Goal: Task Accomplishment & Management: Complete application form

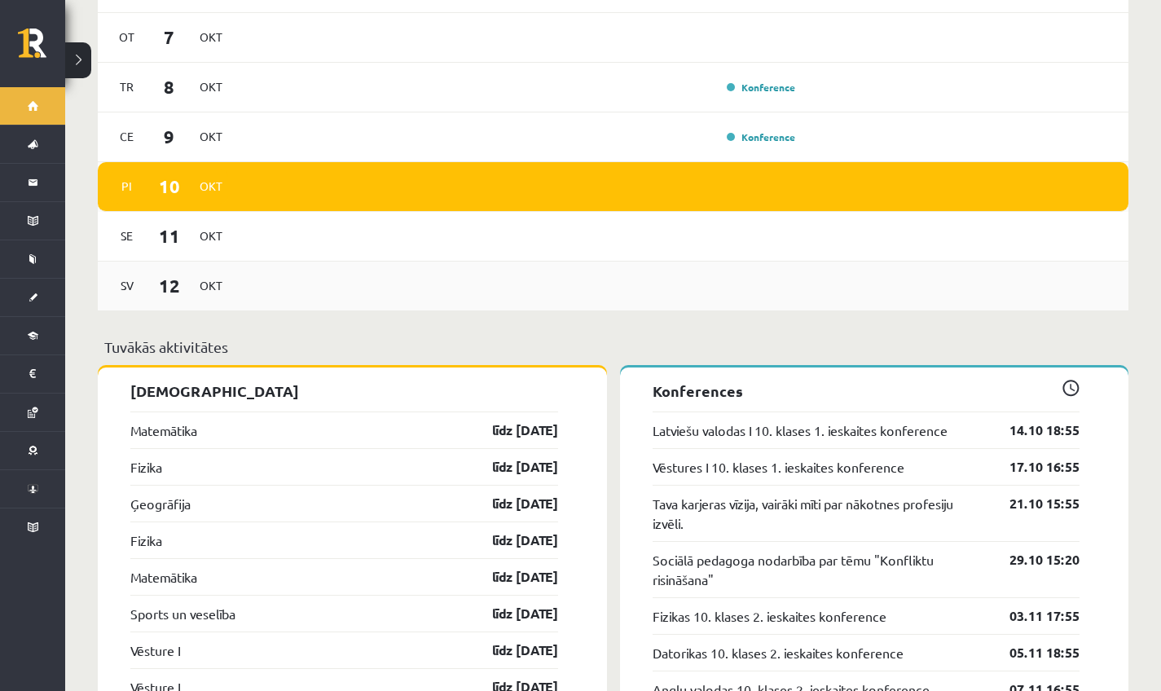
scroll to position [1157, 0]
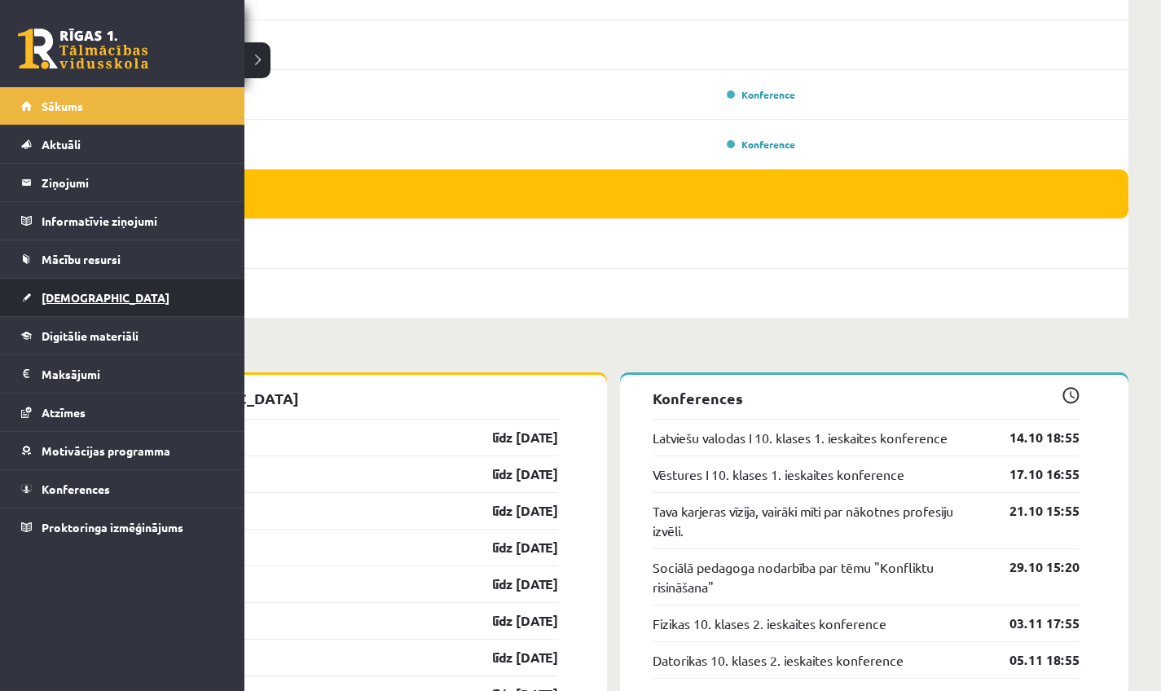
click at [116, 290] on link "[DEMOGRAPHIC_DATA]" at bounding box center [122, 297] width 203 height 37
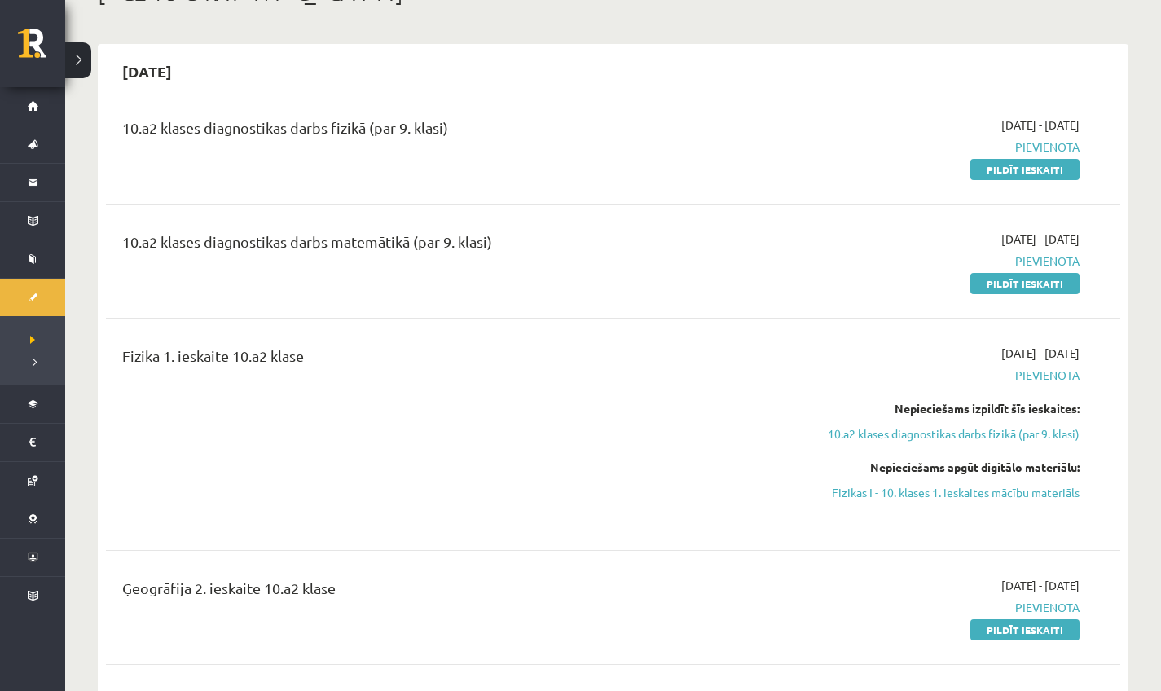
scroll to position [394, 0]
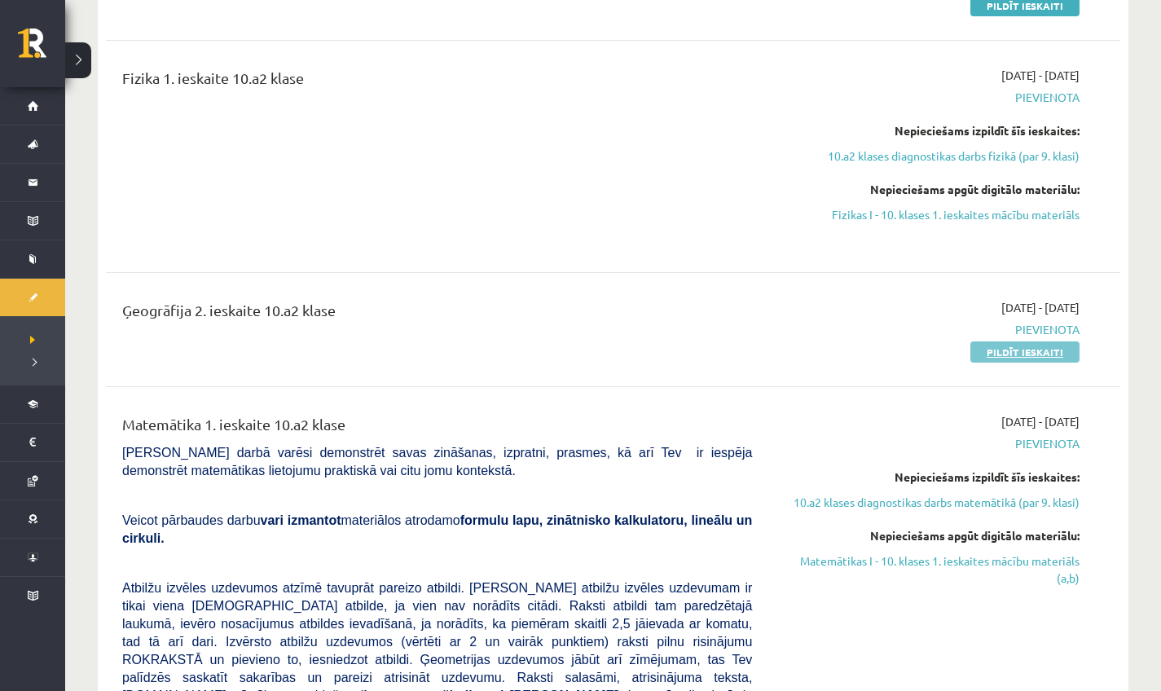
click at [455, 354] on link "Pildīt ieskaiti" at bounding box center [1024, 351] width 109 height 21
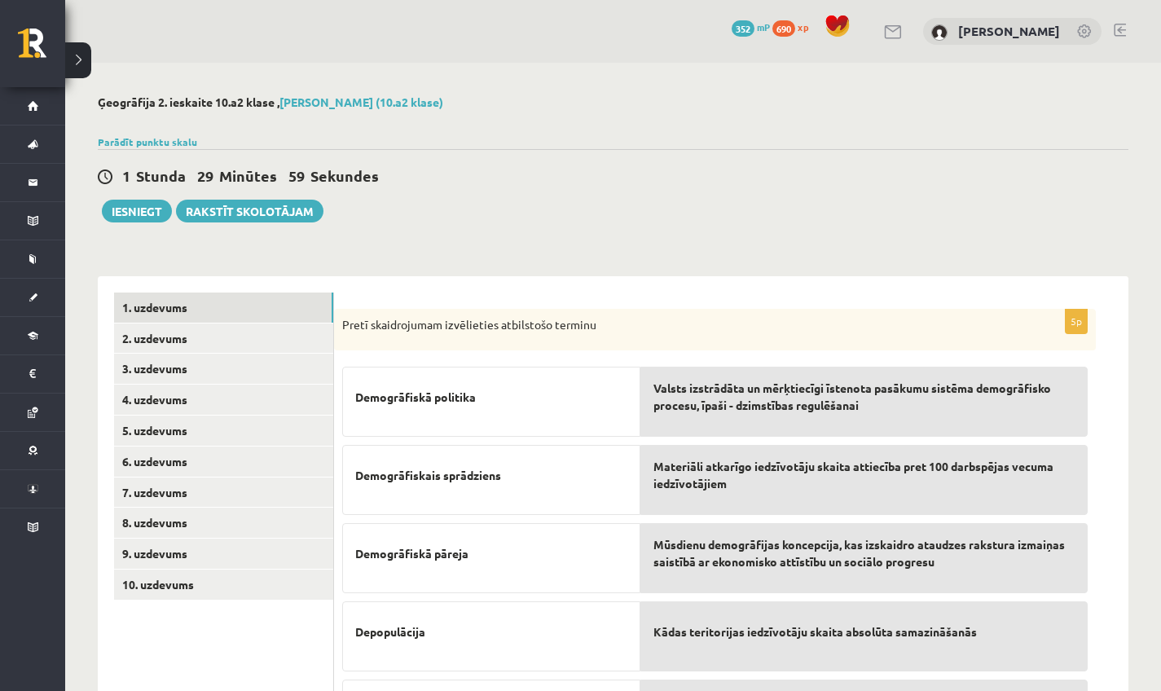
scroll to position [116, 0]
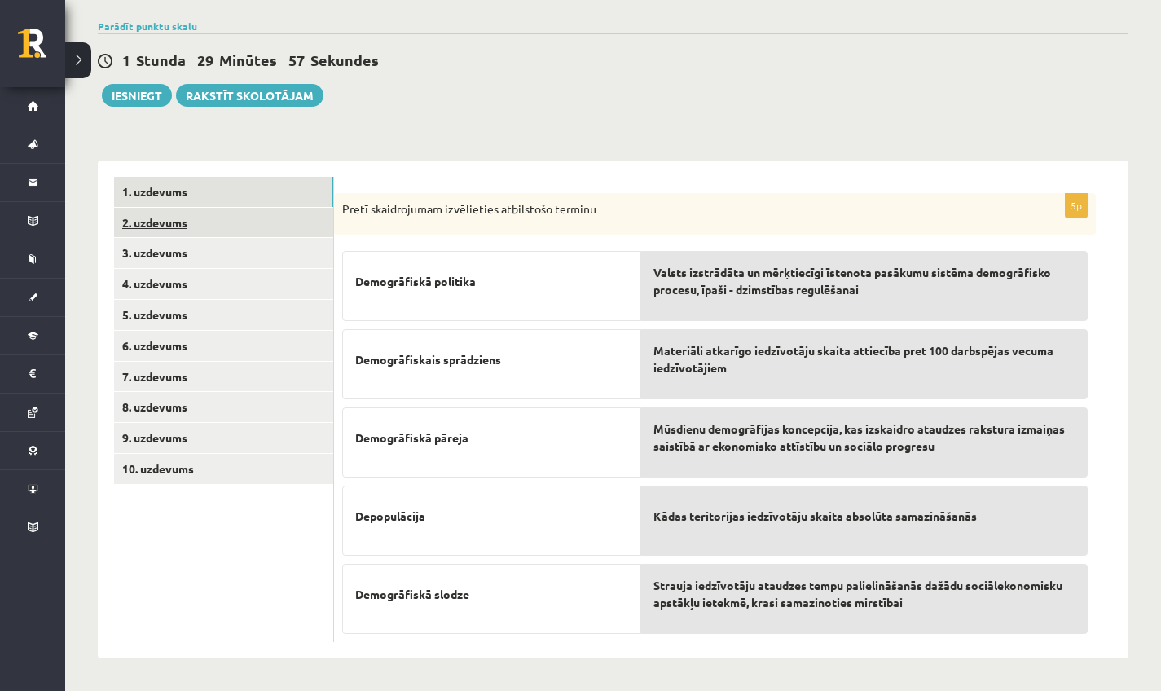
click at [176, 223] on link "2. uzdevums" at bounding box center [223, 223] width 219 height 30
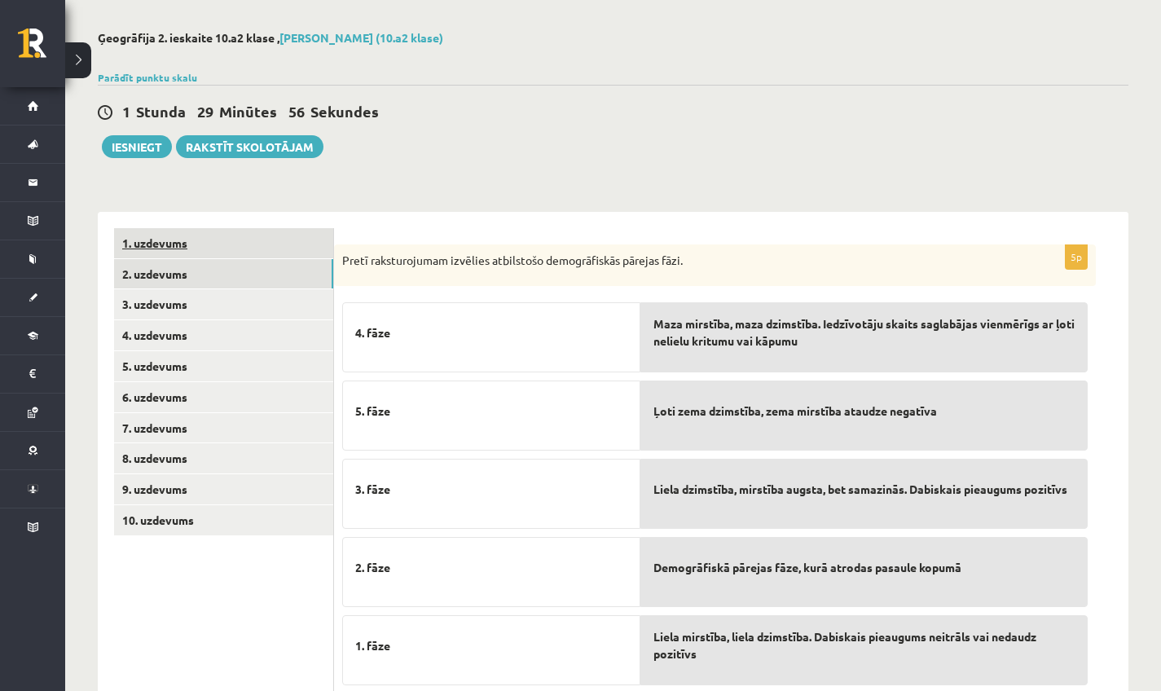
click at [176, 251] on link "1. uzdevums" at bounding box center [223, 243] width 219 height 30
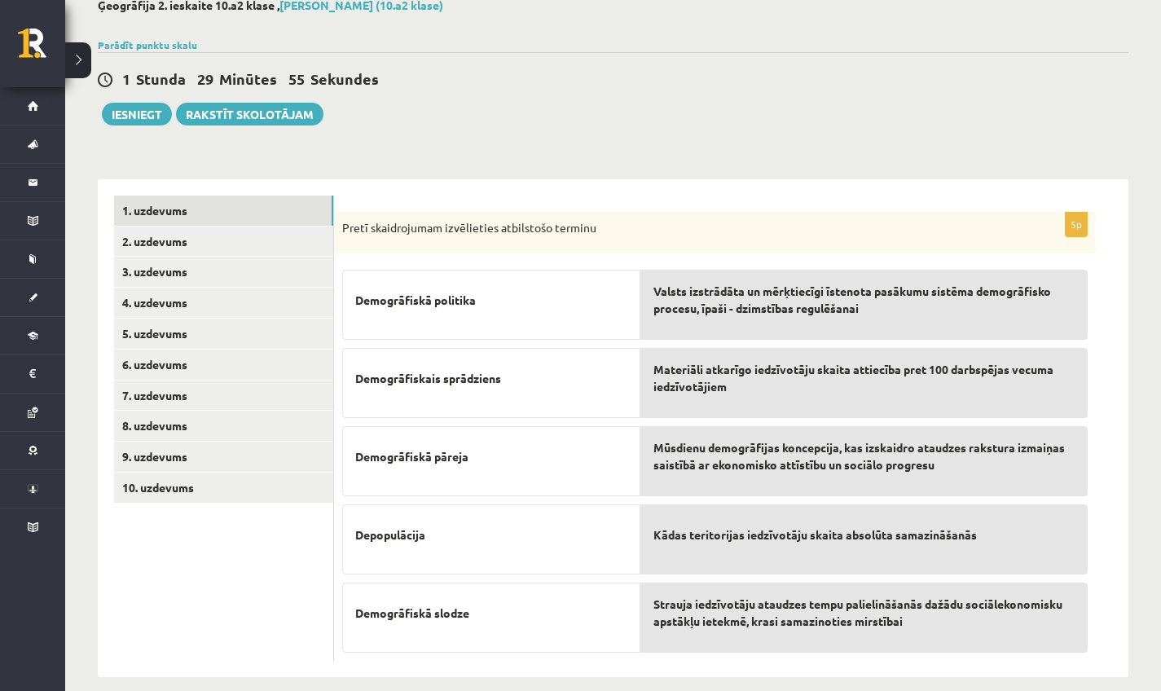
scroll to position [116, 0]
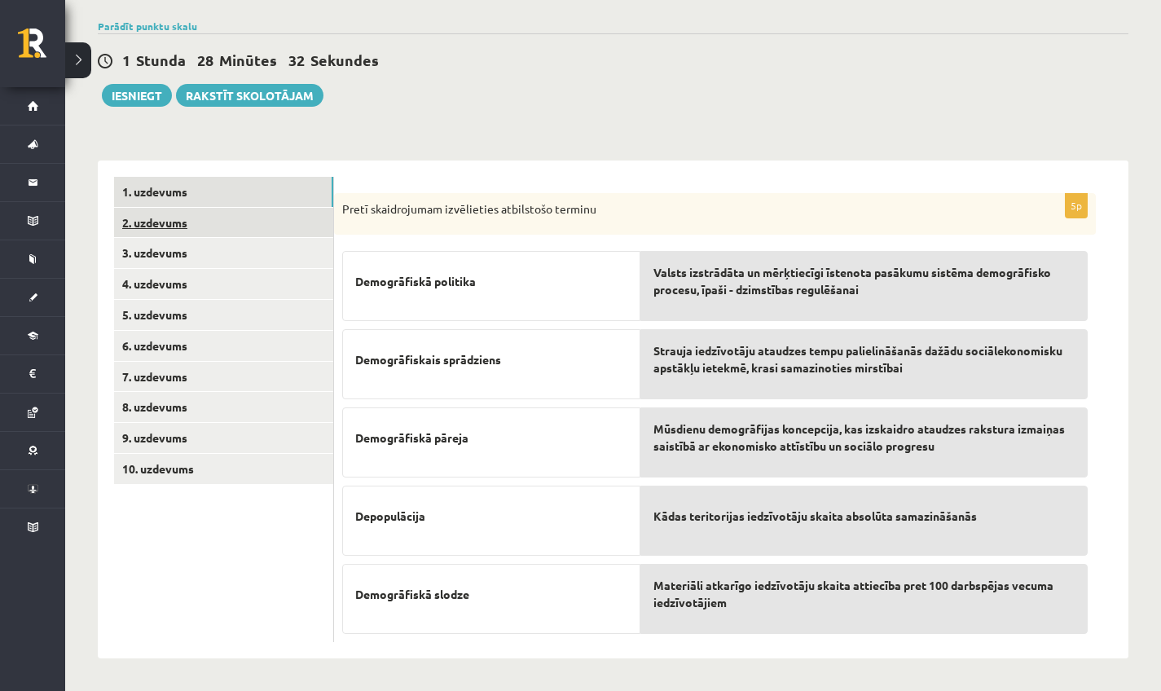
click at [187, 221] on link "2. uzdevums" at bounding box center [223, 223] width 219 height 30
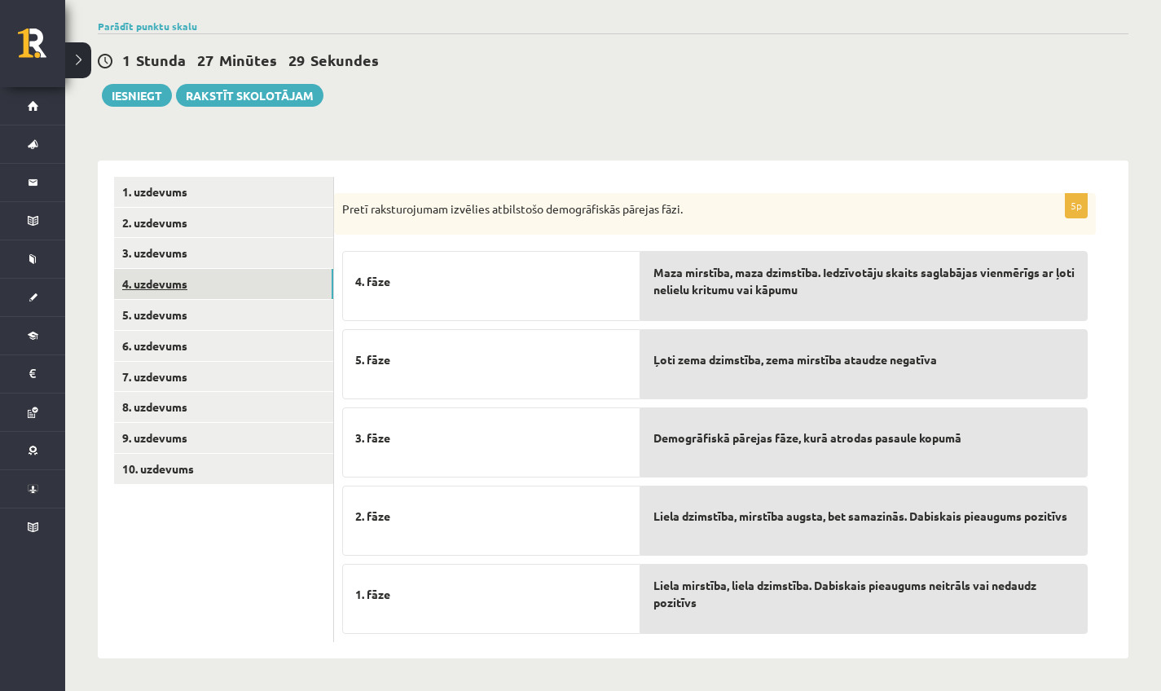
click at [253, 270] on link "4. uzdevums" at bounding box center [223, 284] width 219 height 30
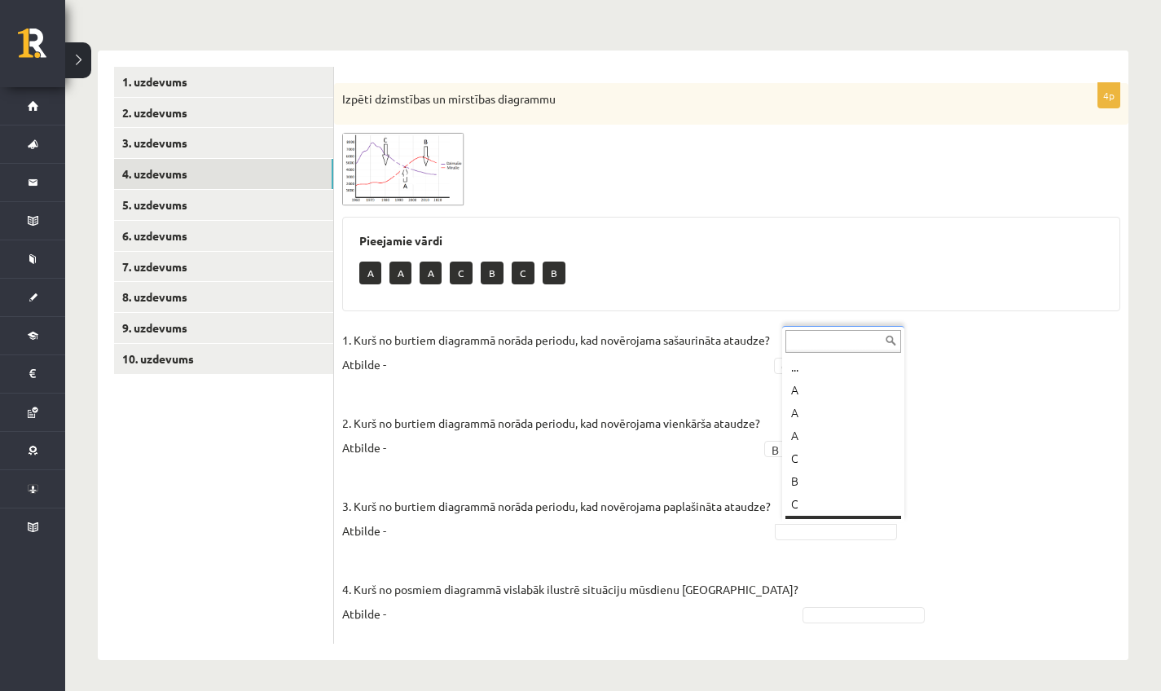
scroll to position [20, 0]
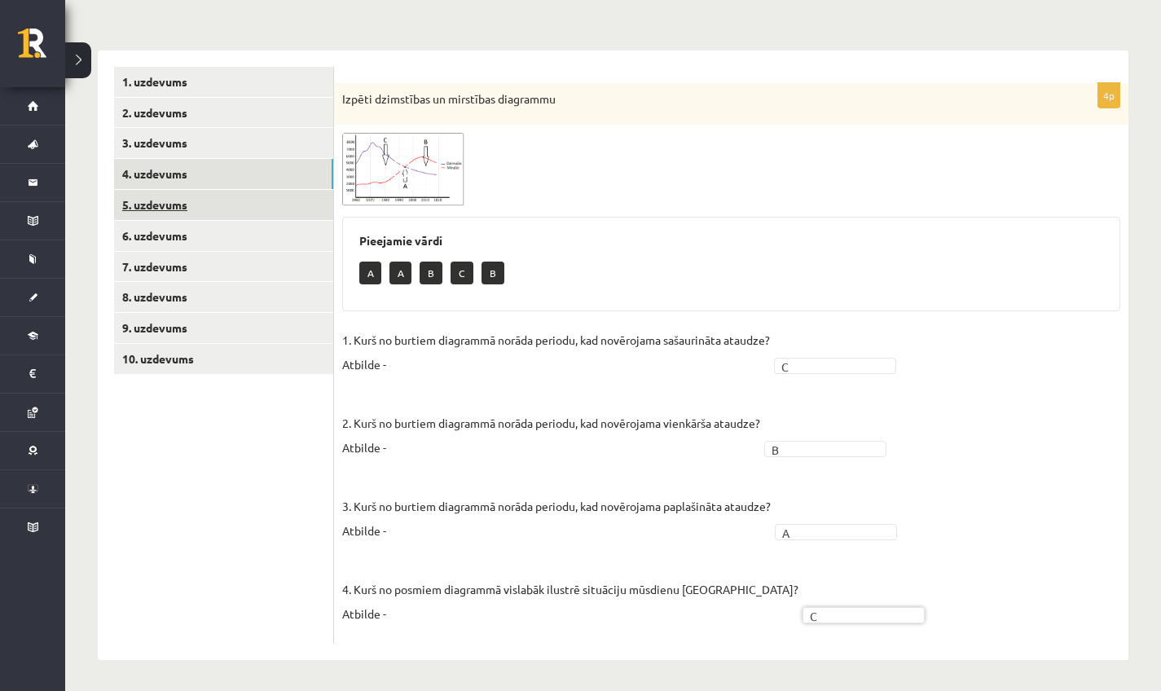
click at [165, 201] on link "5. uzdevums" at bounding box center [223, 205] width 219 height 30
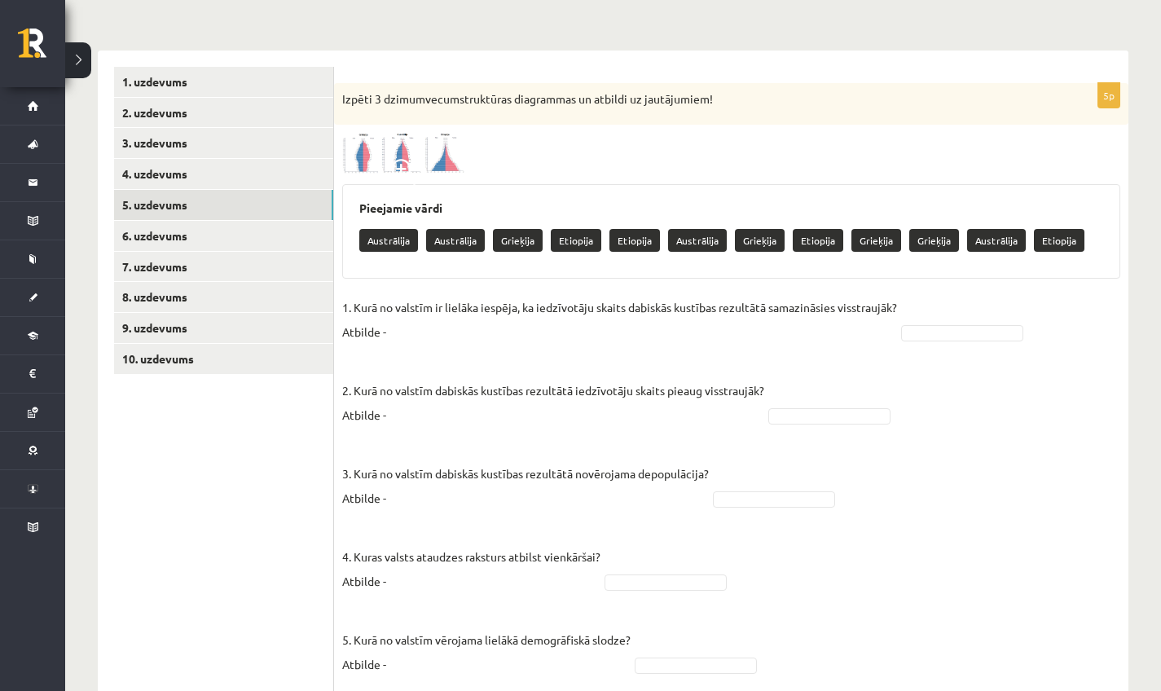
scroll to position [276, 0]
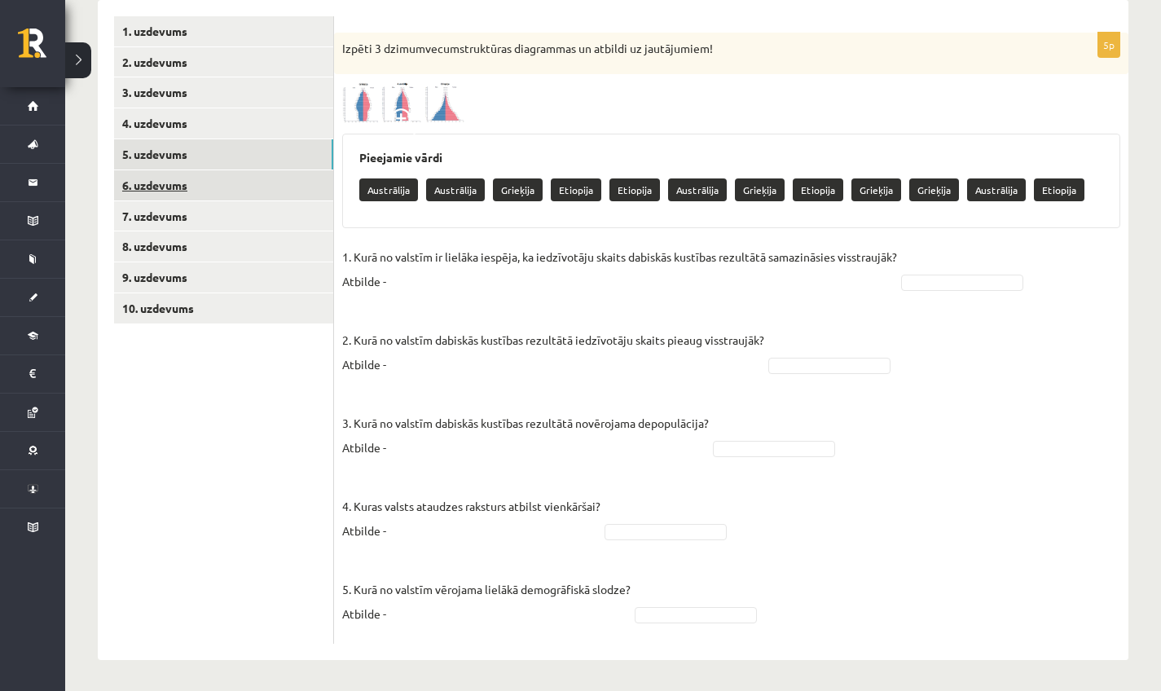
click at [147, 180] on link "6. uzdevums" at bounding box center [223, 185] width 219 height 30
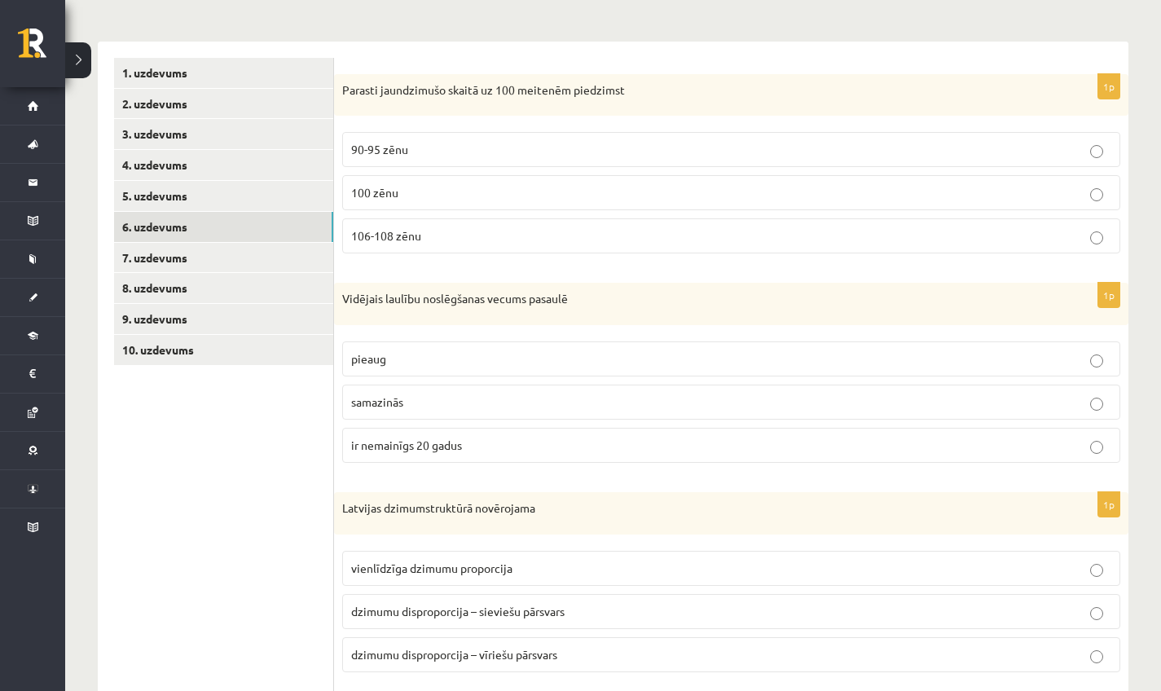
scroll to position [0, 0]
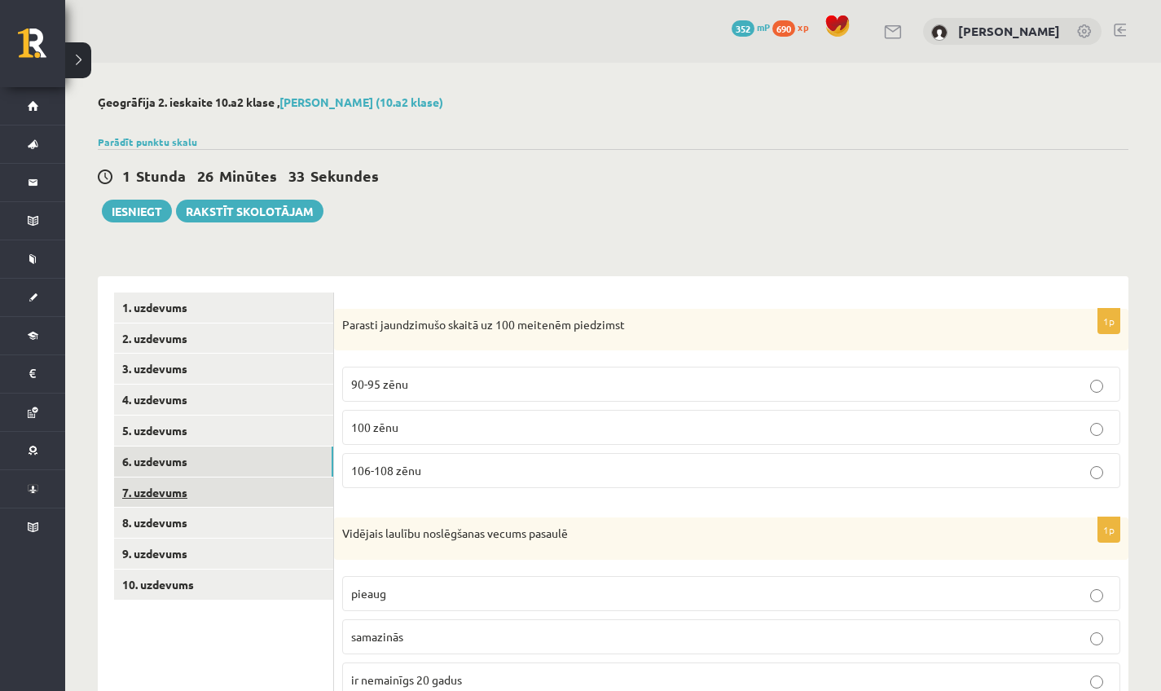
click at [129, 502] on link "7. uzdevums" at bounding box center [223, 492] width 219 height 30
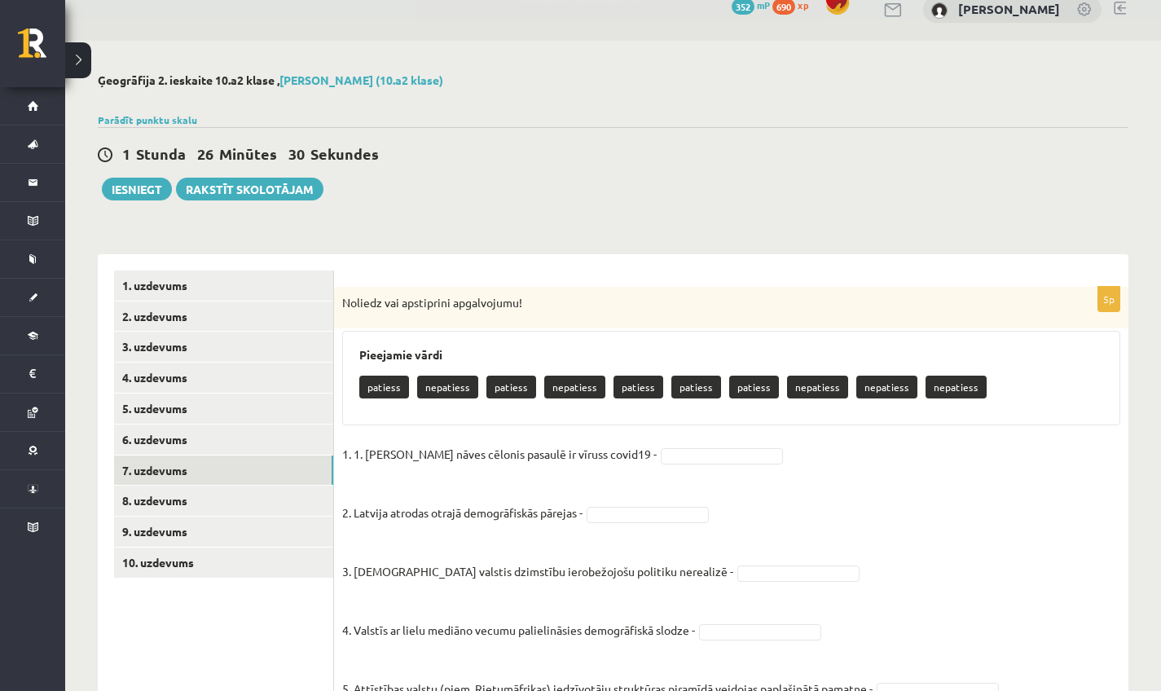
scroll to position [98, 0]
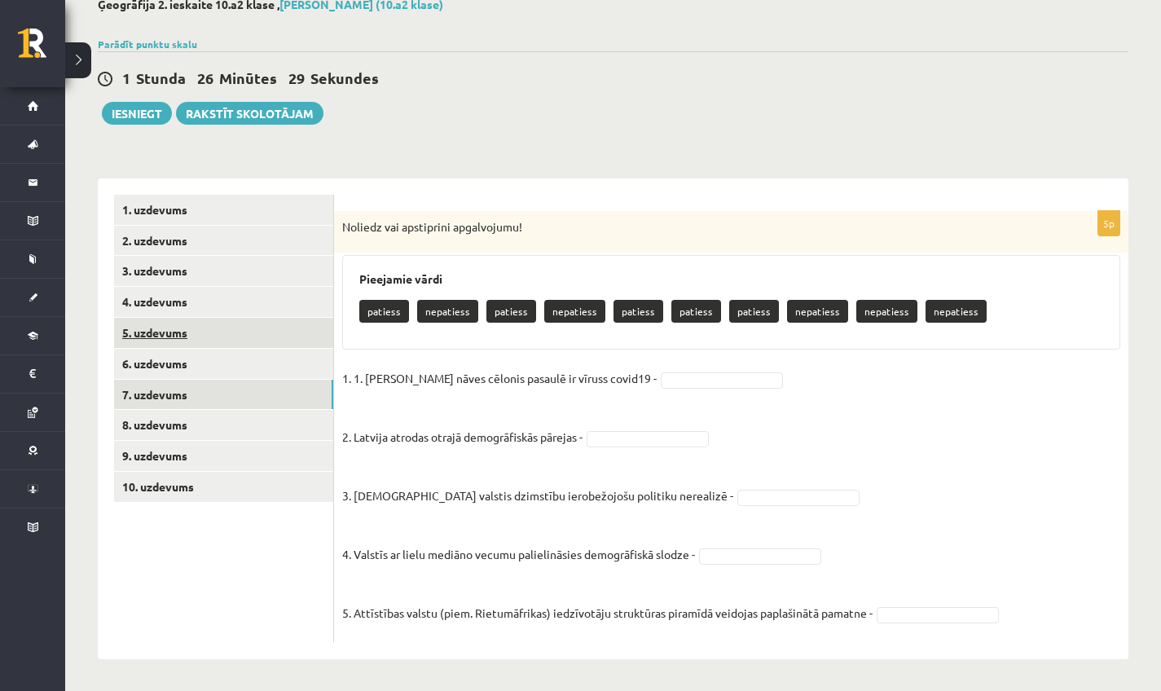
click at [166, 325] on link "5. uzdevums" at bounding box center [223, 333] width 219 height 30
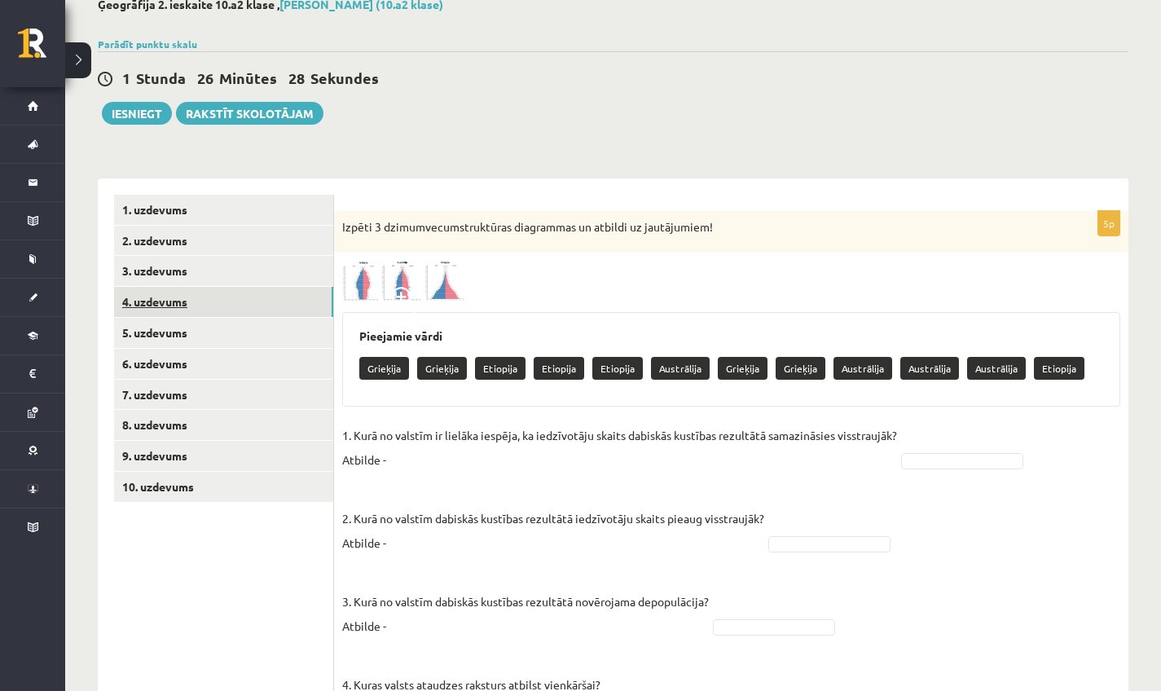
click at [165, 297] on link "4. uzdevums" at bounding box center [223, 302] width 219 height 30
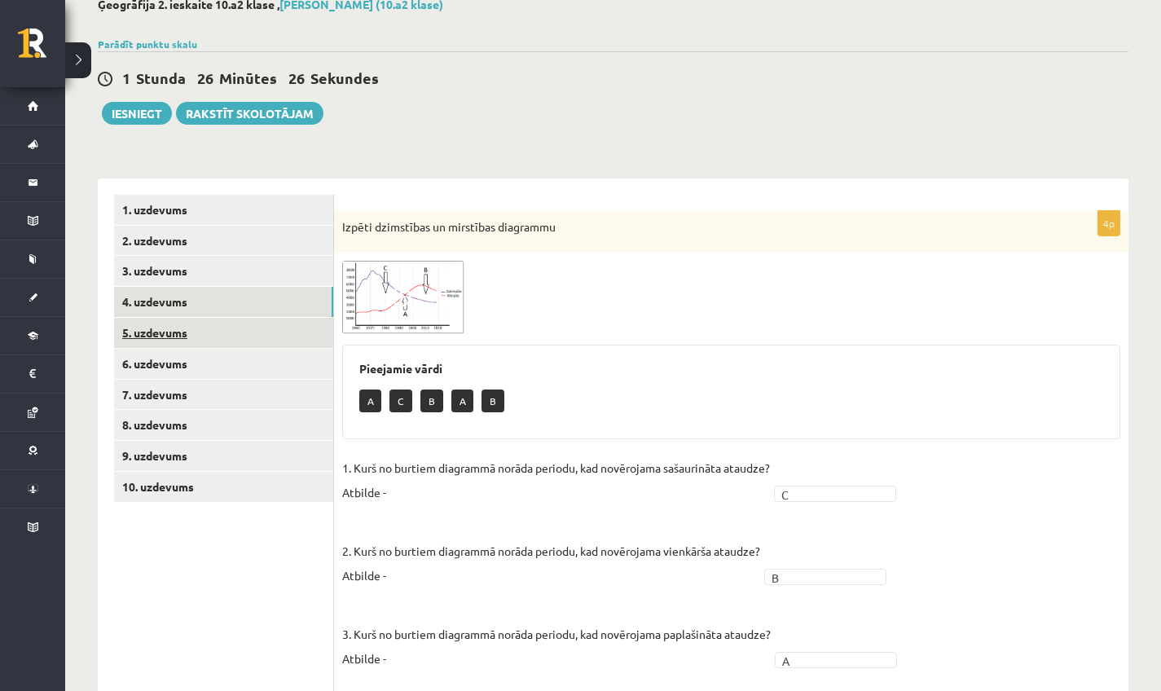
click at [162, 338] on link "5. uzdevums" at bounding box center [223, 333] width 219 height 30
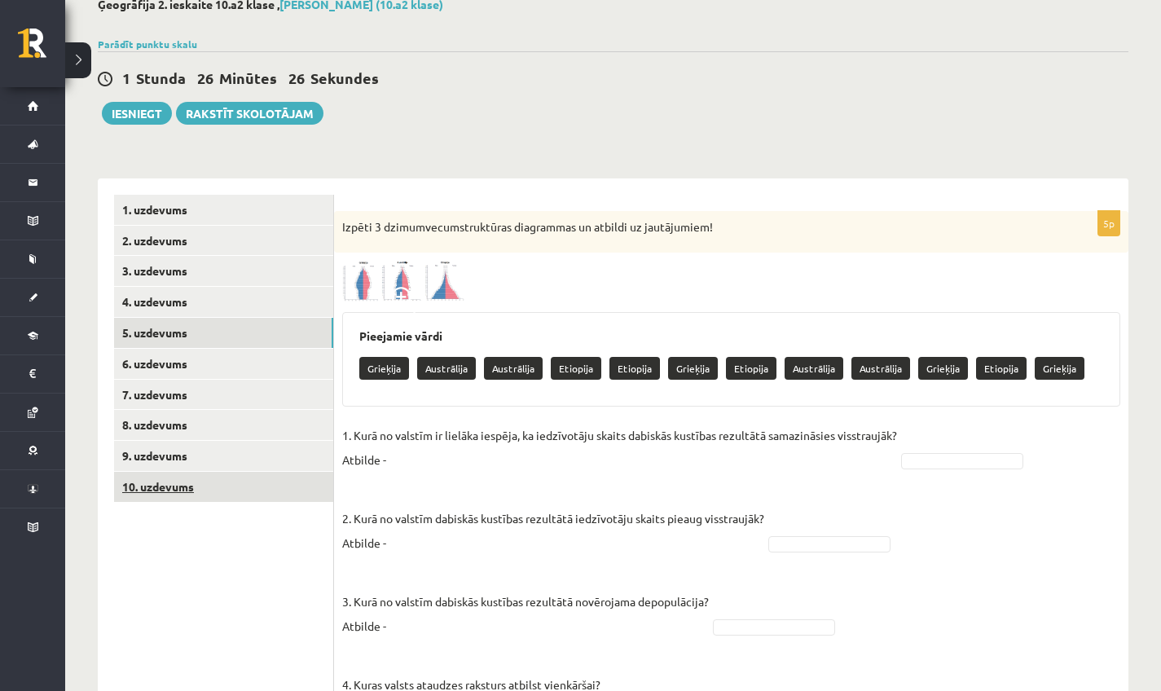
click at [192, 477] on link "10. uzdevums" at bounding box center [223, 487] width 219 height 30
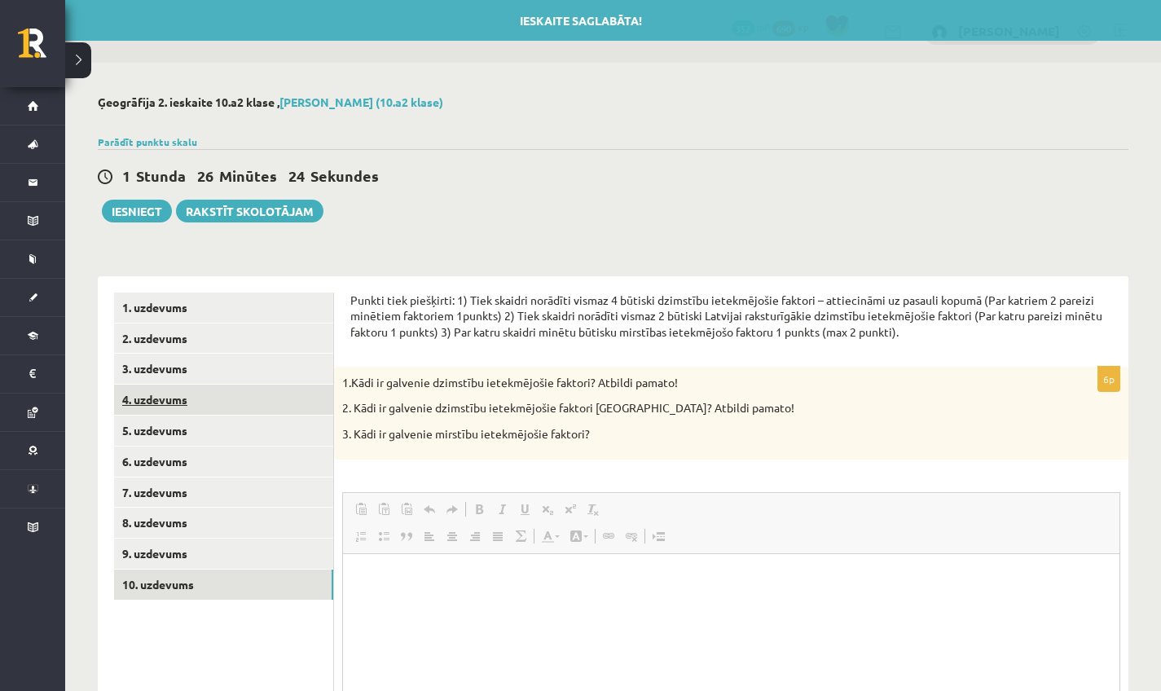
scroll to position [0, 0]
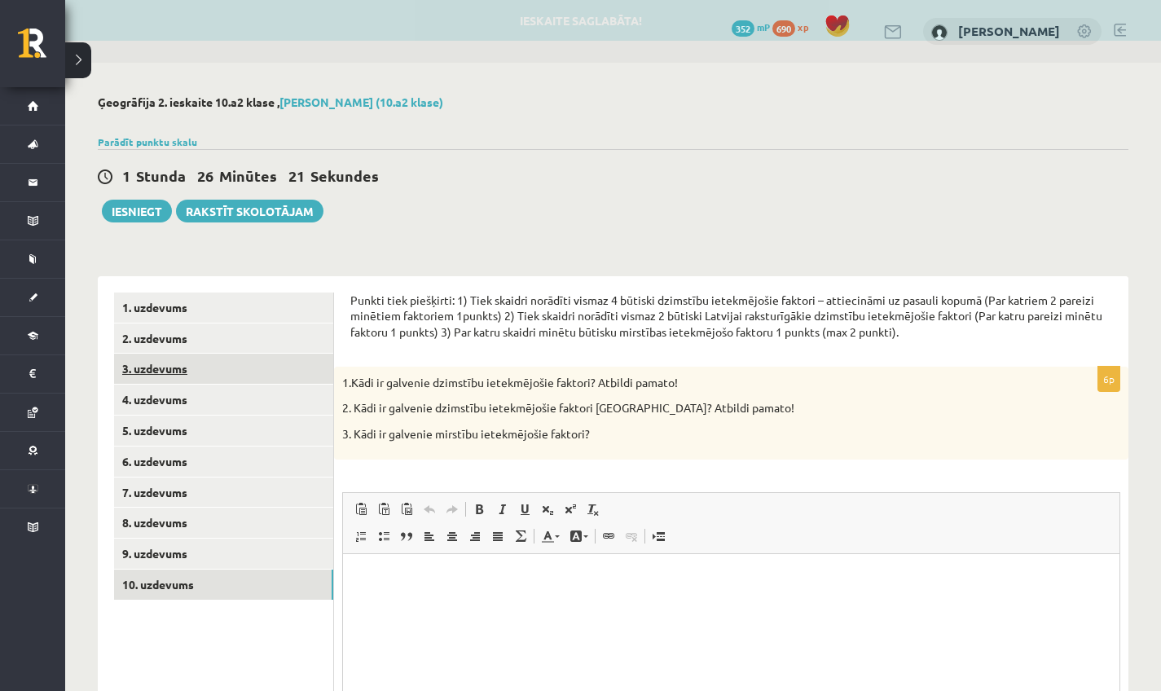
click at [174, 373] on link "3. uzdevums" at bounding box center [223, 369] width 219 height 30
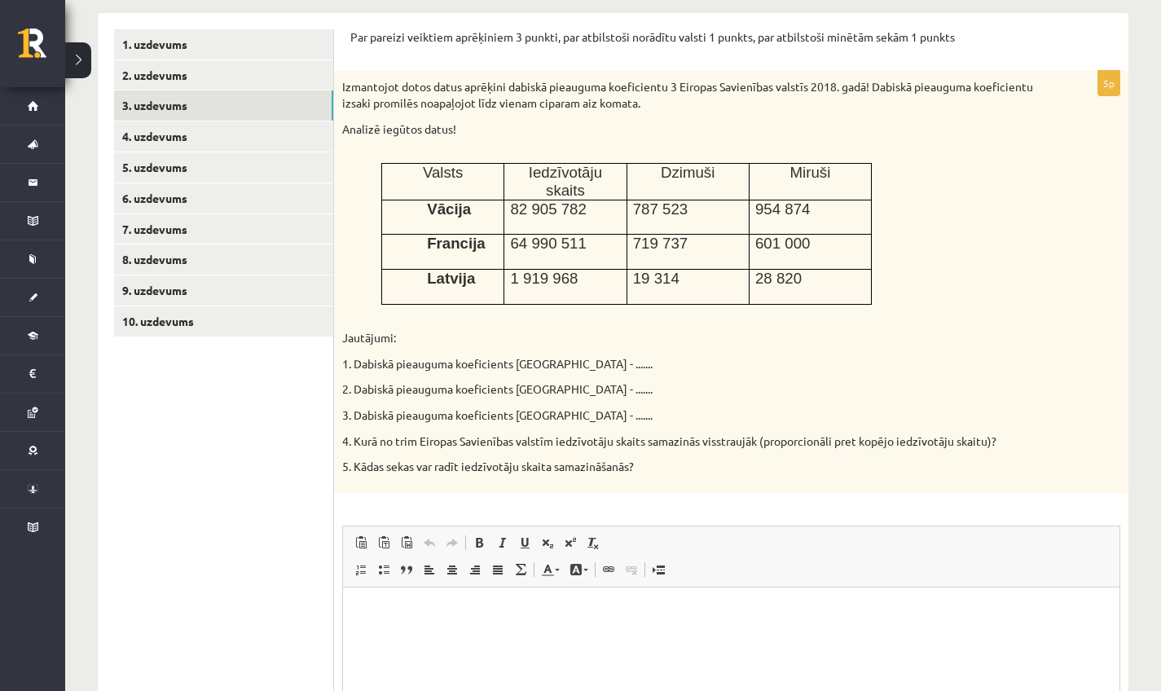
scroll to position [240, 0]
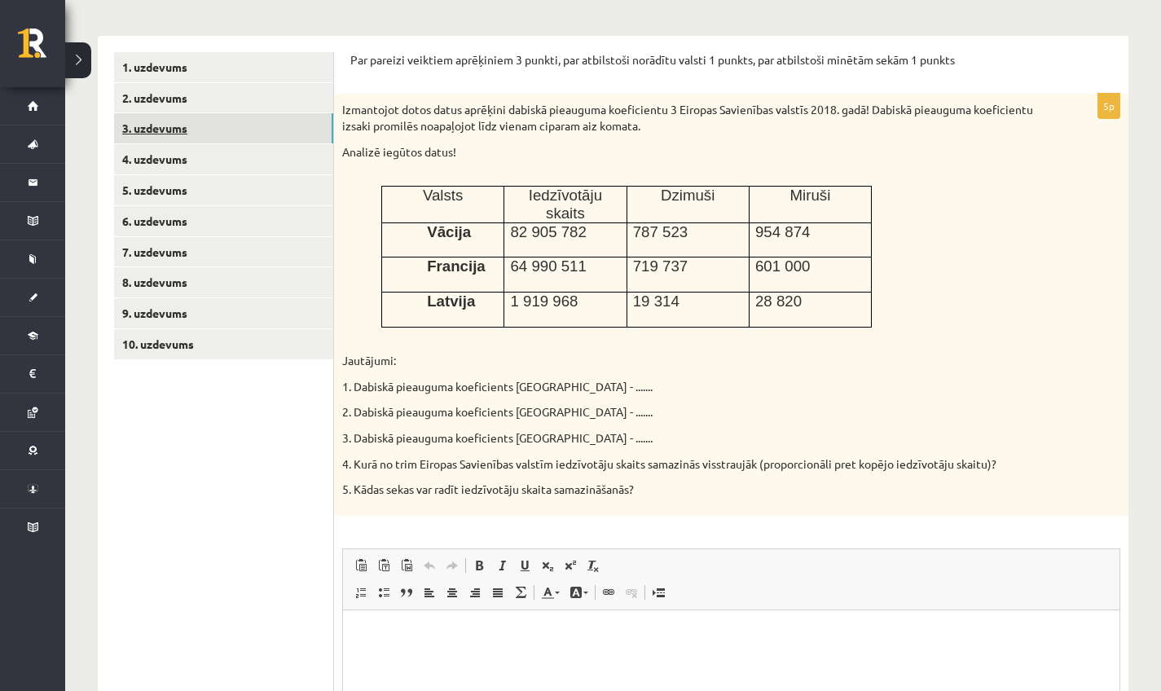
click at [172, 119] on link "3. uzdevums" at bounding box center [223, 128] width 219 height 30
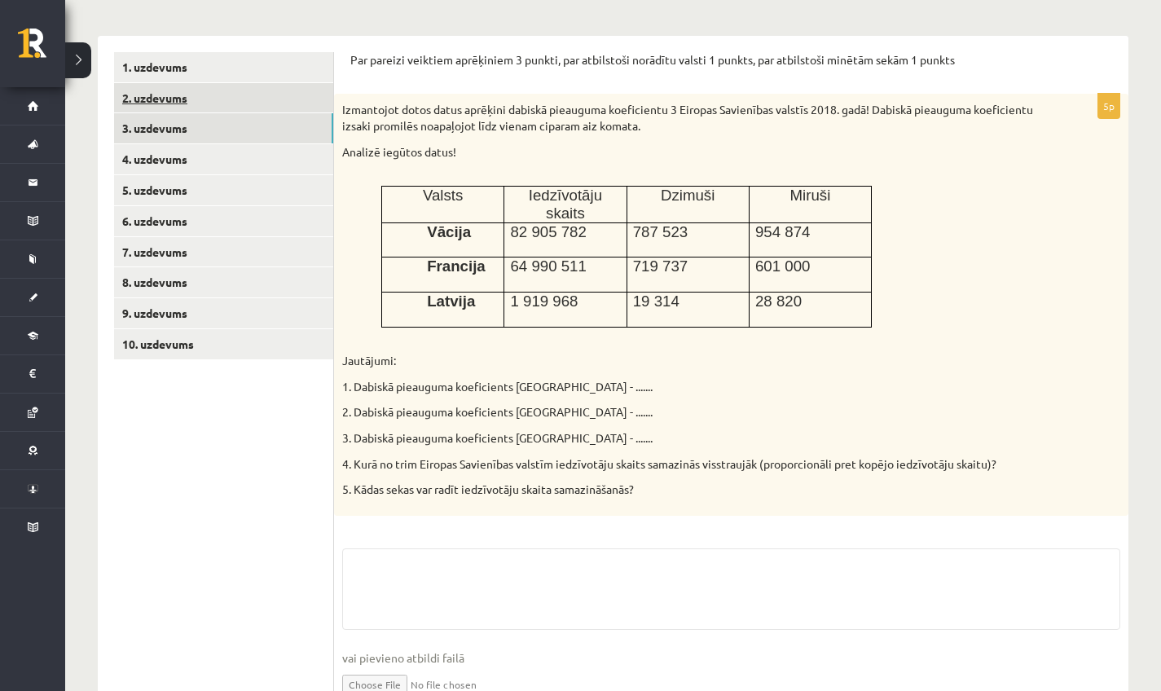
click at [156, 103] on link "2. uzdevums" at bounding box center [223, 98] width 219 height 30
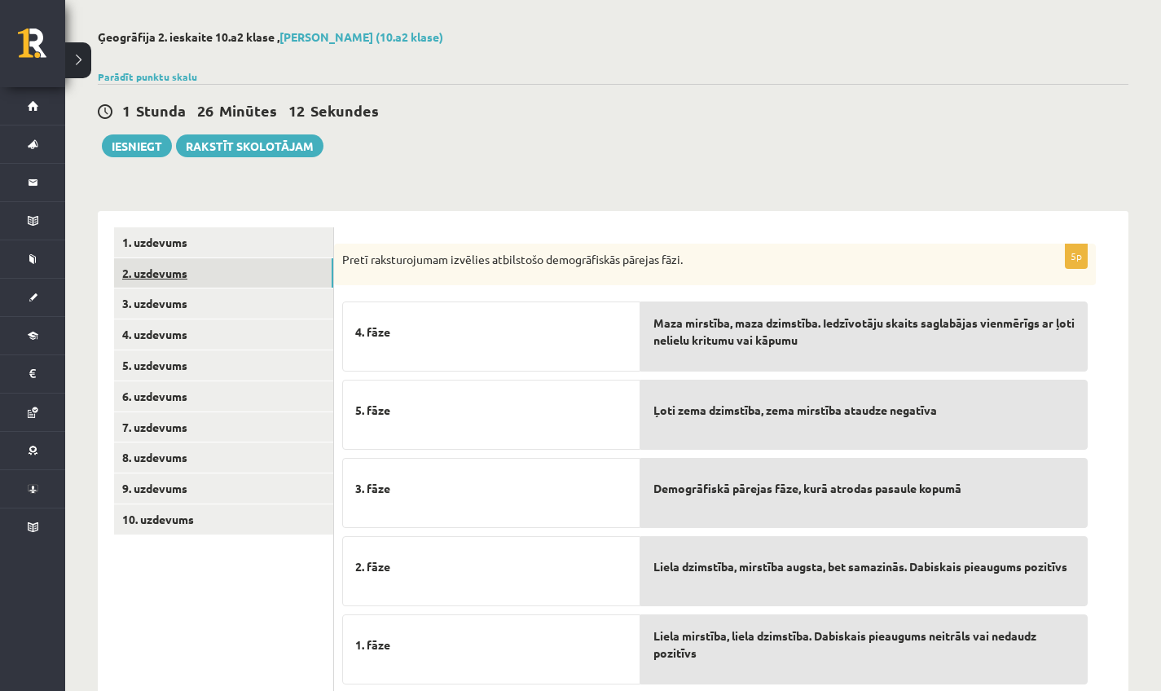
click at [170, 286] on link "2. uzdevums" at bounding box center [223, 273] width 219 height 30
click at [226, 298] on link "3. uzdevums" at bounding box center [223, 303] width 219 height 30
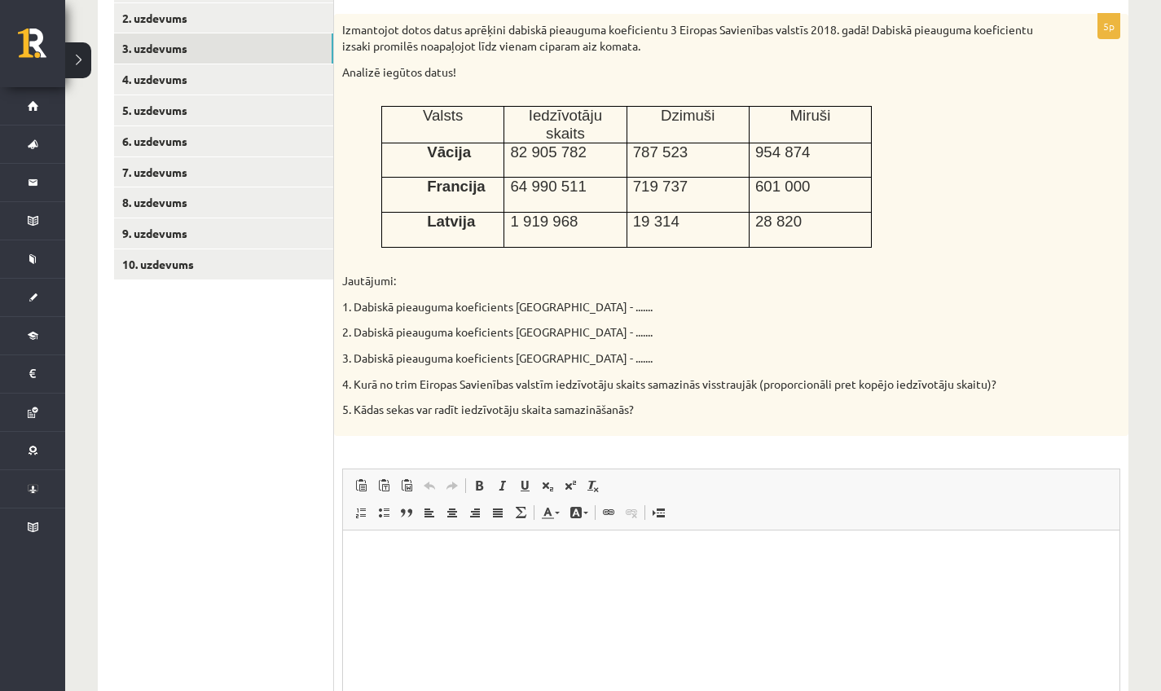
scroll to position [317, 0]
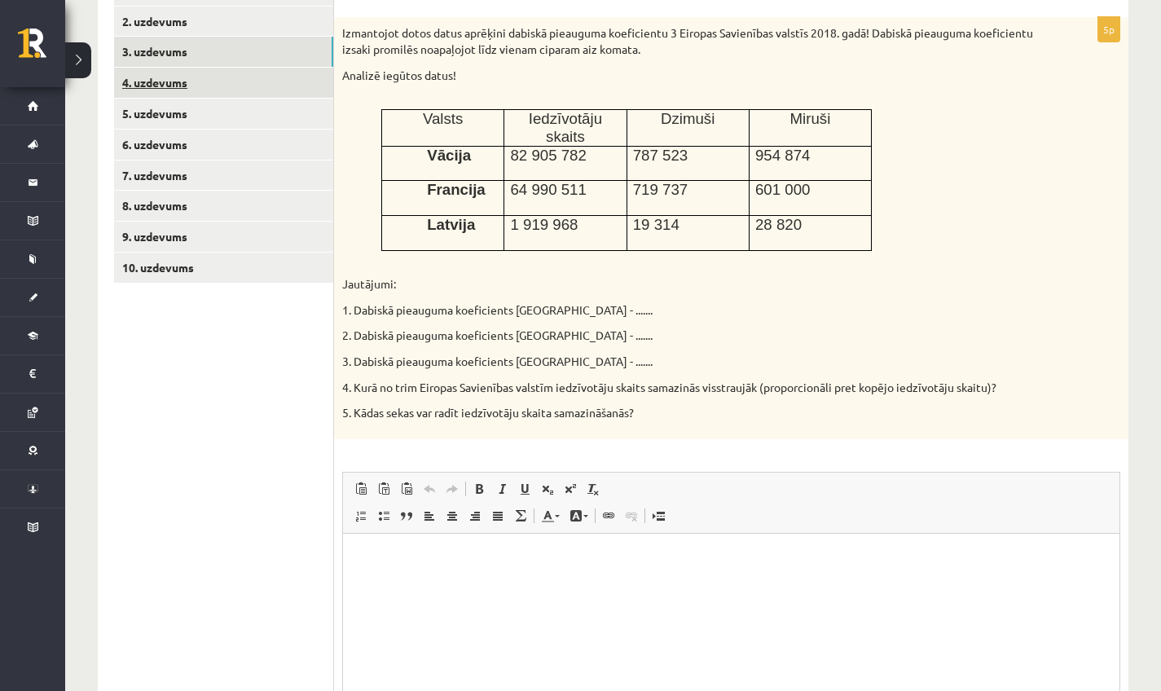
click at [164, 72] on link "4. uzdevums" at bounding box center [223, 83] width 219 height 30
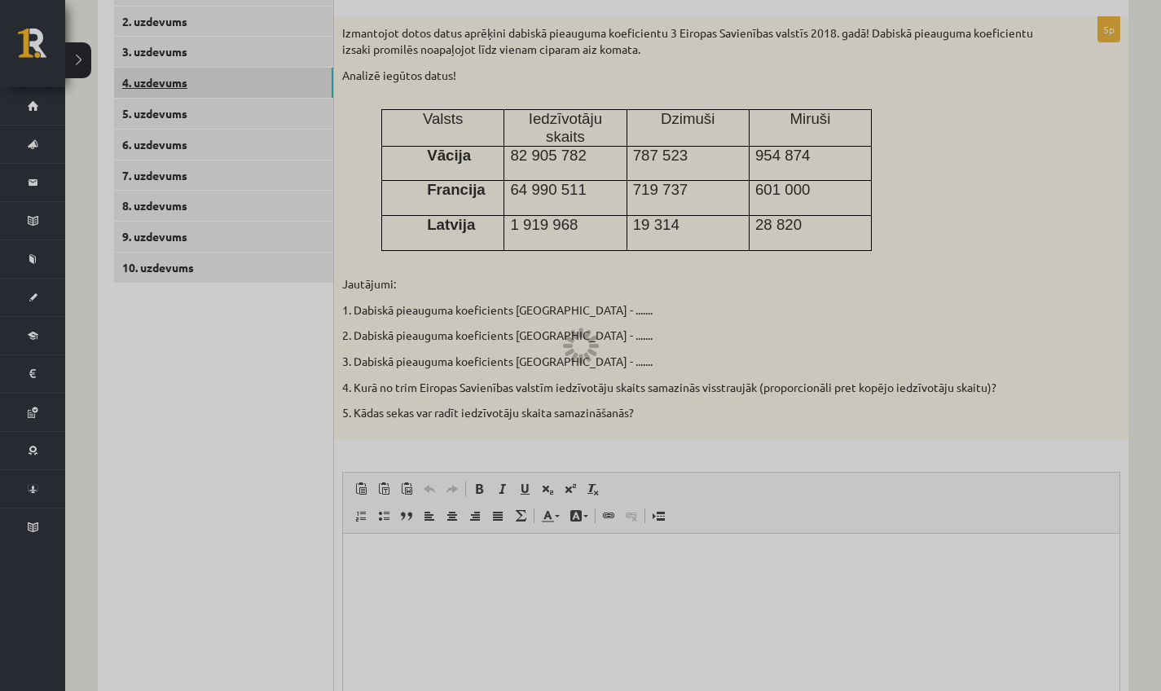
scroll to position [226, 0]
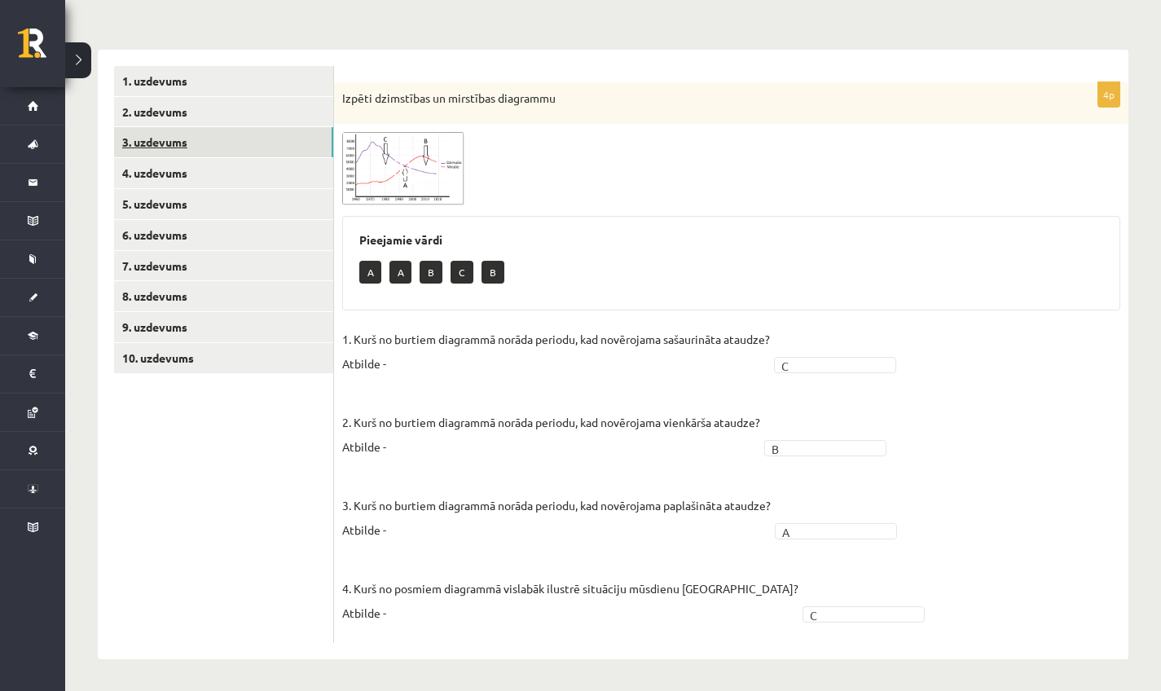
click at [170, 152] on link "3. uzdevums" at bounding box center [223, 142] width 219 height 30
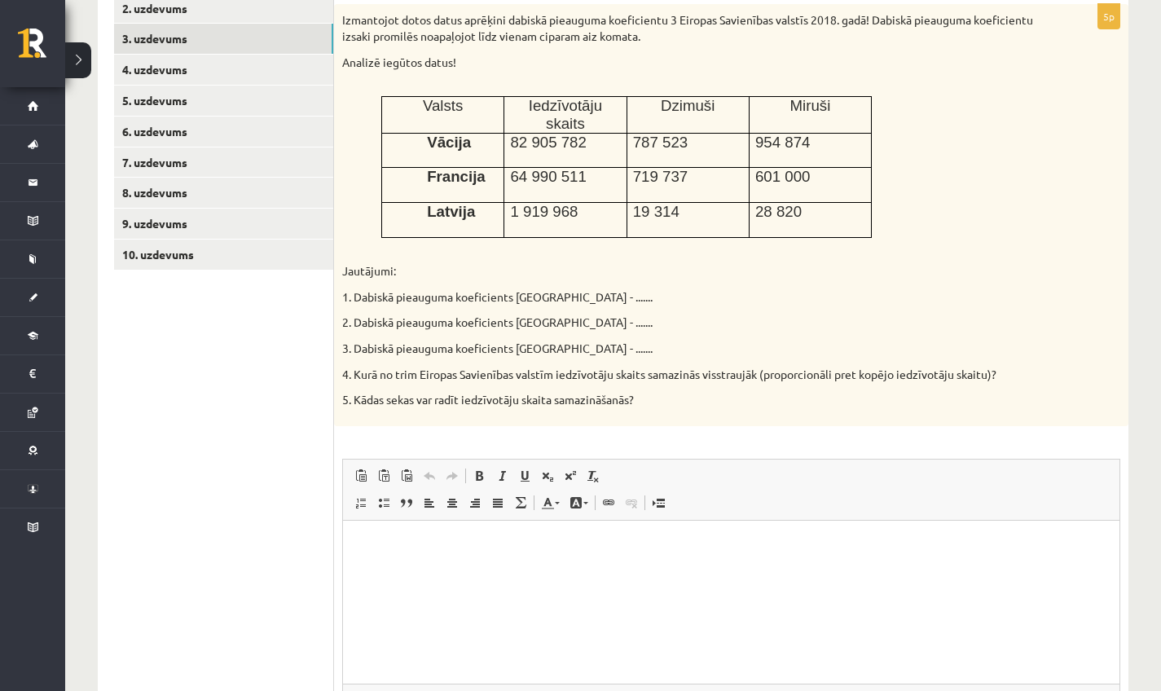
scroll to position [305, 0]
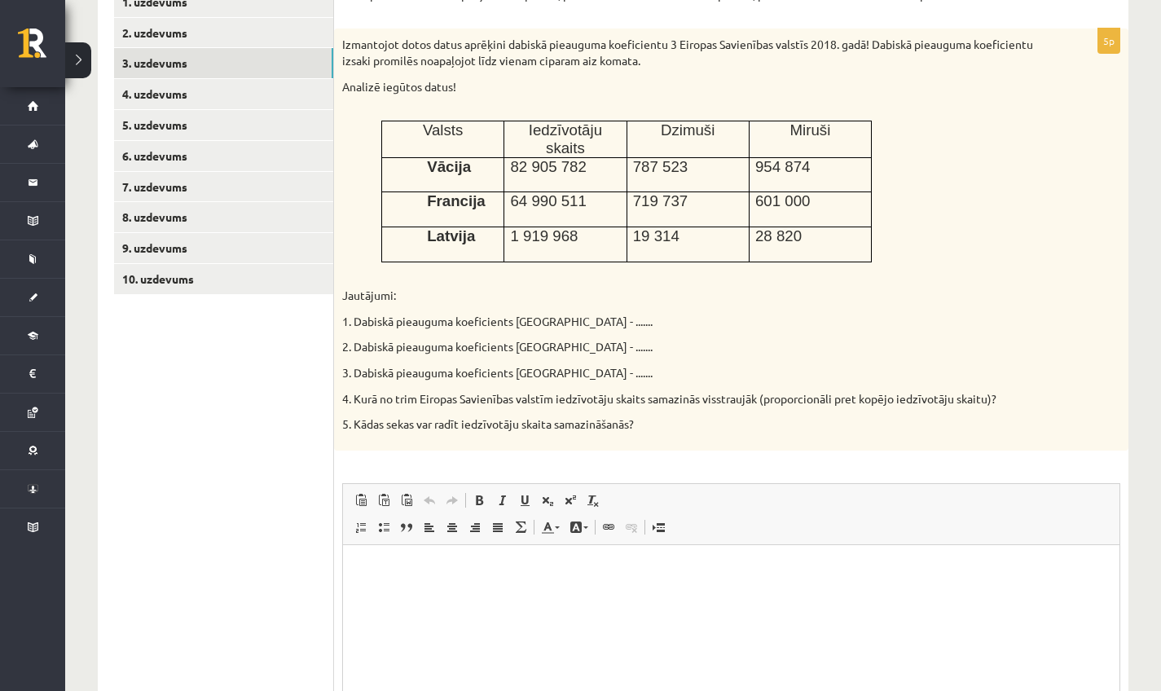
click at [469, 591] on html at bounding box center [731, 569] width 776 height 50
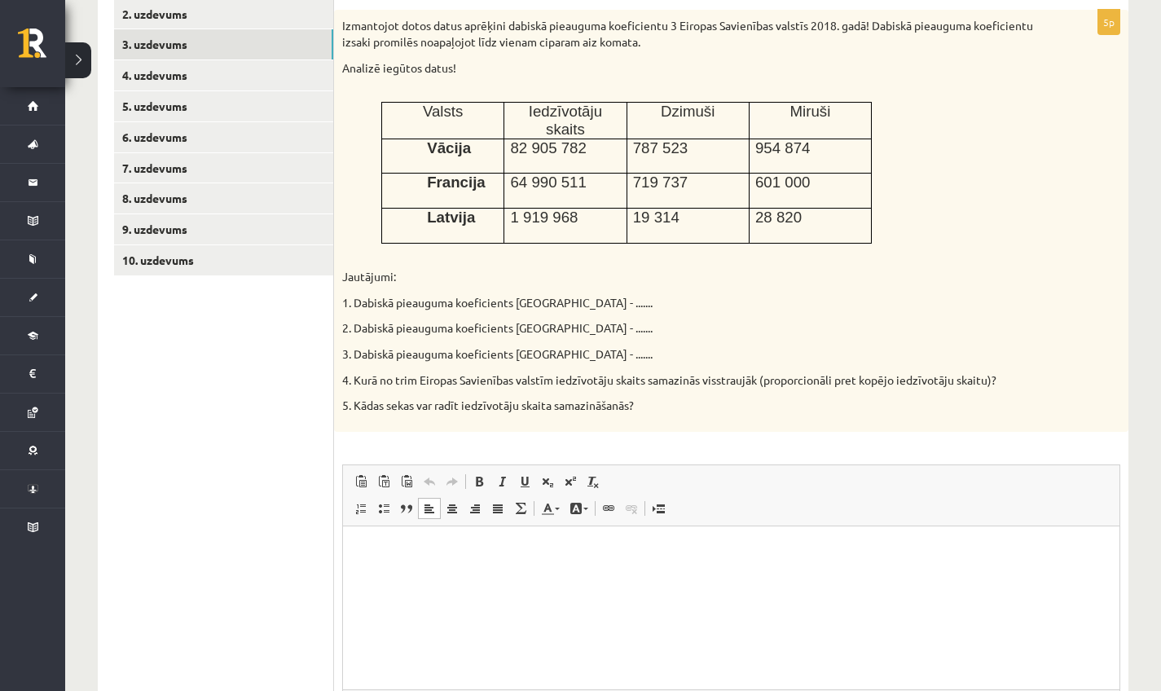
scroll to position [372, 0]
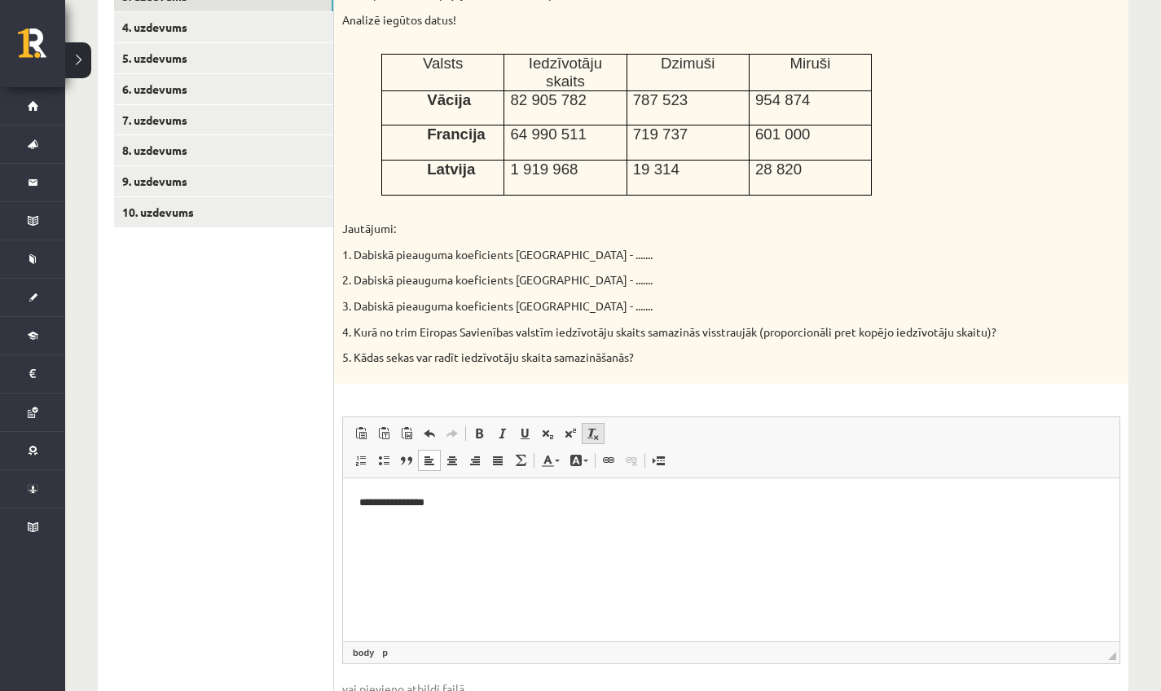
click at [588, 433] on span at bounding box center [593, 433] width 13 height 13
drag, startPoint x: 374, startPoint y: 507, endPoint x: 453, endPoint y: 524, distance: 80.8
click at [453, 524] on html "**********" at bounding box center [731, 501] width 776 height 49
click at [598, 434] on span at bounding box center [593, 433] width 13 height 13
click at [594, 429] on span at bounding box center [593, 433] width 13 height 13
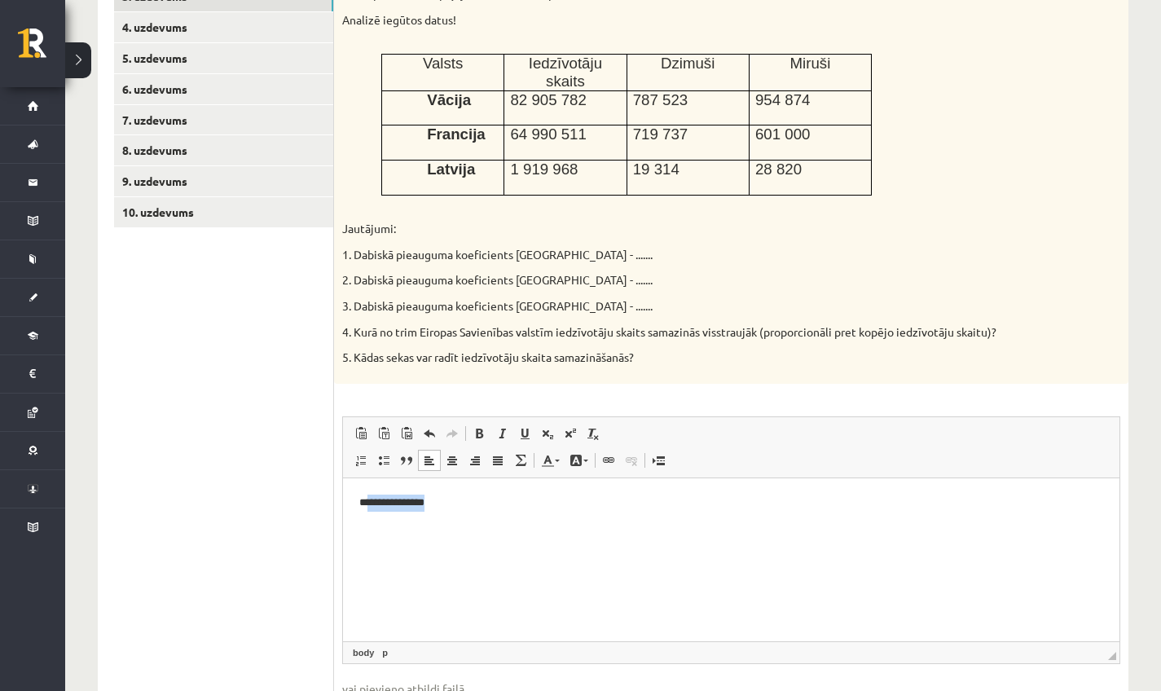
click at [472, 503] on p "**********" at bounding box center [731, 502] width 744 height 16
click at [378, 510] on body "**********" at bounding box center [731, 516] width 744 height 44
click at [377, 516] on body "**********" at bounding box center [731, 516] width 744 height 44
drag, startPoint x: 370, startPoint y: 503, endPoint x: 453, endPoint y: 502, distance: 83.1
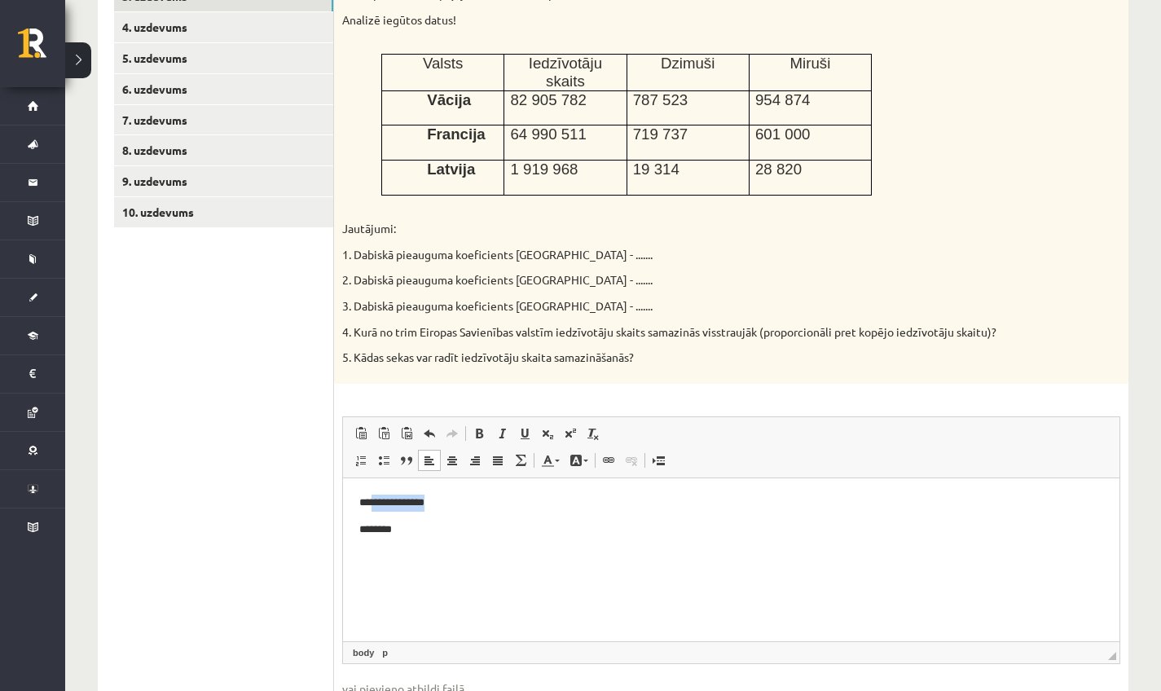
click at [453, 502] on p "**********" at bounding box center [731, 502] width 744 height 16
click at [524, 433] on span at bounding box center [524, 433] width 13 height 13
click at [501, 535] on p "********" at bounding box center [731, 529] width 744 height 16
click at [473, 513] on body "**********" at bounding box center [731, 515] width 744 height 43
click at [472, 502] on p "**********" at bounding box center [731, 502] width 744 height 16
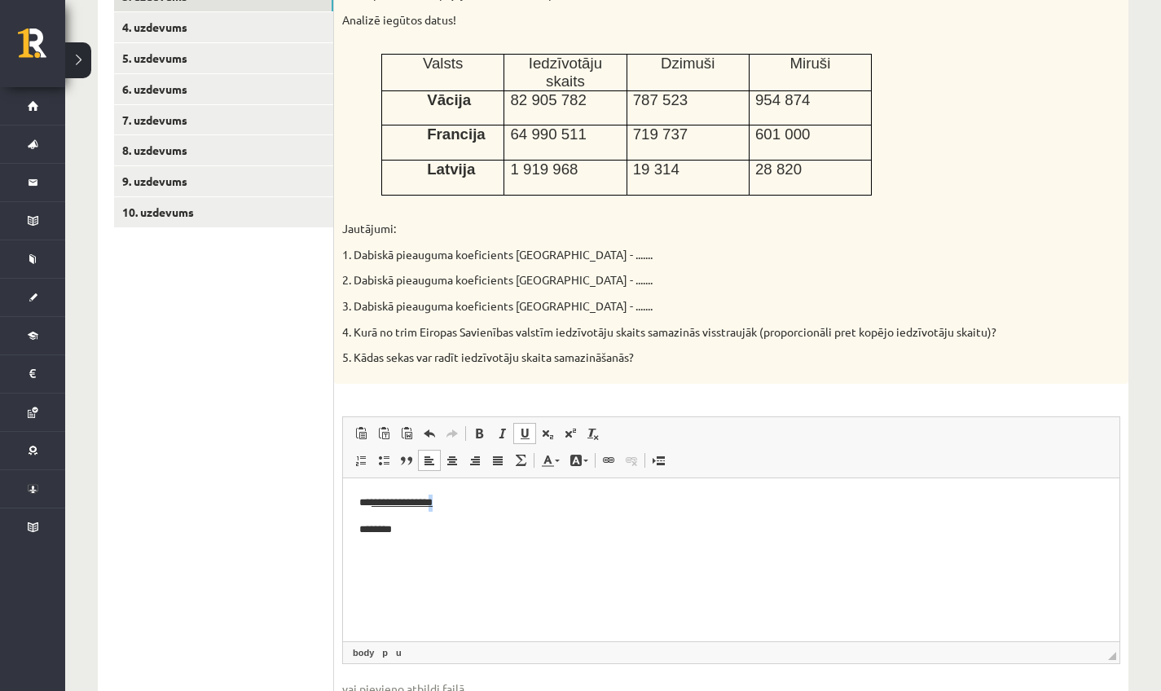
click at [455, 502] on p "**********" at bounding box center [731, 502] width 744 height 16
click at [526, 428] on span at bounding box center [524, 433] width 13 height 13
click at [476, 512] on body "**********" at bounding box center [731, 515] width 744 height 43
drag, startPoint x: 448, startPoint y: 504, endPoint x: 458, endPoint y: 511, distance: 11.7
click at [450, 507] on p "**********" at bounding box center [731, 502] width 744 height 16
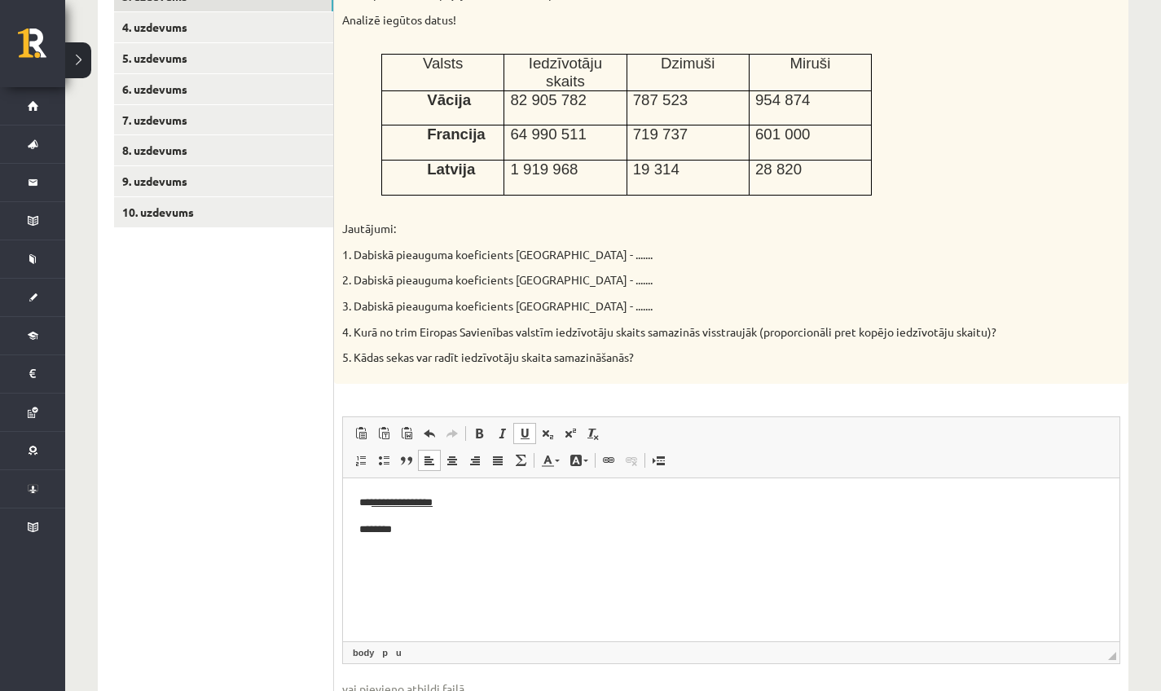
click at [530, 428] on span at bounding box center [524, 433] width 13 height 13
click at [425, 428] on span at bounding box center [429, 433] width 13 height 13
click at [518, 438] on link "Pasvītrojums Klaviatūras saīsne Komanda+U" at bounding box center [524, 433] width 23 height 21
click at [523, 430] on span at bounding box center [524, 433] width 13 height 13
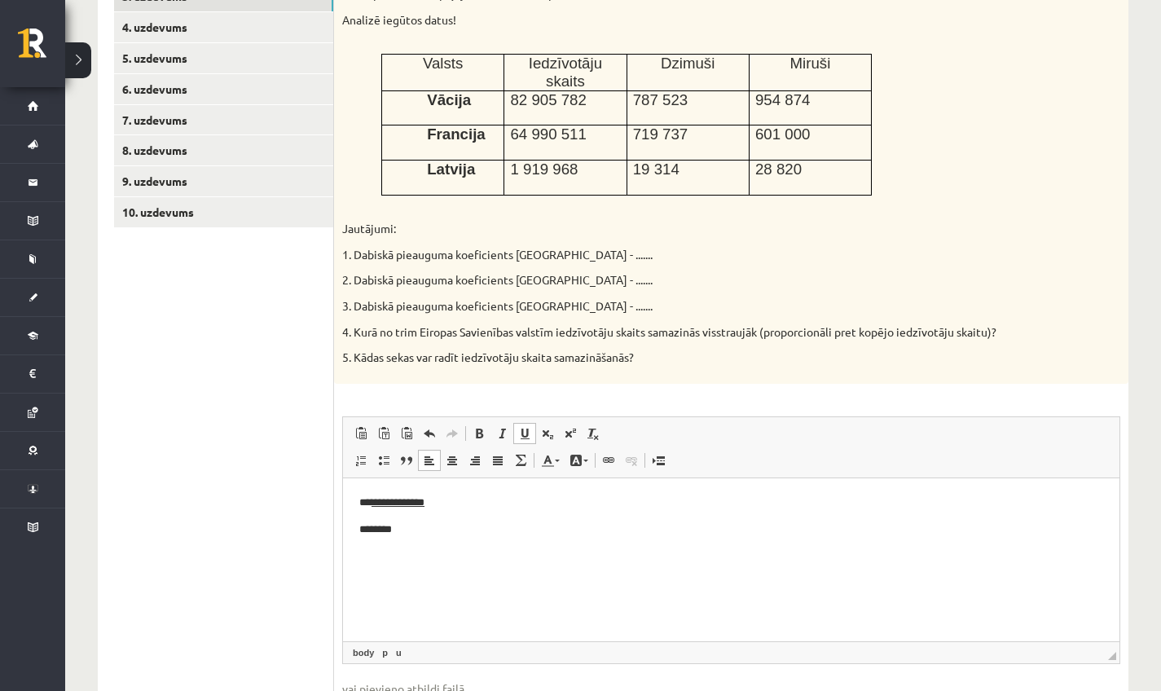
click at [520, 433] on span at bounding box center [524, 433] width 13 height 13
click at [432, 522] on p "********" at bounding box center [731, 529] width 744 height 16
drag, startPoint x: 502, startPoint y: 500, endPoint x: 542, endPoint y: 499, distance: 39.9
click at [542, 499] on p "**********" at bounding box center [731, 502] width 744 height 16
click at [528, 433] on span at bounding box center [524, 433] width 13 height 13
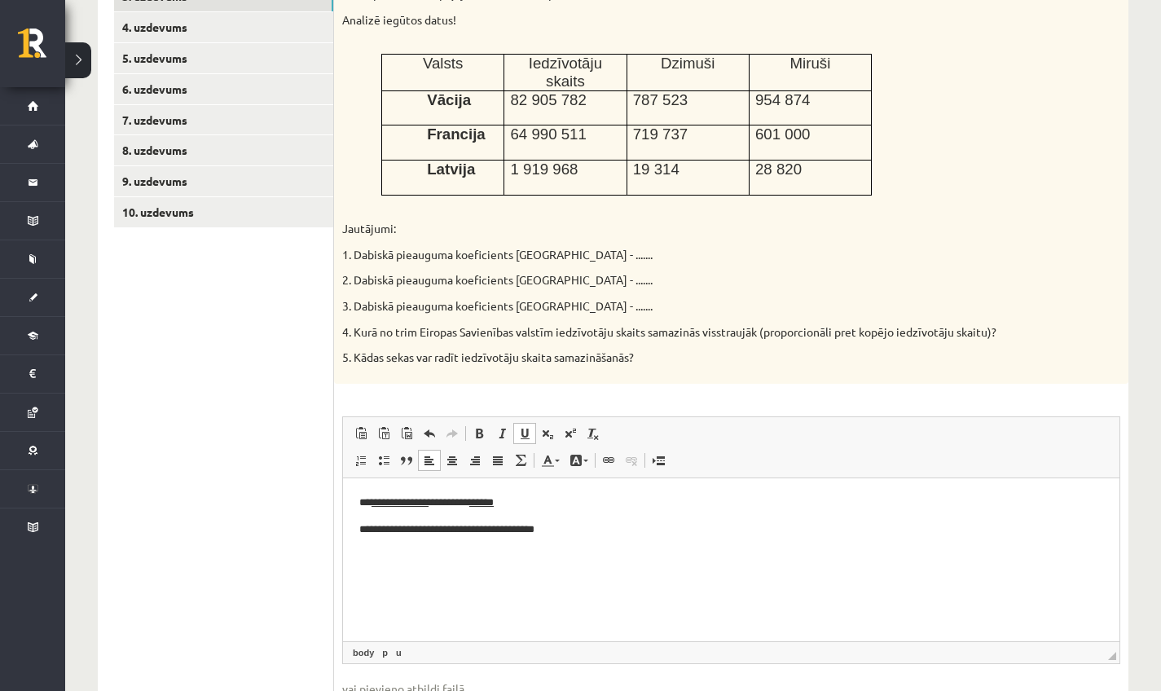
click at [571, 488] on html "**********" at bounding box center [731, 515] width 776 height 76
click at [554, 507] on p "**********" at bounding box center [731, 502] width 744 height 16
click at [527, 429] on span at bounding box center [524, 433] width 13 height 13
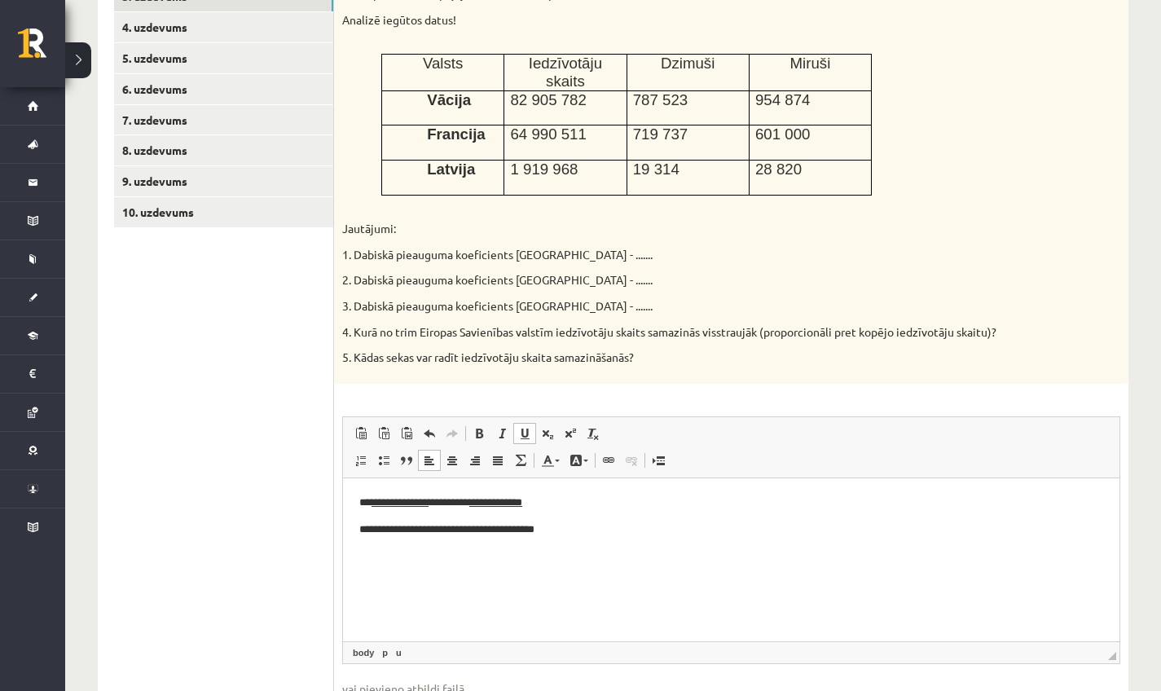
click at [514, 424] on link "Pasvītrojums Klaviatūras saīsne Komanda+U" at bounding box center [524, 433] width 23 height 21
click at [519, 427] on span at bounding box center [524, 433] width 13 height 13
click at [525, 423] on link "Pasvītrojums Klaviatūras saīsne Komanda+U" at bounding box center [524, 433] width 23 height 21
click at [585, 551] on html "**********" at bounding box center [731, 515] width 776 height 76
click at [398, 550] on p "*******" at bounding box center [731, 555] width 744 height 16
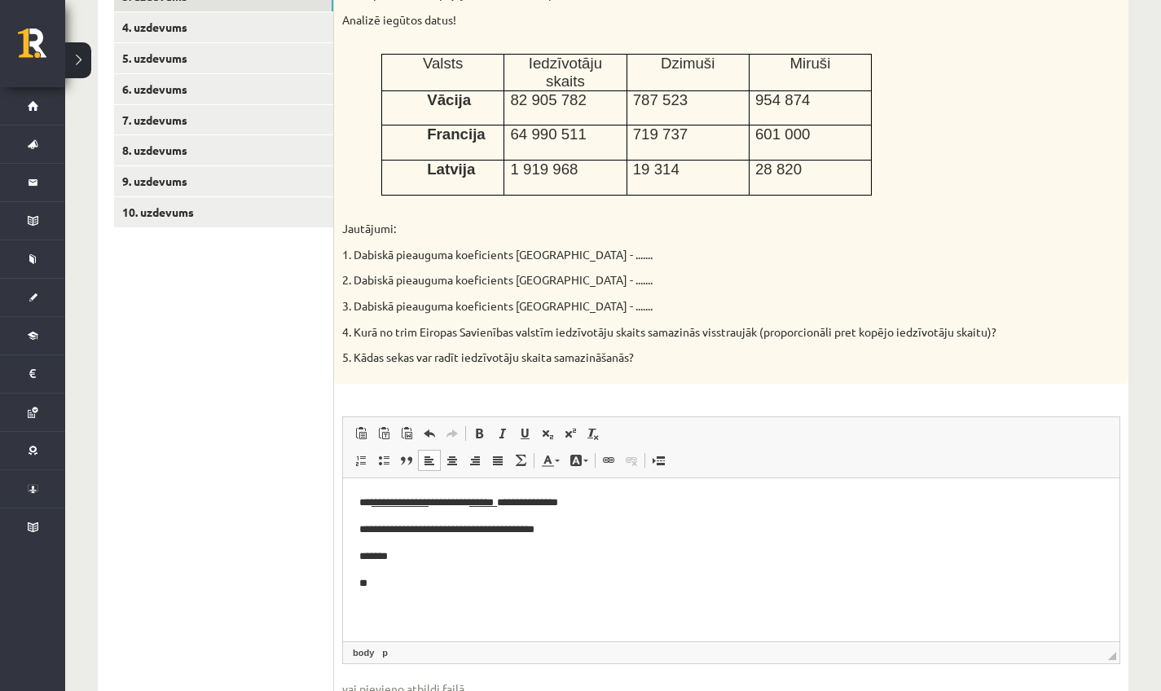
click at [381, 593] on html "**********" at bounding box center [731, 542] width 776 height 130
click at [360, 615] on p "**********" at bounding box center [731, 609] width 744 height 16
click at [356, 606] on html "**********" at bounding box center [731, 555] width 776 height 156
click at [691, 607] on p "**********" at bounding box center [731, 609] width 744 height 16
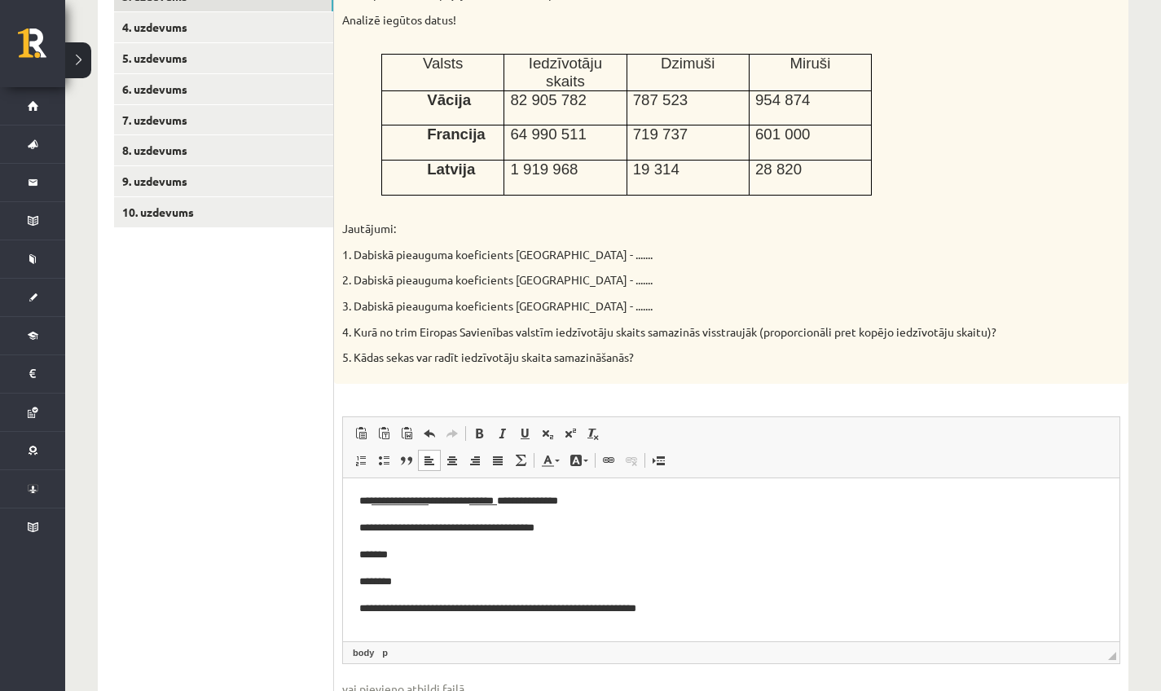
click at [426, 578] on p "********" at bounding box center [725, 581] width 732 height 16
click at [684, 636] on p "**********" at bounding box center [725, 634] width 732 height 16
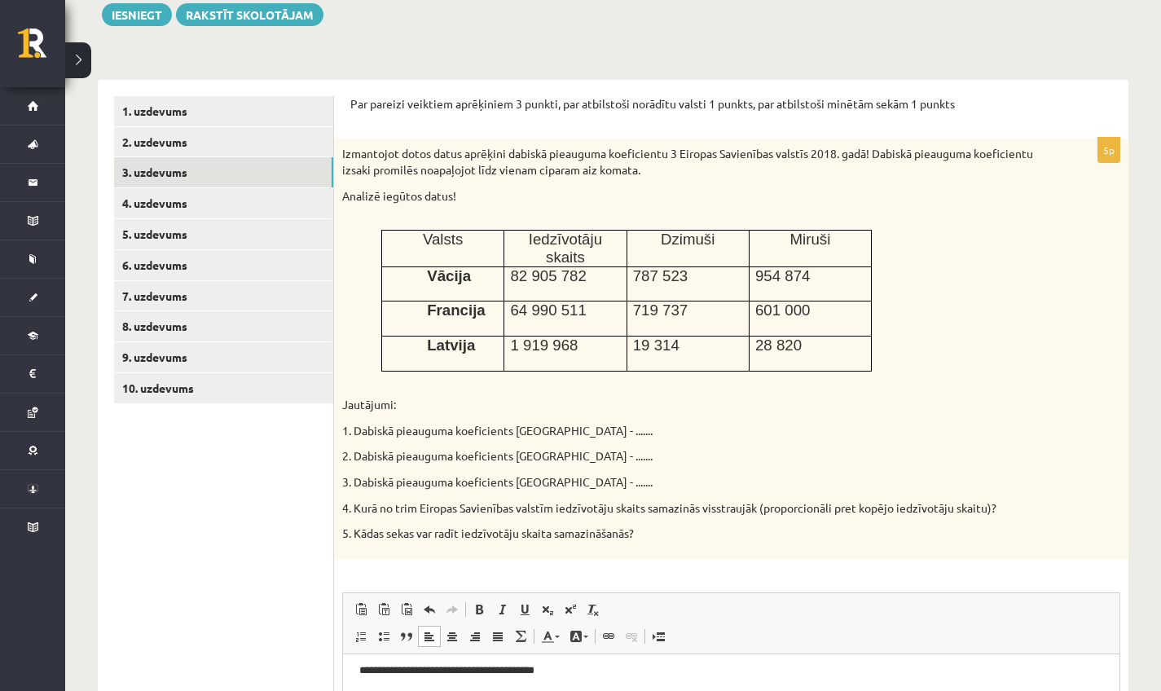
scroll to position [200, 0]
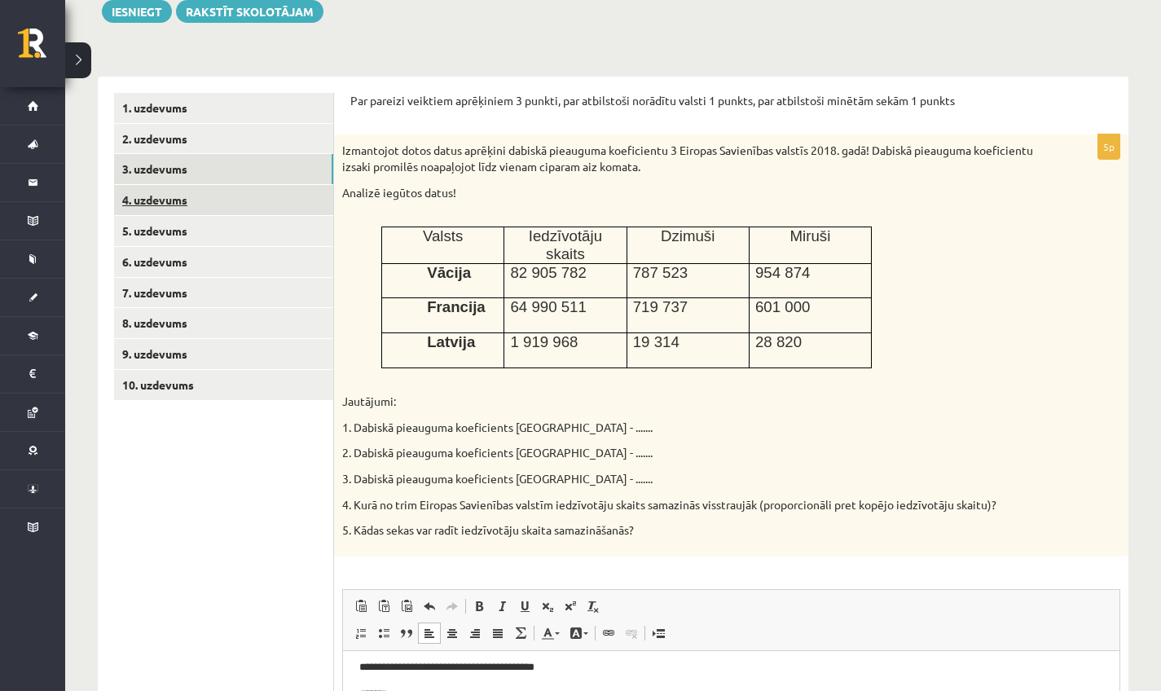
click at [134, 208] on link "4. uzdevums" at bounding box center [223, 200] width 219 height 30
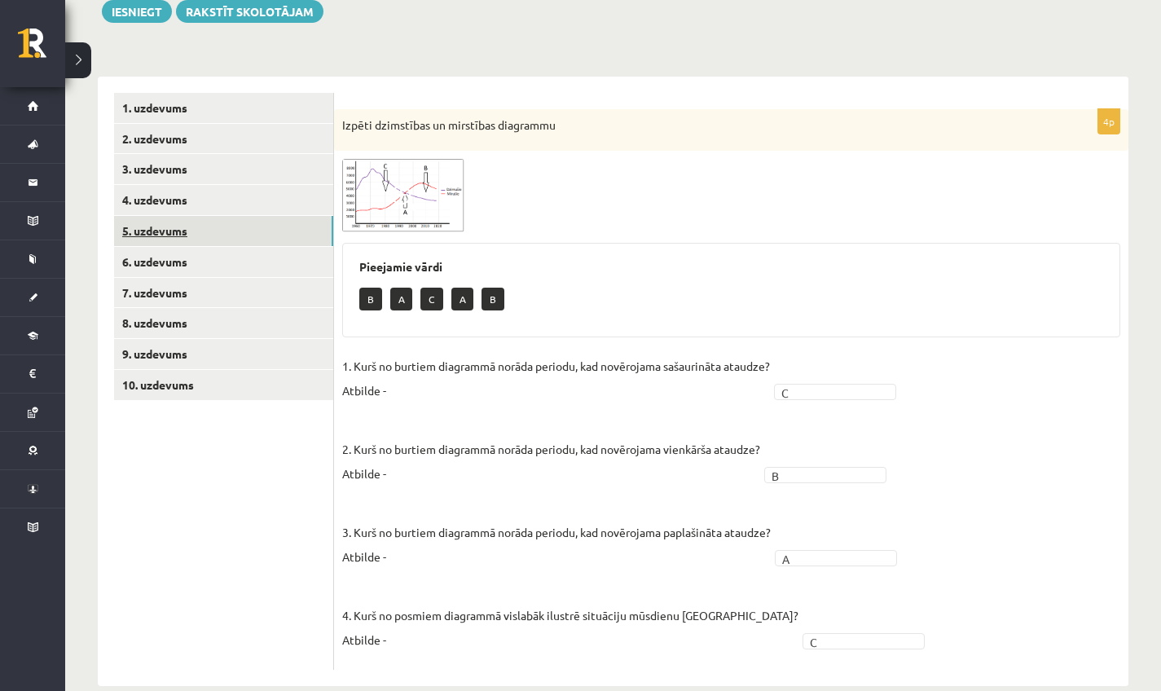
click at [230, 225] on link "5. uzdevums" at bounding box center [223, 231] width 219 height 30
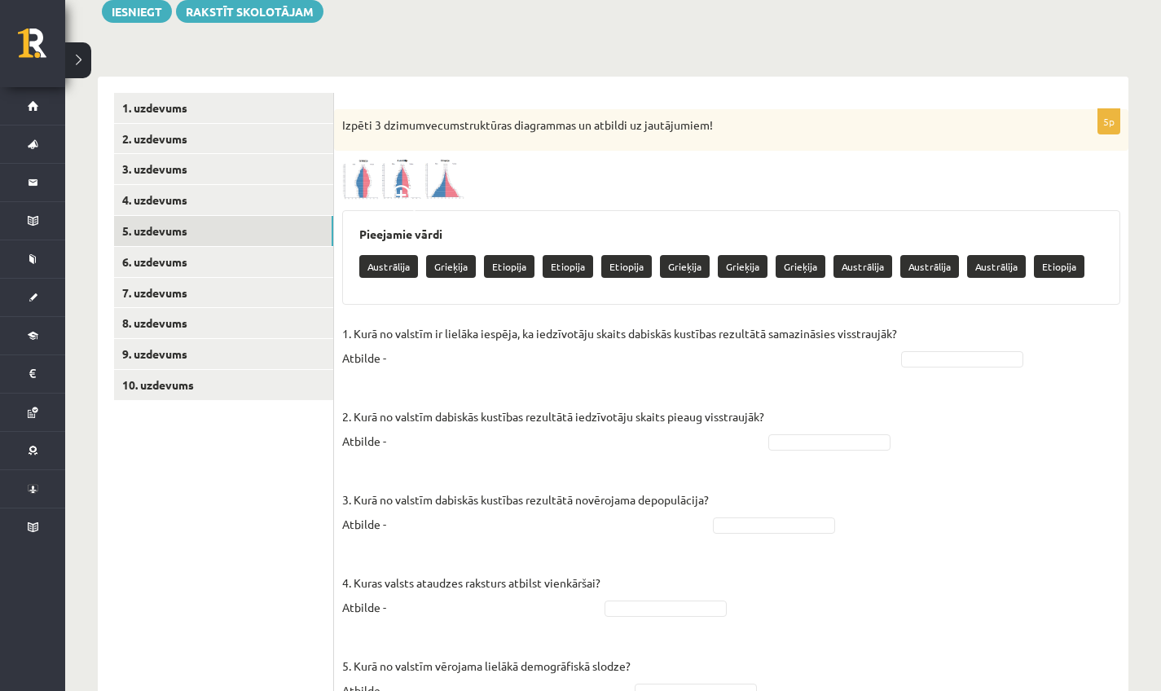
scroll to position [277, 0]
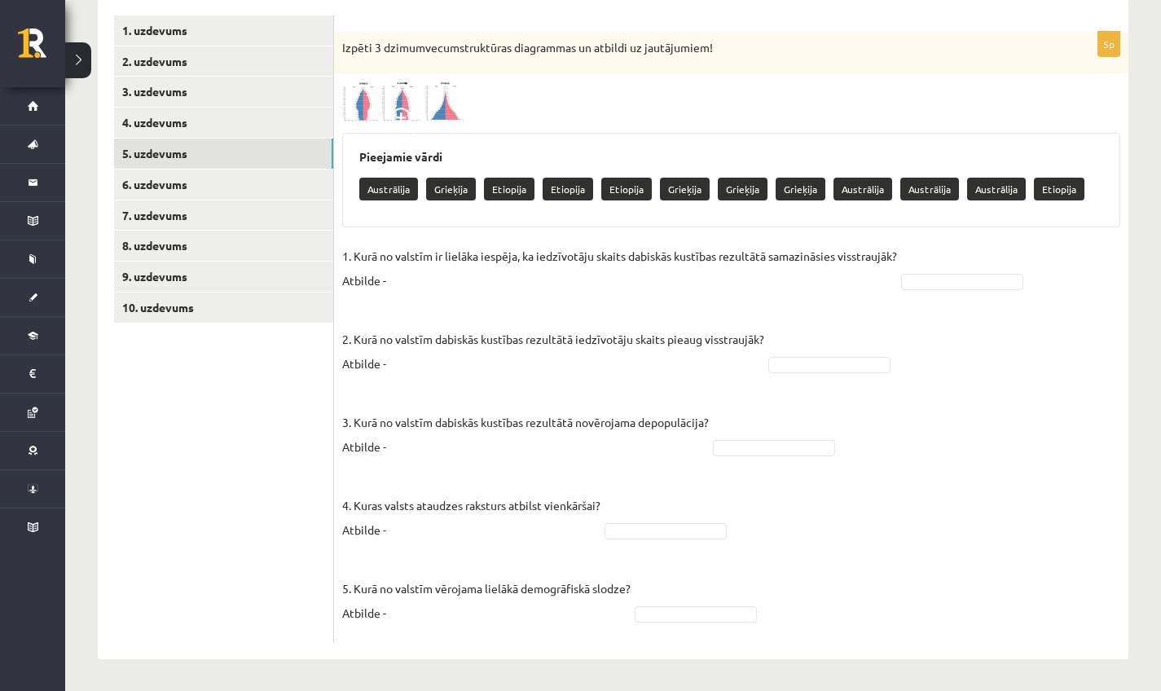
click at [355, 111] on img at bounding box center [403, 101] width 122 height 40
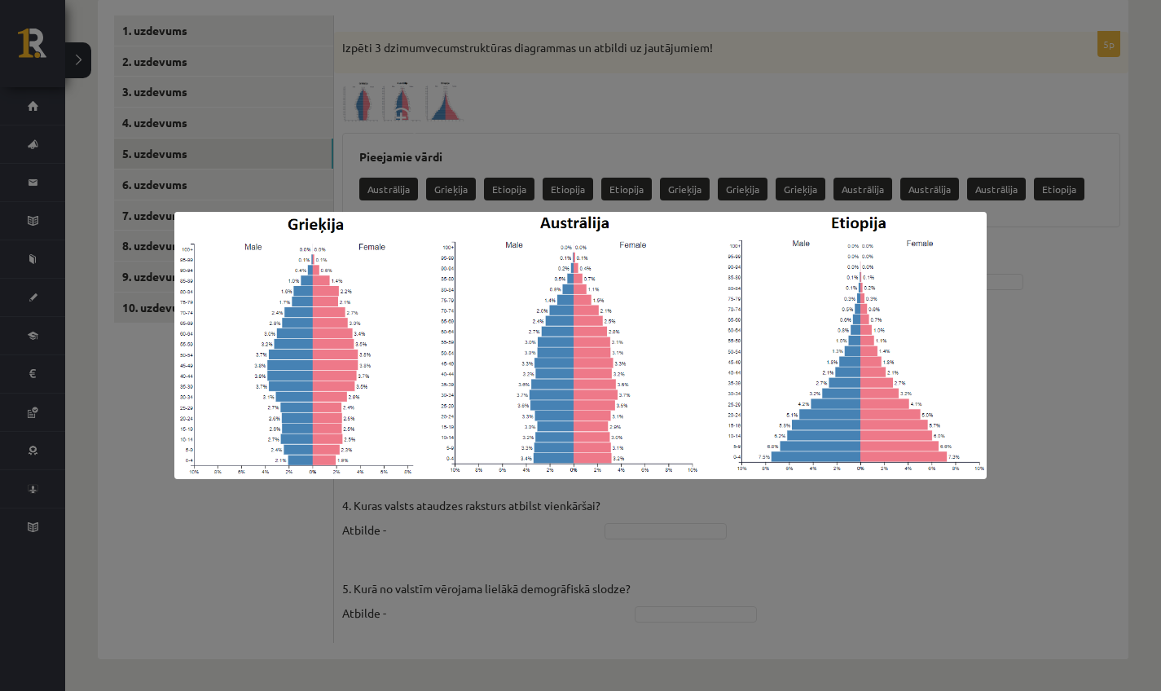
click at [1042, 310] on div at bounding box center [580, 345] width 1161 height 691
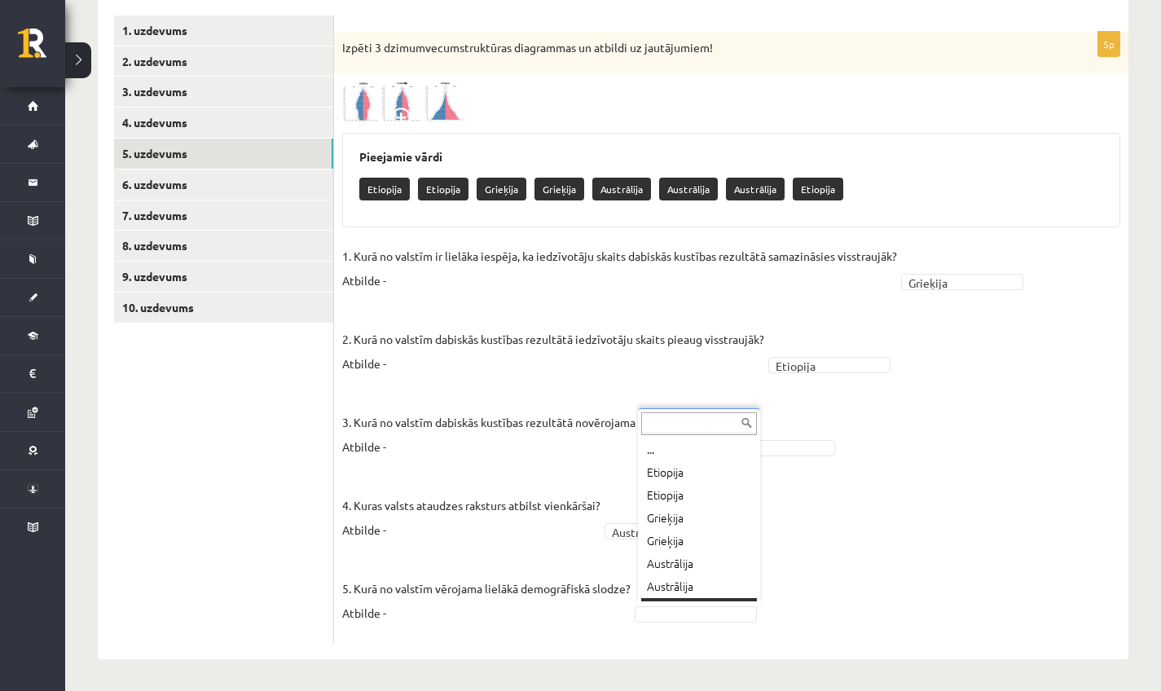
scroll to position [20, 0]
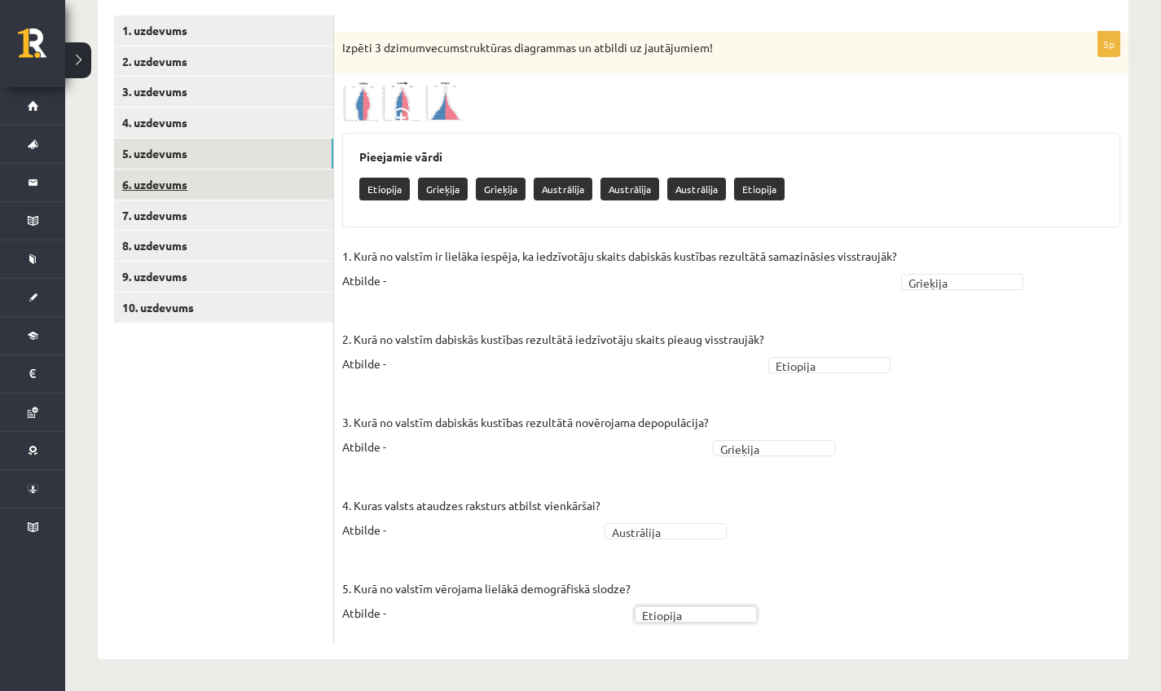
click at [260, 174] on link "6. uzdevums" at bounding box center [223, 184] width 219 height 30
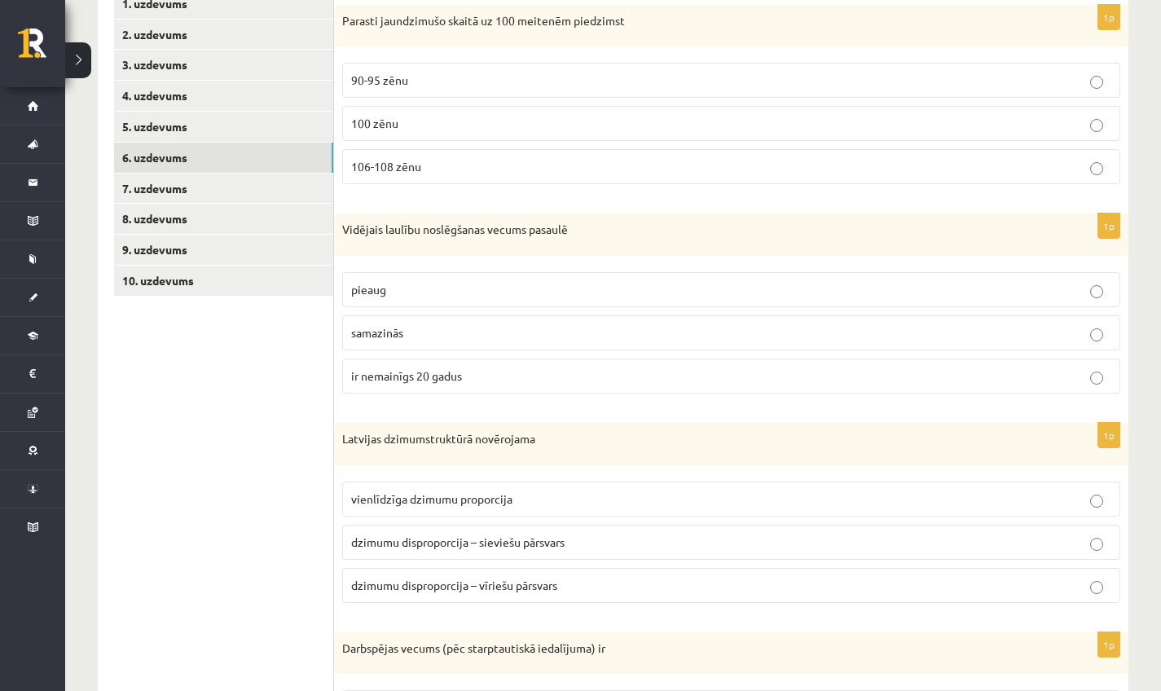
scroll to position [196, 0]
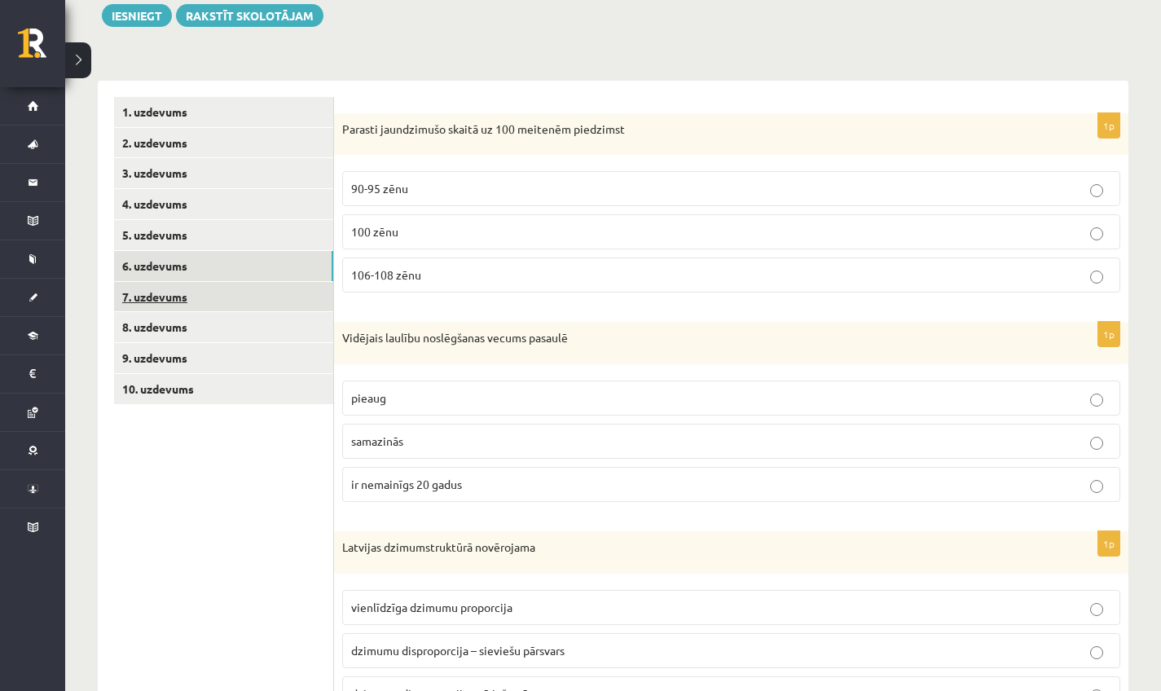
click at [186, 282] on link "7. uzdevums" at bounding box center [223, 297] width 219 height 30
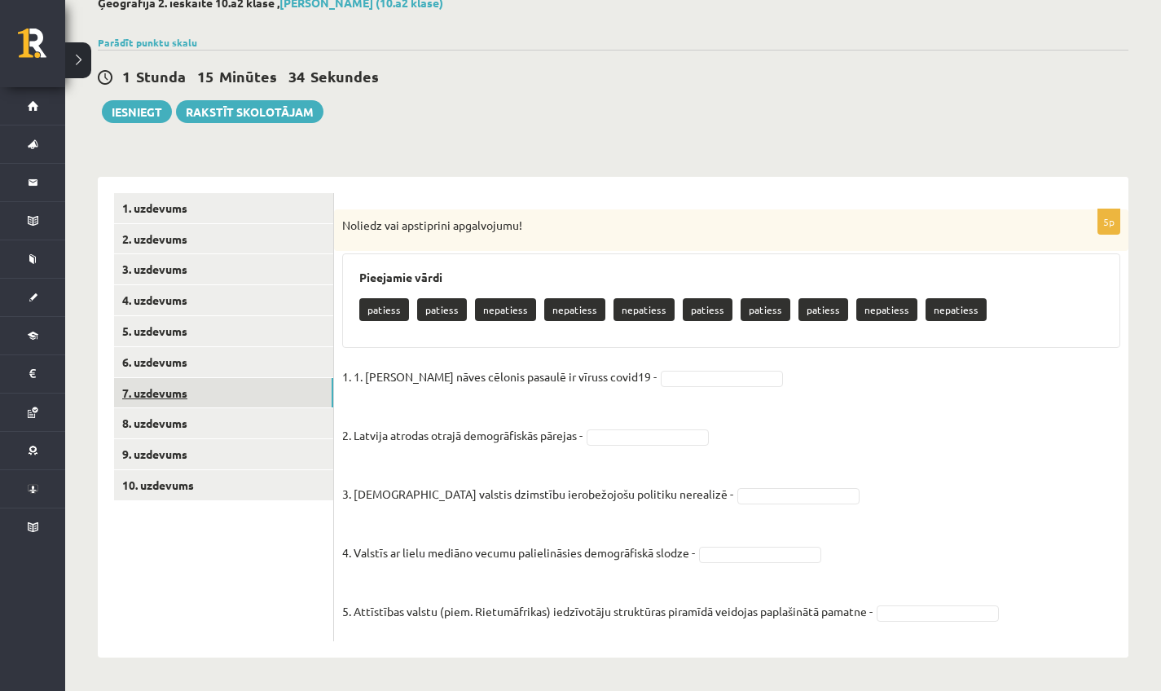
scroll to position [99, 0]
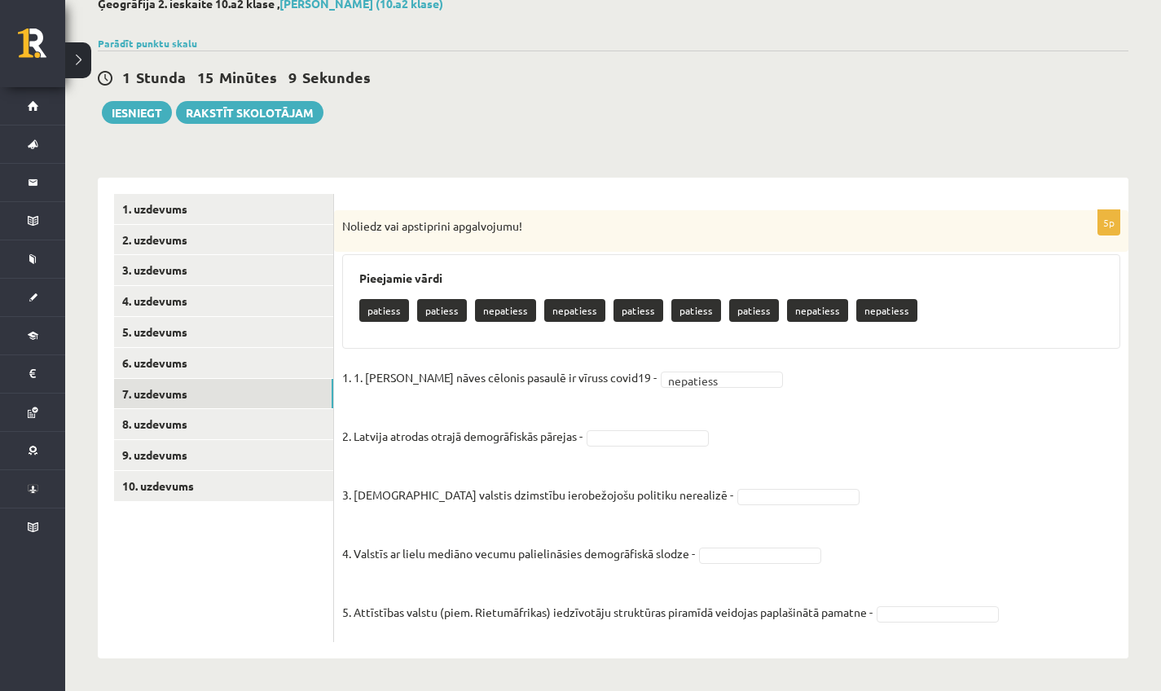
click at [668, 445] on fieldset "1. 1. Galvenais nāves cēlonis pasaulē ir vīruss covid19 - nepatiess ********* 2…" at bounding box center [731, 499] width 778 height 269
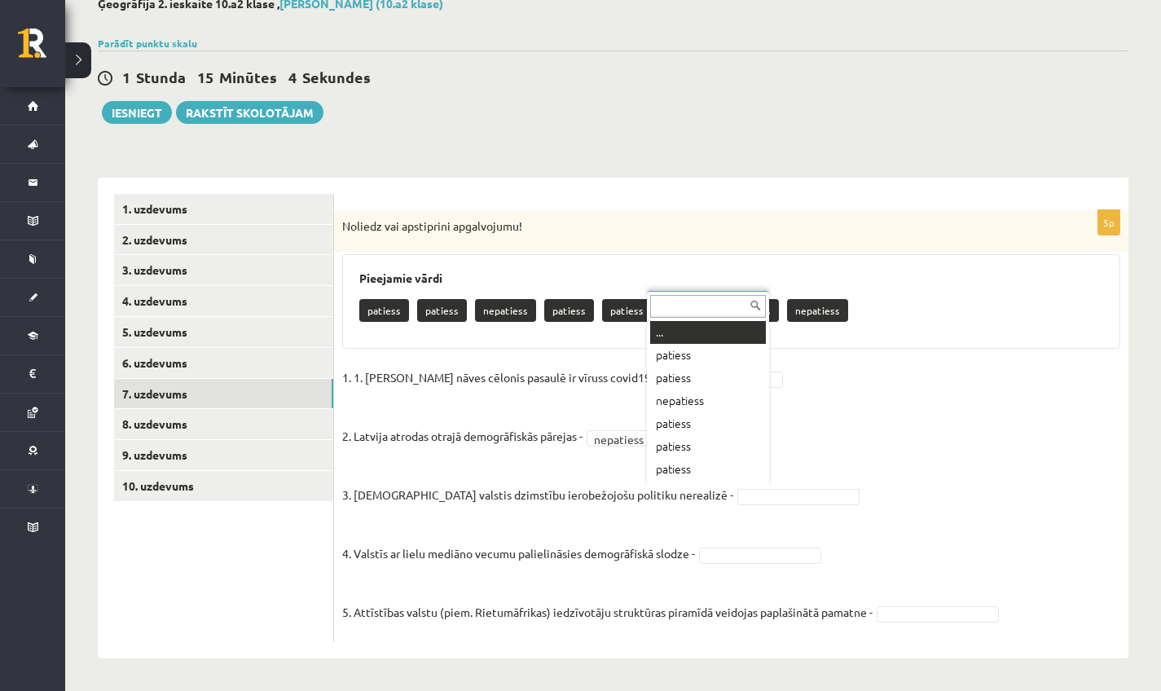
scroll to position [20, 0]
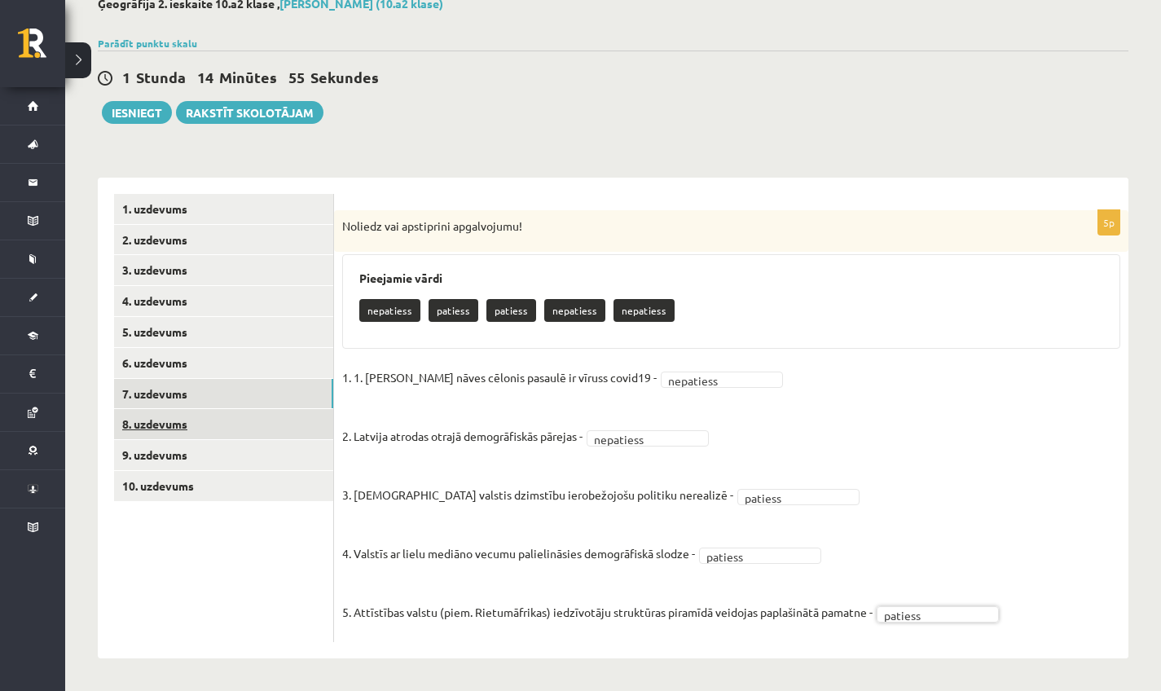
click at [245, 415] on link "8. uzdevums" at bounding box center [223, 424] width 219 height 30
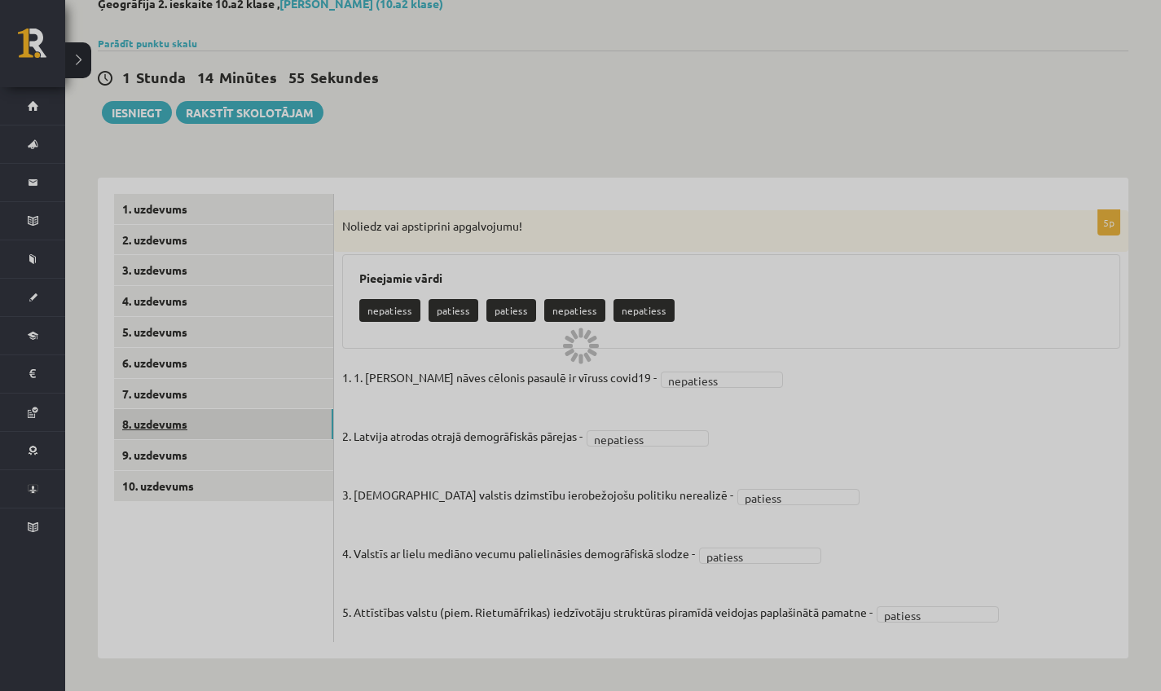
scroll to position [15, 0]
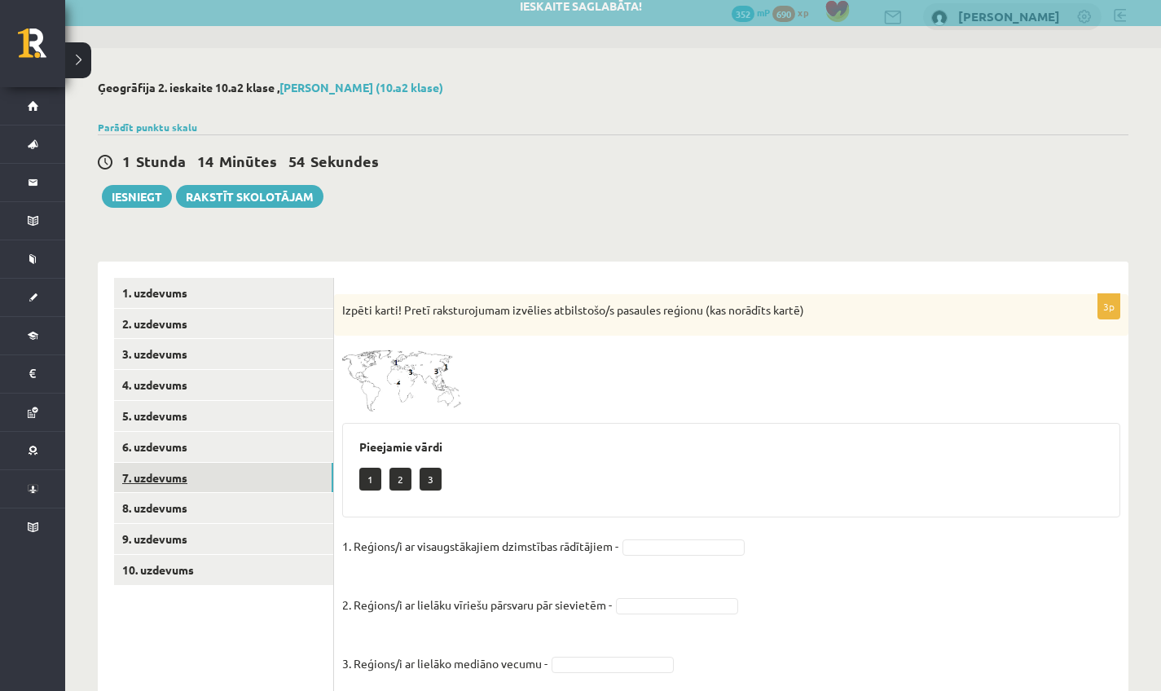
click at [239, 474] on link "7. uzdevums" at bounding box center [223, 478] width 219 height 30
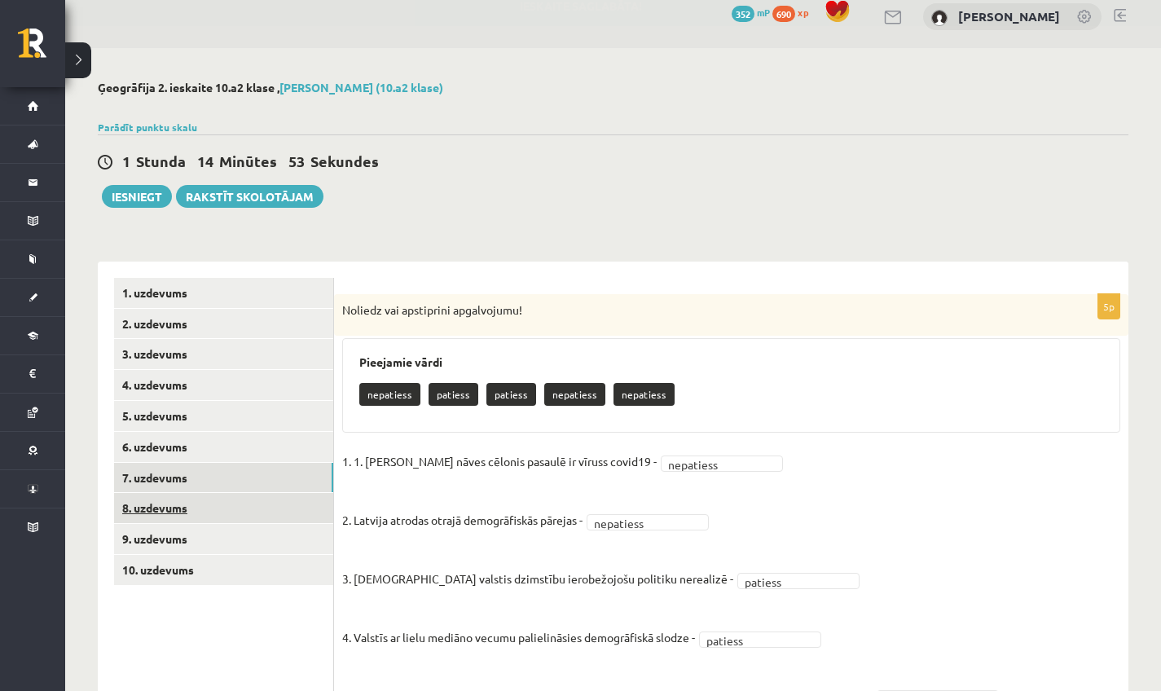
click at [227, 515] on link "8. uzdevums" at bounding box center [223, 508] width 219 height 30
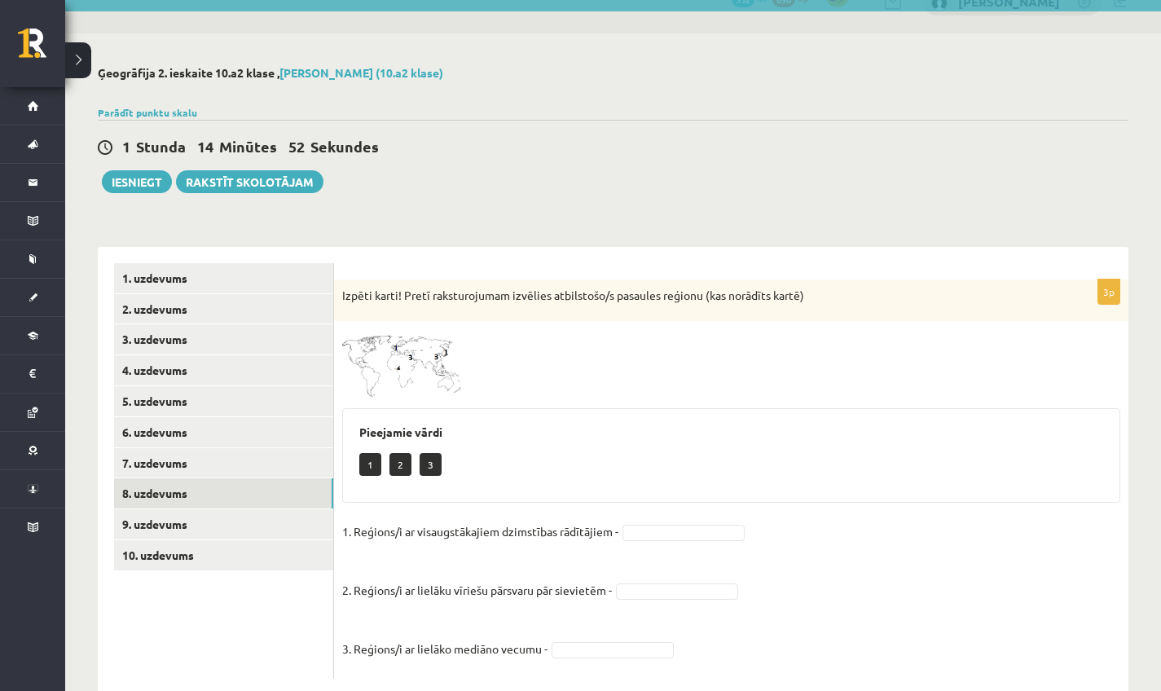
scroll to position [66, 0]
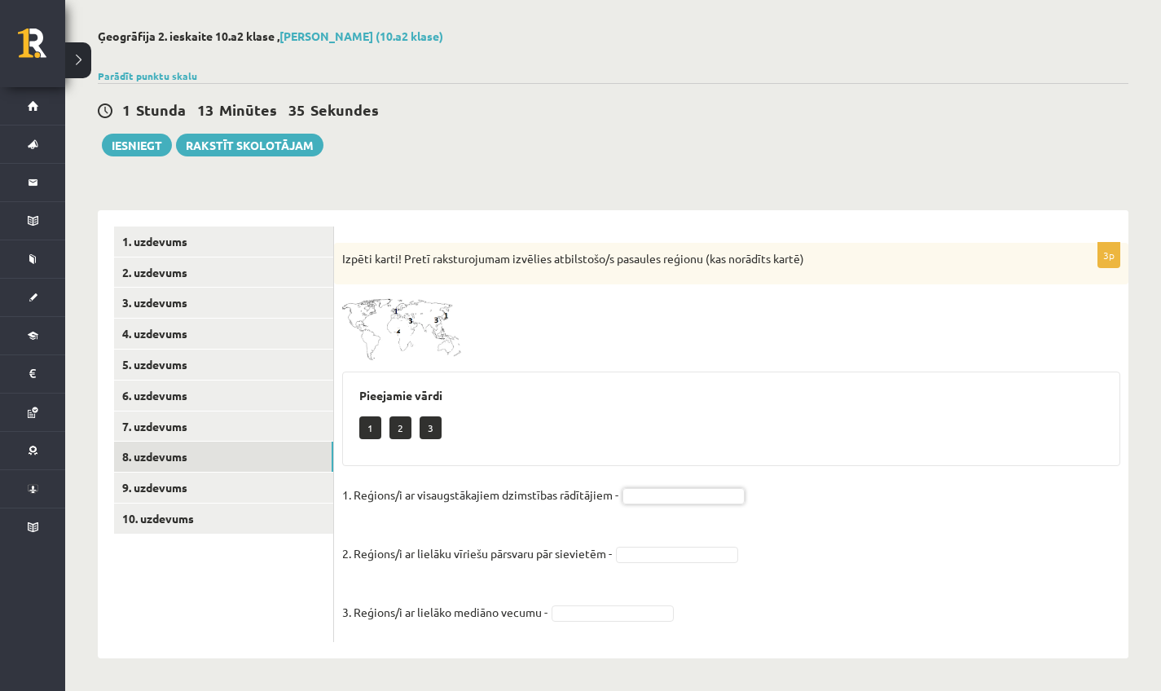
click at [427, 325] on img at bounding box center [403, 326] width 122 height 68
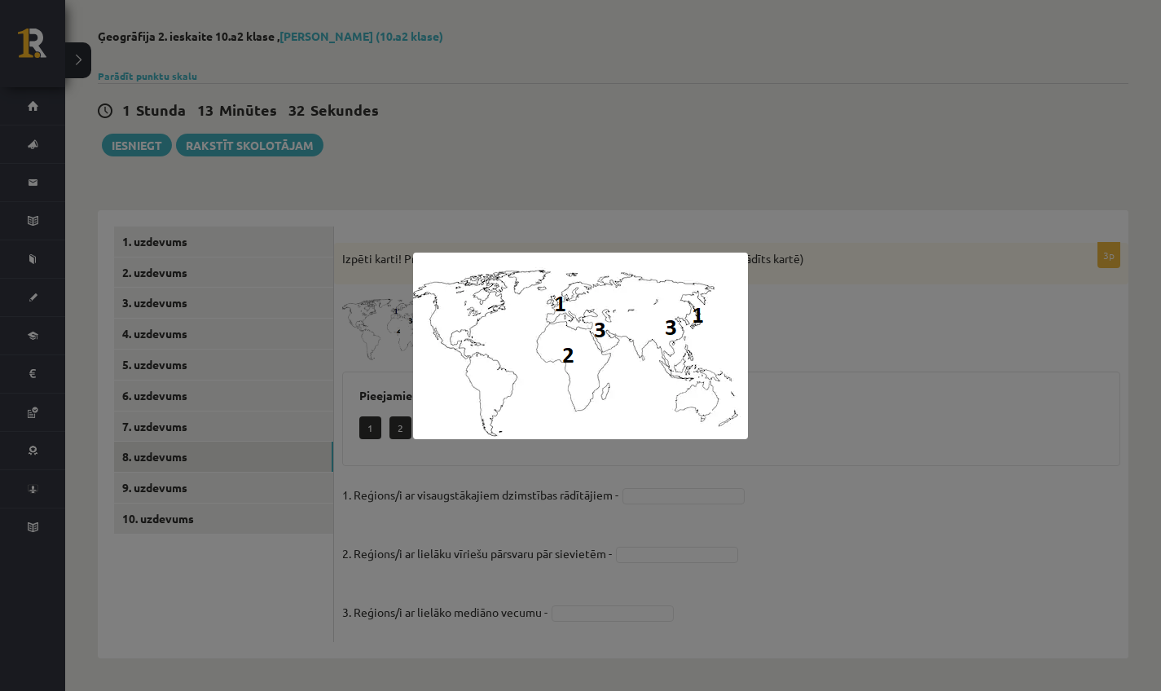
click at [874, 369] on div at bounding box center [580, 345] width 1161 height 691
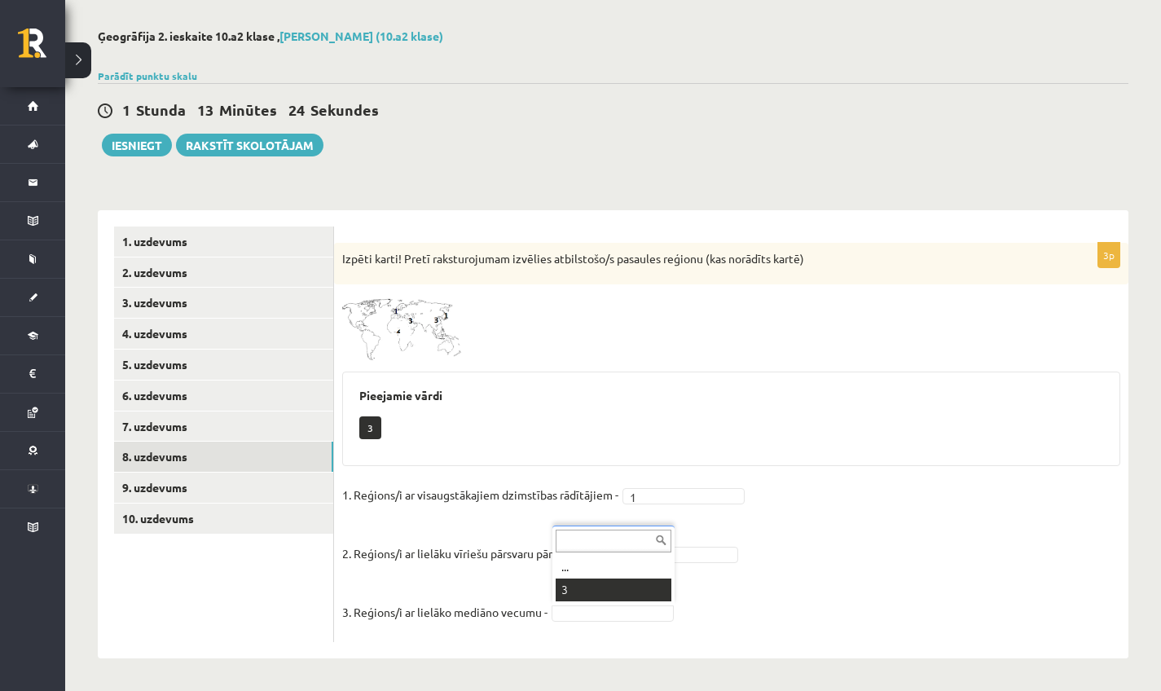
scroll to position [28, 0]
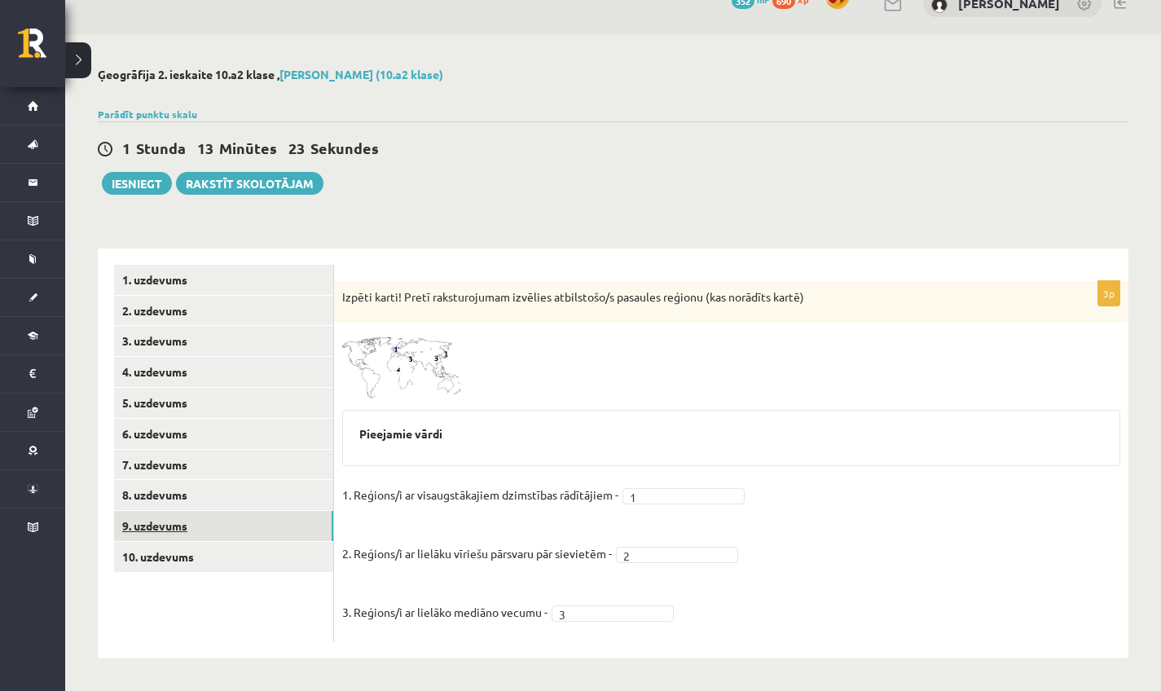
click at [159, 518] on link "9. uzdevums" at bounding box center [223, 526] width 219 height 30
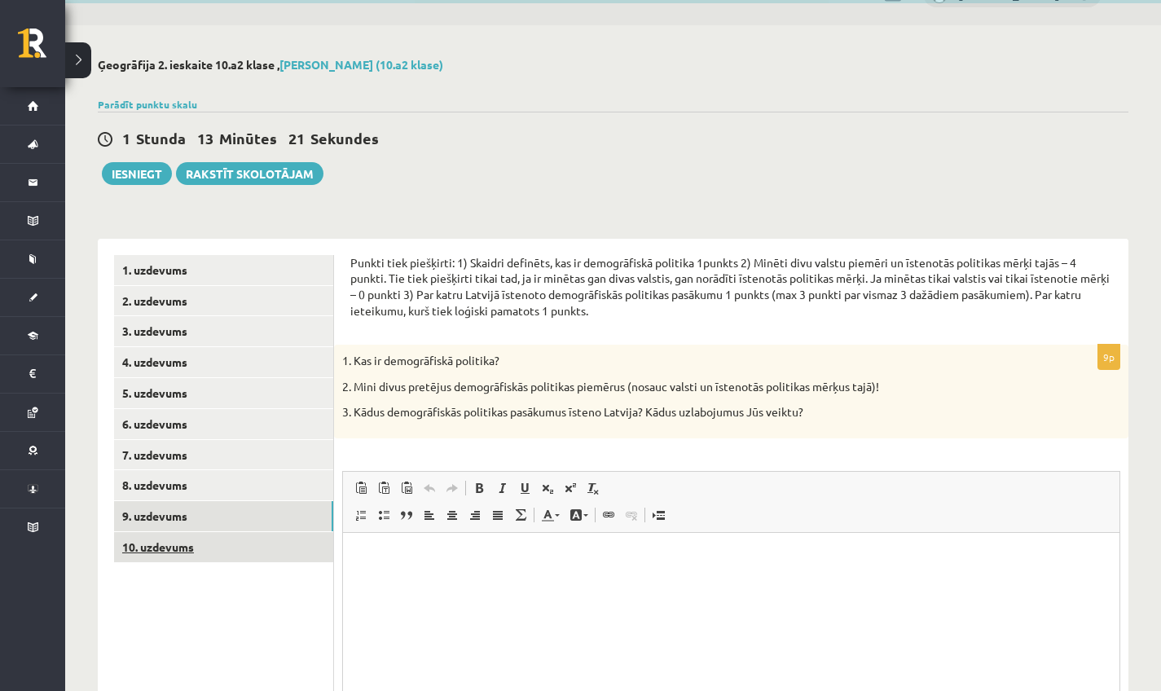
scroll to position [0, 0]
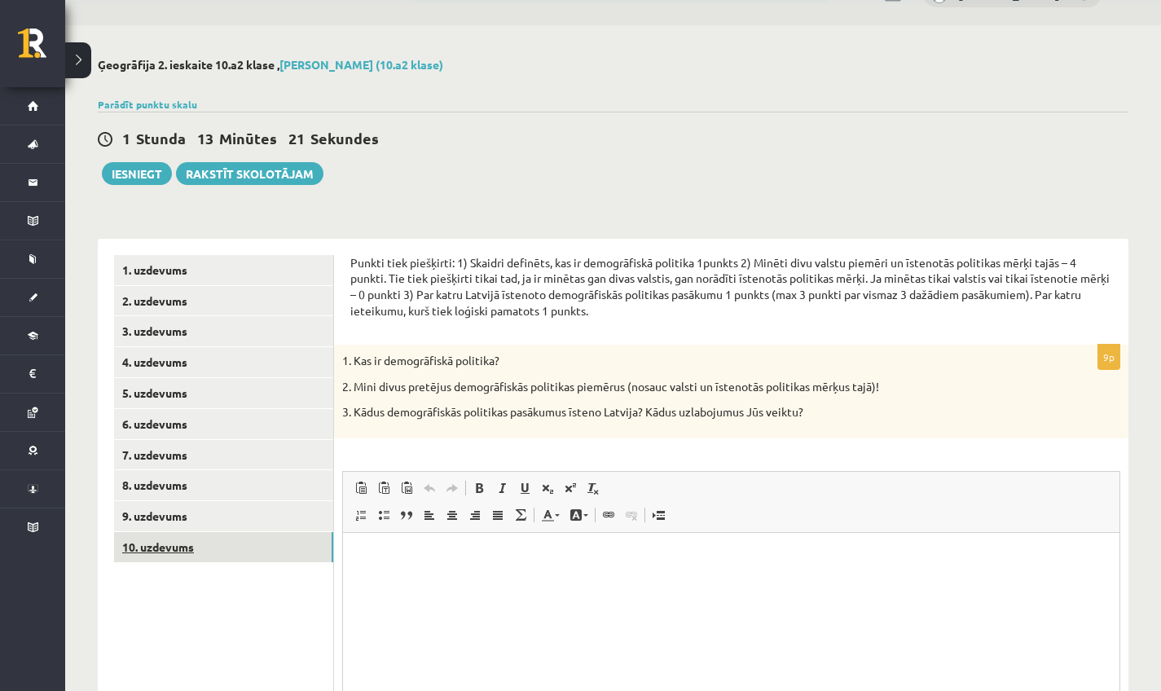
click at [280, 549] on link "10. uzdevums" at bounding box center [223, 547] width 219 height 30
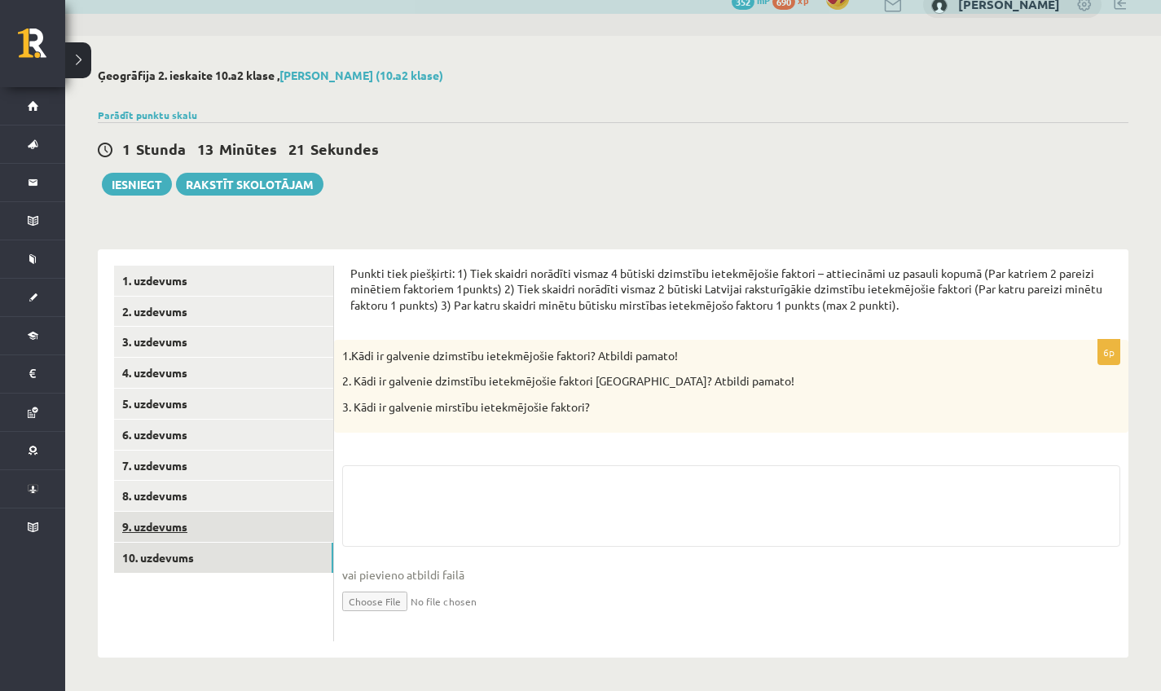
scroll to position [24, 0]
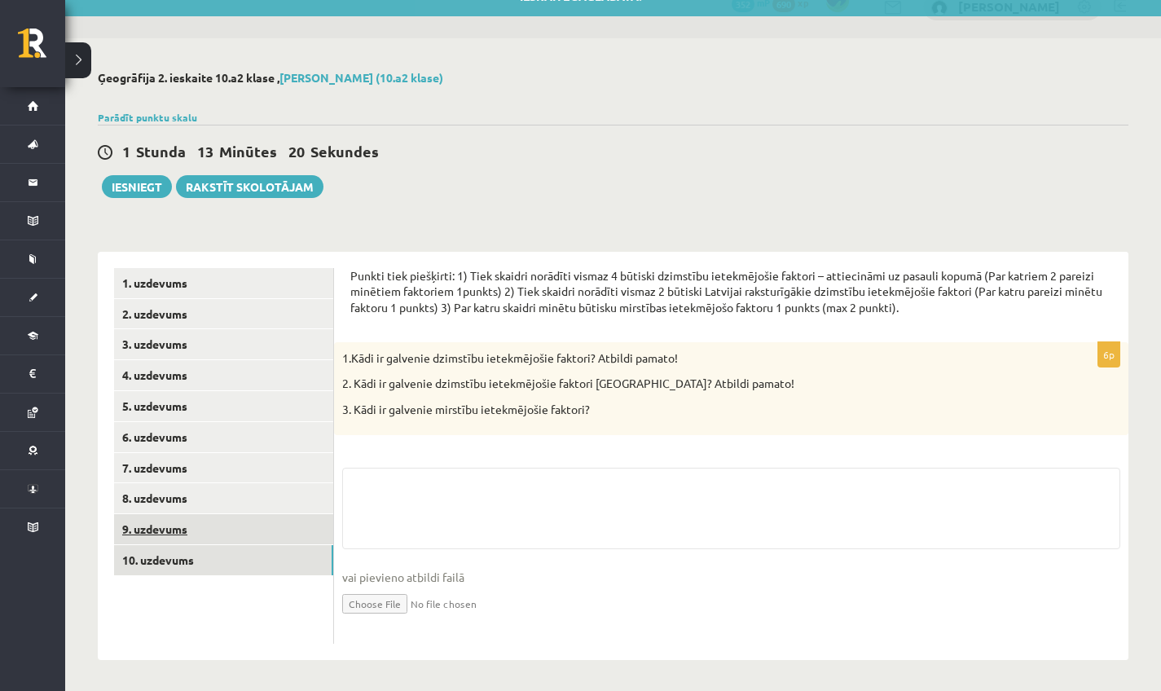
click at [215, 526] on link "9. uzdevums" at bounding box center [223, 529] width 219 height 30
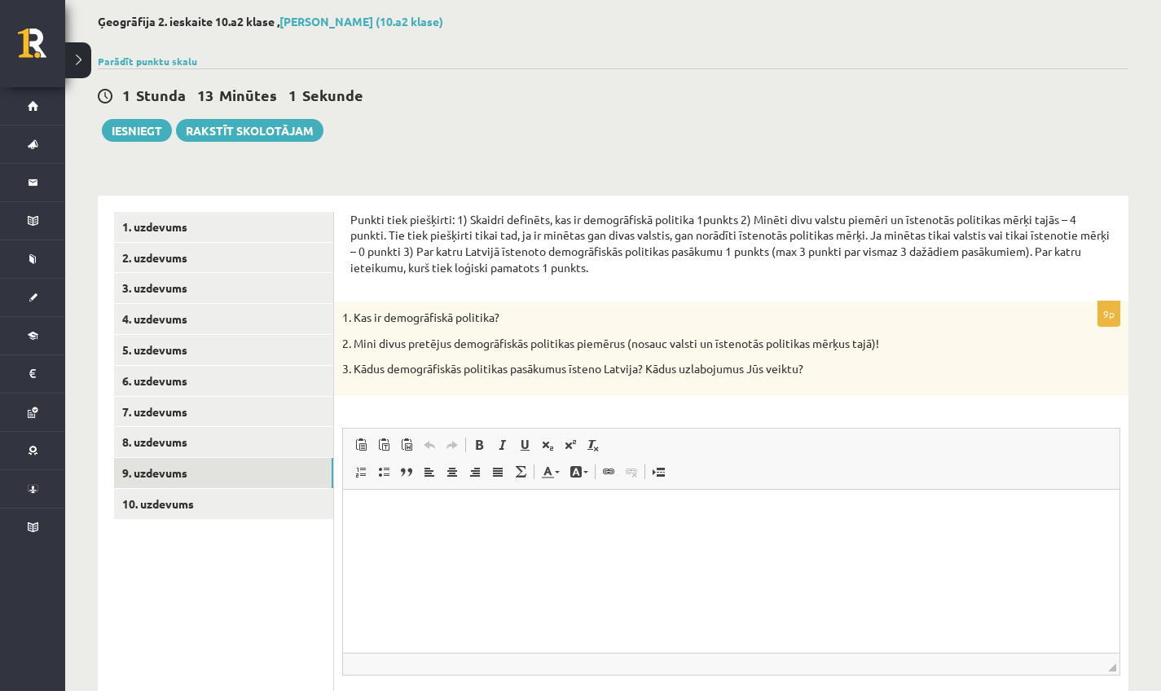
scroll to position [199, 0]
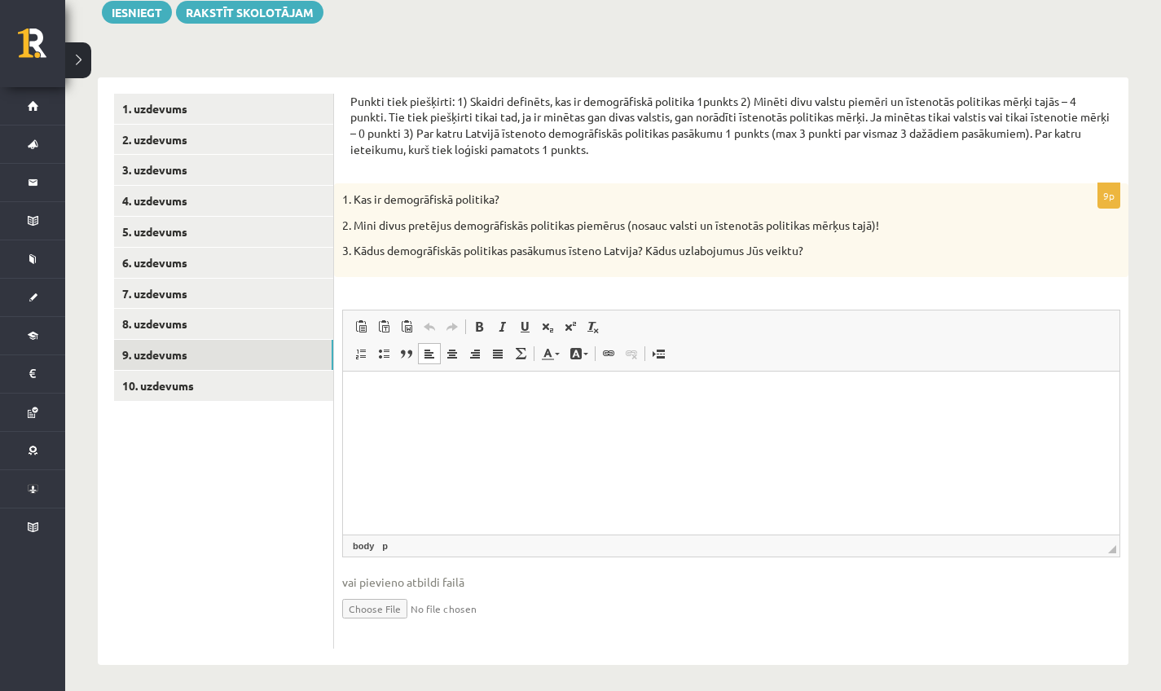
click at [522, 418] on html at bounding box center [731, 396] width 776 height 50
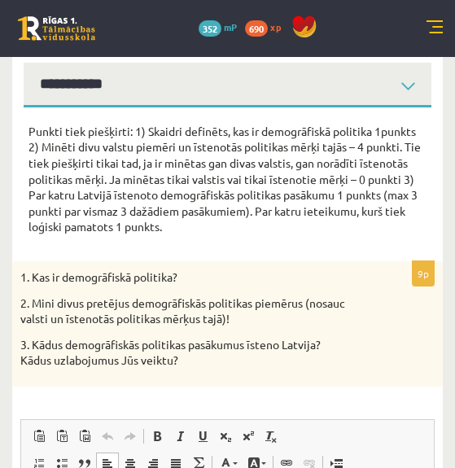
click at [305, 310] on p "2. Mini divus pretējus demogrāfiskās politikas piemērus (nosauc valsti un īsten…" at bounding box center [186, 312] width 333 height 32
click at [336, 420] on span "Redaktora rīkjoslas Ielīmēt Klaviatūras saīsne Komanda+V Ievietot kā vienkāršu …" at bounding box center [227, 450] width 413 height 61
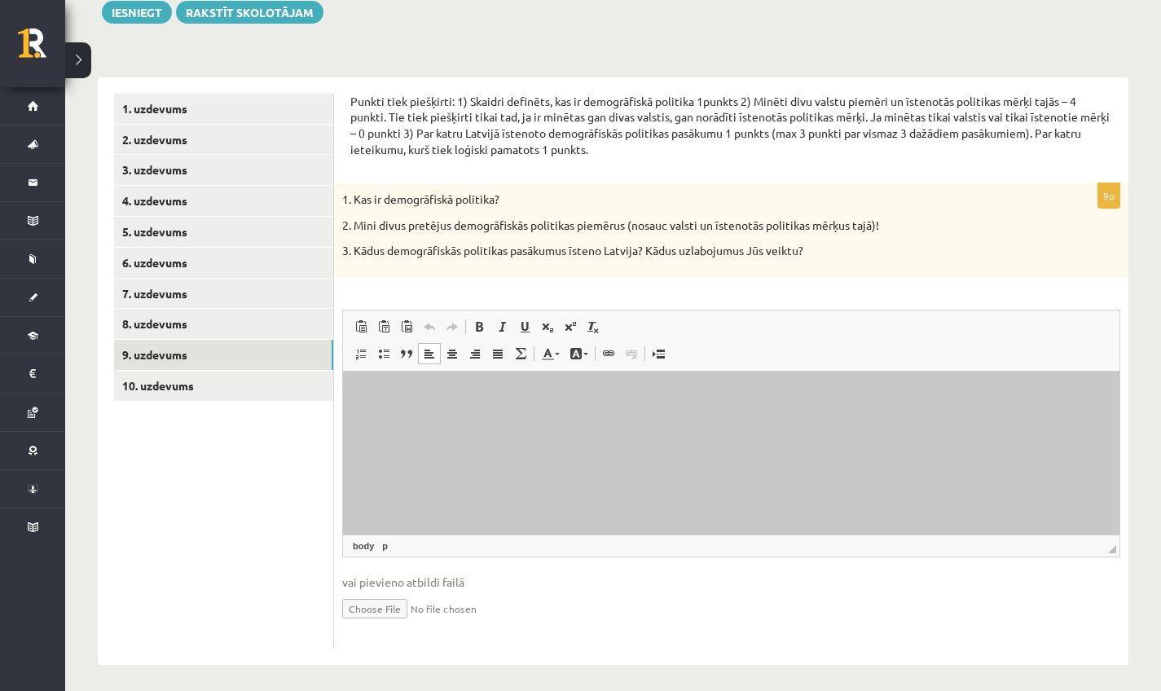
click at [512, 420] on html at bounding box center [731, 396] width 776 height 50
click at [495, 420] on html at bounding box center [731, 396] width 776 height 50
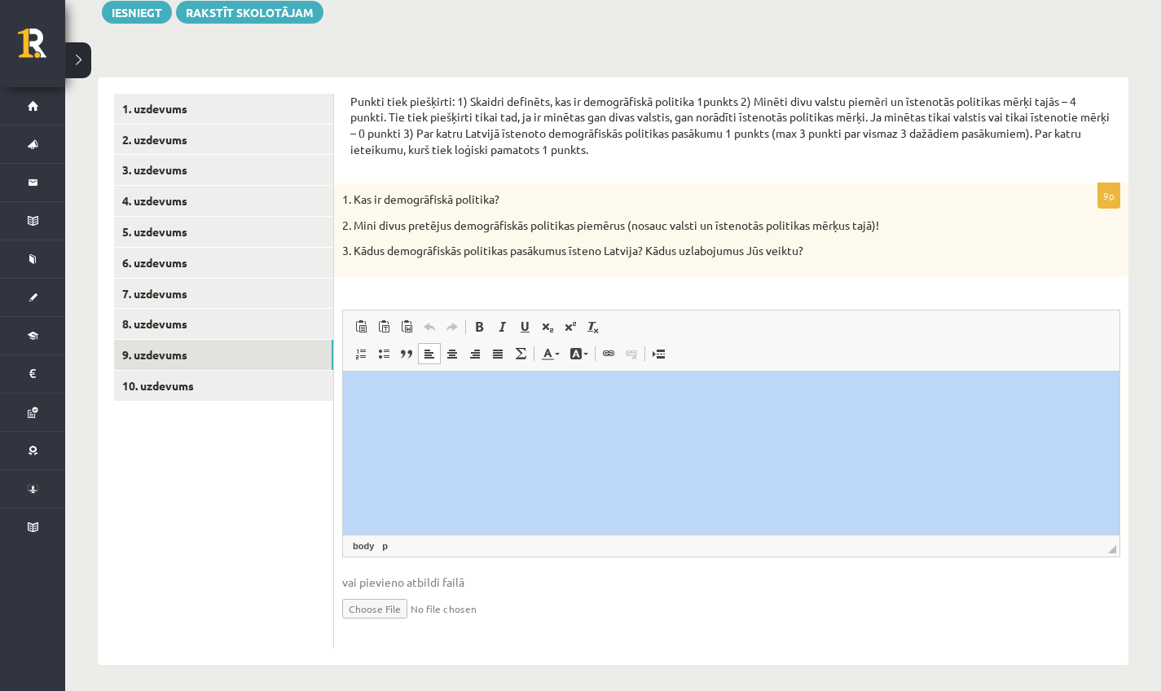
click at [820, 353] on span "Redaktora rīkjoslas Ielīmēt Klaviatūras saīsne Komanda+V Ievietot kā vienkāršu …" at bounding box center [731, 340] width 776 height 61
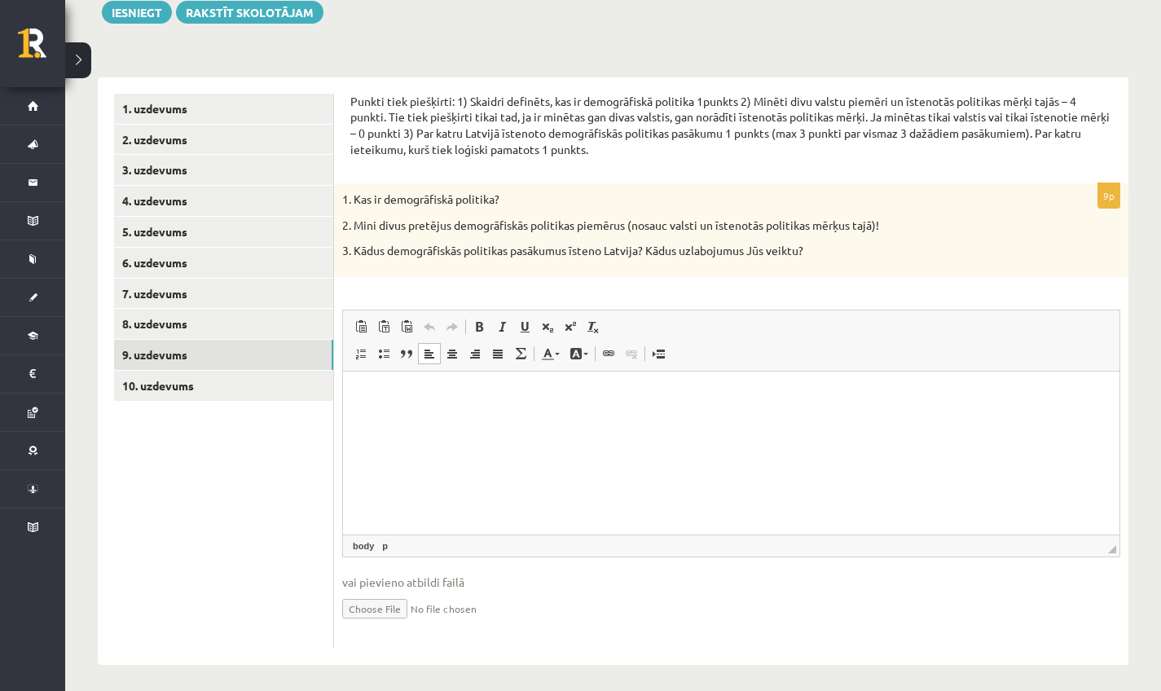
click at [600, 420] on html at bounding box center [731, 396] width 776 height 50
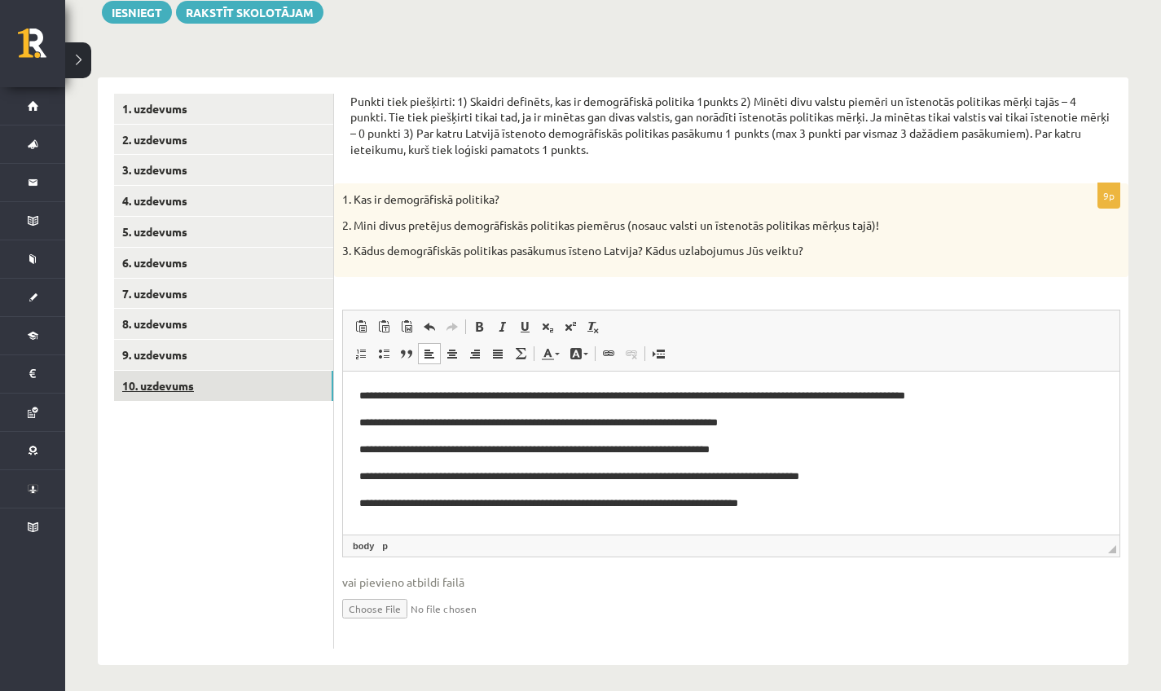
click at [158, 389] on link "10. uzdevums" at bounding box center [223, 386] width 219 height 30
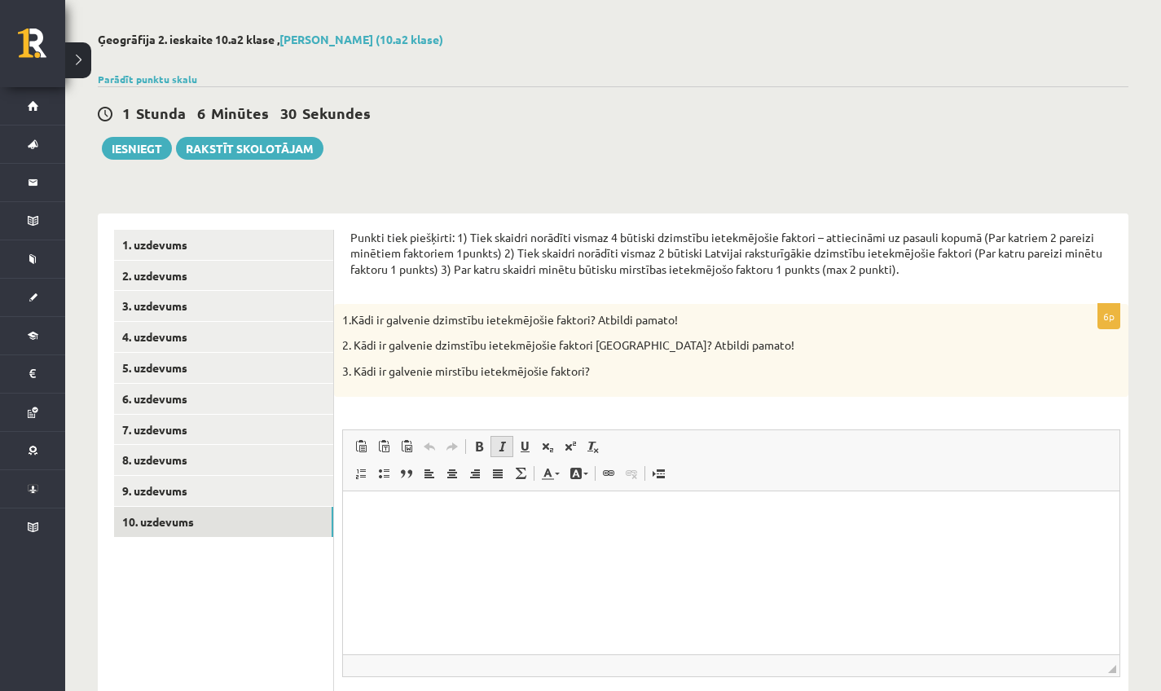
scroll to position [84, 0]
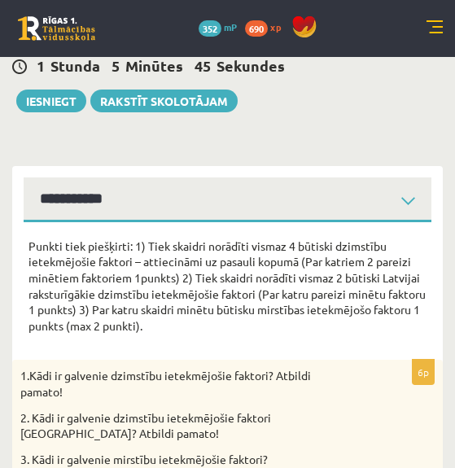
click at [95, 383] on p "1.Kādi ir galvenie dzimstību ietekmējošie faktori? Atbildi pamato!" at bounding box center [186, 384] width 333 height 32
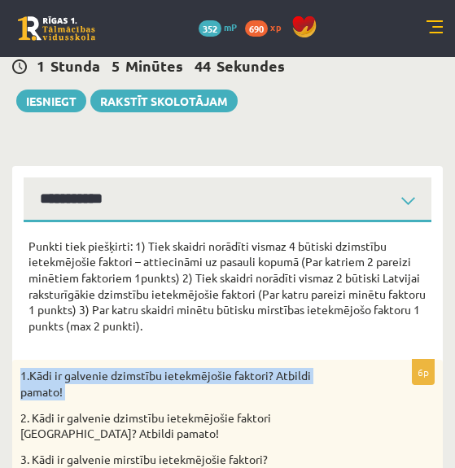
click at [95, 383] on p "1.Kādi ir galvenie dzimstību ietekmējošie faktori? Atbildi pamato!" at bounding box center [186, 384] width 333 height 32
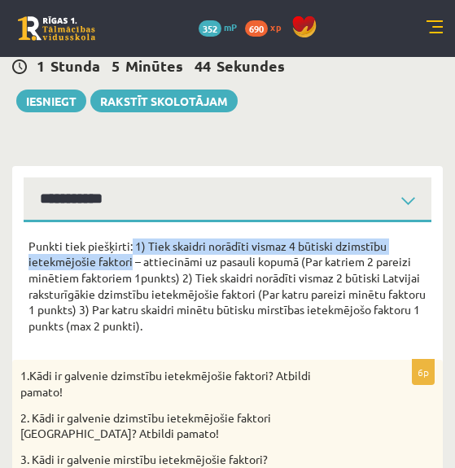
drag, startPoint x: 131, startPoint y: 254, endPoint x: 108, endPoint y: 134, distance: 122.7
click at [131, 251] on p "Punkti tiek piešķirti: 1) Tiek skaidri norādīti vismaz 4 būtiski dzimstību iete…" at bounding box center [228, 287] width 398 height 96
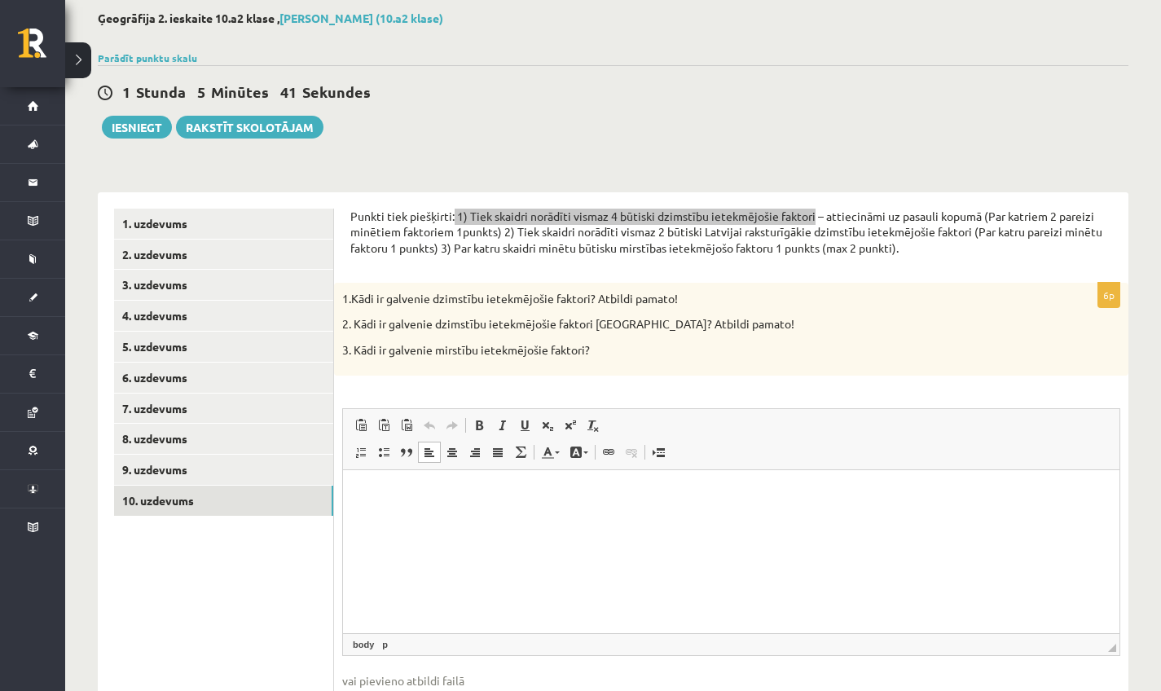
click at [459, 519] on html at bounding box center [731, 495] width 776 height 50
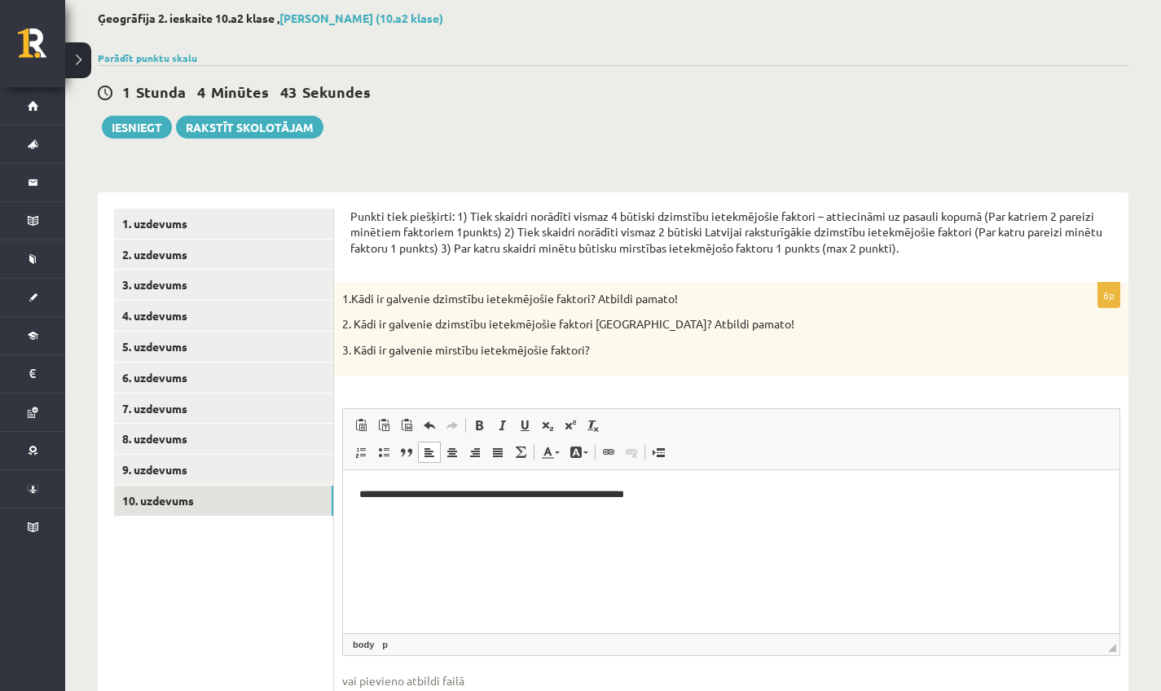
click at [722, 450] on span "Redaktora rīkjoslas Ielīmēt Klaviatūras saīsne Komanda+V Ievietot kā vienkāršu …" at bounding box center [731, 439] width 776 height 61
click at [547, 544] on html "**********" at bounding box center [731, 508] width 776 height 77
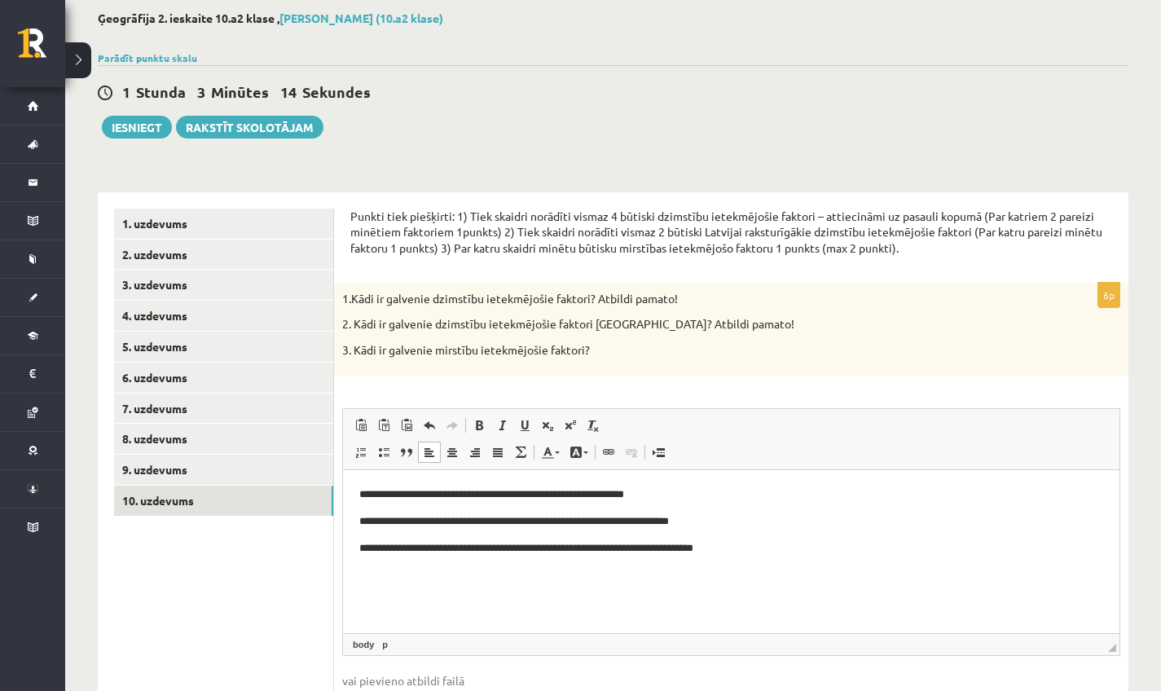
click at [152, 449] on ul "1. uzdevums 2. uzdevums 3. uzdevums 4. uzdevums 5. uzdevums 6. uzdevums 7. uzde…" at bounding box center [224, 478] width 220 height 539
click at [162, 471] on link "9. uzdevums" at bounding box center [223, 470] width 219 height 30
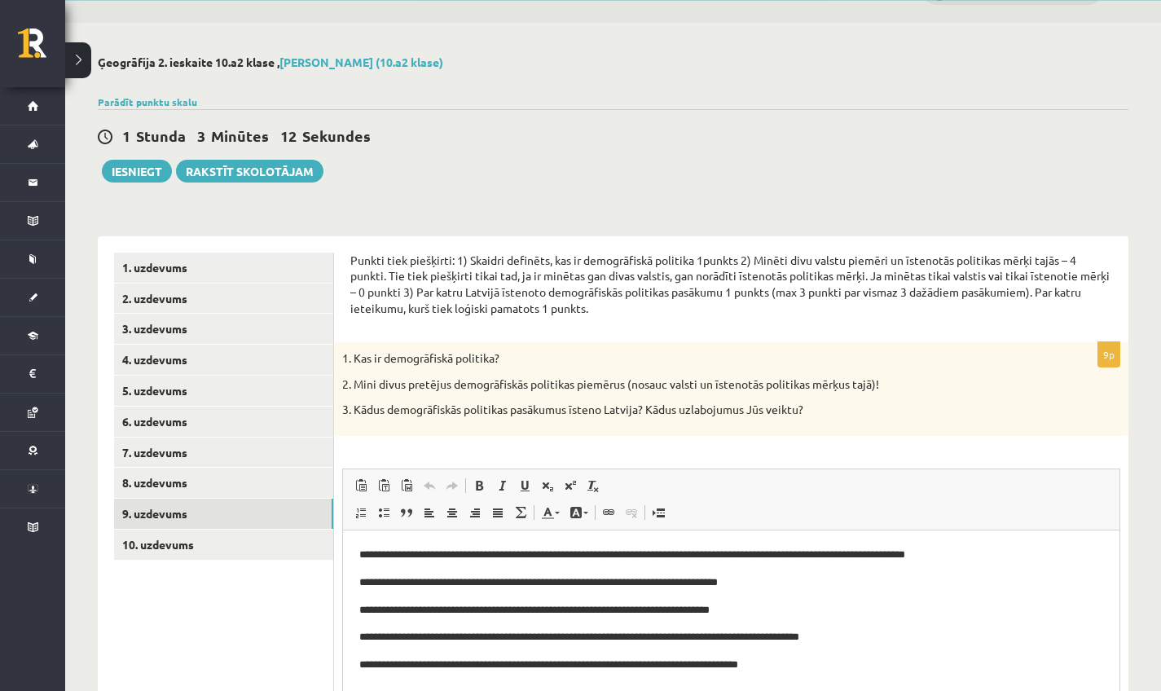
scroll to position [0, 0]
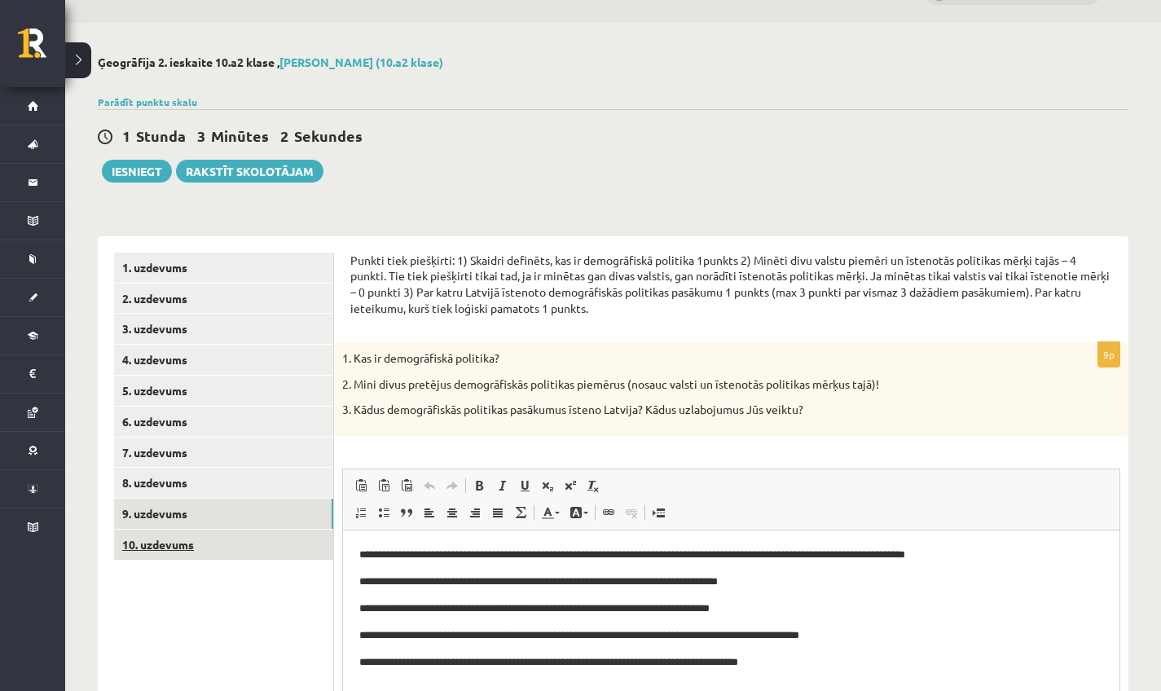
click at [260, 551] on link "10. uzdevums" at bounding box center [223, 544] width 219 height 30
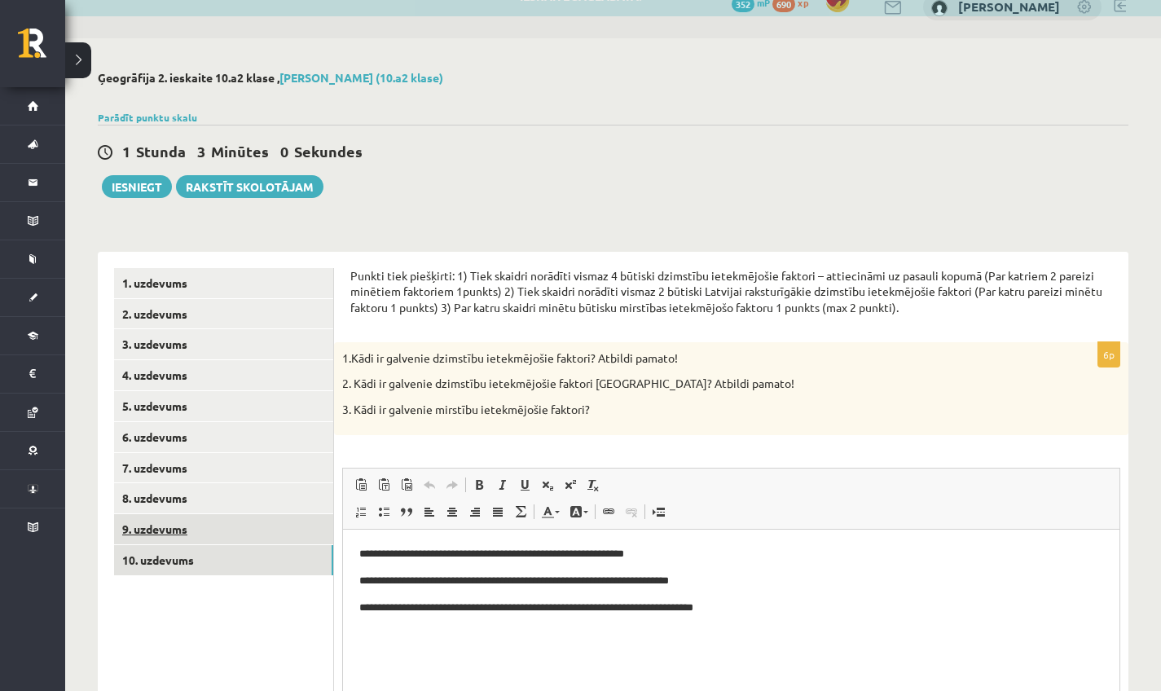
click at [217, 514] on link "9. uzdevums" at bounding box center [223, 529] width 219 height 30
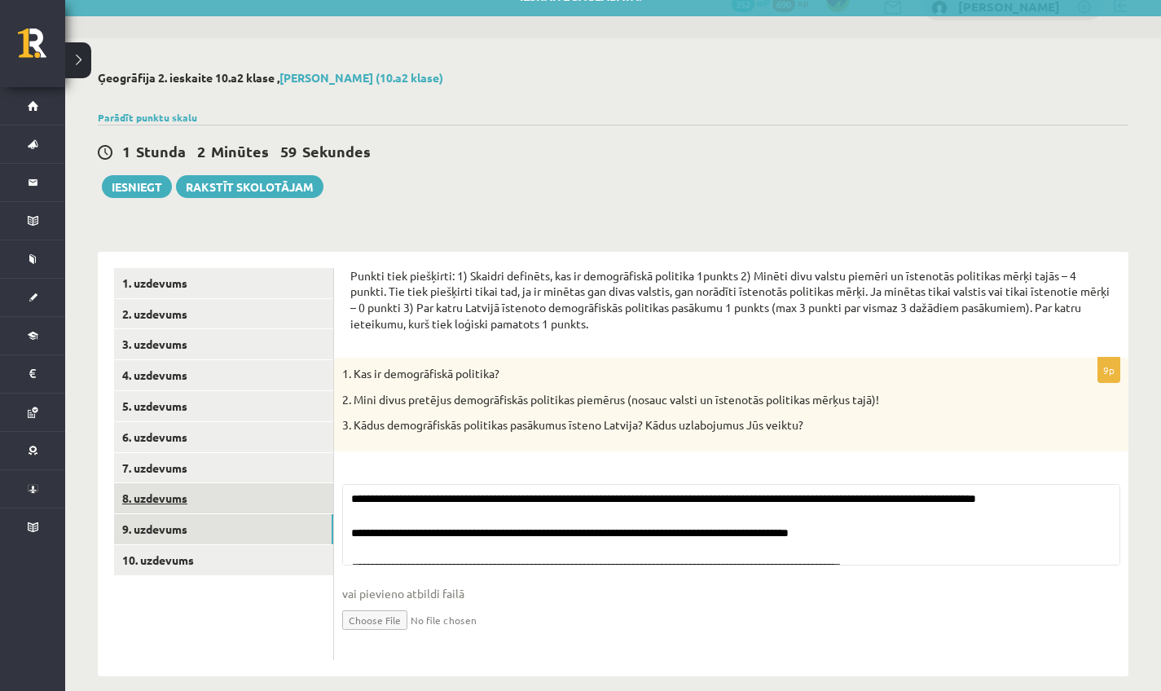
click at [201, 501] on link "8. uzdevums" at bounding box center [223, 498] width 219 height 30
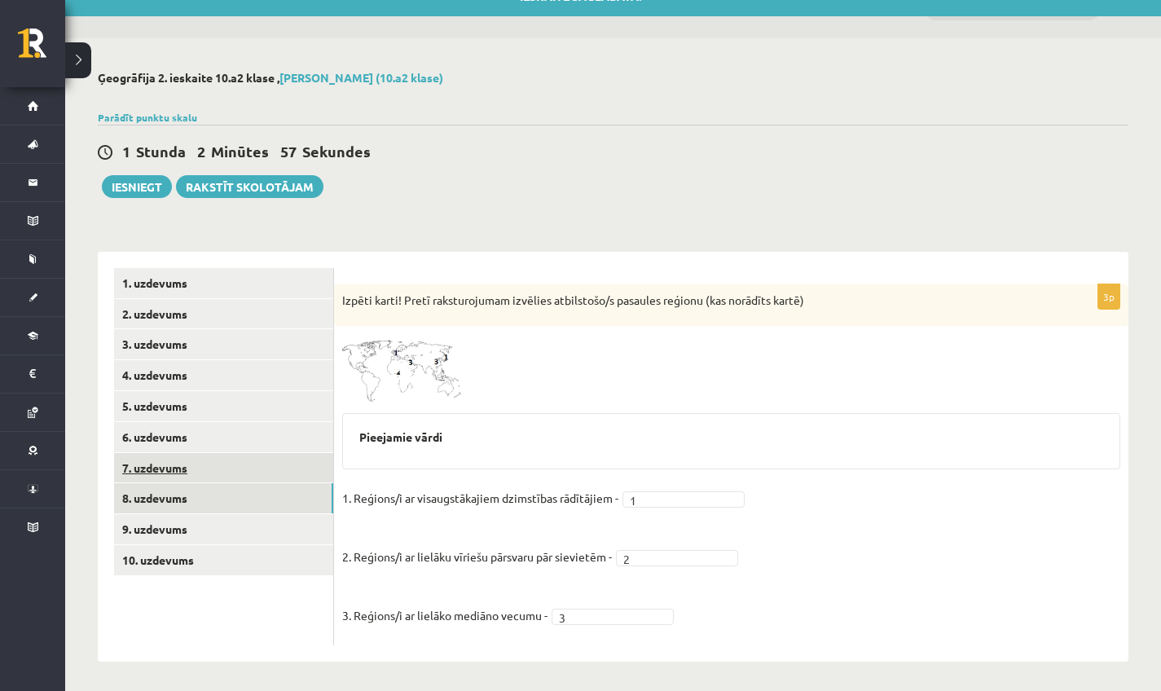
click at [166, 469] on link "7. uzdevums" at bounding box center [223, 468] width 219 height 30
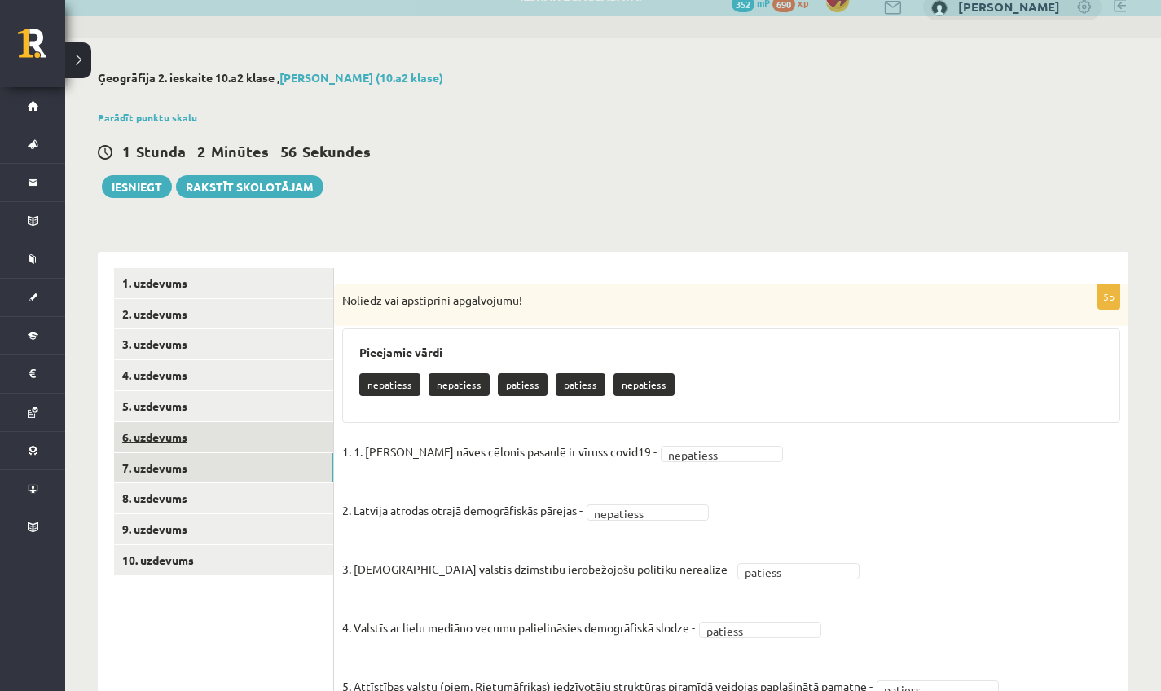
click at [151, 430] on link "6. uzdevums" at bounding box center [223, 437] width 219 height 30
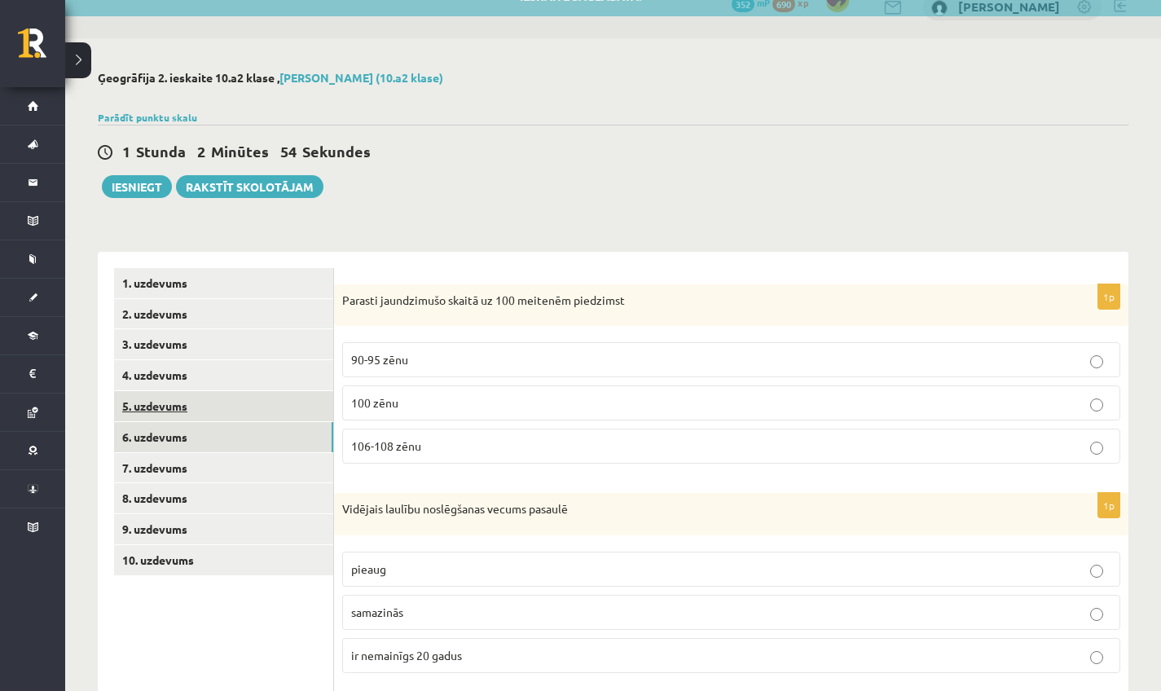
click at [164, 408] on link "5. uzdevums" at bounding box center [223, 406] width 219 height 30
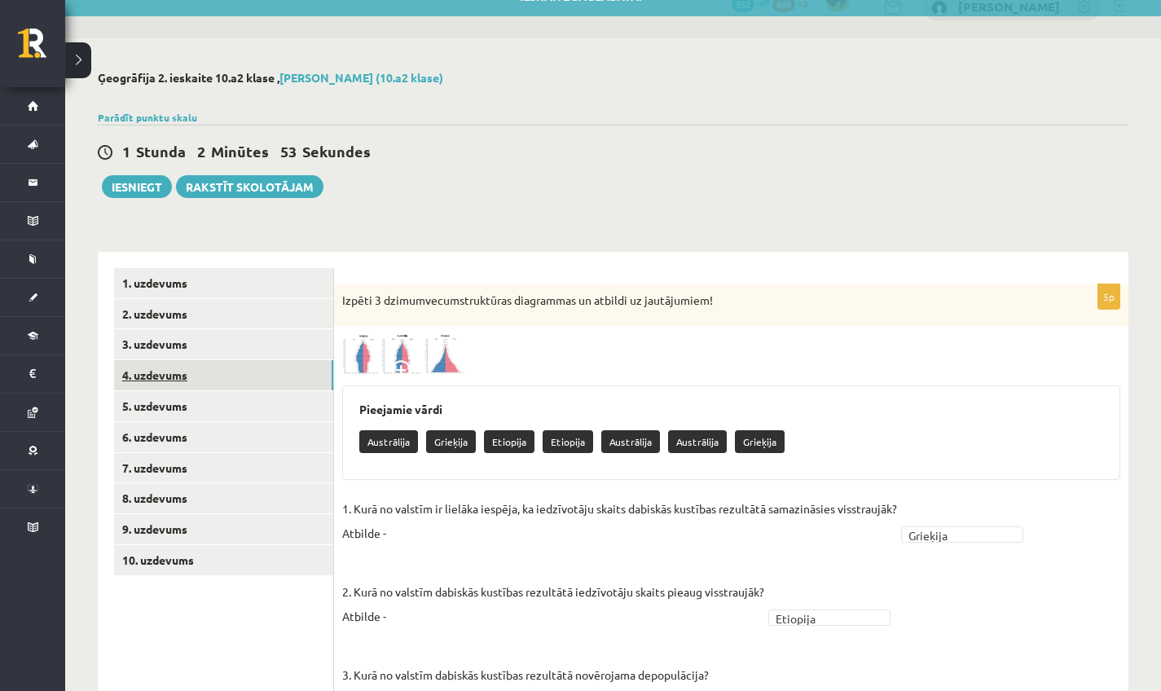
click at [192, 374] on link "4. uzdevums" at bounding box center [223, 375] width 219 height 30
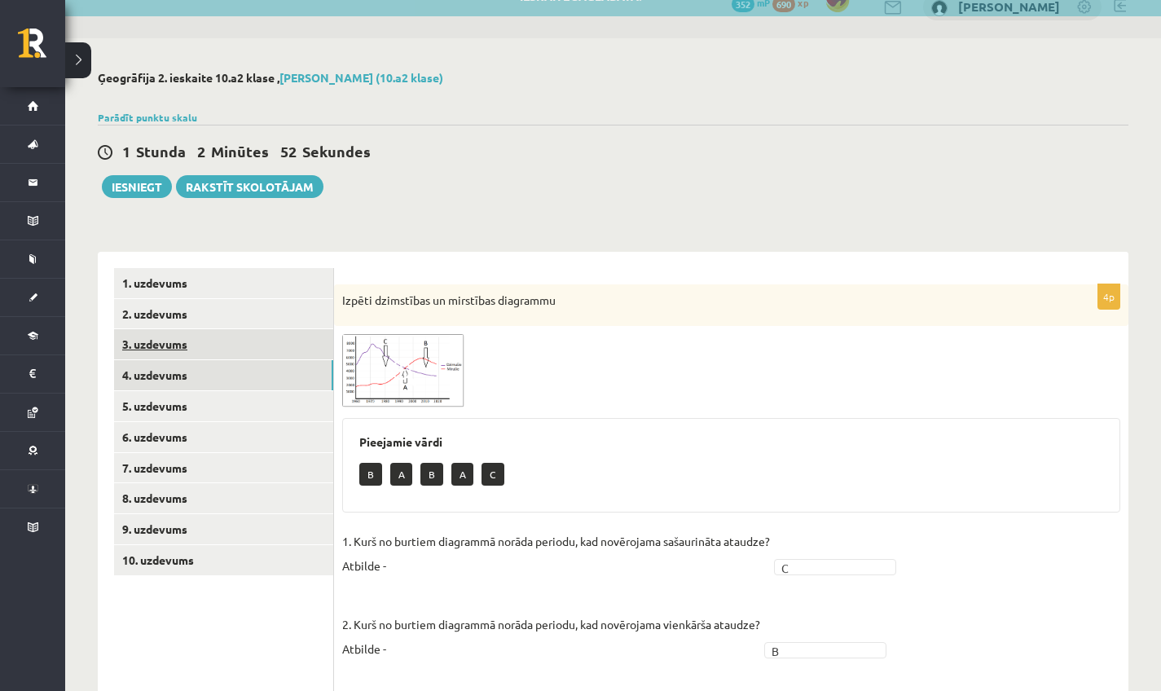
click at [169, 343] on link "3. uzdevums" at bounding box center [223, 344] width 219 height 30
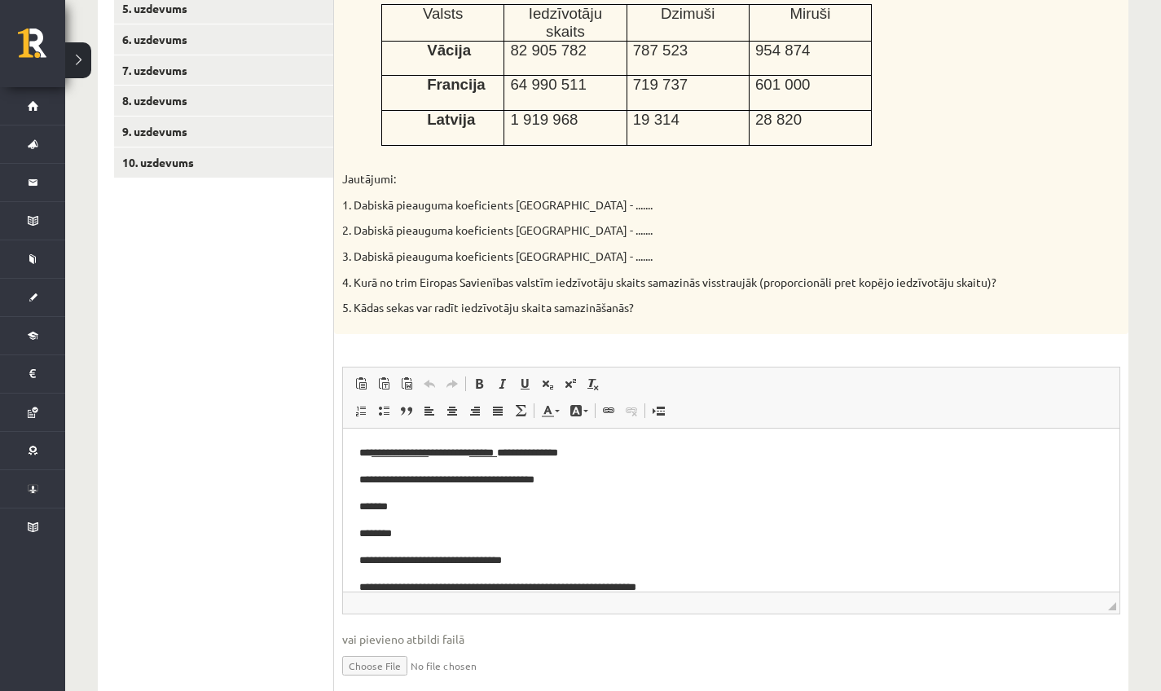
scroll to position [100, 0]
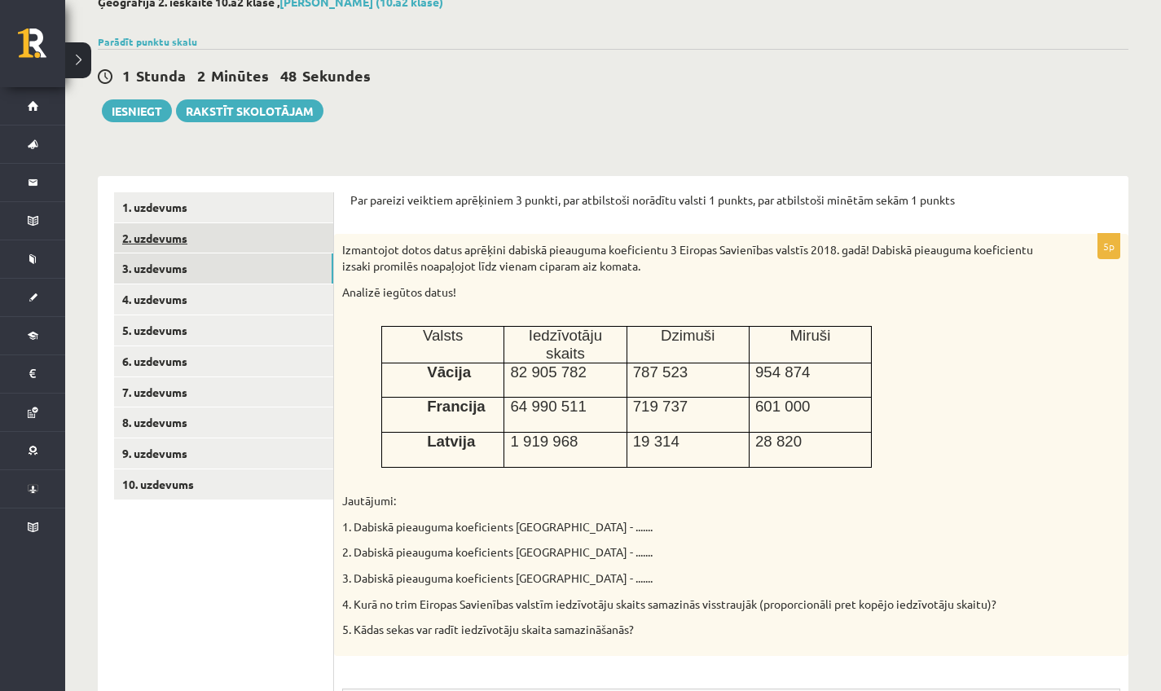
click at [227, 226] on link "2. uzdevums" at bounding box center [223, 238] width 219 height 30
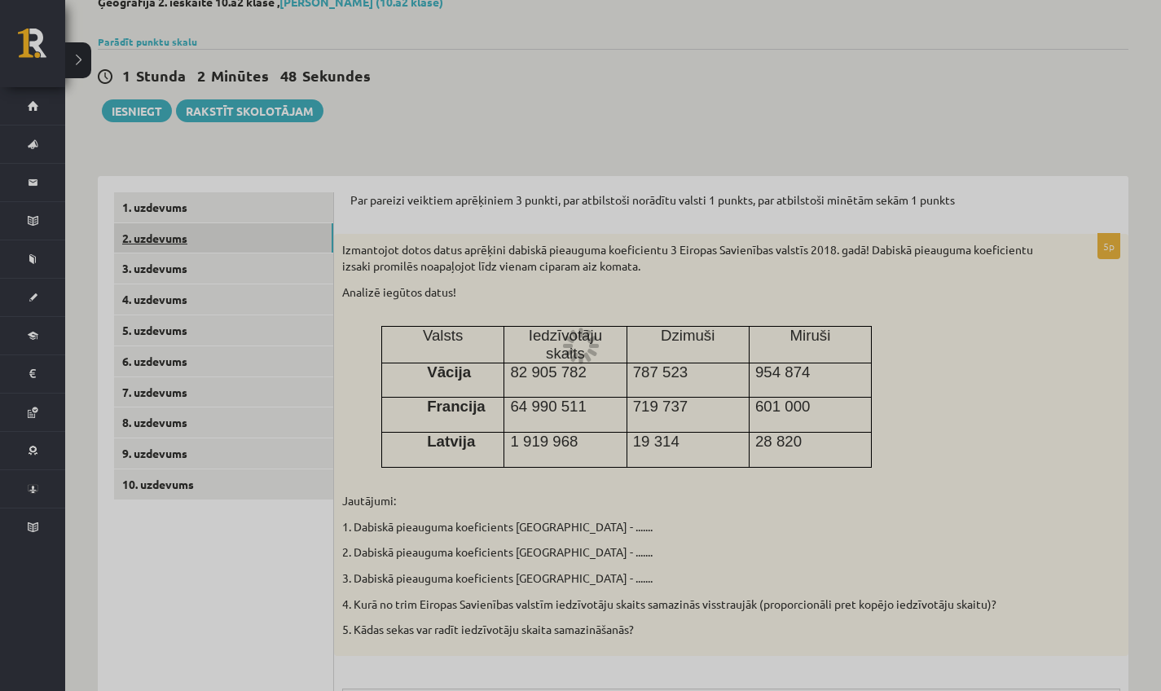
scroll to position [65, 0]
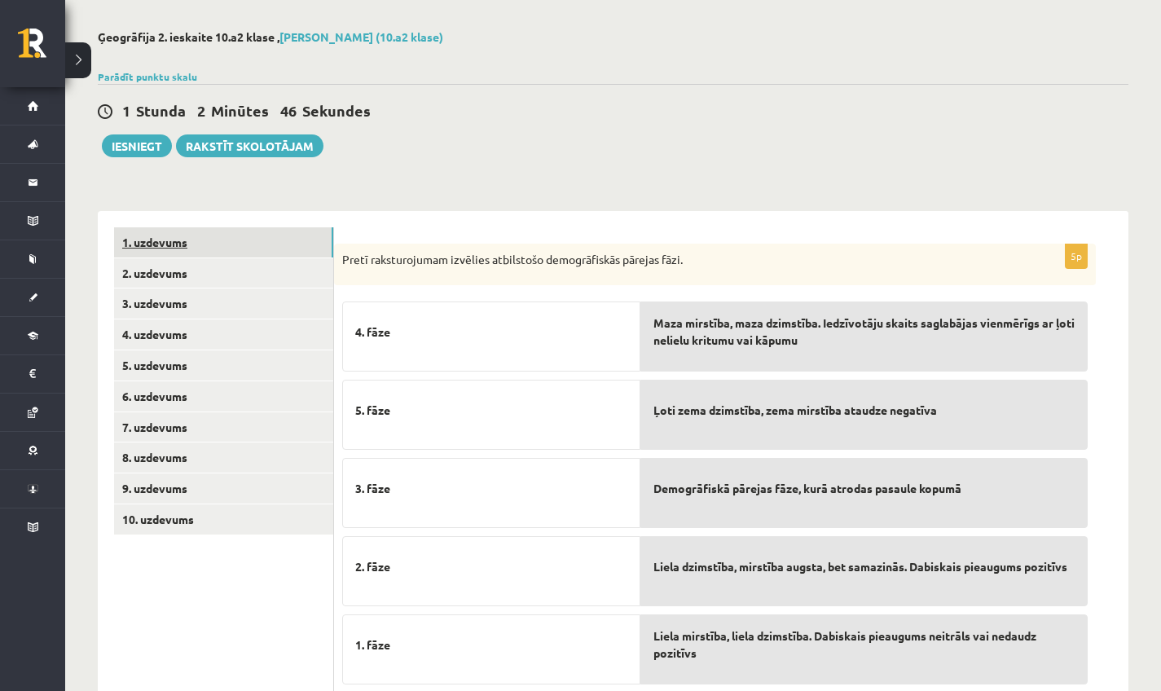
click at [231, 237] on link "1. uzdevums" at bounding box center [223, 242] width 219 height 30
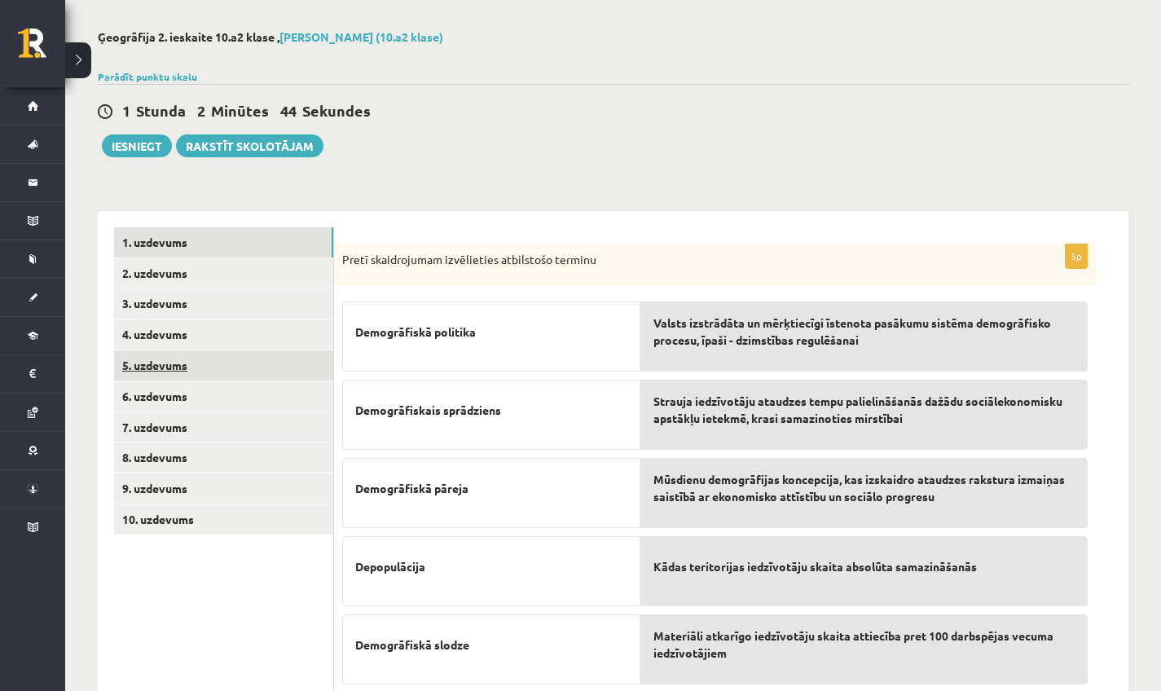
click at [193, 358] on link "5. uzdevums" at bounding box center [223, 365] width 219 height 30
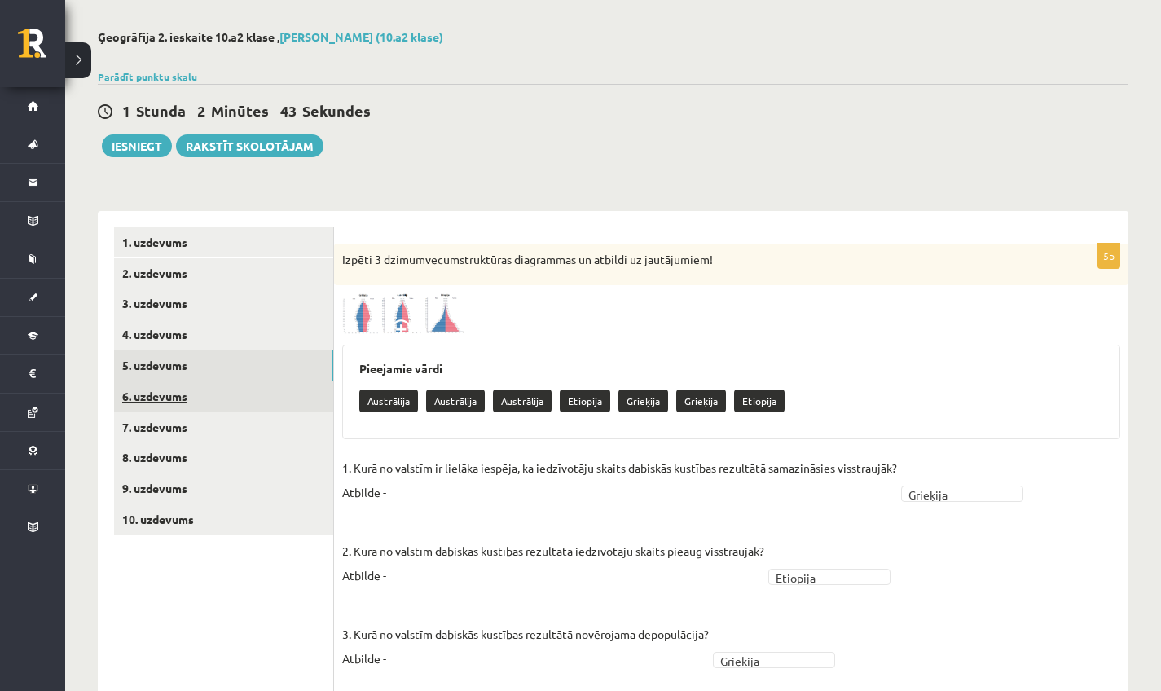
click at [171, 388] on link "6. uzdevums" at bounding box center [223, 396] width 219 height 30
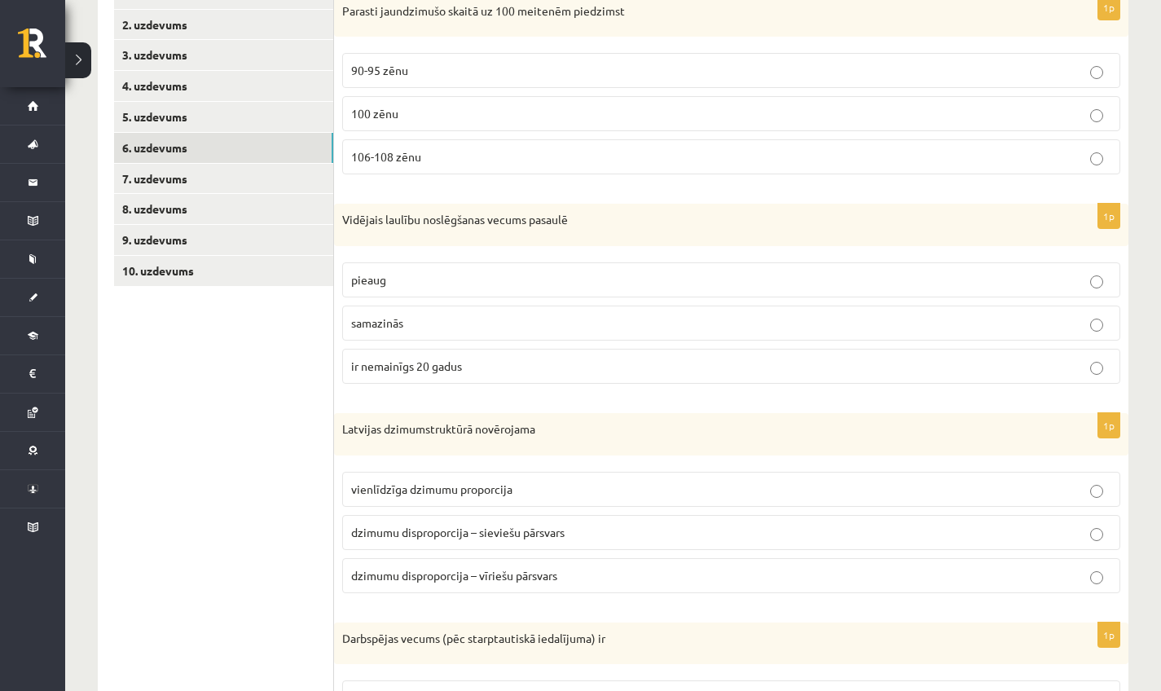
scroll to position [317, 0]
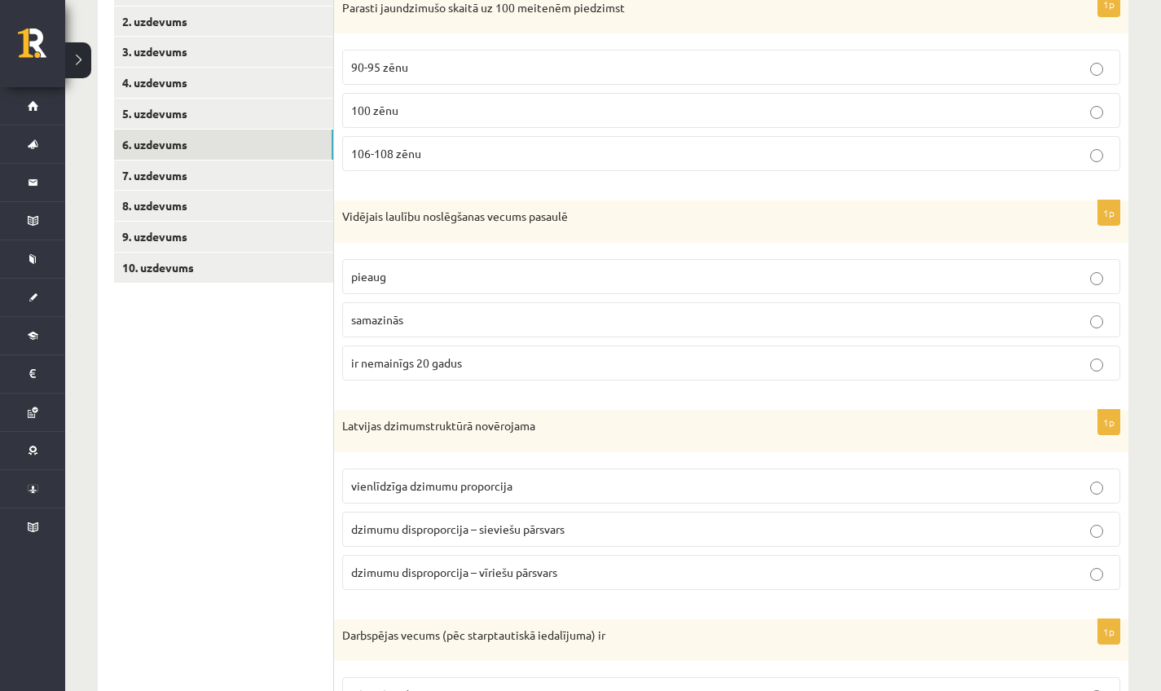
click at [412, 75] on p "90-95 zēnu" at bounding box center [731, 67] width 760 height 17
click at [459, 158] on p "106-108 zēnu" at bounding box center [731, 153] width 760 height 17
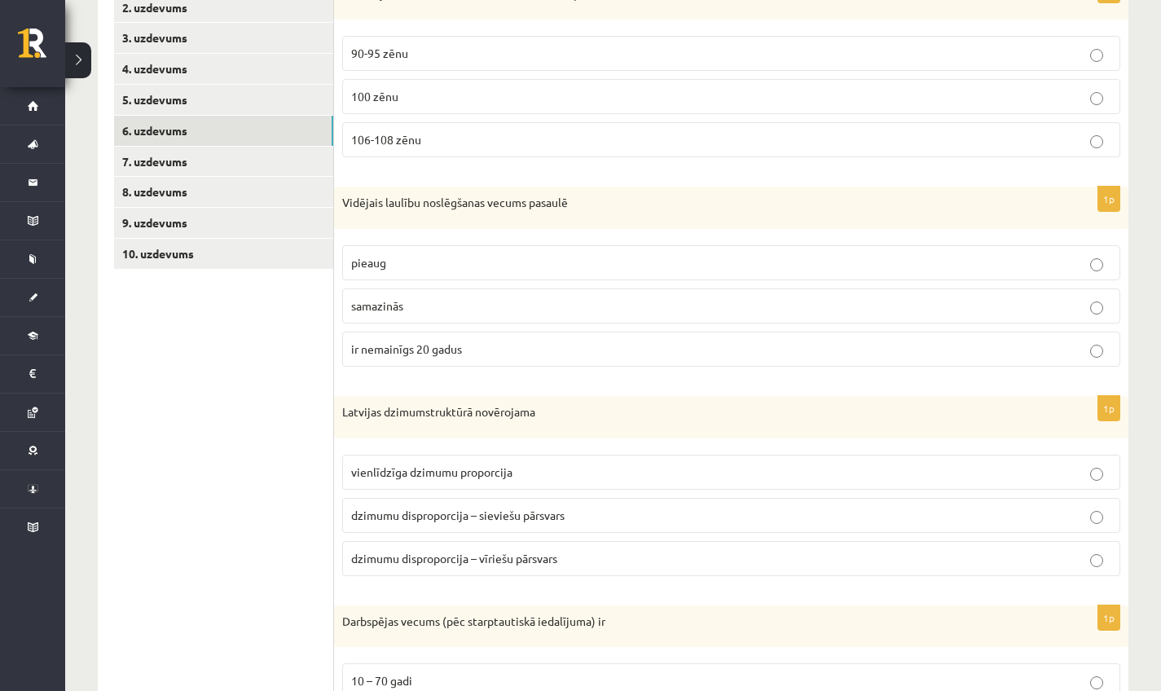
scroll to position [334, 0]
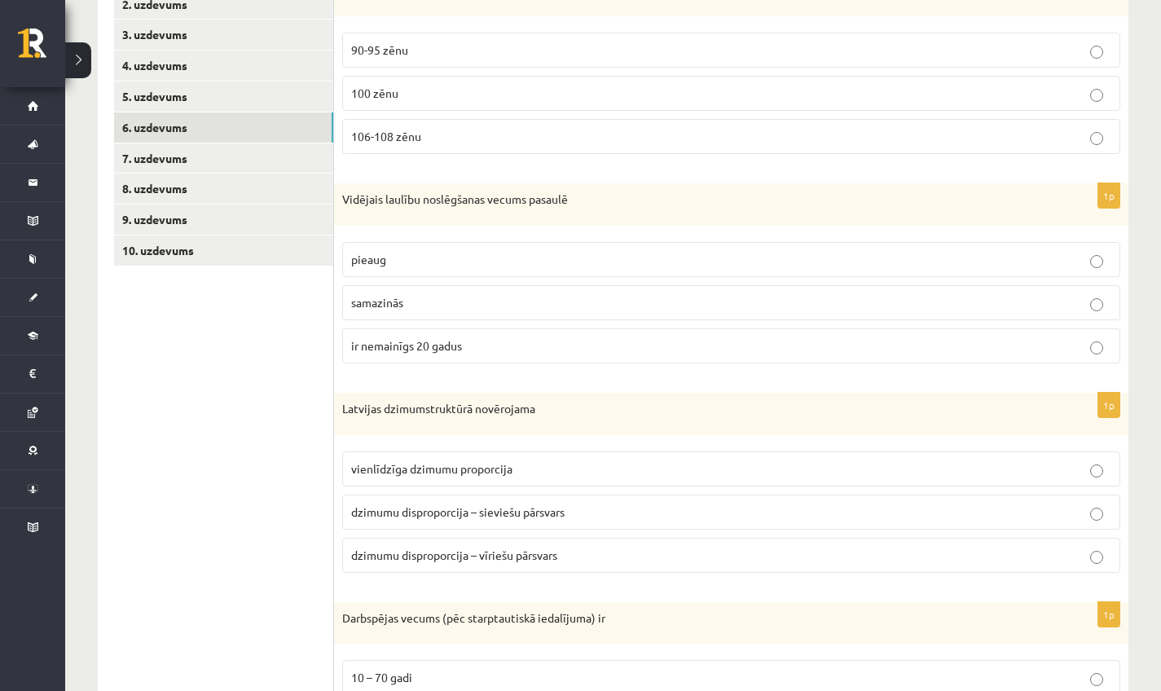
click at [403, 272] on label "pieaug" at bounding box center [731, 259] width 778 height 35
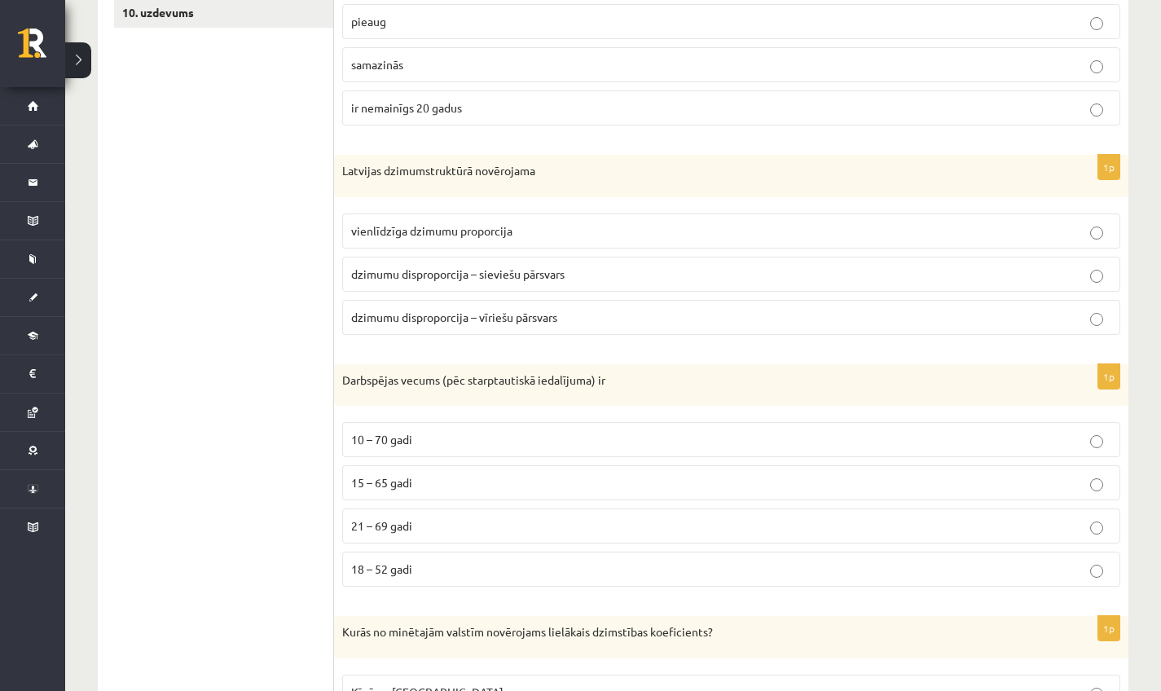
scroll to position [587, 0]
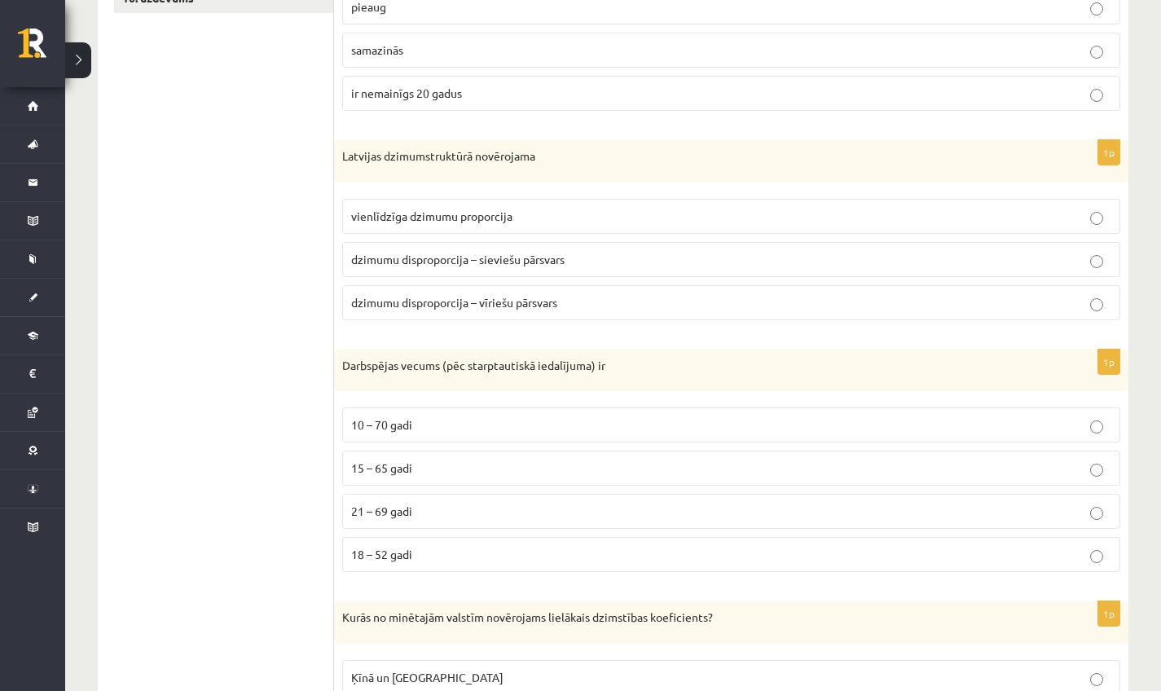
click at [414, 473] on p "15 – 65 gadi" at bounding box center [731, 467] width 760 height 17
click at [450, 551] on p "18 – 52 gadi" at bounding box center [731, 554] width 760 height 17
click at [448, 261] on span "dzimumu disproporcija – sieviešu pārsvars" at bounding box center [457, 259] width 213 height 15
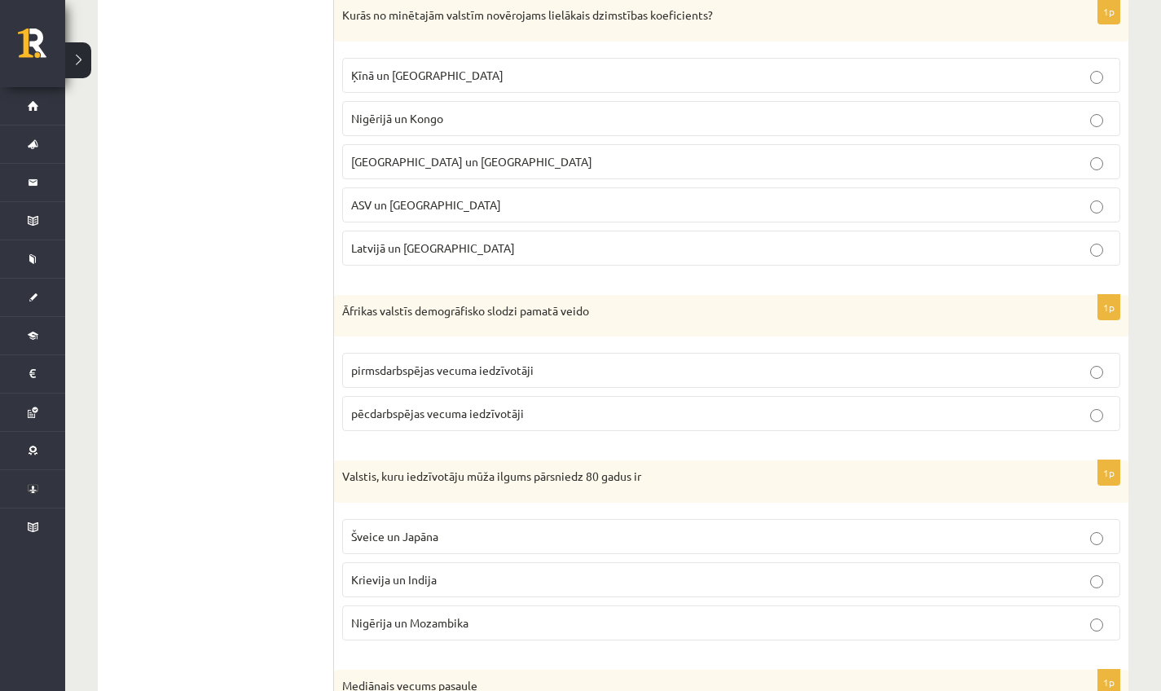
scroll to position [1132, 0]
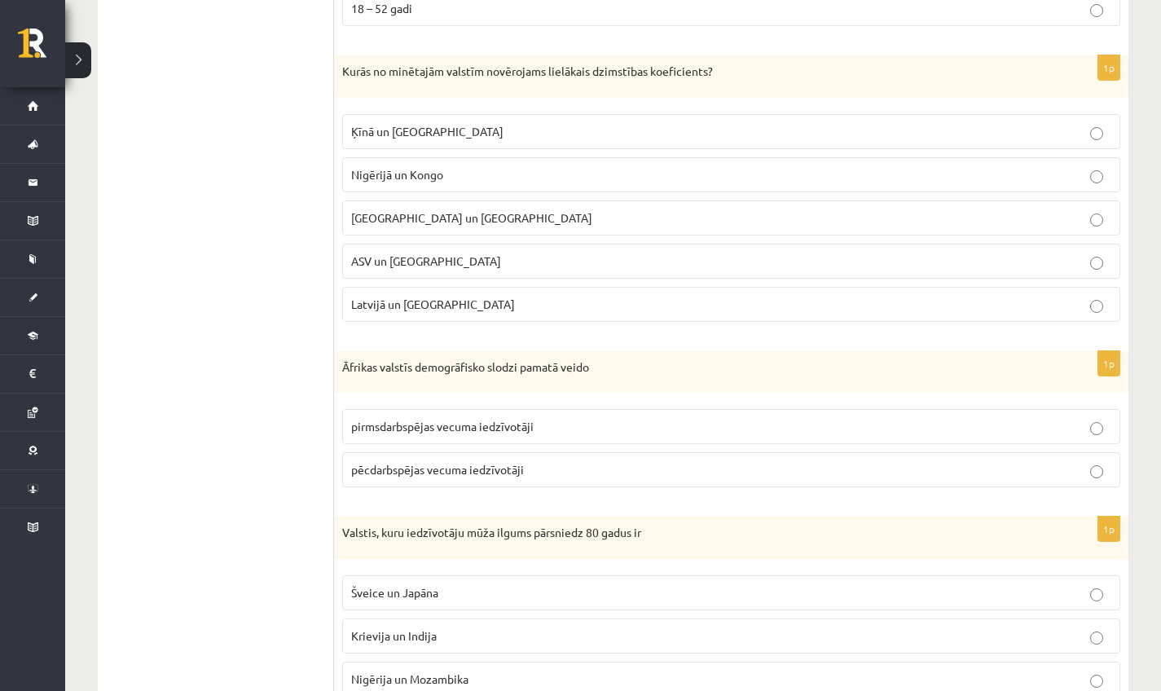
click at [405, 129] on span "Ķīnā un Taizemē" at bounding box center [427, 131] width 152 height 15
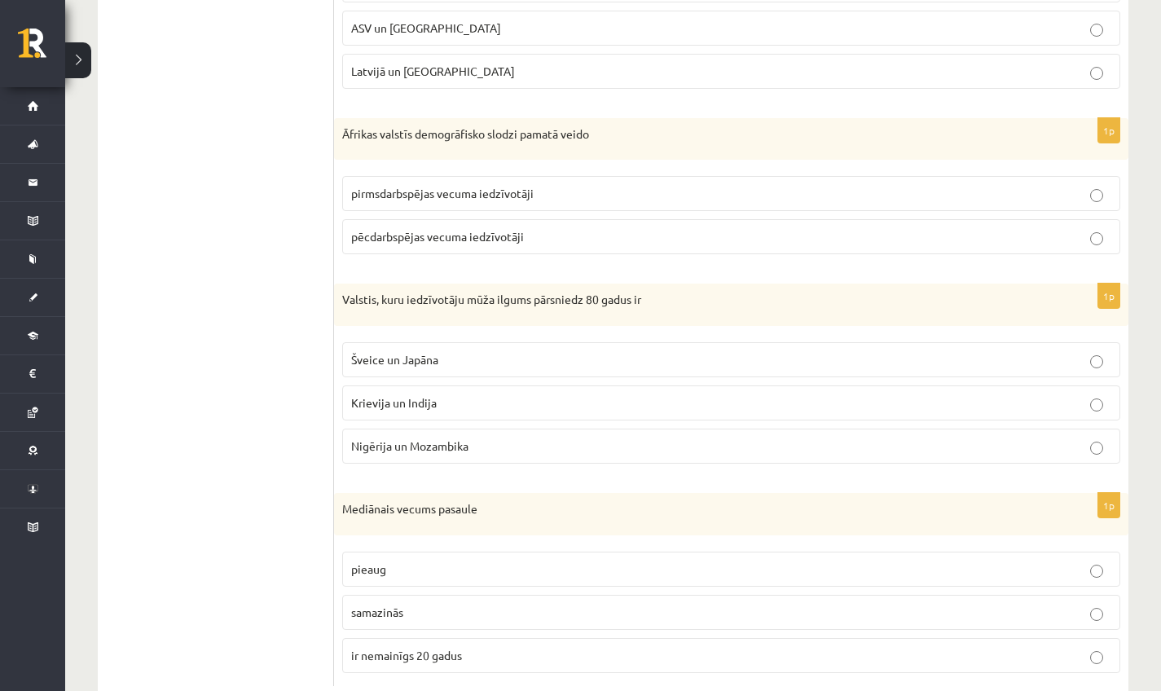
scroll to position [1372, 0]
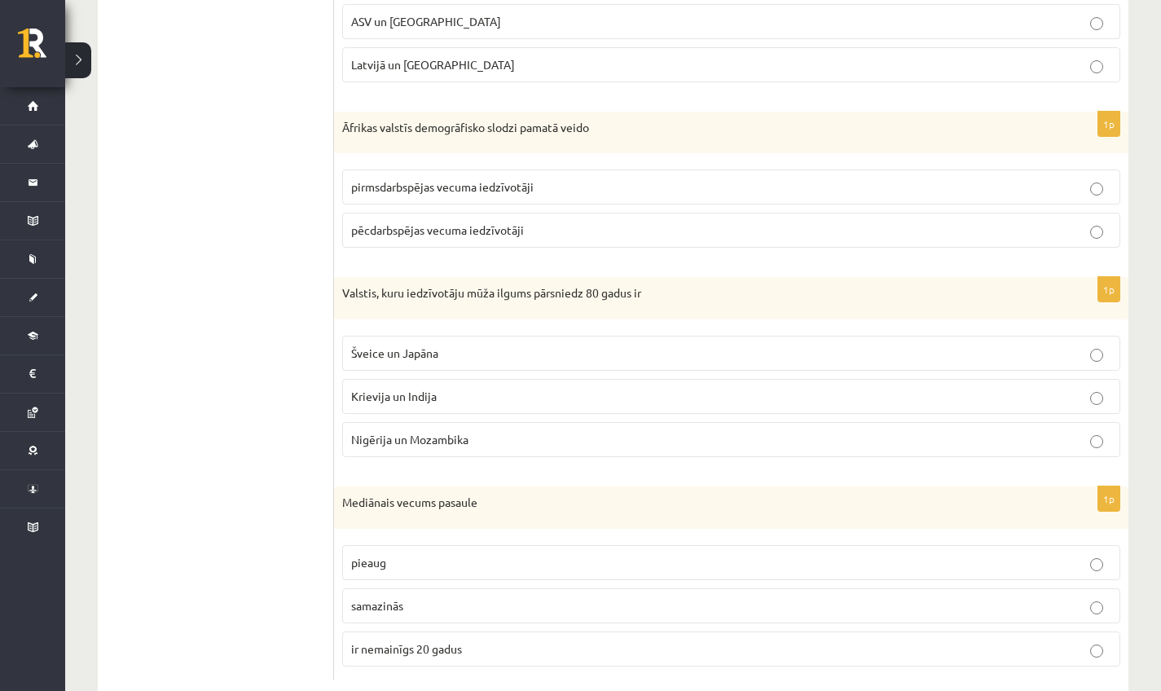
click at [398, 215] on label "pēcdarbspējas vecuma iedzīvotāji" at bounding box center [731, 230] width 778 height 35
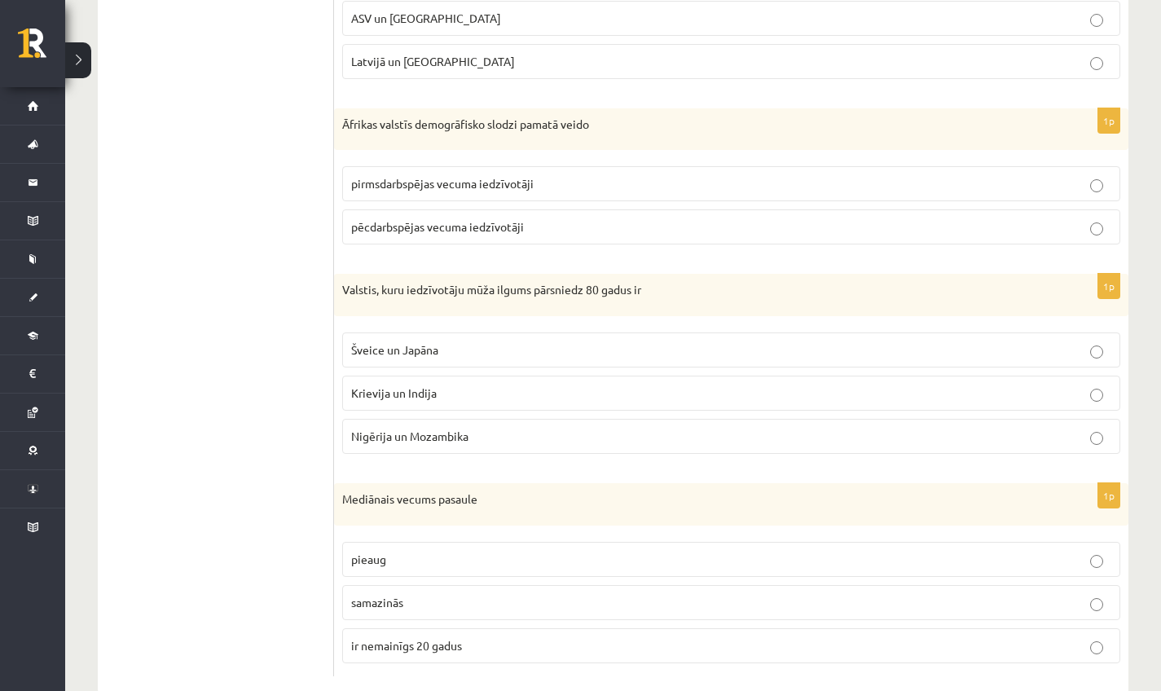
scroll to position [1406, 0]
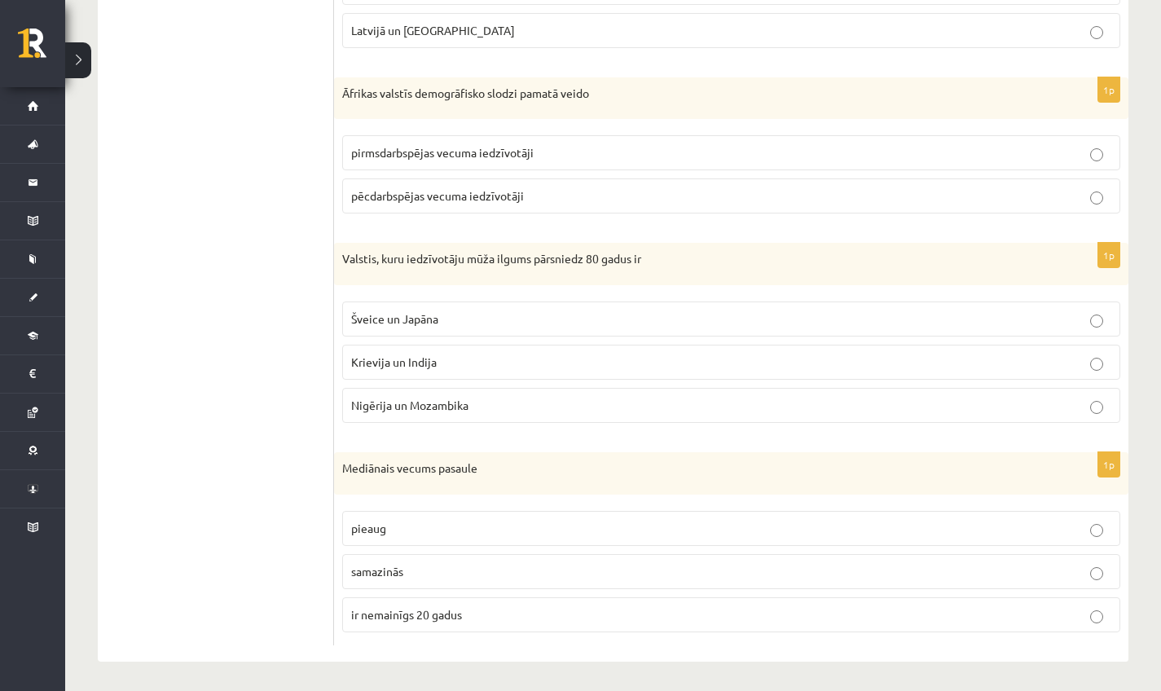
click at [415, 160] on label "pirmsdarbspējas vecuma iedzīvotāji" at bounding box center [731, 152] width 778 height 35
click at [419, 319] on span "Šveice un Japāna" at bounding box center [394, 318] width 87 height 15
click at [399, 564] on span "samazinās" at bounding box center [377, 571] width 52 height 15
click at [397, 536] on label "pieaug" at bounding box center [731, 528] width 778 height 35
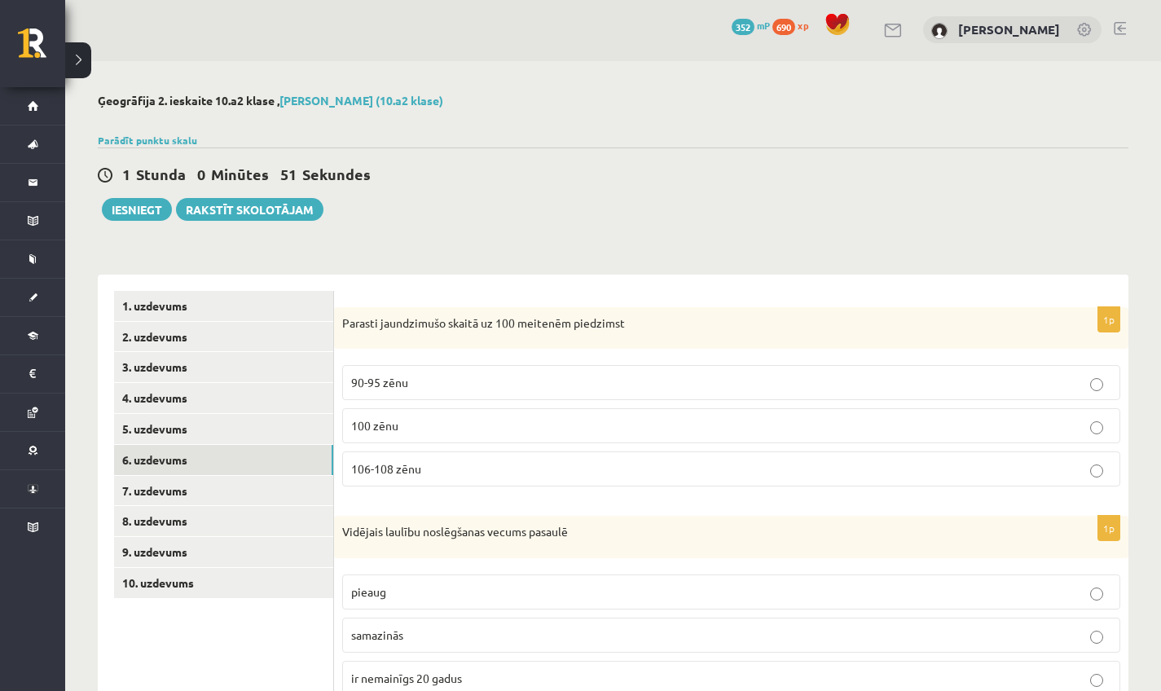
scroll to position [0, 0]
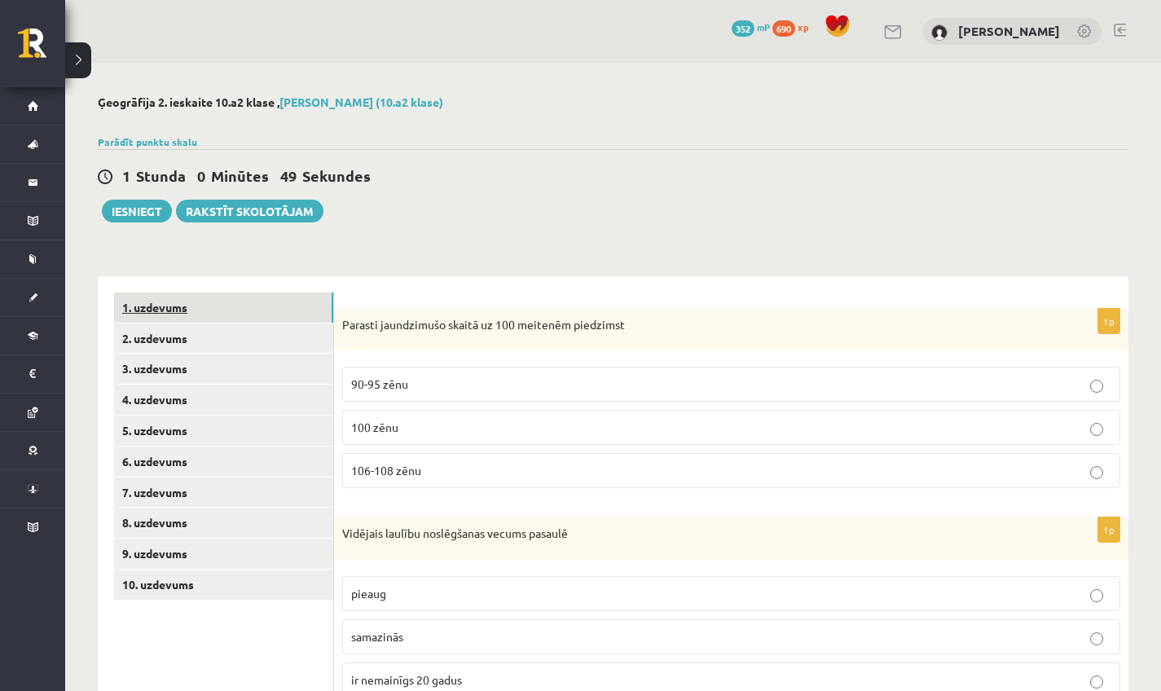
click at [224, 314] on link "1. uzdevums" at bounding box center [223, 307] width 219 height 30
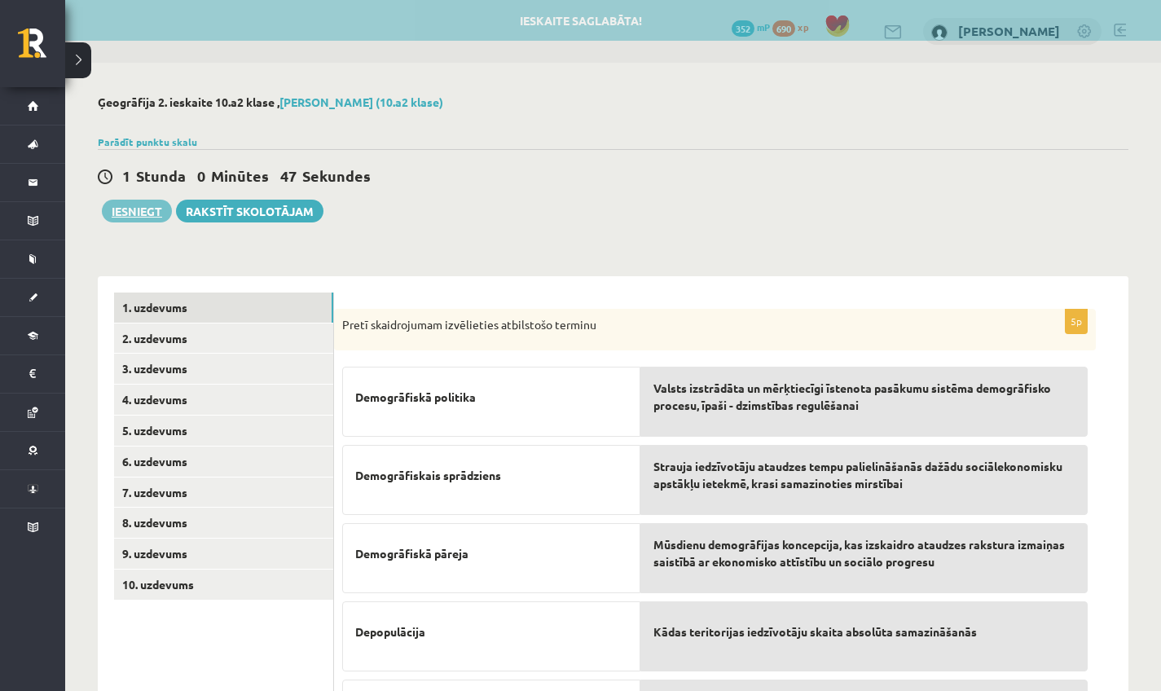
click at [129, 208] on button "Iesniegt" at bounding box center [137, 211] width 70 height 23
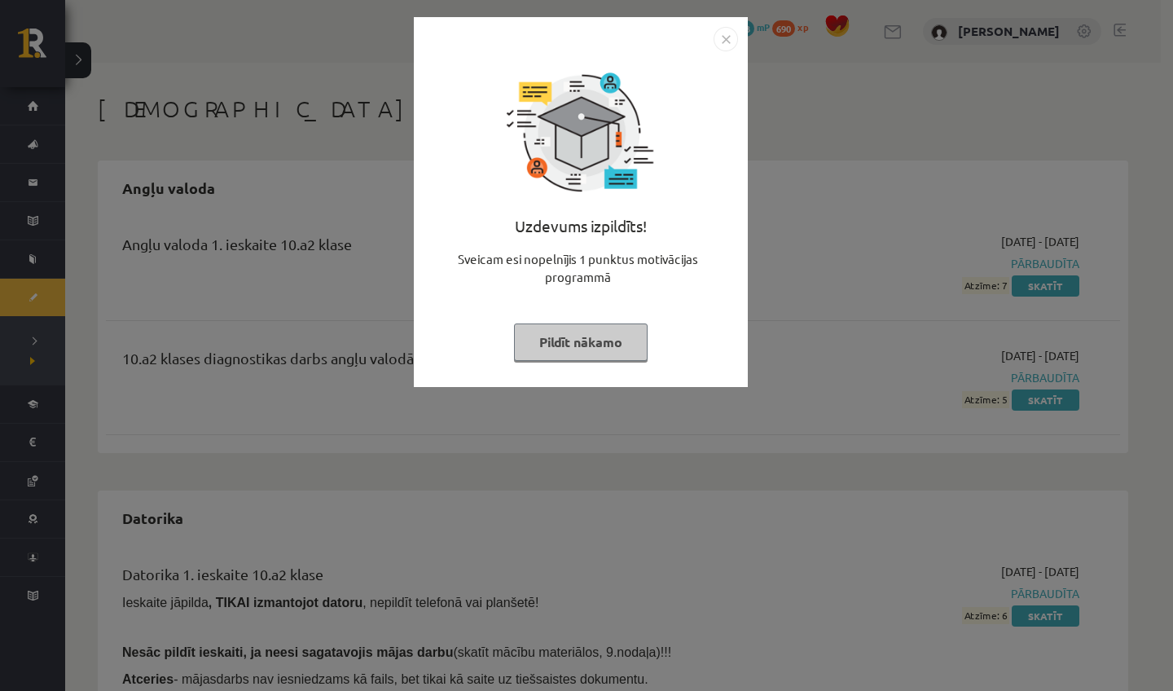
click at [573, 350] on button "Pildīt nākamo" at bounding box center [581, 341] width 134 height 37
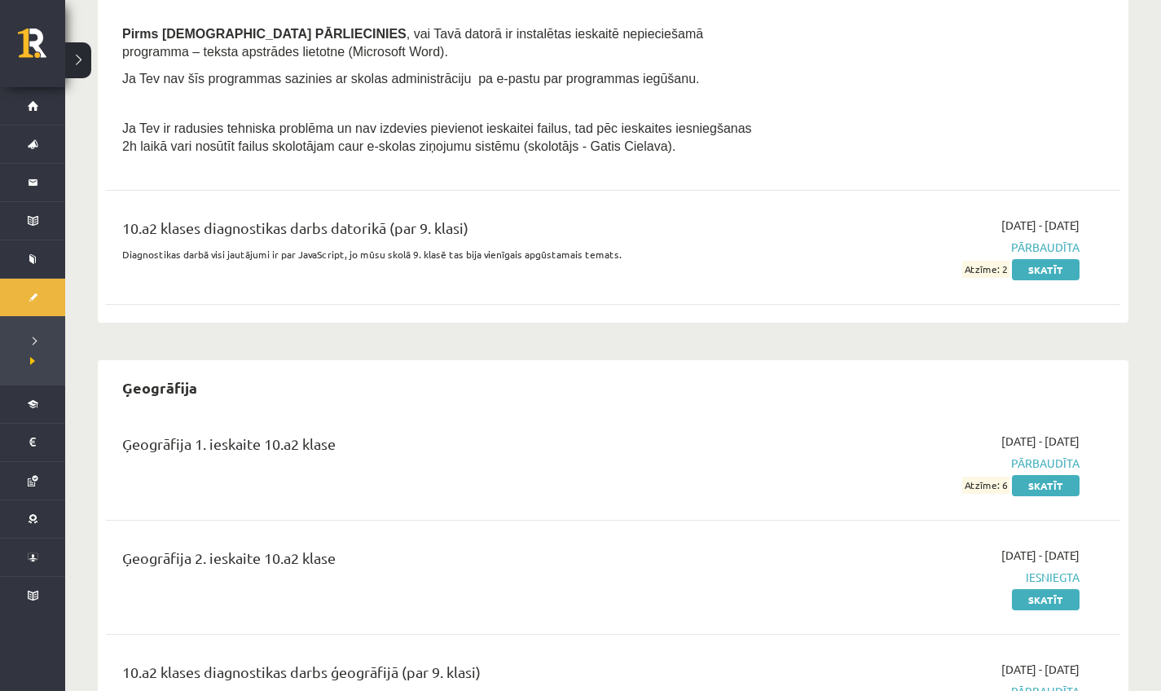
scroll to position [1028, 0]
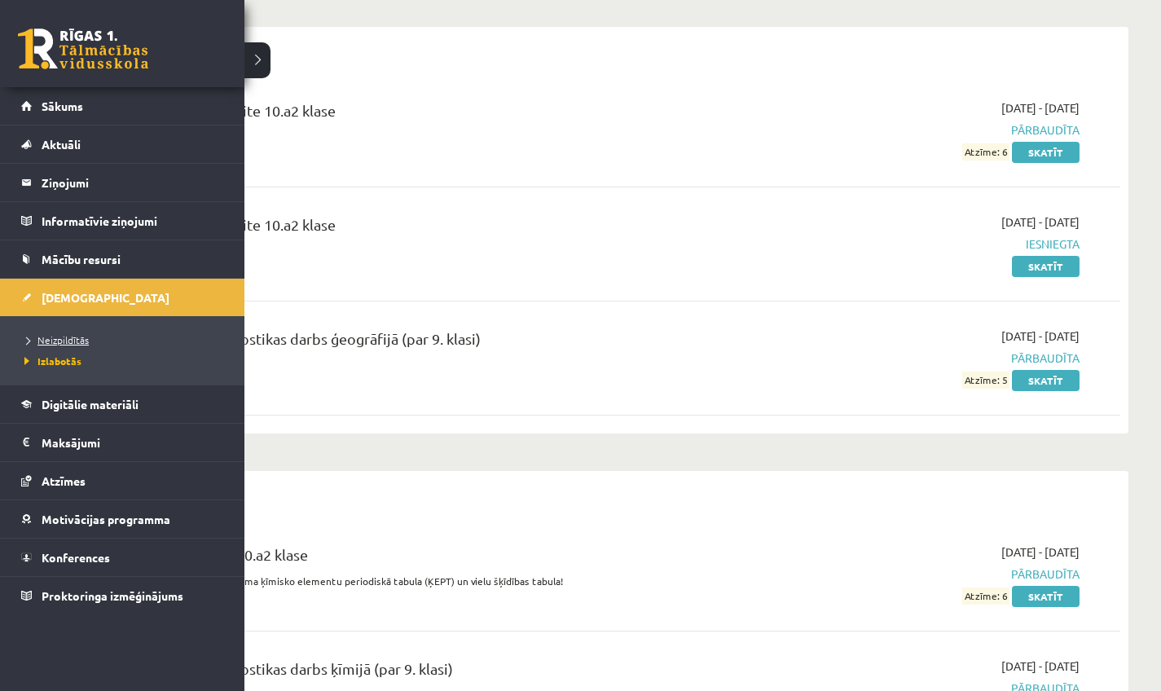
click at [65, 335] on span "Neizpildītās" at bounding box center [54, 339] width 68 height 13
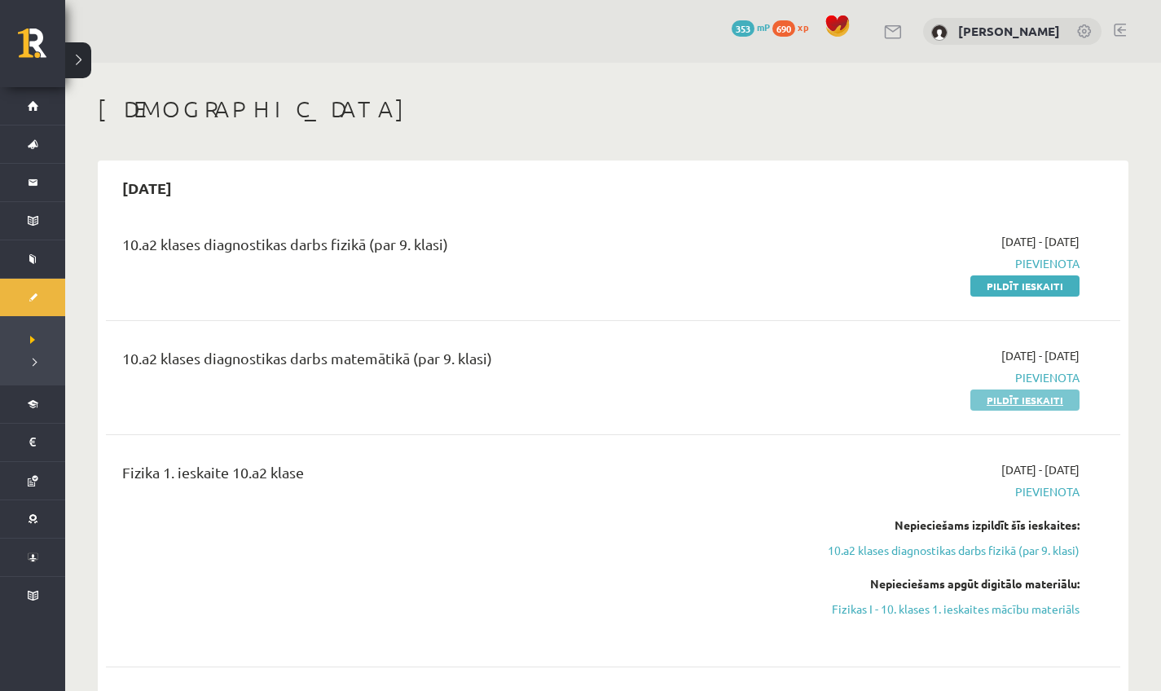
click at [1030, 406] on link "Pildīt ieskaiti" at bounding box center [1024, 399] width 109 height 21
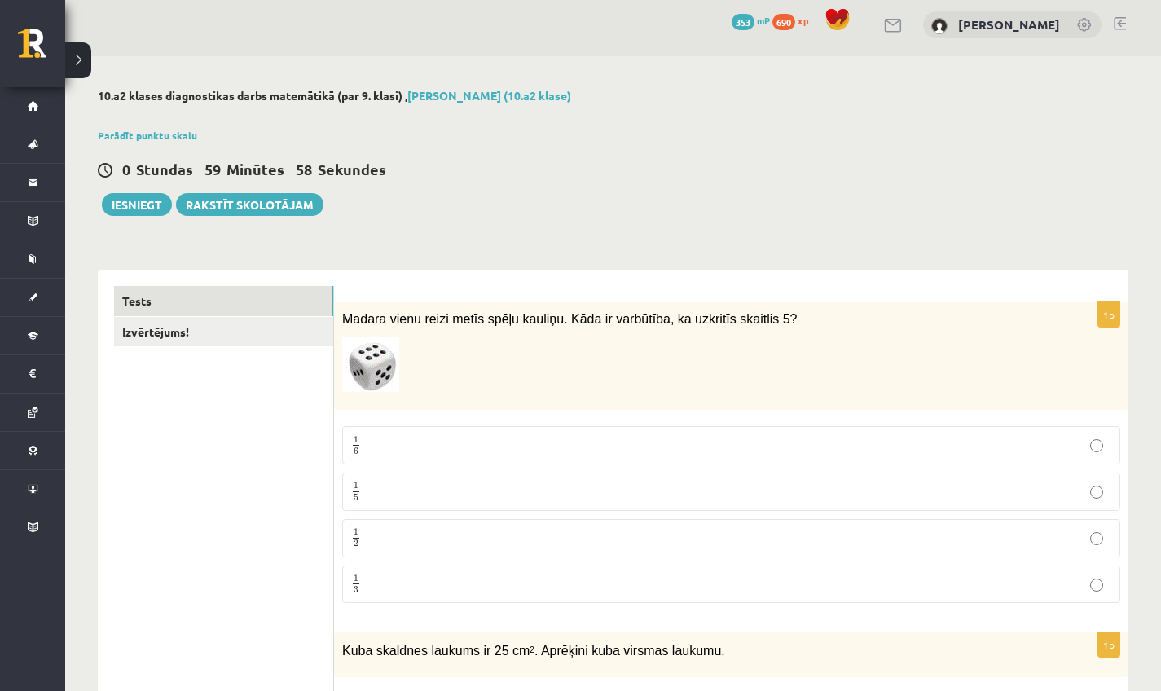
scroll to position [10, 0]
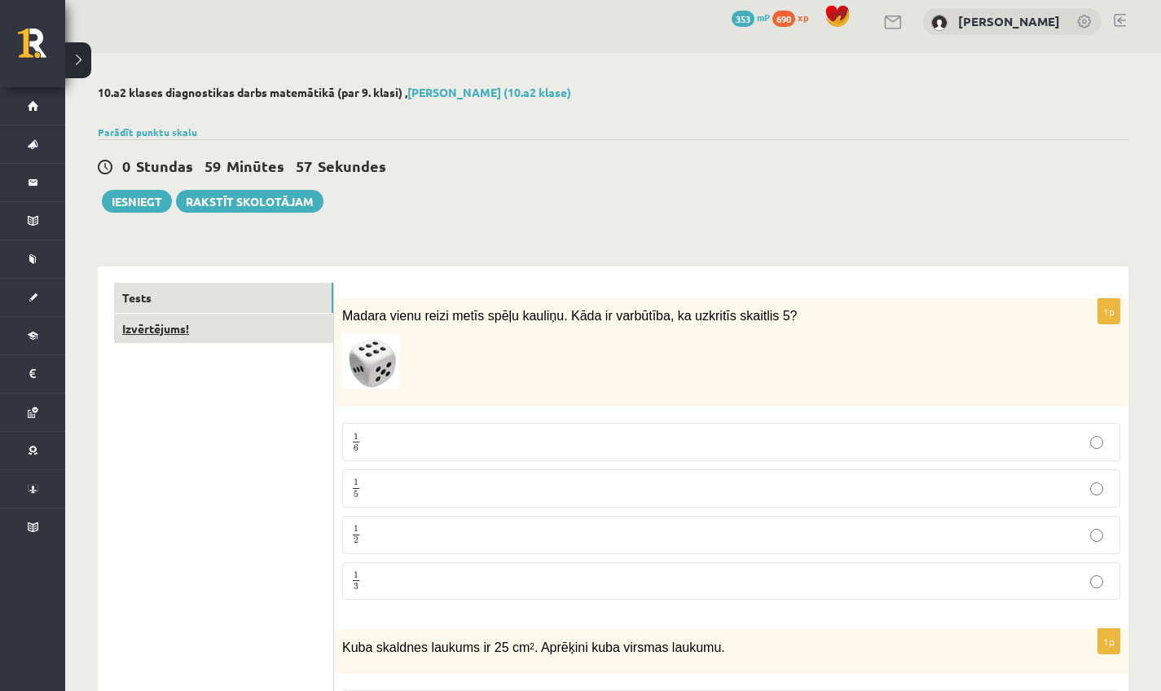
drag, startPoint x: 200, startPoint y: 343, endPoint x: 199, endPoint y: 331, distance: 12.3
click at [199, 330] on link "Izvērtējums!" at bounding box center [223, 329] width 219 height 30
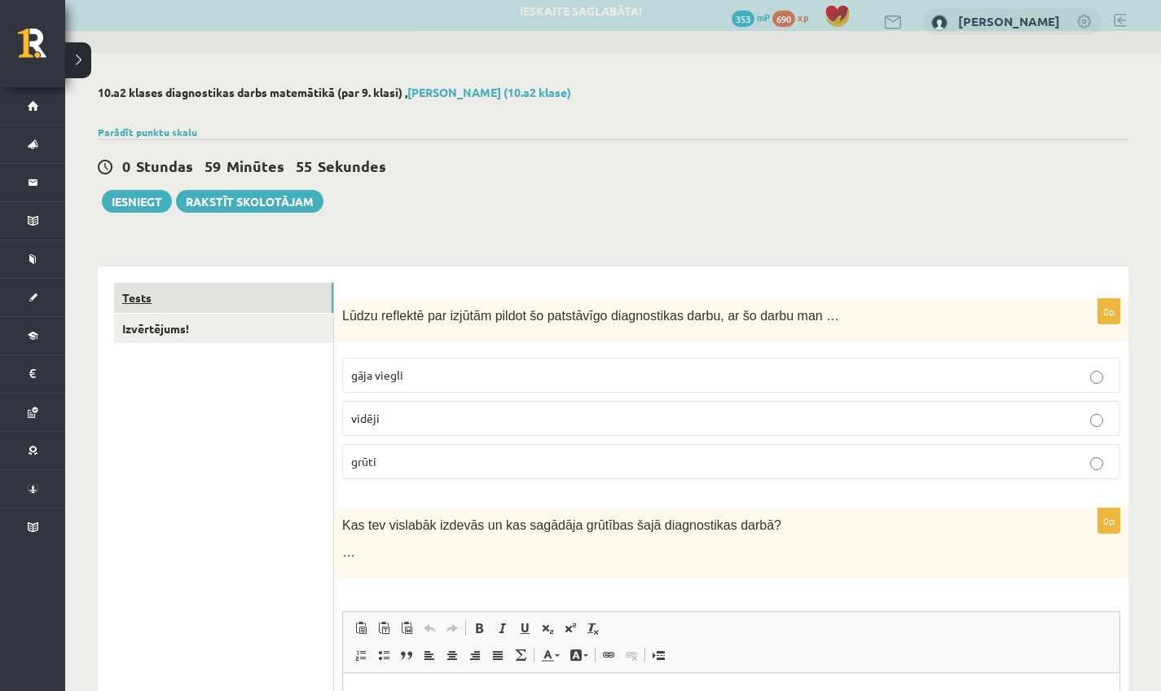
click at [197, 297] on link "Tests" at bounding box center [223, 298] width 219 height 30
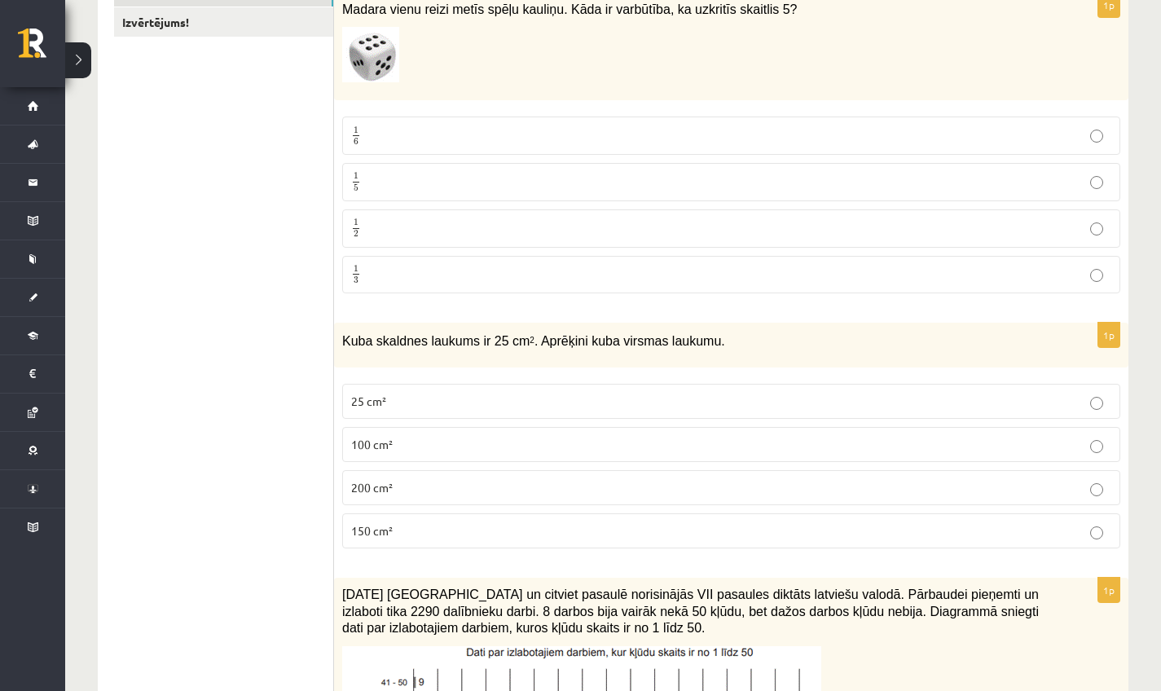
scroll to position [313, 0]
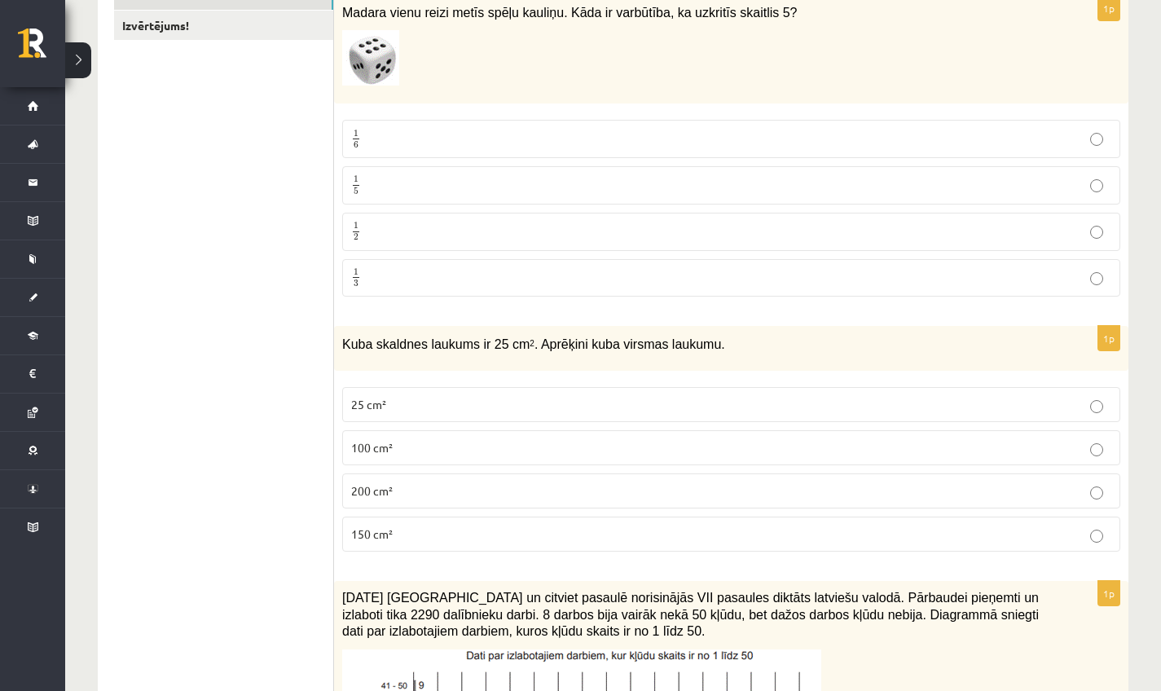
click at [400, 137] on p "1 6 1 6" at bounding box center [731, 139] width 760 height 20
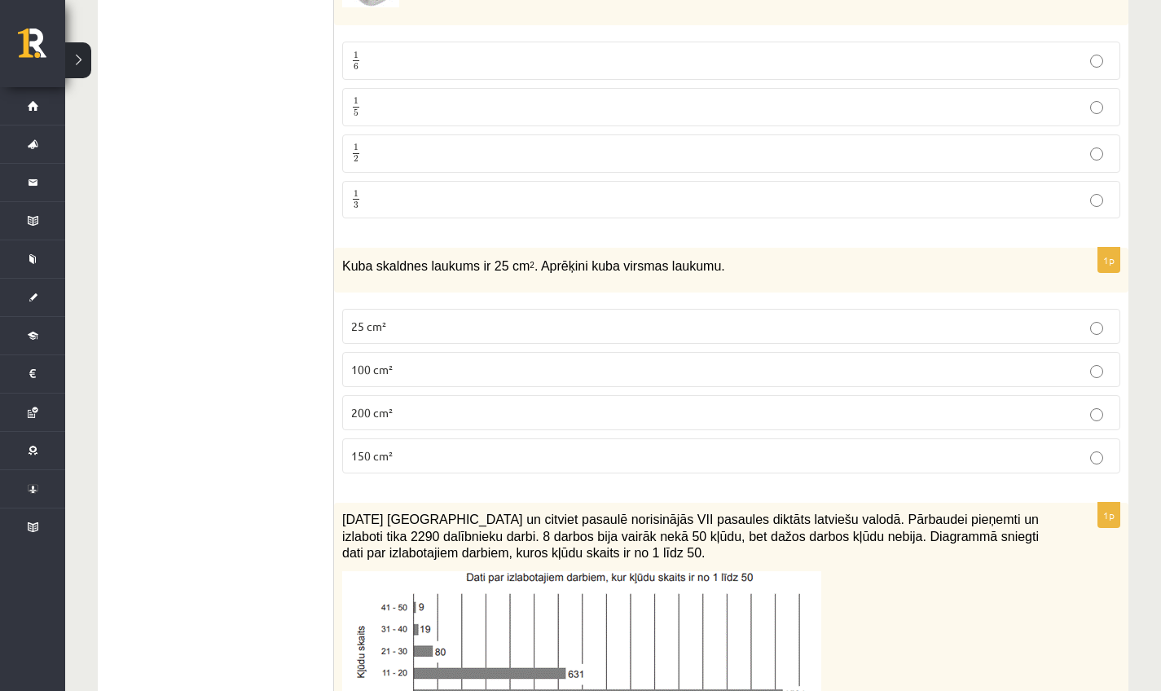
scroll to position [394, 0]
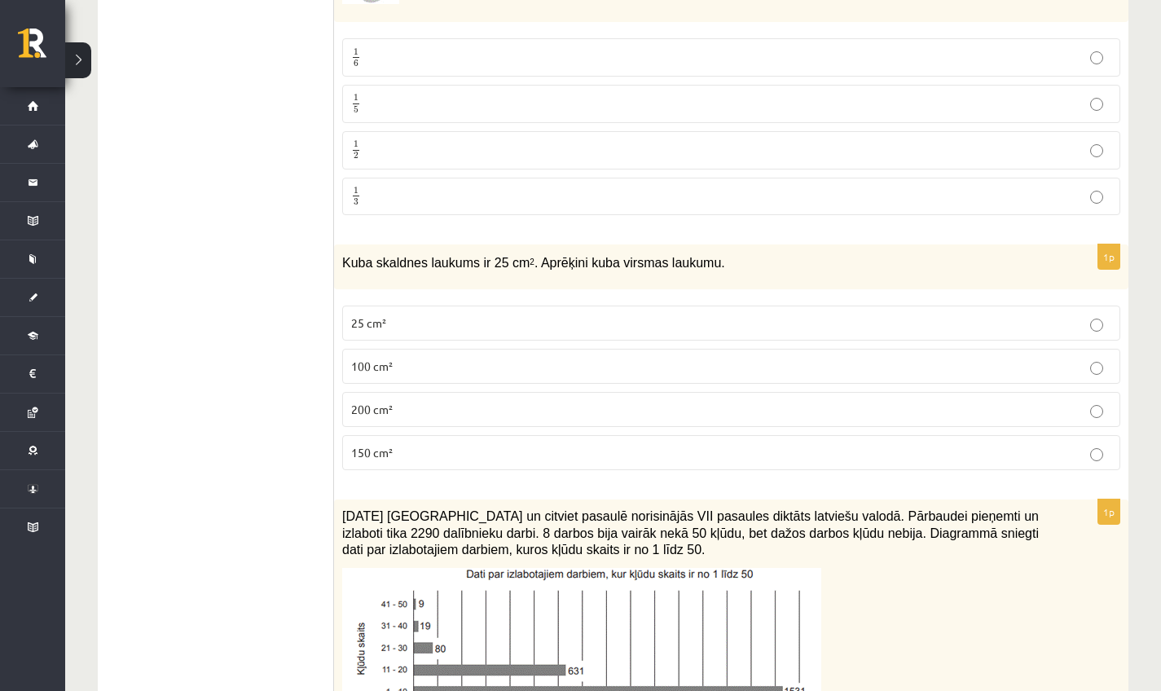
click at [380, 443] on label "150 cm²" at bounding box center [731, 452] width 778 height 35
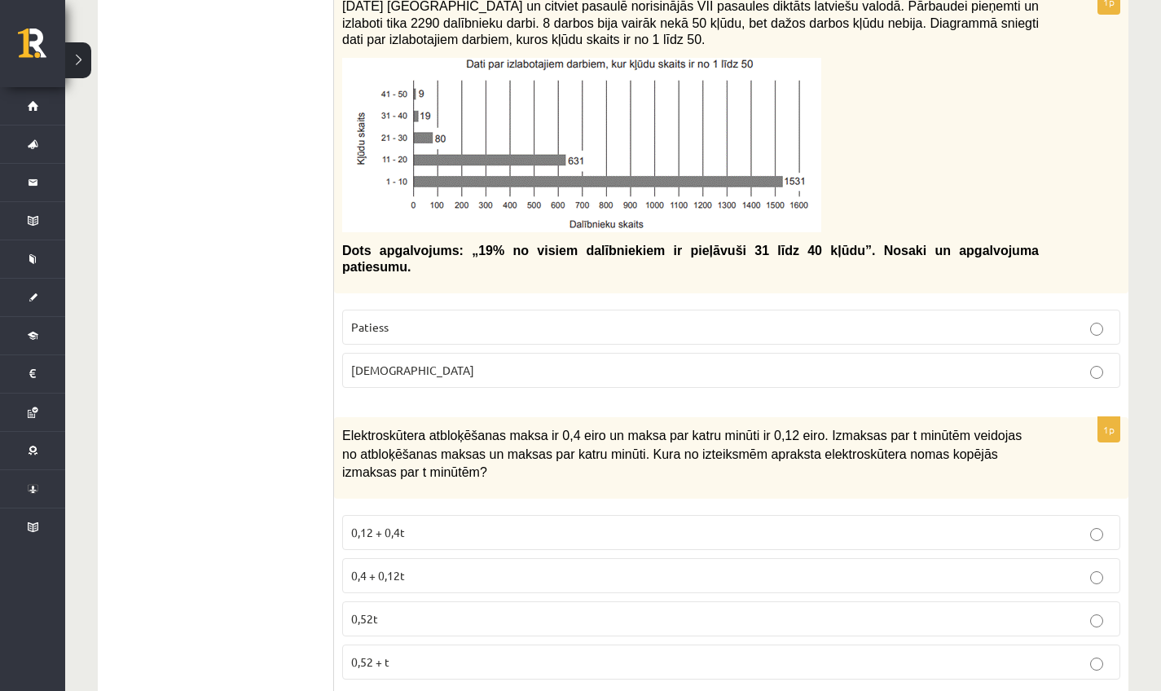
scroll to position [907, 0]
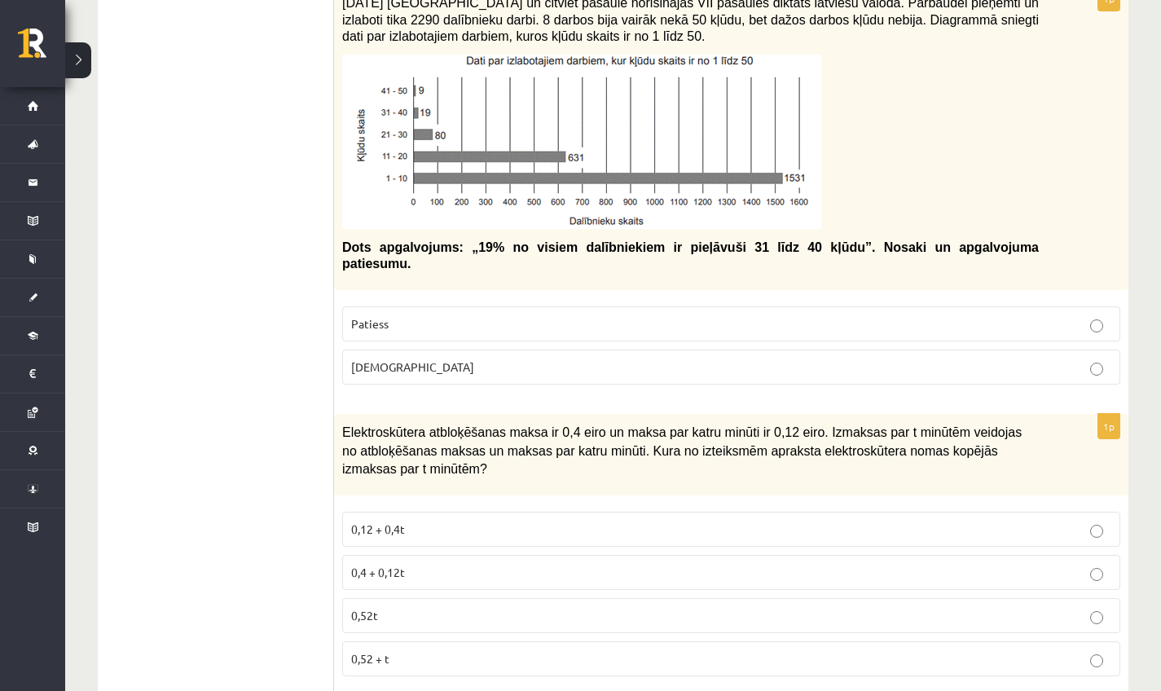
click at [382, 384] on label "Aplams" at bounding box center [731, 366] width 778 height 35
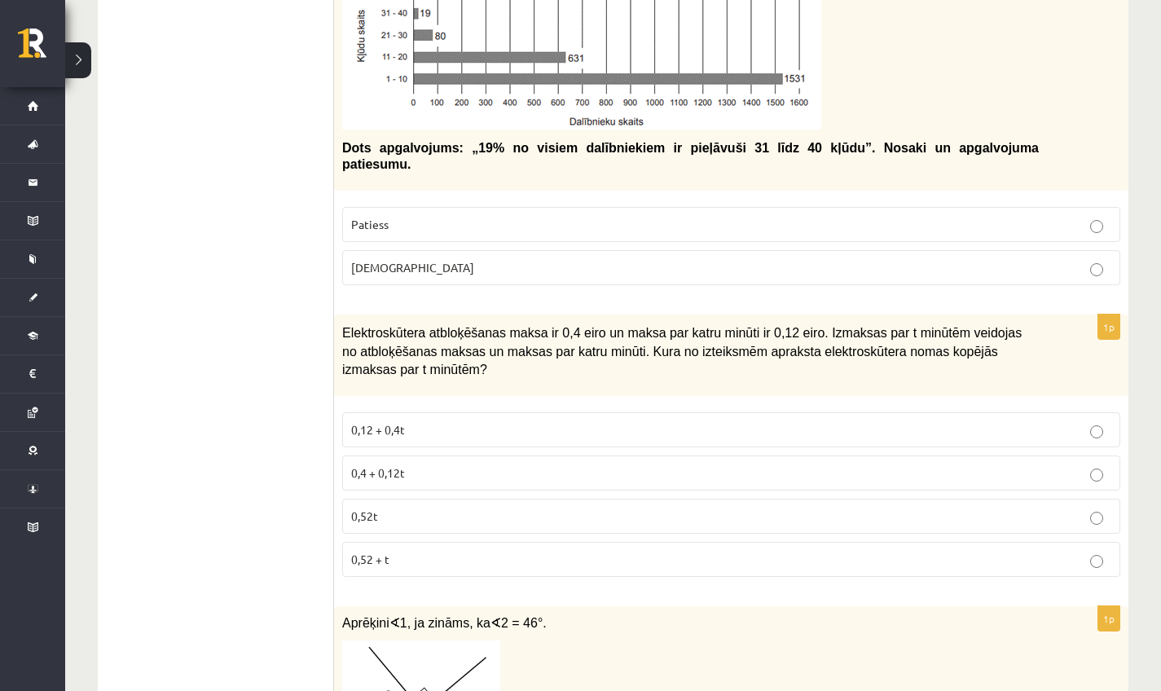
scroll to position [1065, 0]
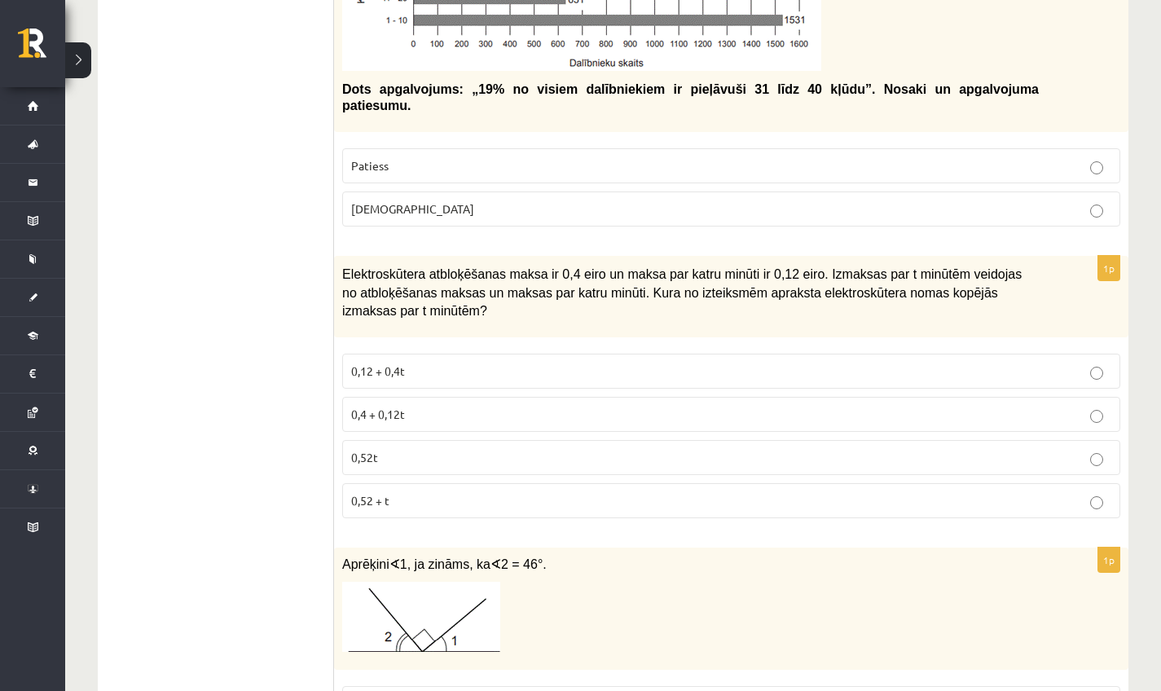
click at [384, 411] on span "0,4 + 0,12t" at bounding box center [378, 413] width 54 height 15
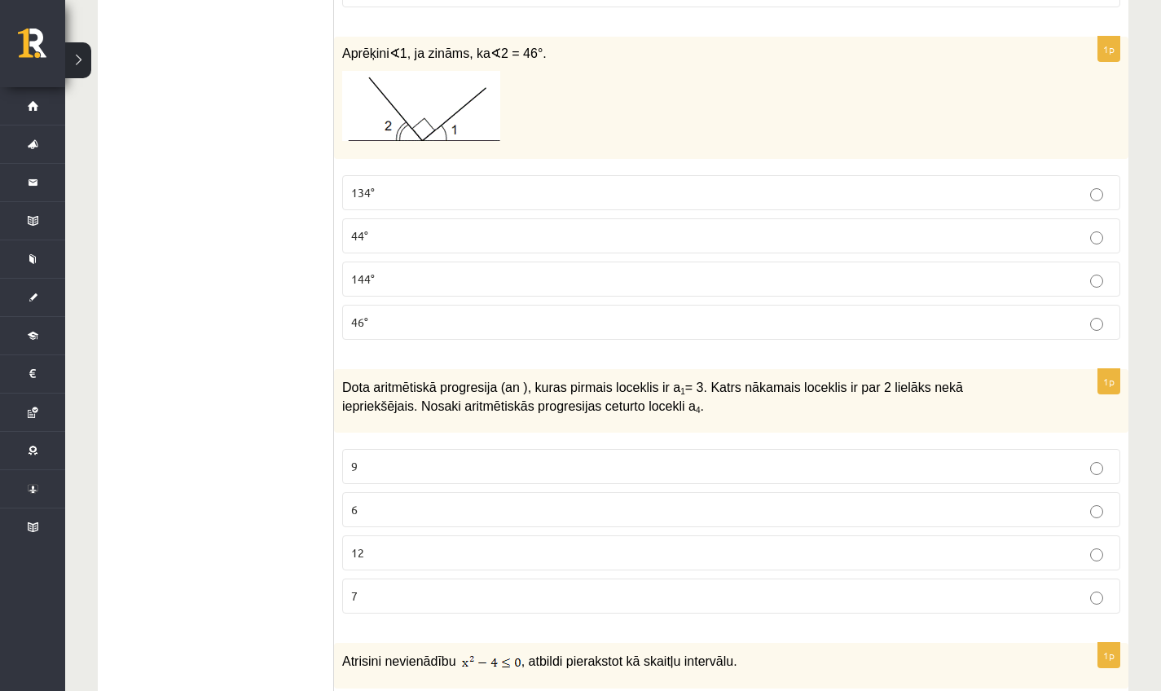
scroll to position [1579, 0]
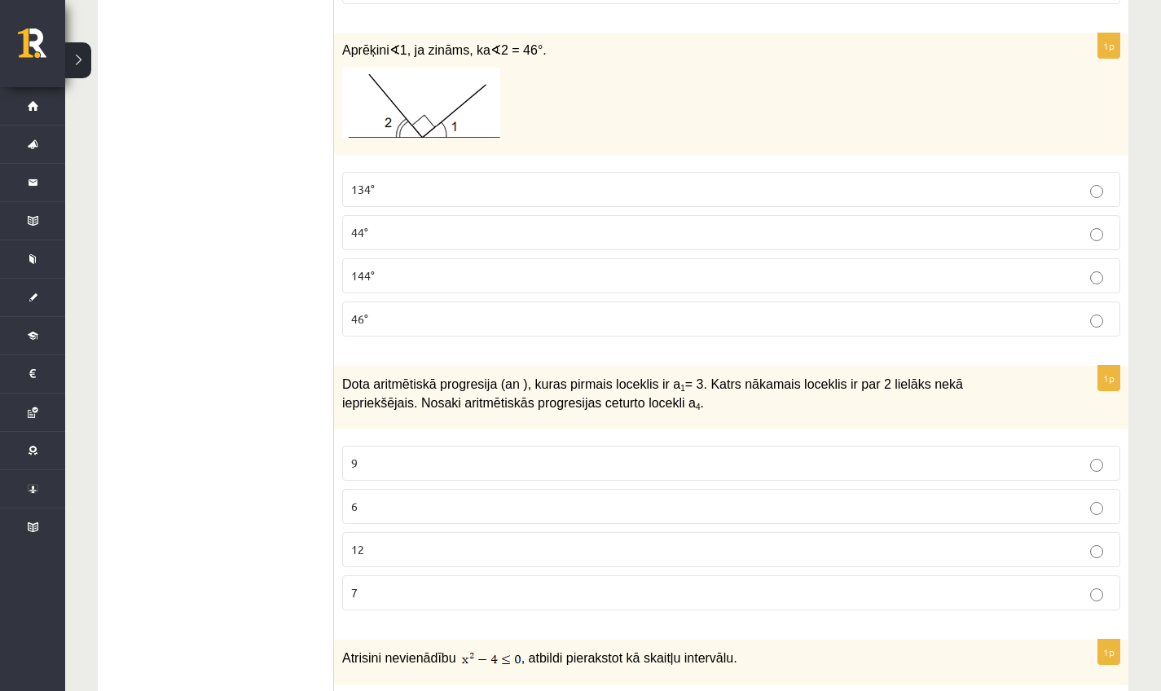
click at [376, 196] on p "134°" at bounding box center [731, 189] width 760 height 17
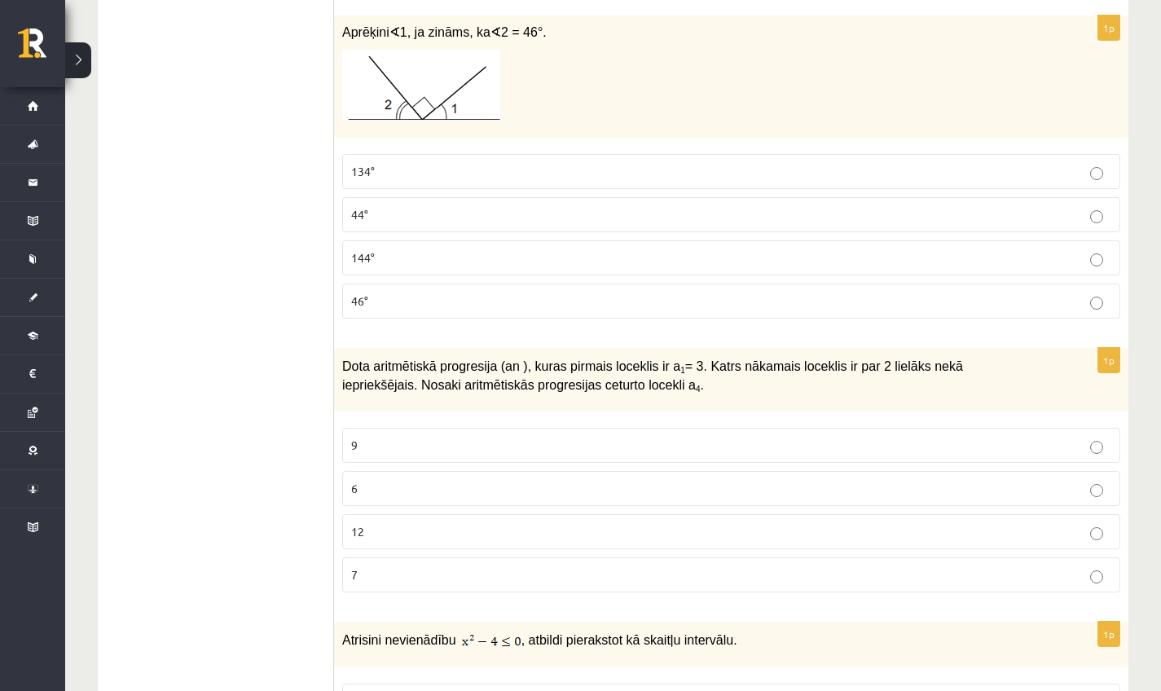
scroll to position [1655, 0]
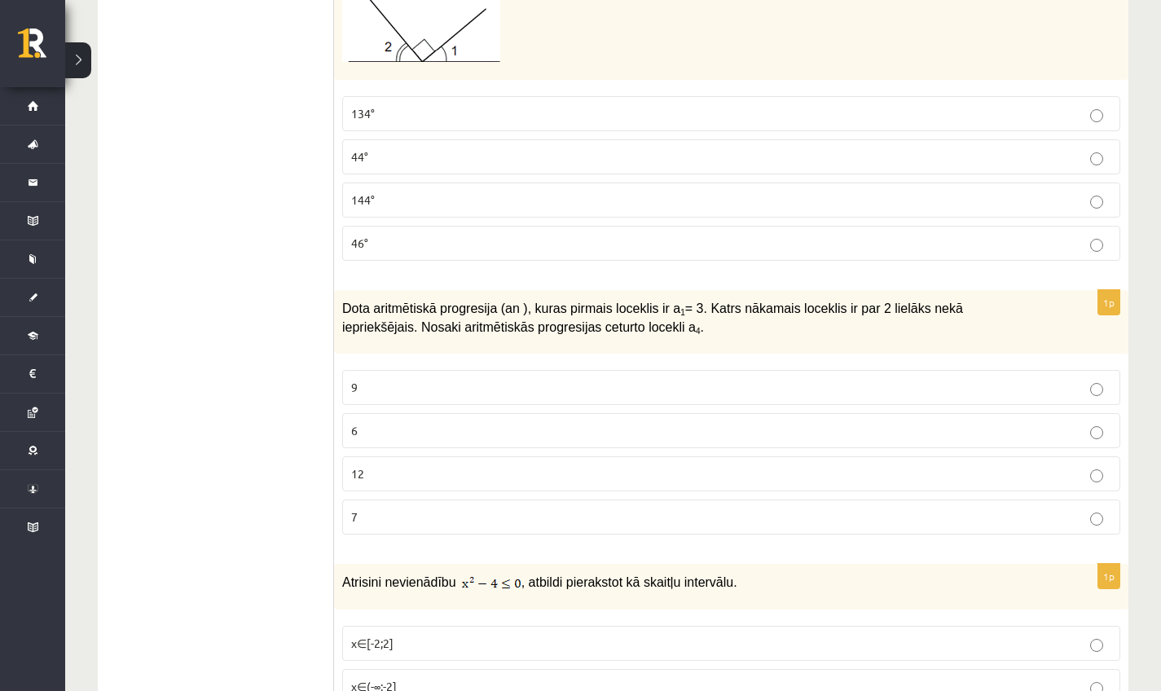
click at [388, 399] on label "9" at bounding box center [731, 387] width 778 height 35
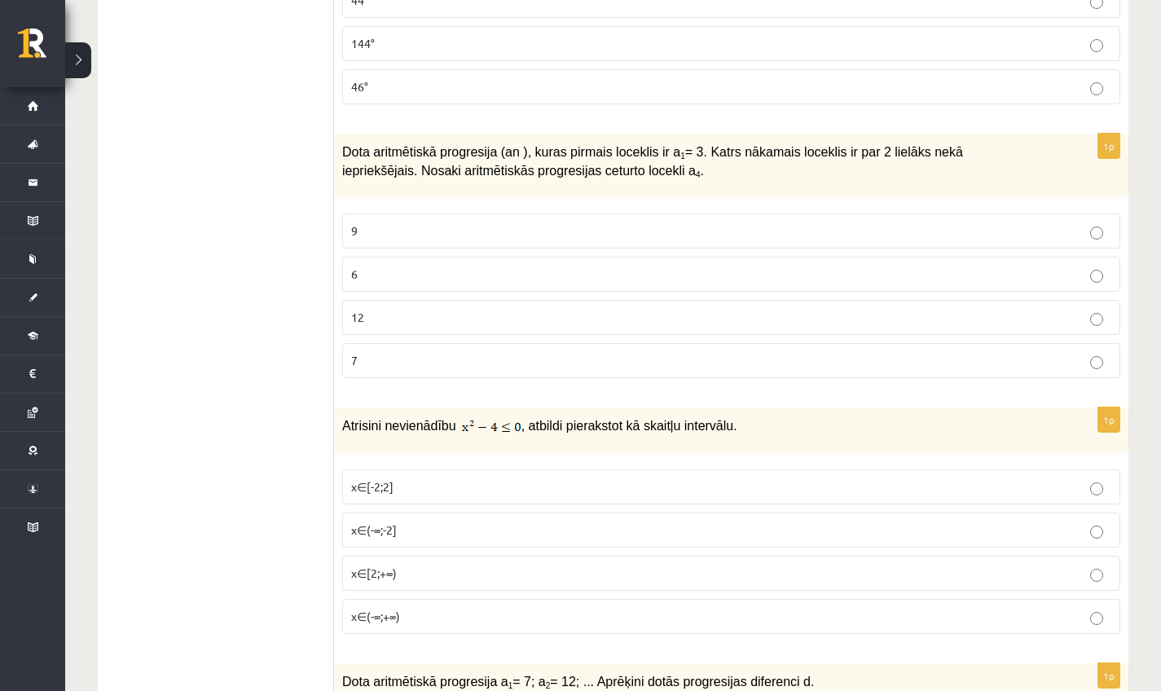
scroll to position [1815, 0]
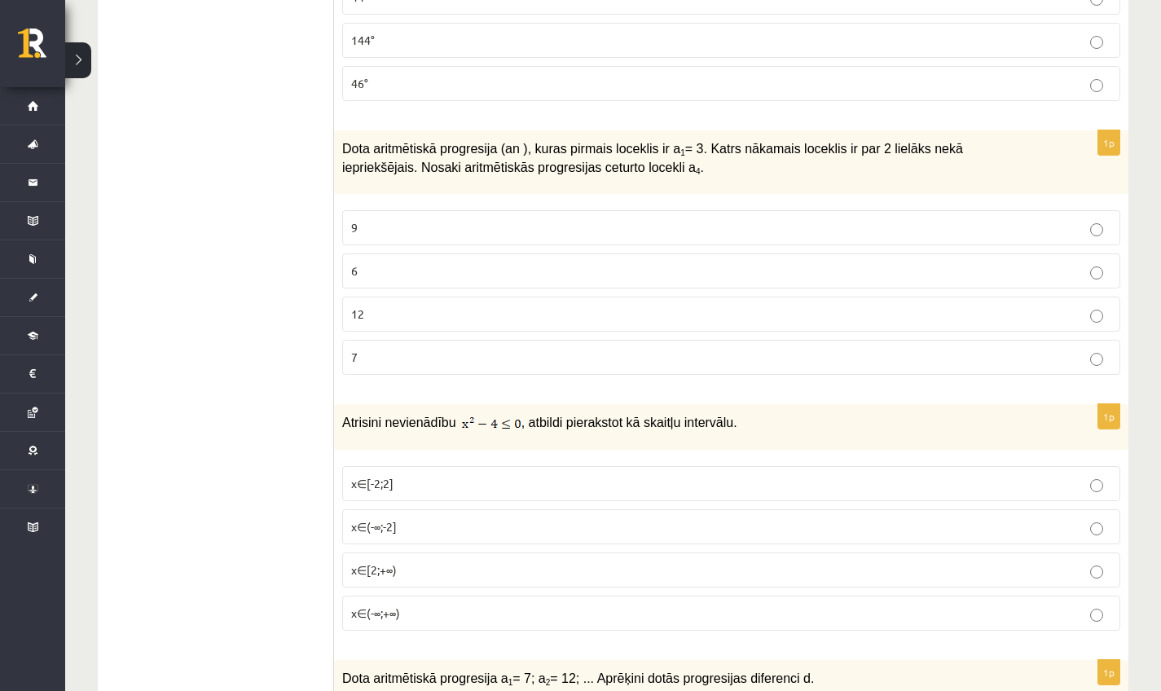
click at [433, 481] on p "x∈[-2;2]" at bounding box center [731, 483] width 760 height 17
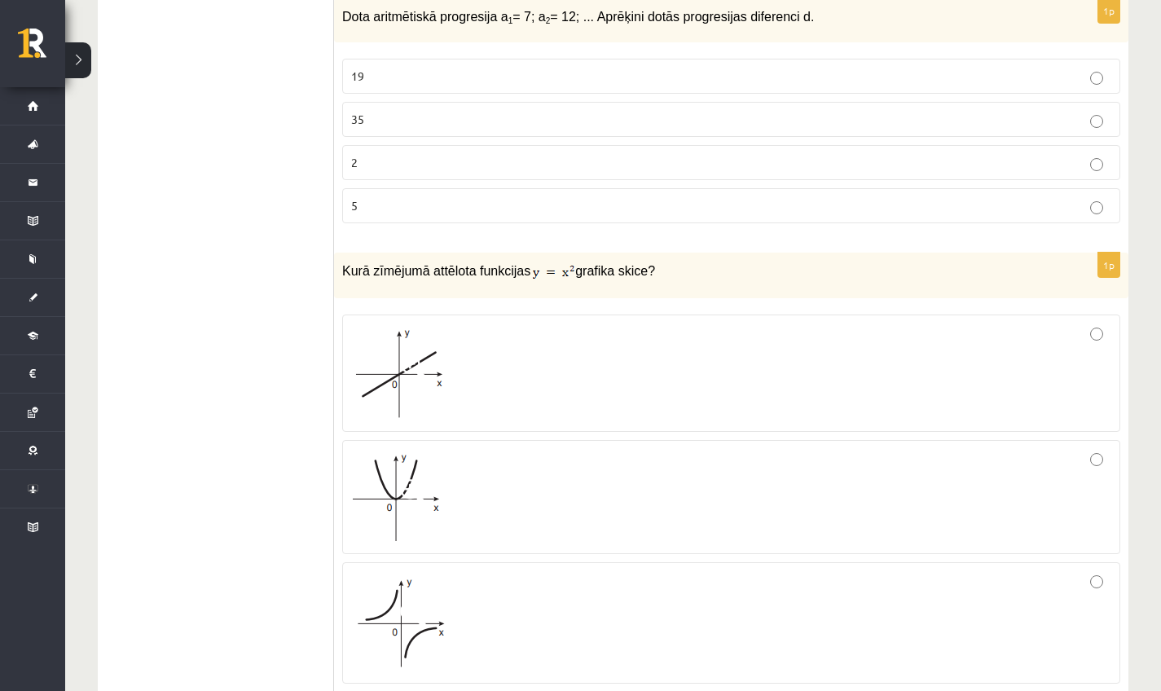
scroll to position [2473, 0]
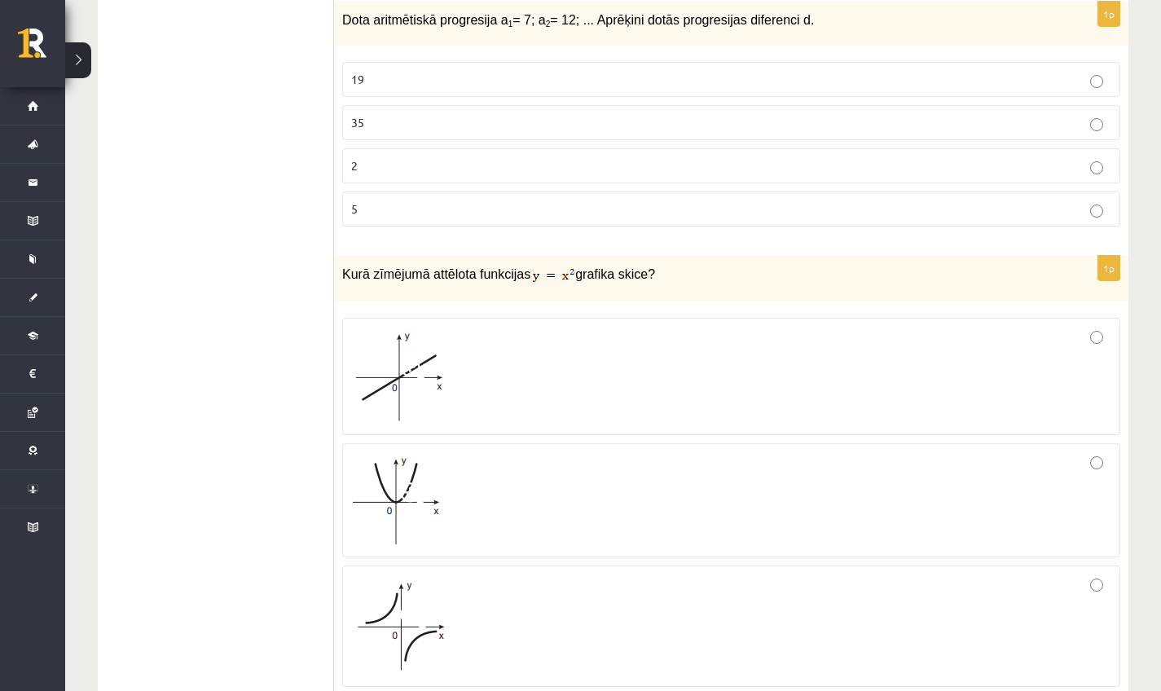
click at [371, 90] on label "19" at bounding box center [731, 79] width 778 height 35
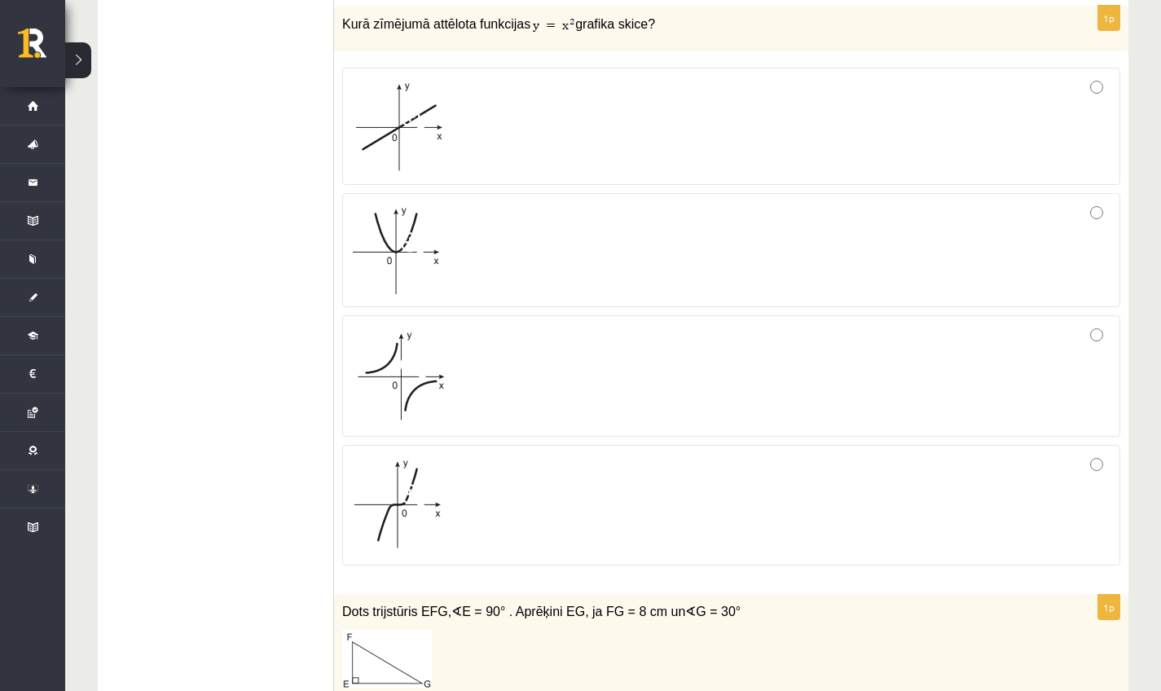
scroll to position [2651, 0]
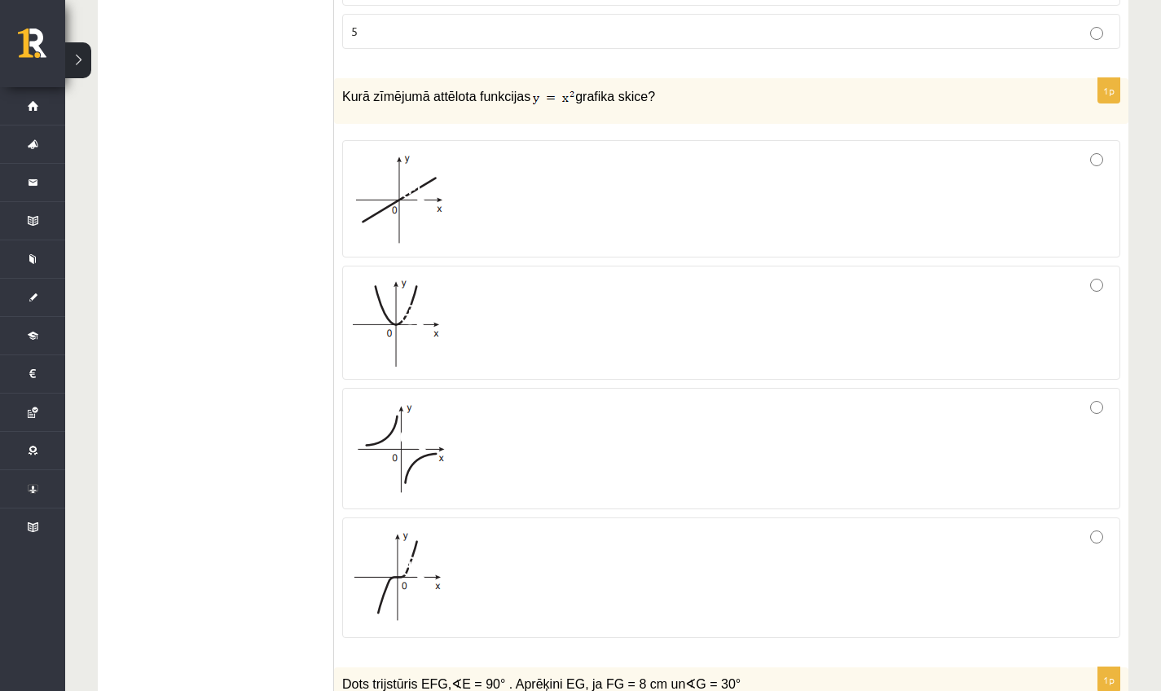
click at [434, 293] on img at bounding box center [397, 323] width 92 height 88
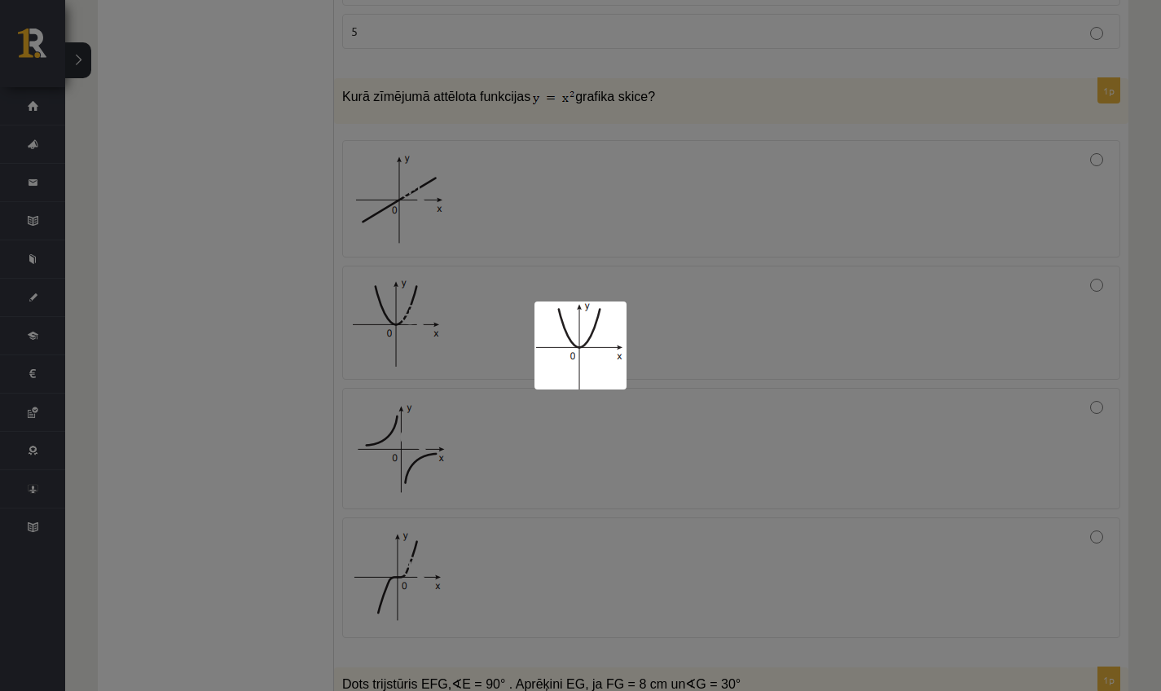
click at [427, 290] on div at bounding box center [580, 345] width 1161 height 691
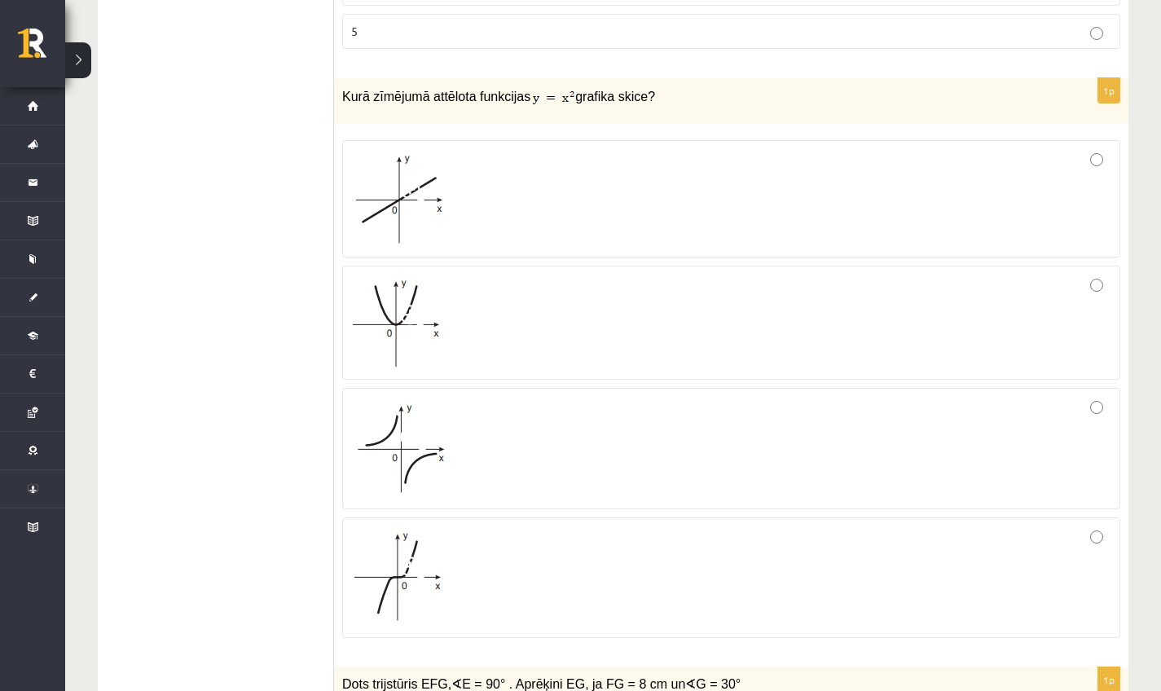
click at [651, 330] on div at bounding box center [731, 323] width 760 height 96
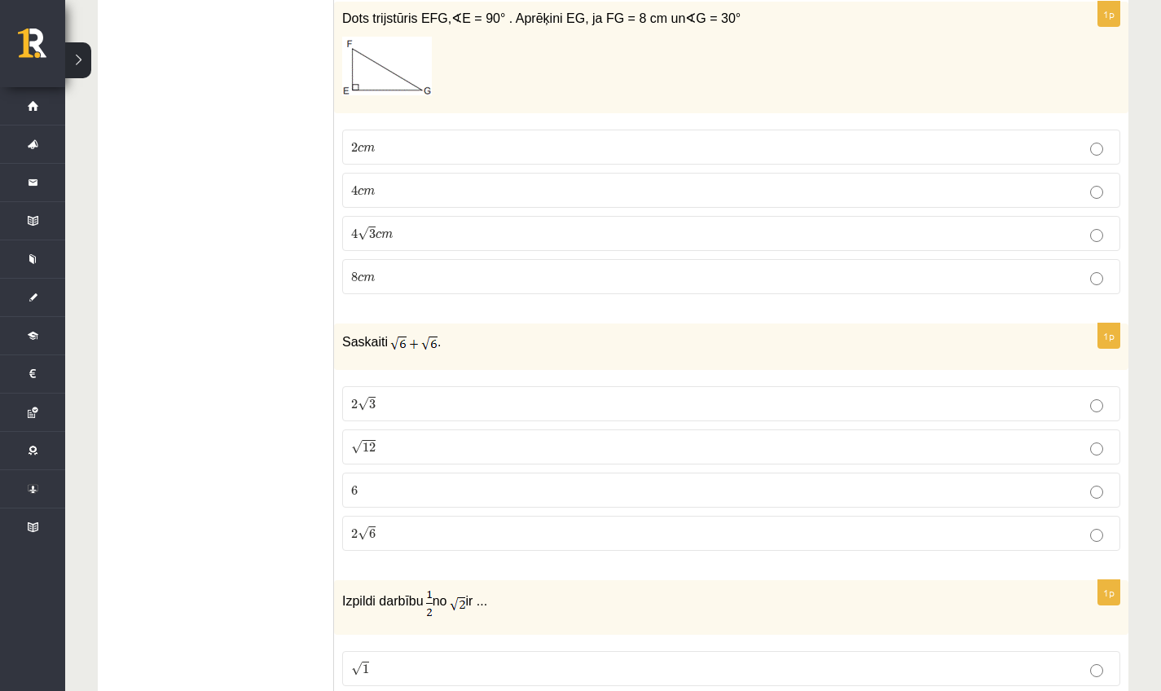
scroll to position [3319, 0]
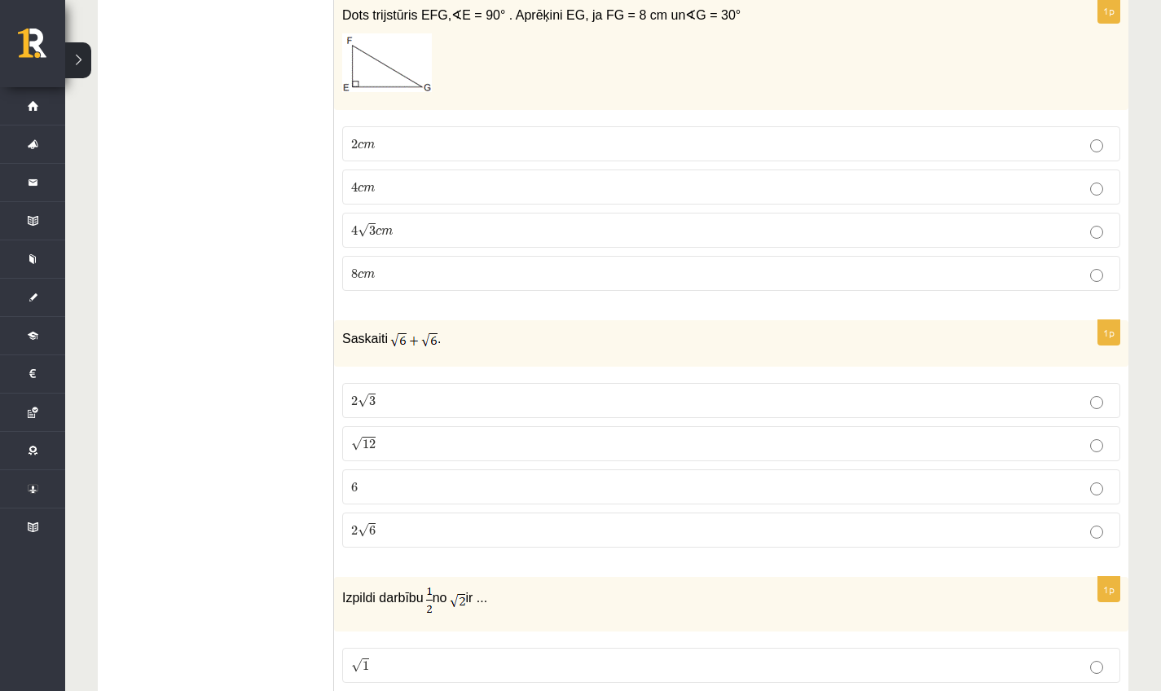
click at [383, 418] on fieldset "2 √ 3 2 3 √ 12 12 6 6 2 √ 6 2 6" at bounding box center [731, 464] width 778 height 178
click at [382, 428] on label "√ 12 12" at bounding box center [731, 443] width 778 height 35
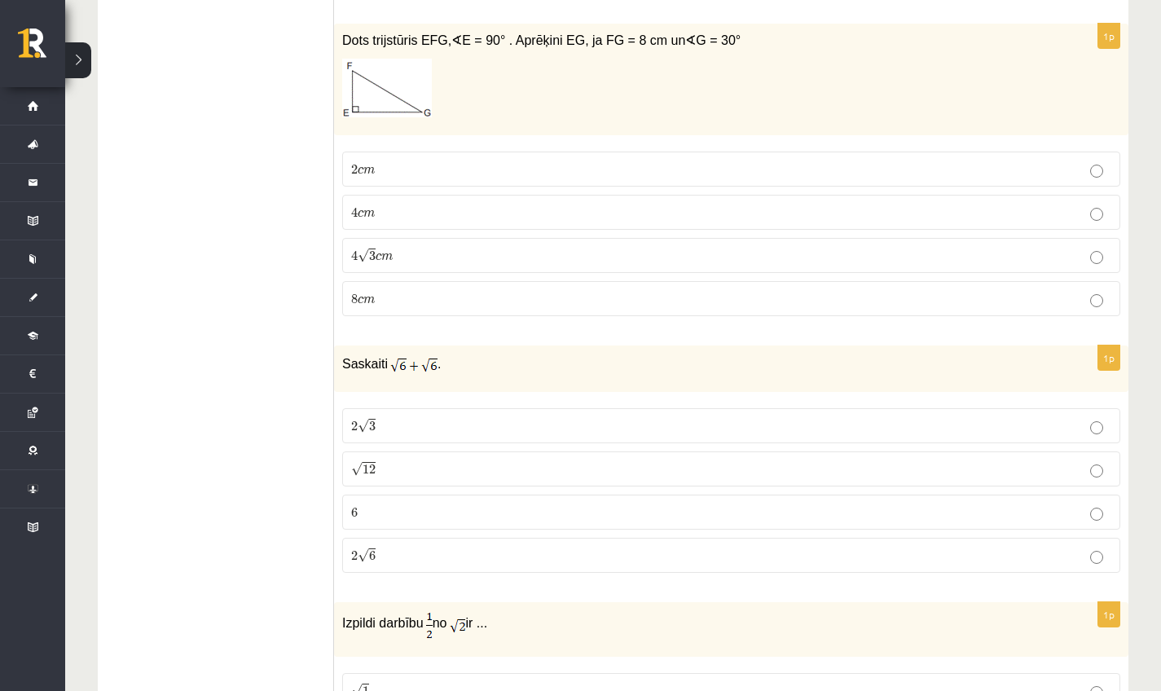
scroll to position [3291, 0]
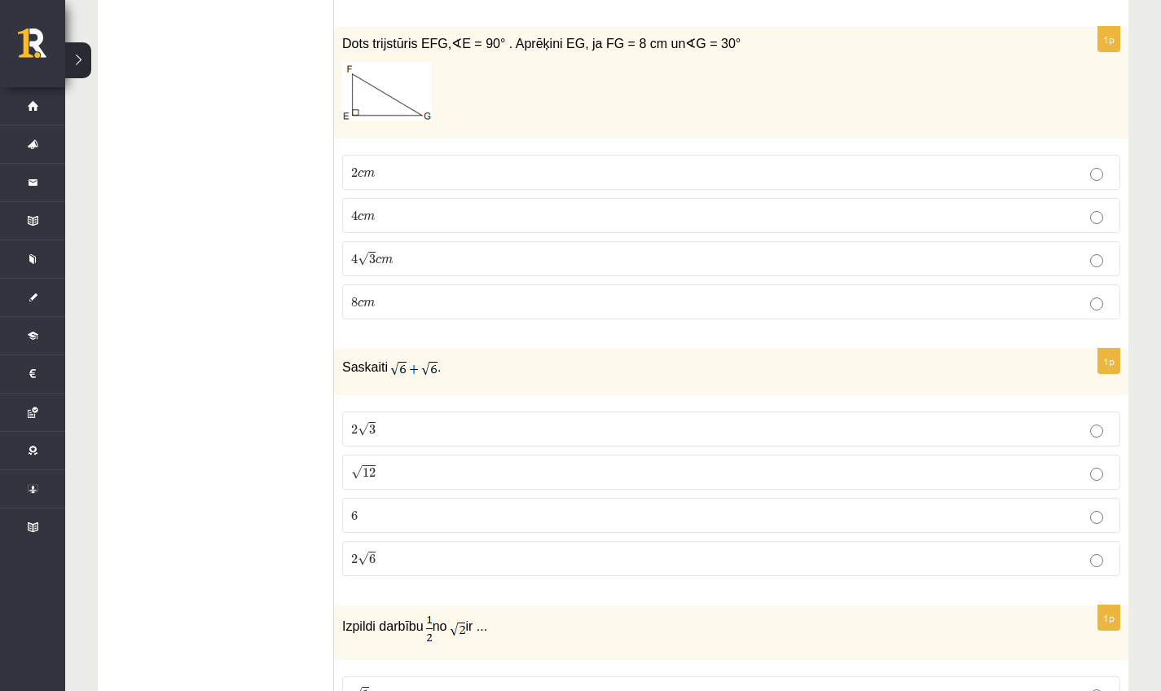
click at [364, 223] on label "4 c m 4 c m" at bounding box center [731, 215] width 778 height 35
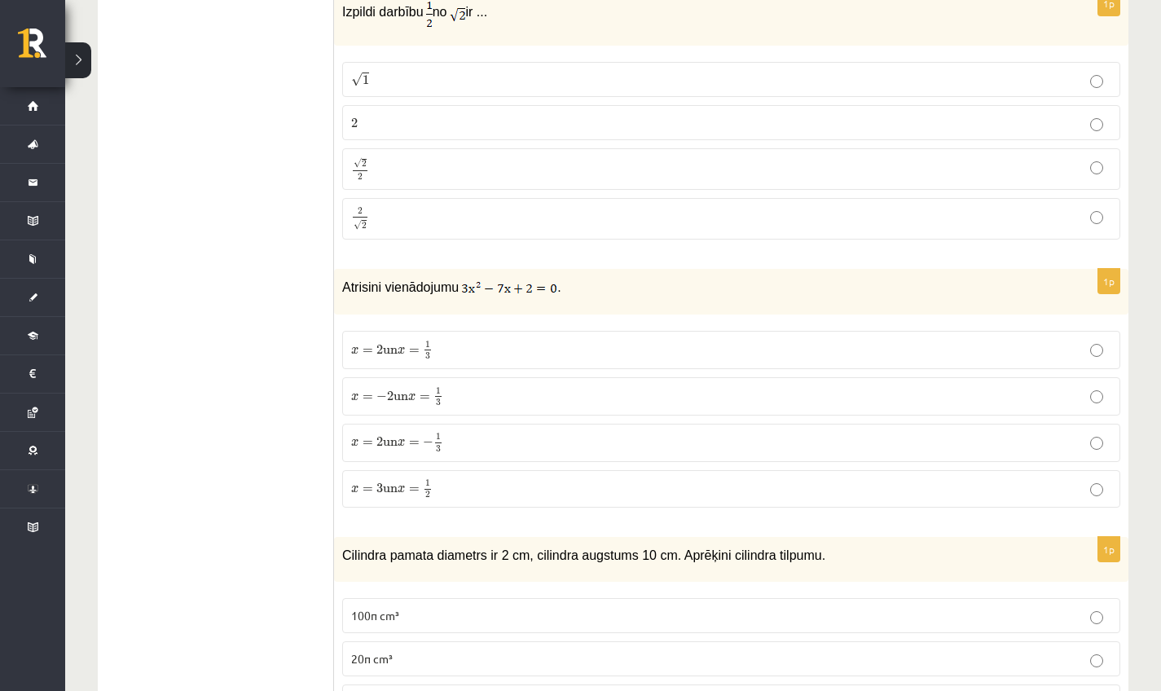
scroll to position [3902, 0]
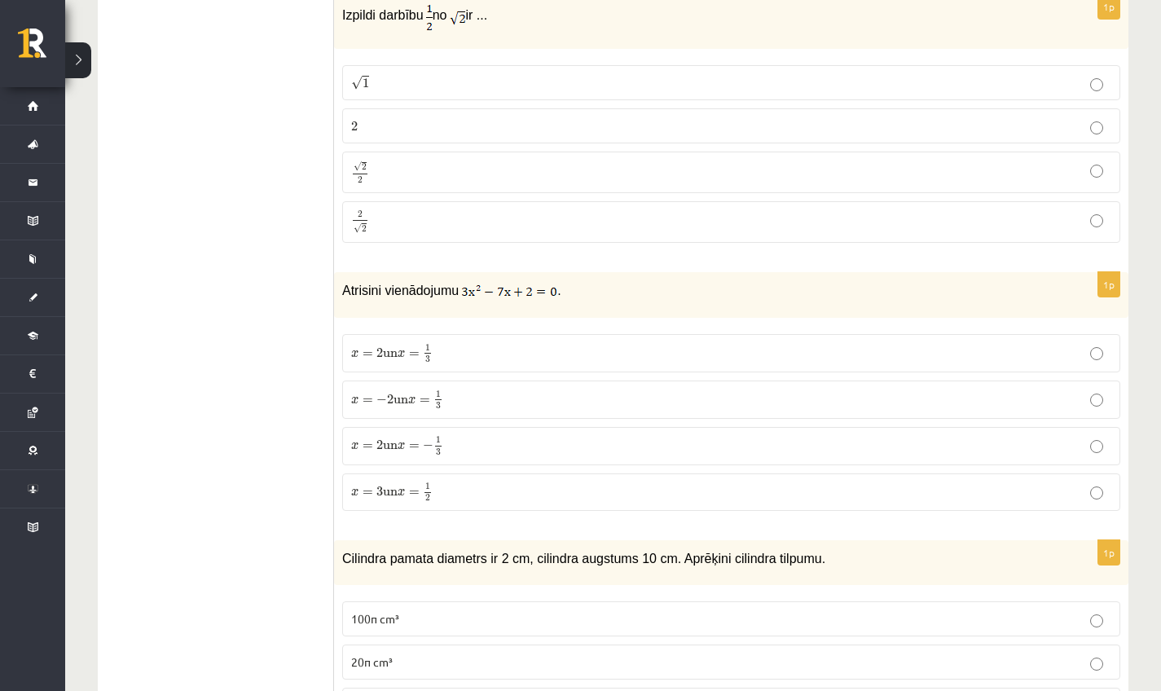
click at [381, 112] on label "2 2" at bounding box center [731, 125] width 778 height 35
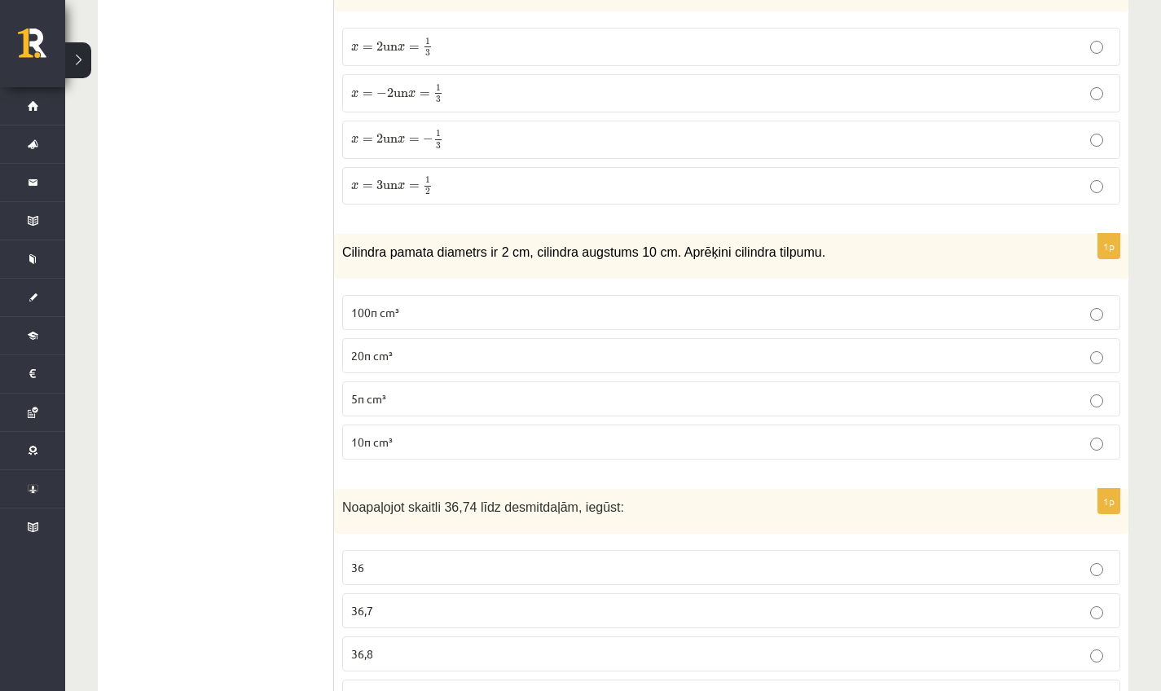
scroll to position [4175, 0]
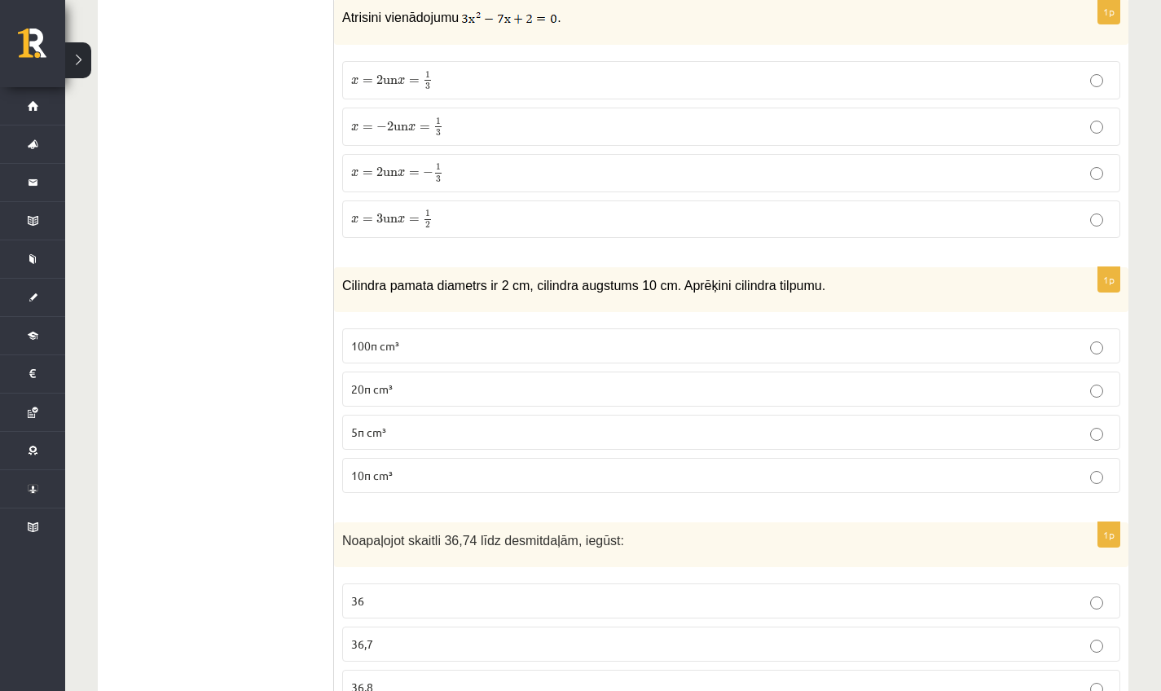
click at [418, 83] on span "=" at bounding box center [414, 81] width 11 height 5
click at [525, 65] on label "x = 2 un x = 1 3 x = 2 un x = 1 3" at bounding box center [731, 80] width 778 height 38
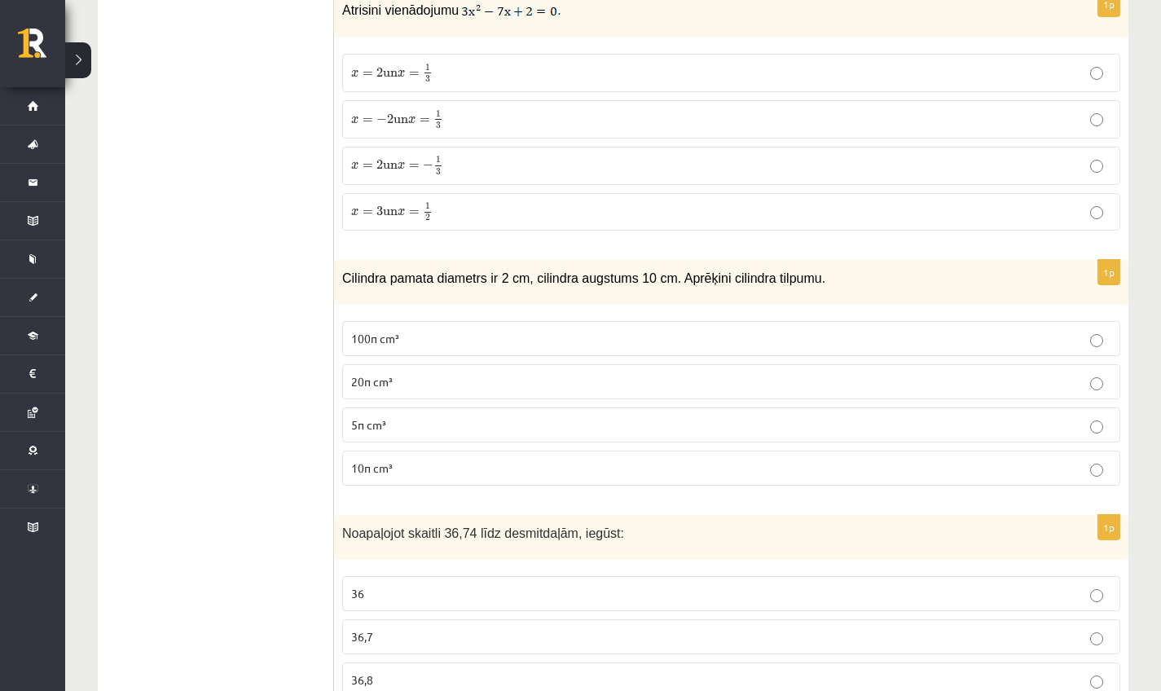
click at [378, 466] on span "10π cm³" at bounding box center [372, 467] width 42 height 15
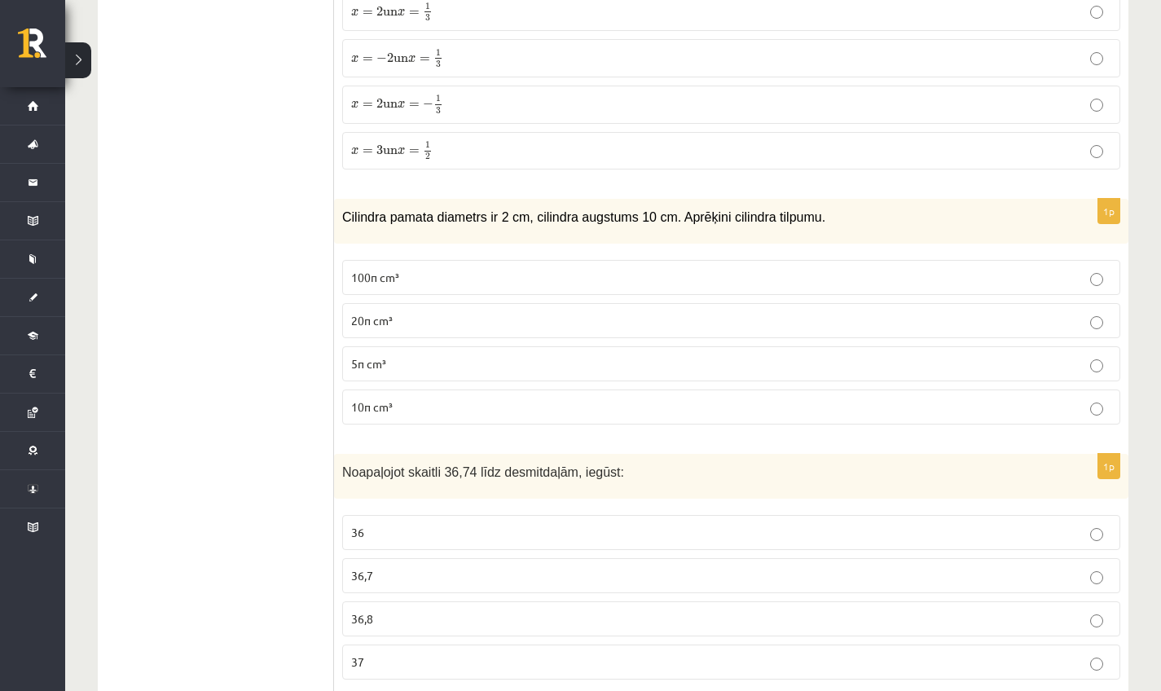
scroll to position [4246, 0]
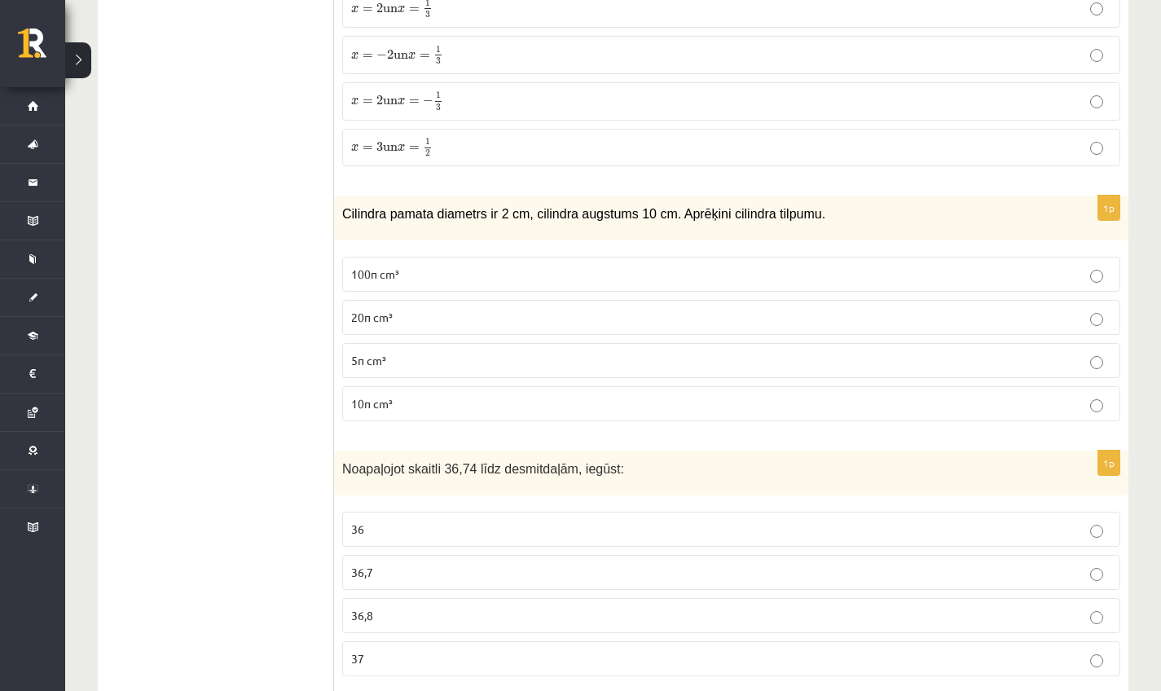
click at [418, 560] on label "36,7" at bounding box center [731, 572] width 778 height 35
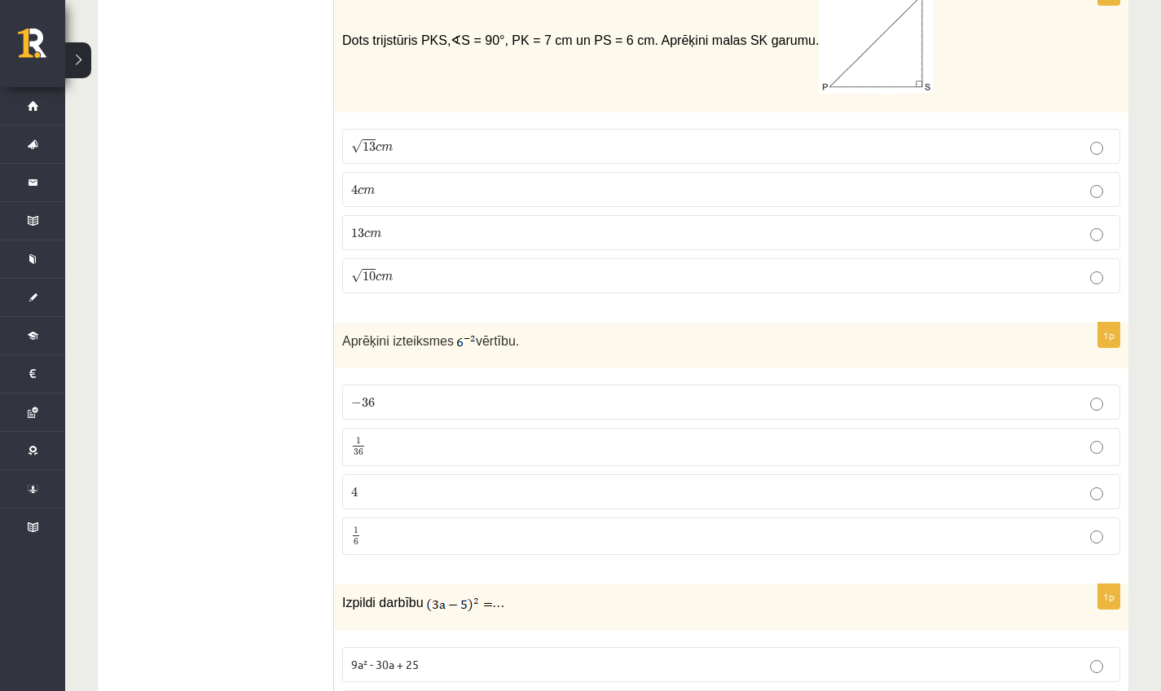
scroll to position [4938, 0]
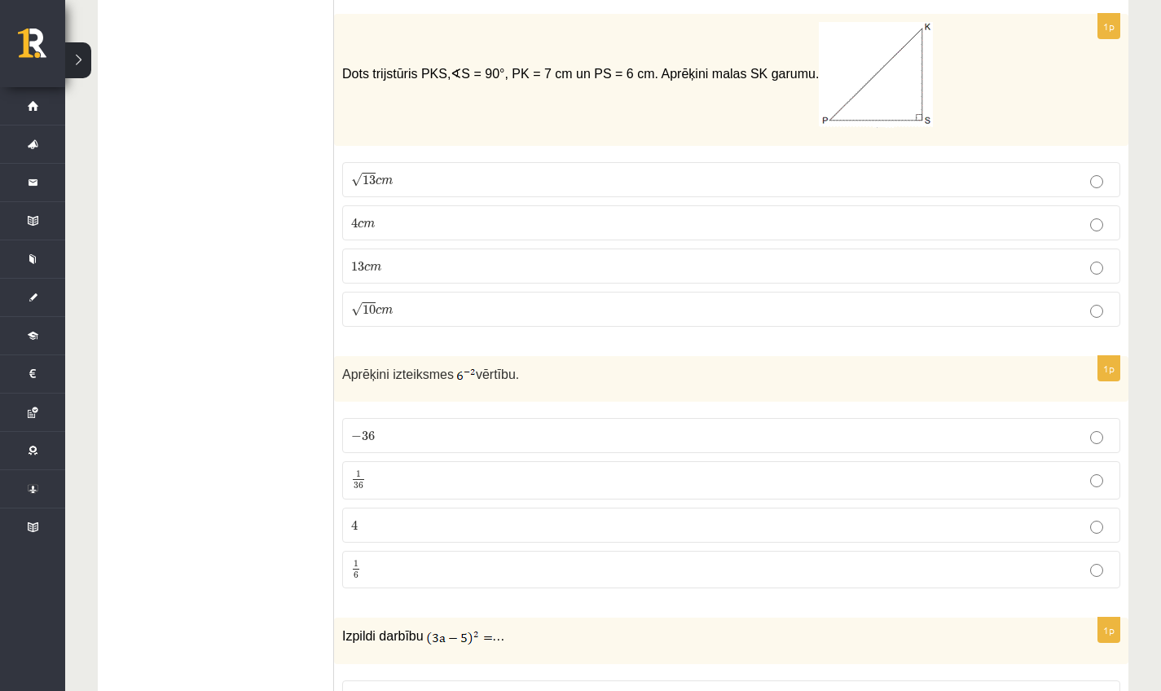
click at [385, 215] on p "4 c m 4 c m" at bounding box center [731, 222] width 760 height 17
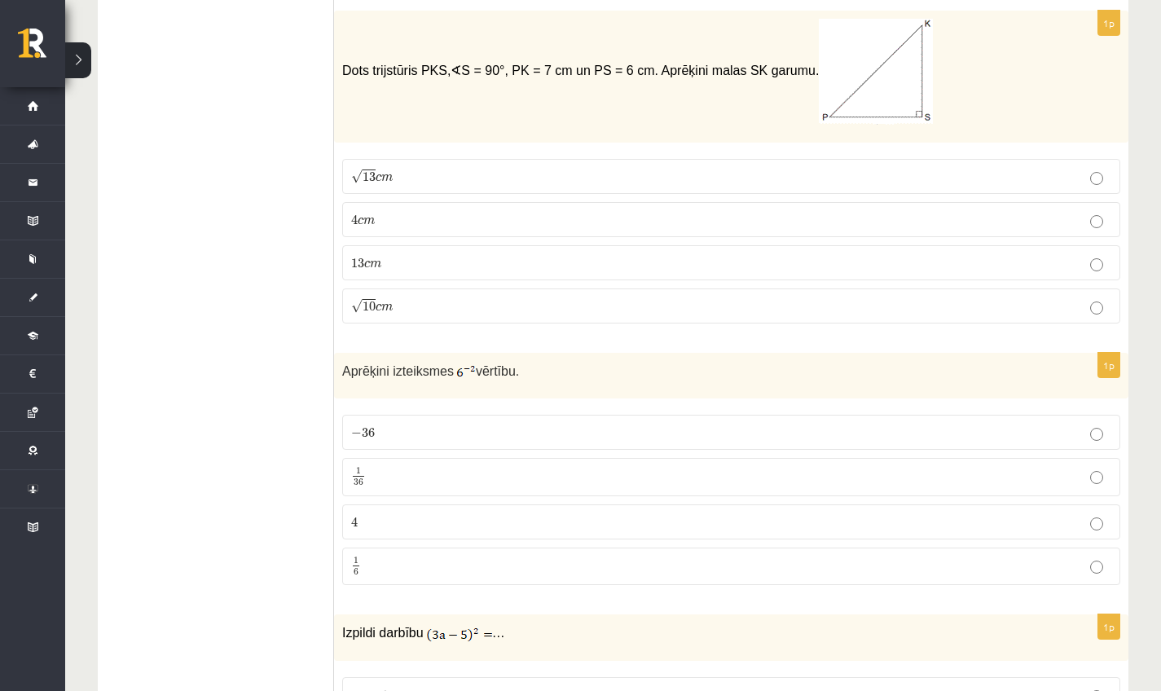
scroll to position [4945, 0]
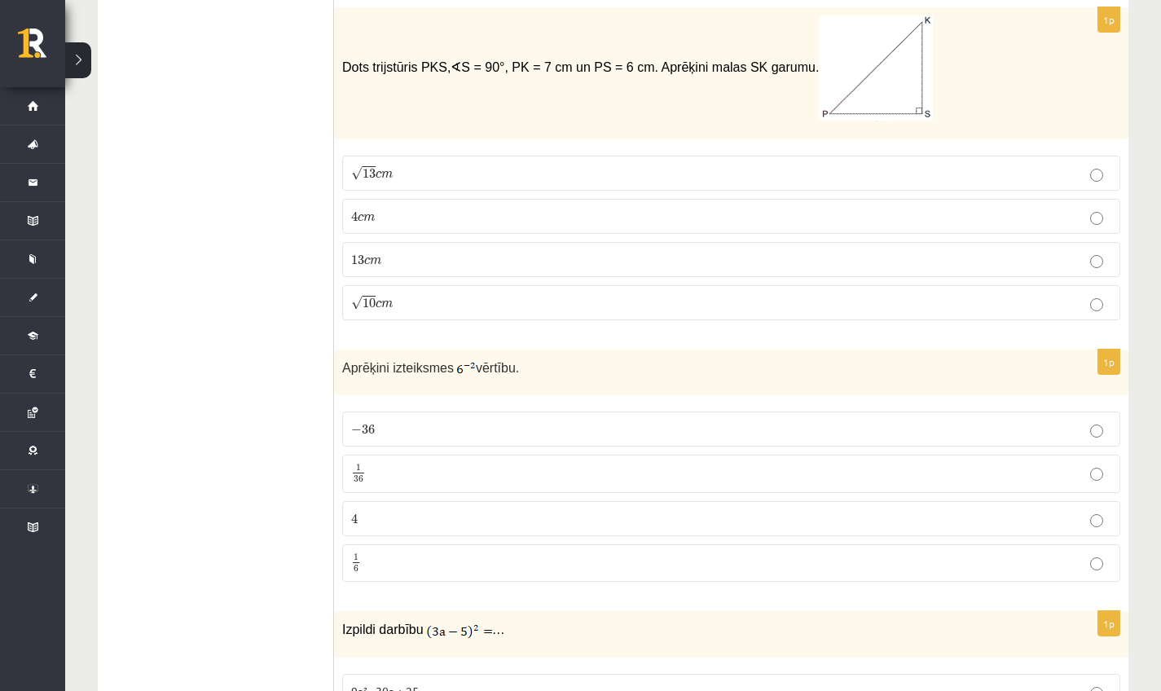
click at [405, 266] on label "13 c m 13 c m" at bounding box center [731, 259] width 778 height 35
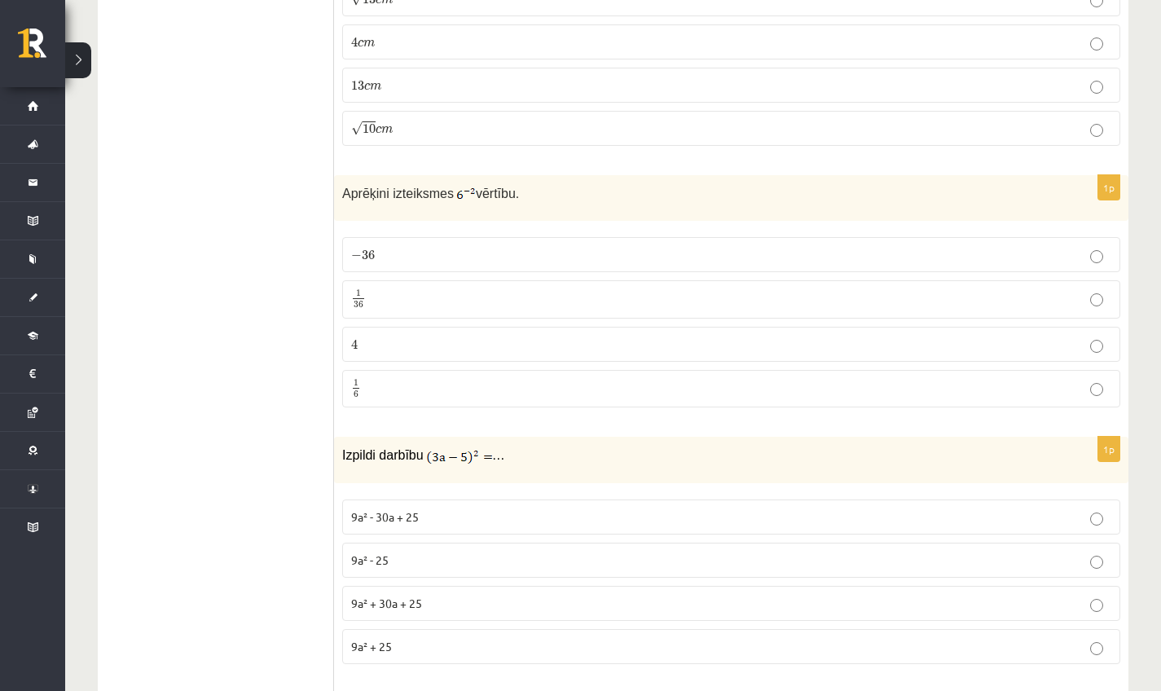
scroll to position [5141, 0]
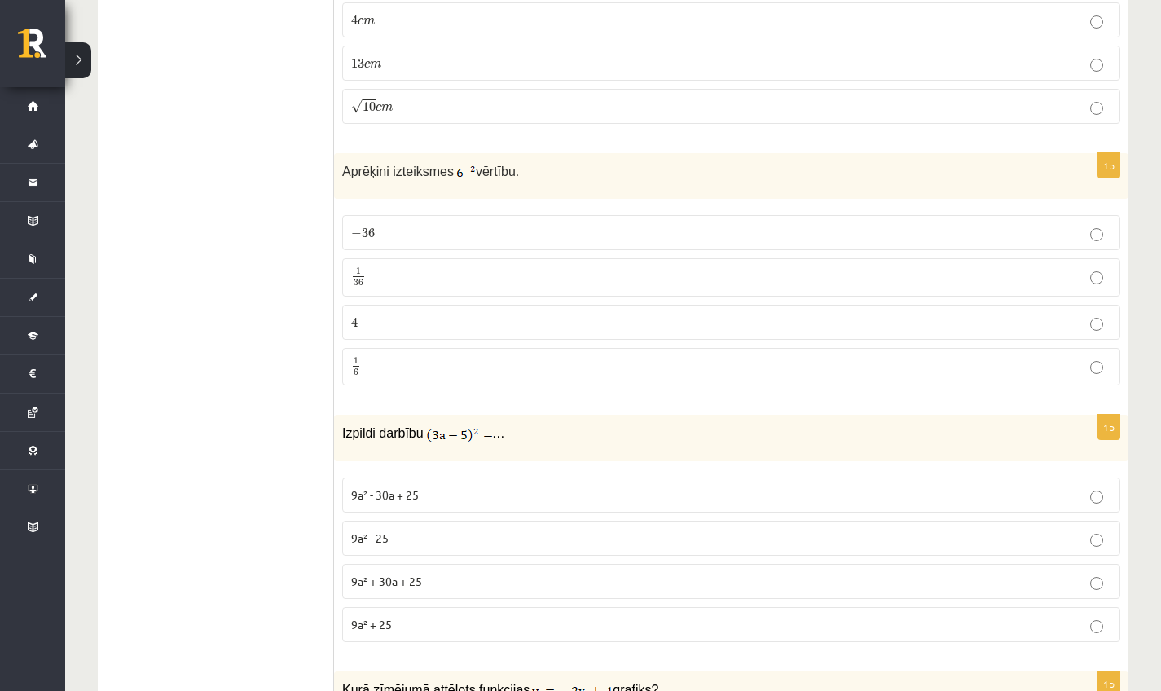
click at [455, 229] on p "− 36 − 36" at bounding box center [731, 232] width 760 height 17
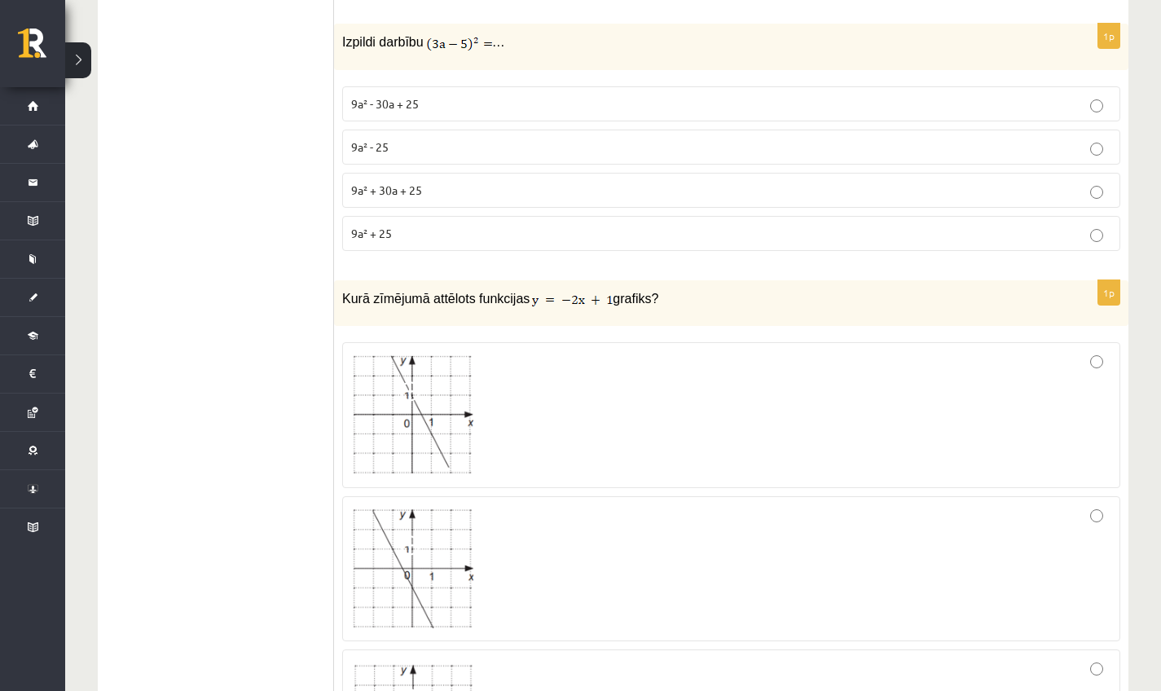
scroll to position [5535, 0]
click at [409, 178] on p "9a² + 30a + 25" at bounding box center [731, 186] width 760 height 17
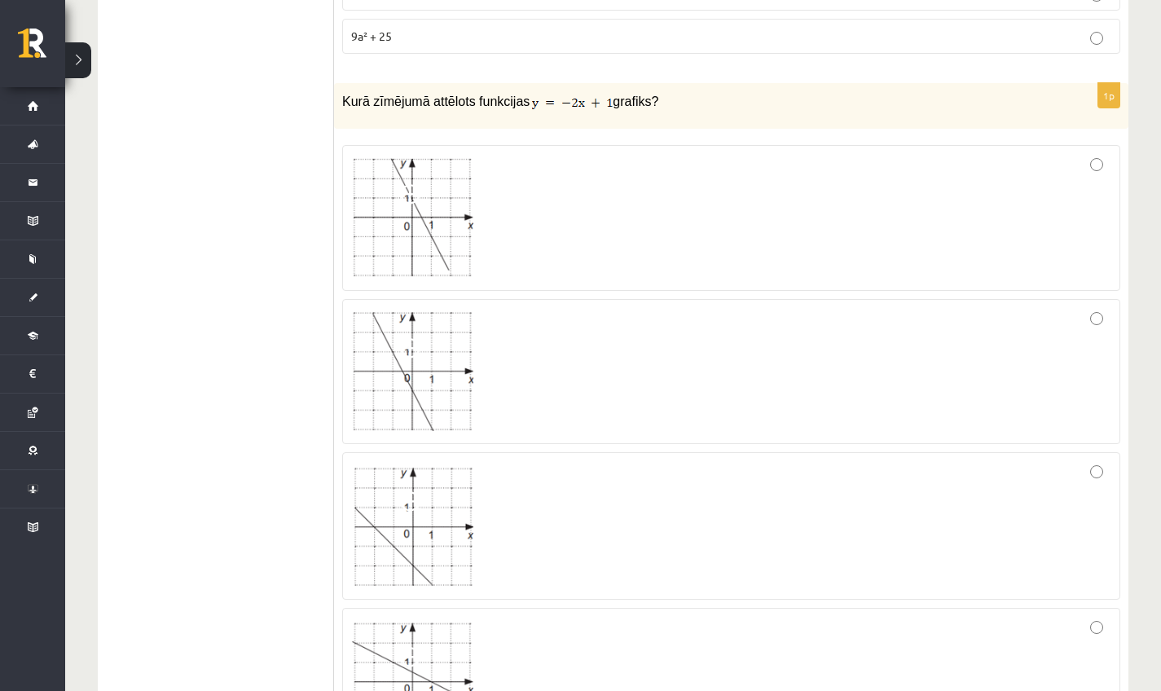
scroll to position [5762, 0]
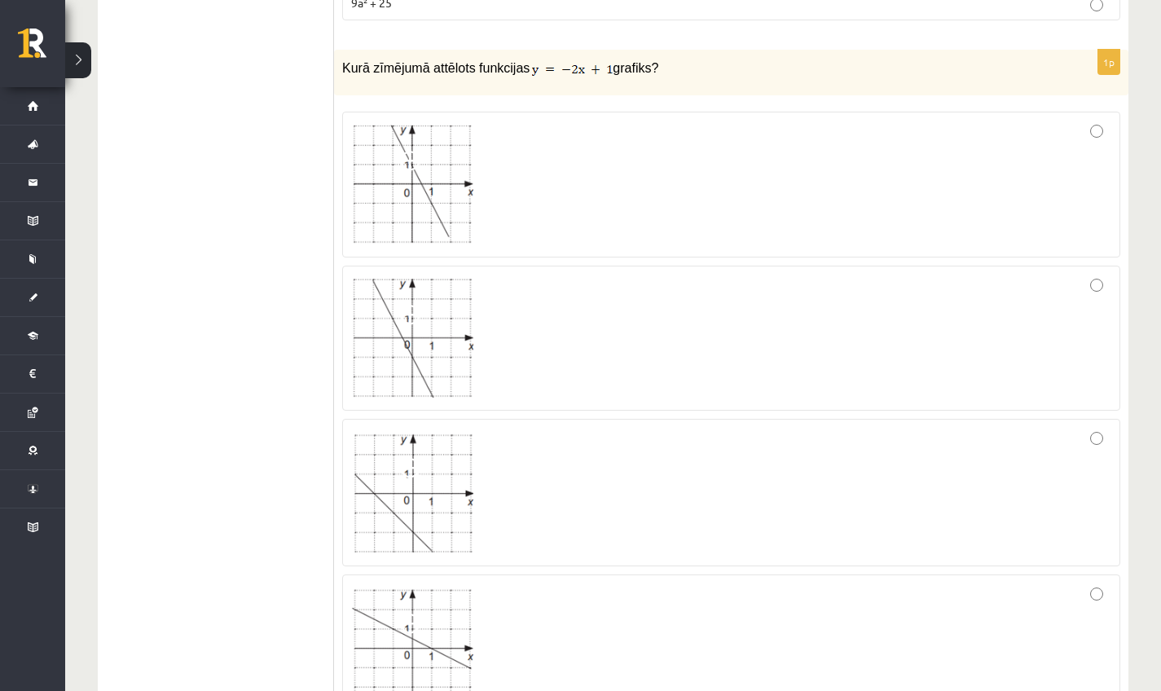
click at [677, 328] on div at bounding box center [731, 338] width 760 height 127
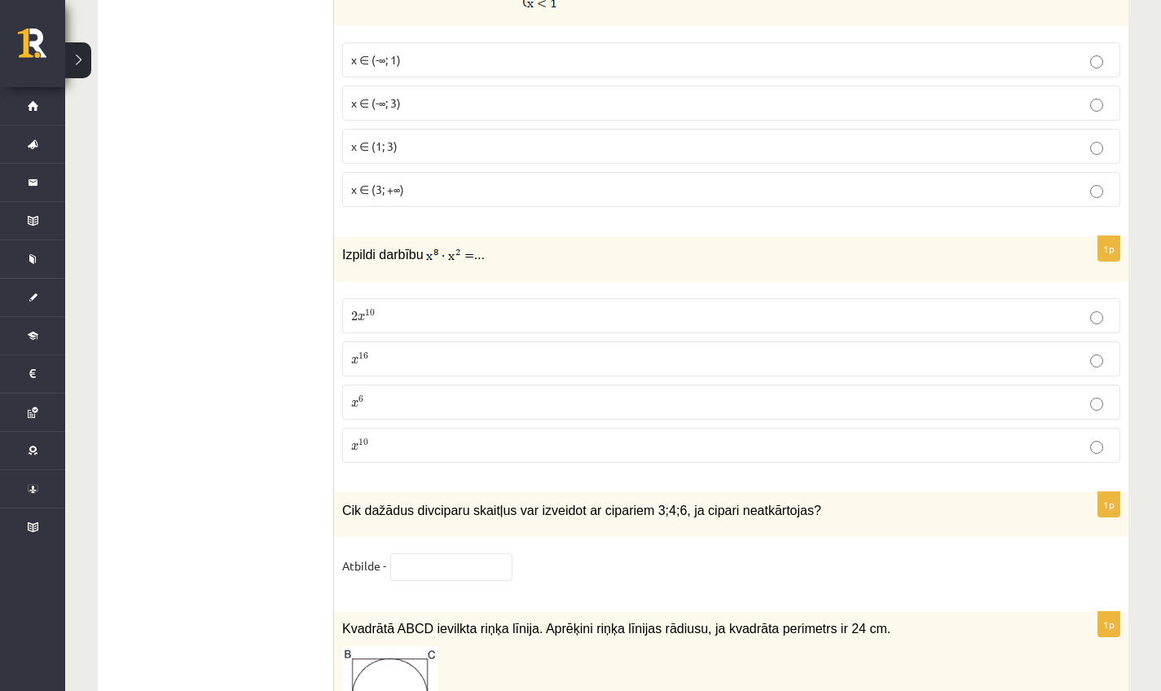
scroll to position [6514, 0]
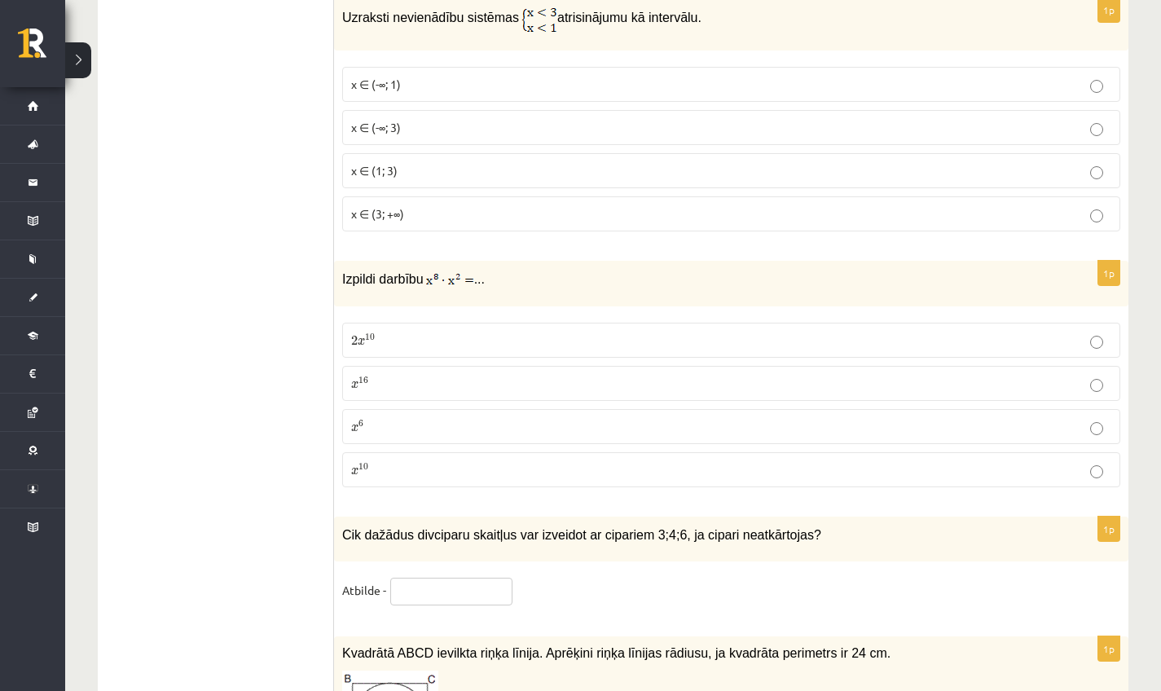
click at [457, 578] on input "text" at bounding box center [451, 592] width 122 height 28
click at [397, 80] on span "x ∈ (-∞; 1)" at bounding box center [376, 84] width 50 height 15
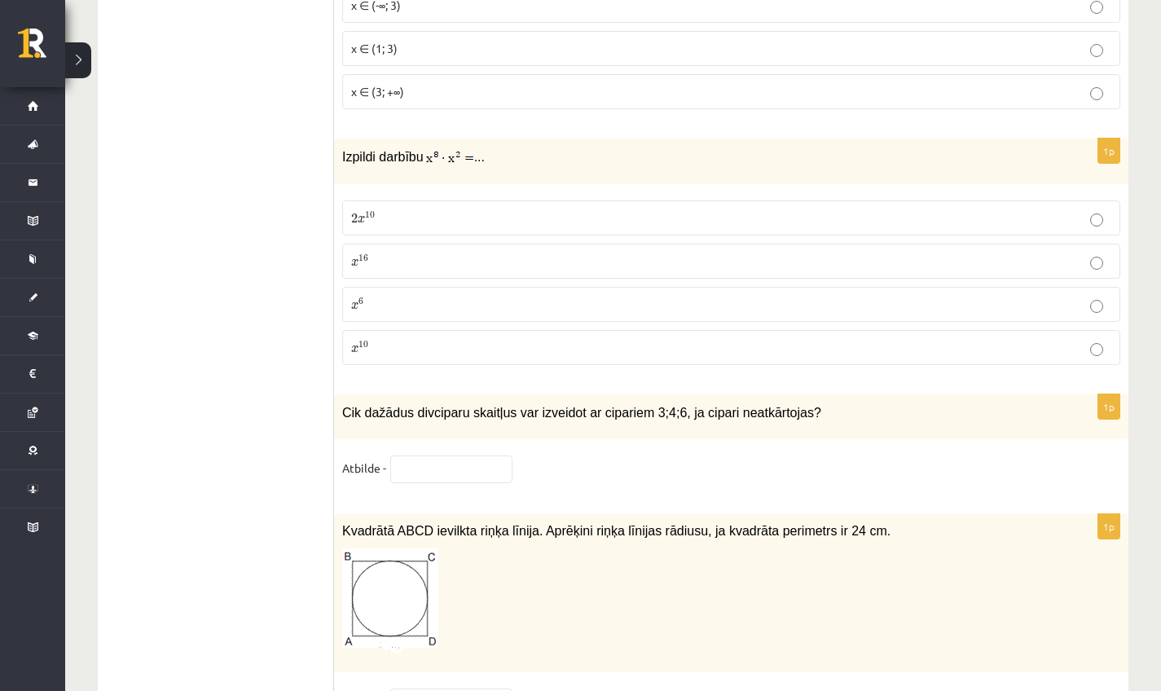
scroll to position [6640, 0]
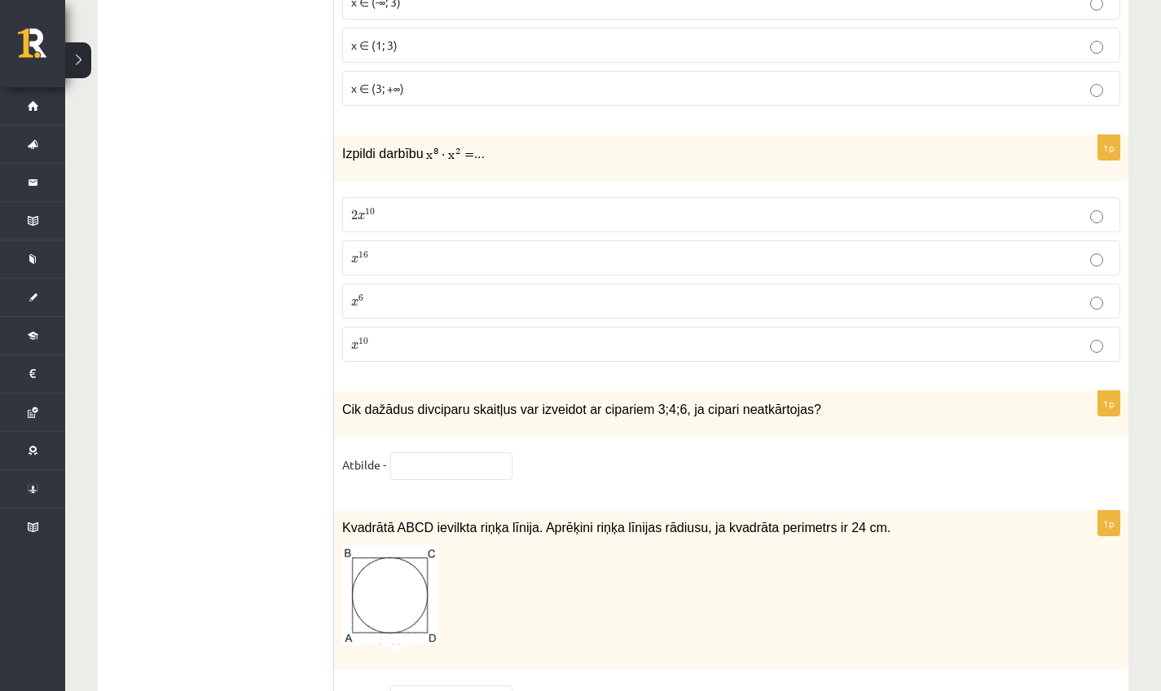
click at [388, 336] on p "x 10 x 10" at bounding box center [731, 344] width 760 height 17
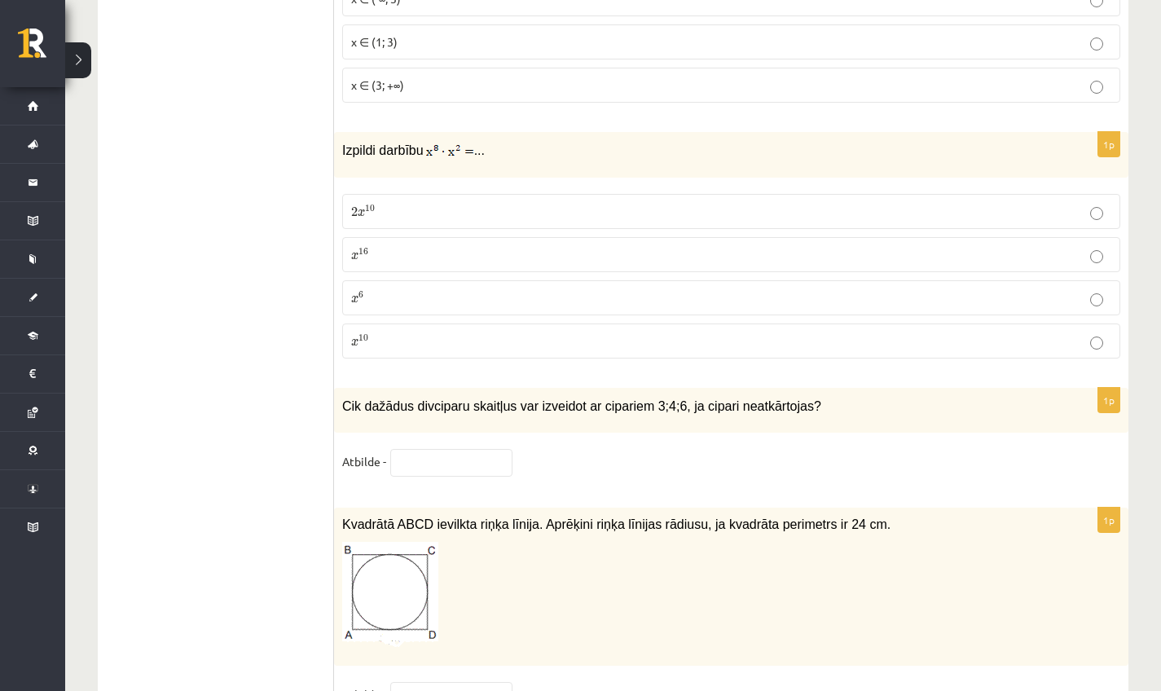
scroll to position [6646, 0]
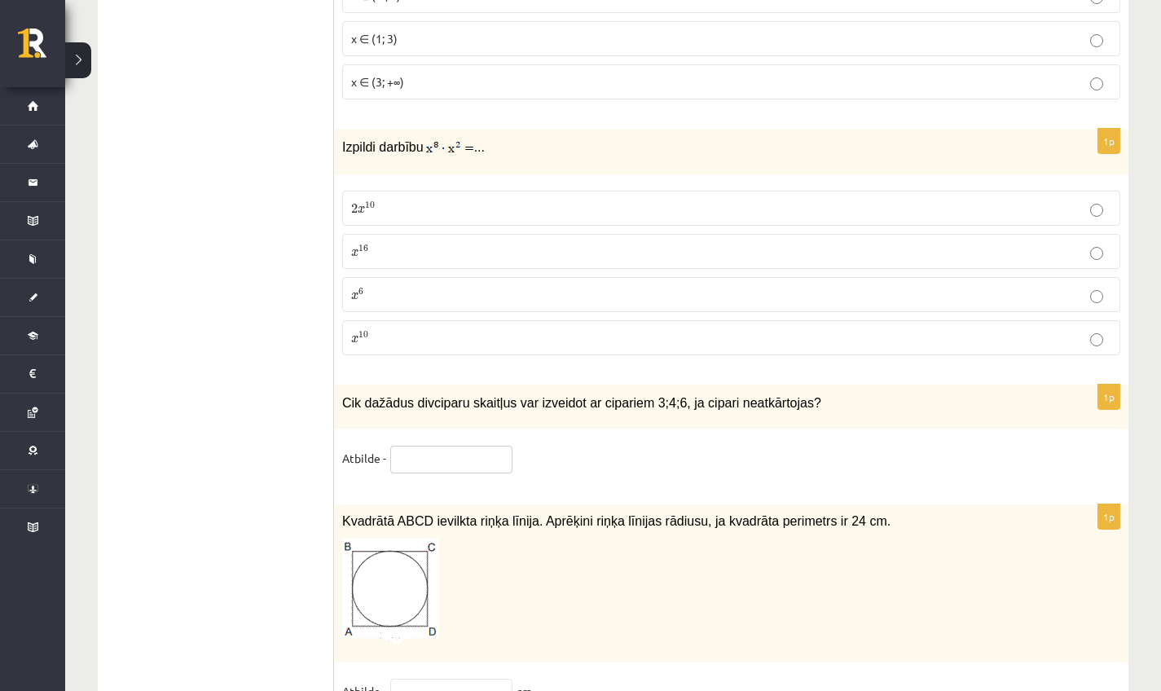
click at [416, 446] on input "text" at bounding box center [451, 460] width 122 height 28
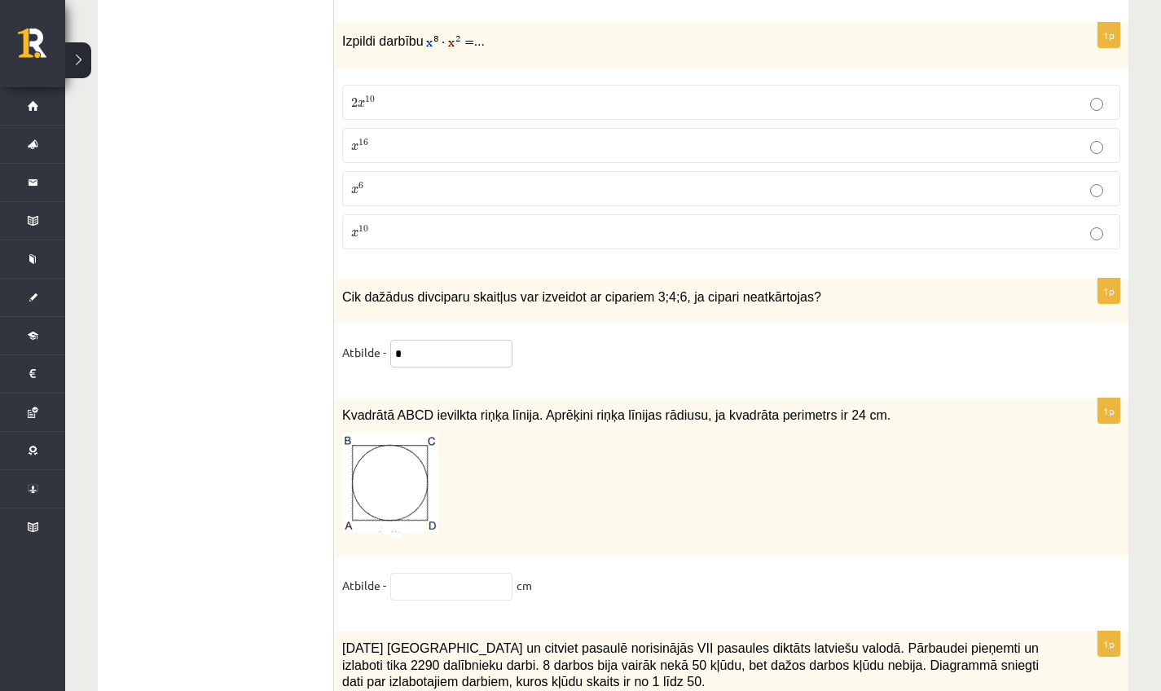
scroll to position [6780, 0]
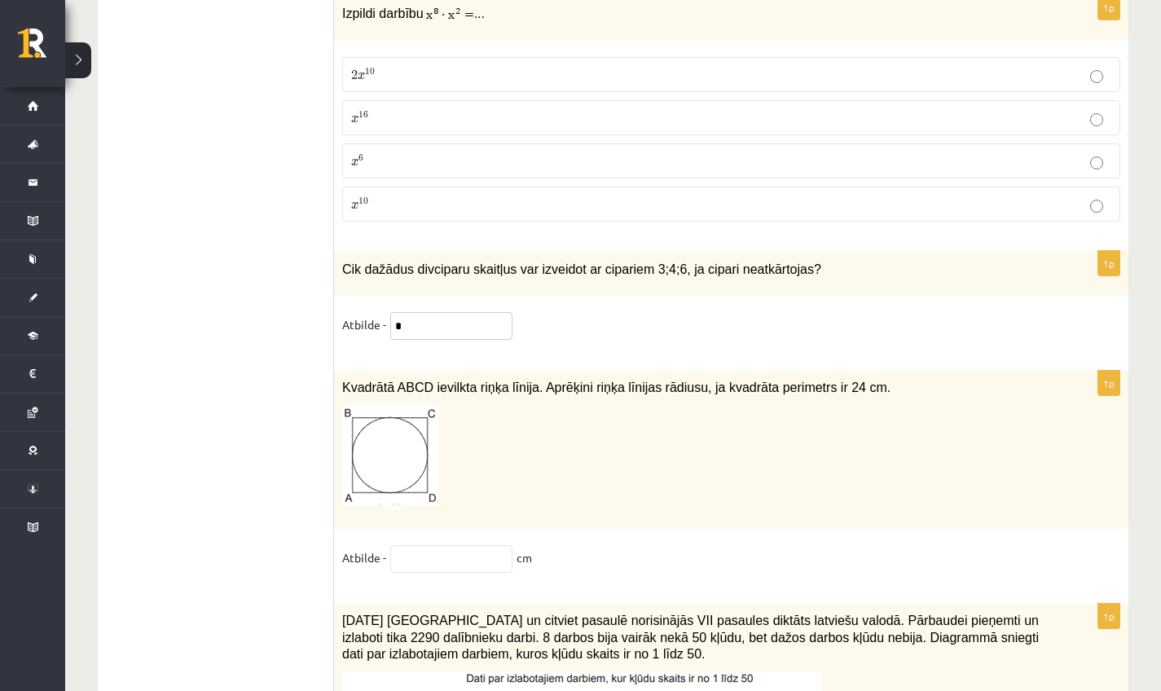
type input "*"
click at [469, 545] on input "text" at bounding box center [451, 559] width 122 height 28
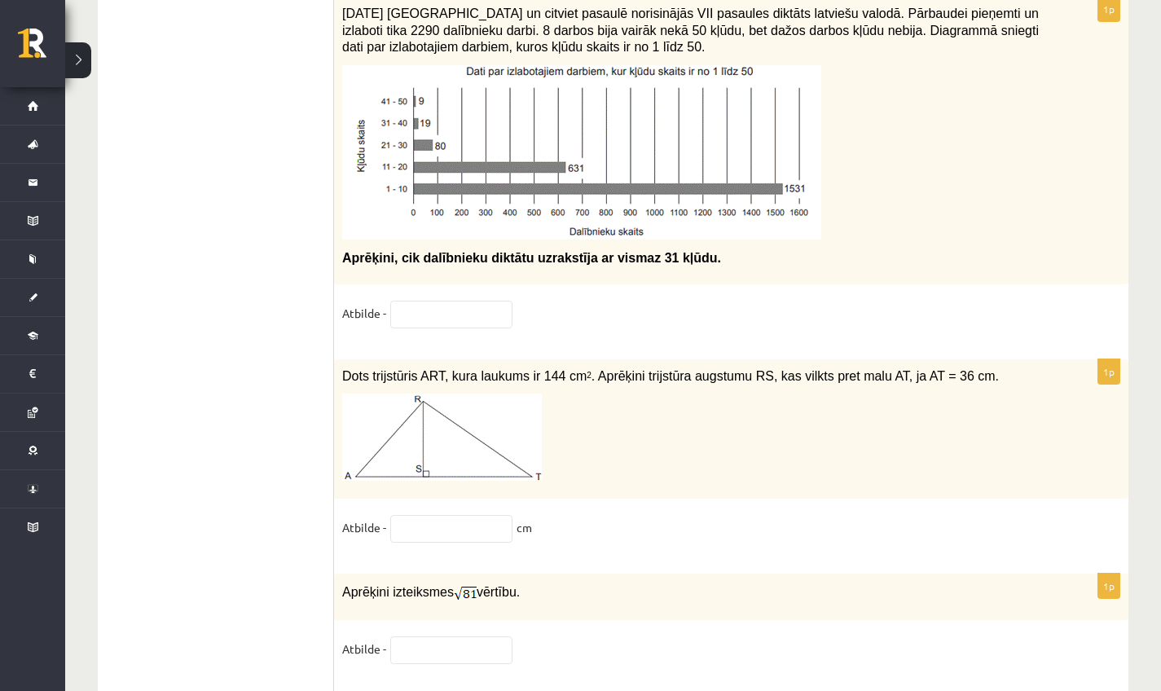
scroll to position [7390, 0]
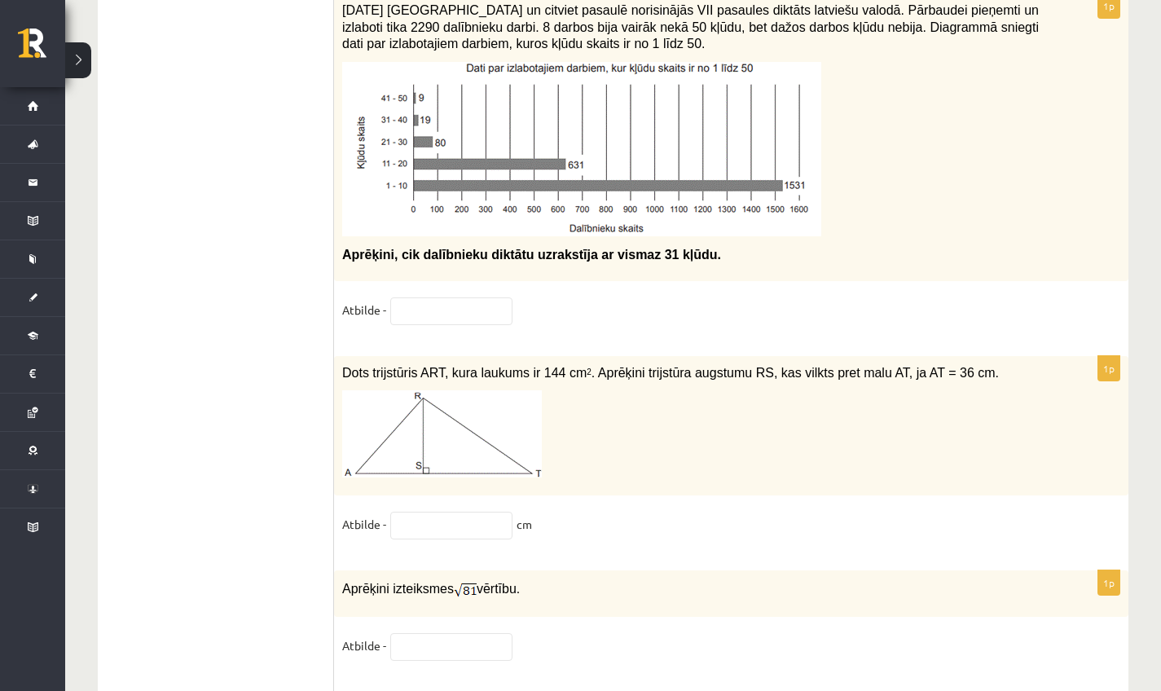
type input "*"
click at [487, 310] on input "text" at bounding box center [451, 311] width 122 height 28
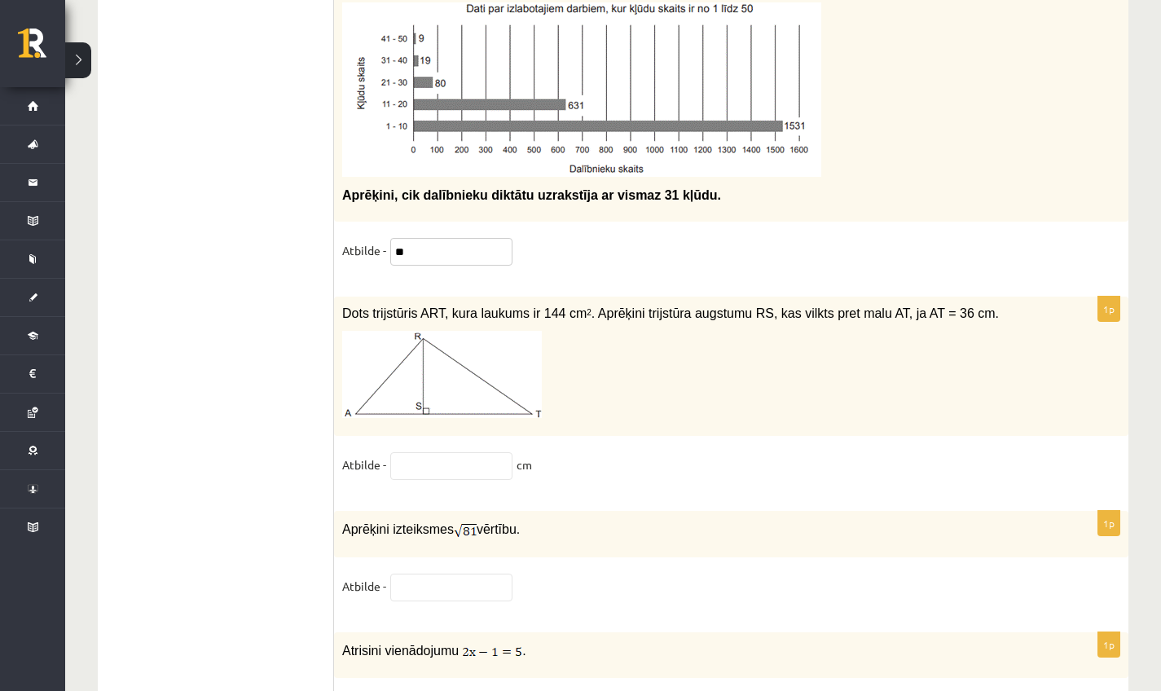
scroll to position [7470, 0]
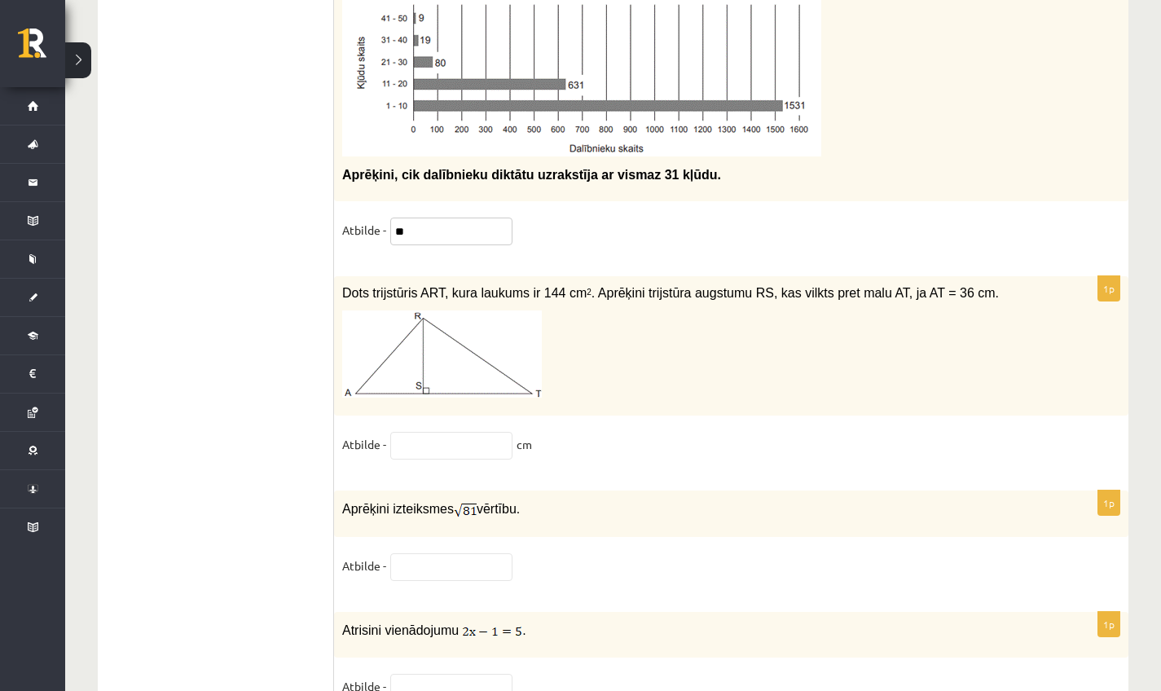
type input "**"
drag, startPoint x: 472, startPoint y: 424, endPoint x: 469, endPoint y: 436, distance: 11.9
click at [472, 424] on div "1p Dots trijstūris ART, kura laukums ir 144 cm 2 . Aprēķini trijstūra augstumu …" at bounding box center [731, 375] width 794 height 199
click at [468, 437] on input "text" at bounding box center [451, 446] width 122 height 28
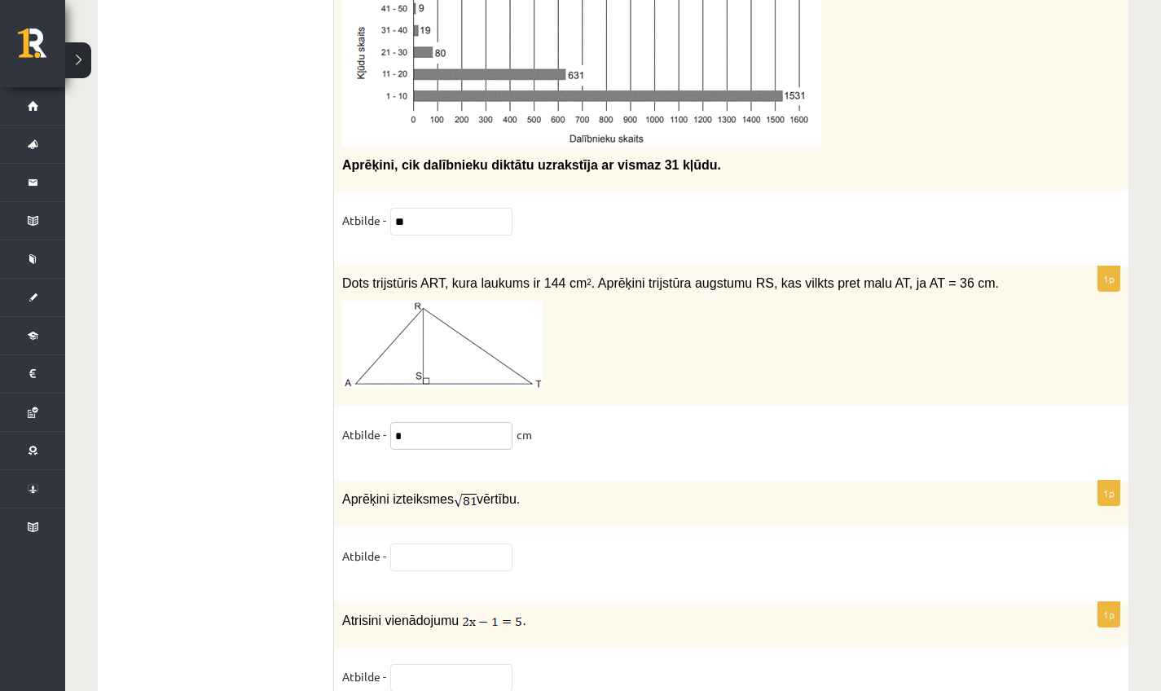
scroll to position [7487, 0]
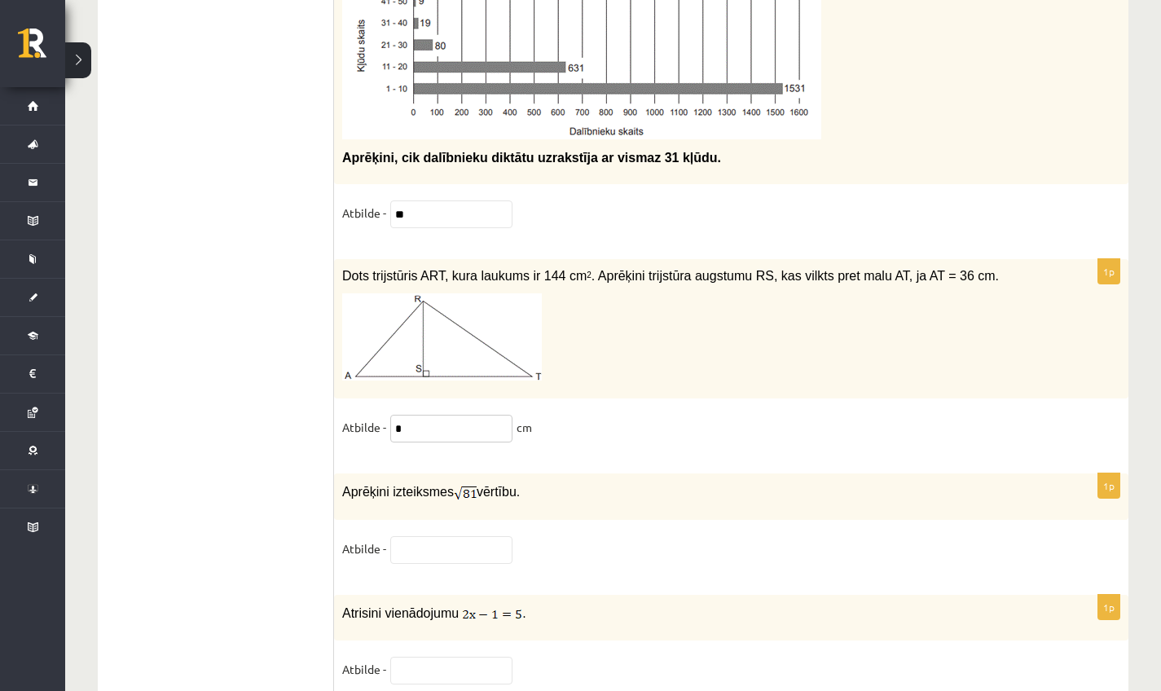
type input "*"
click at [441, 556] on input "text" at bounding box center [451, 550] width 122 height 28
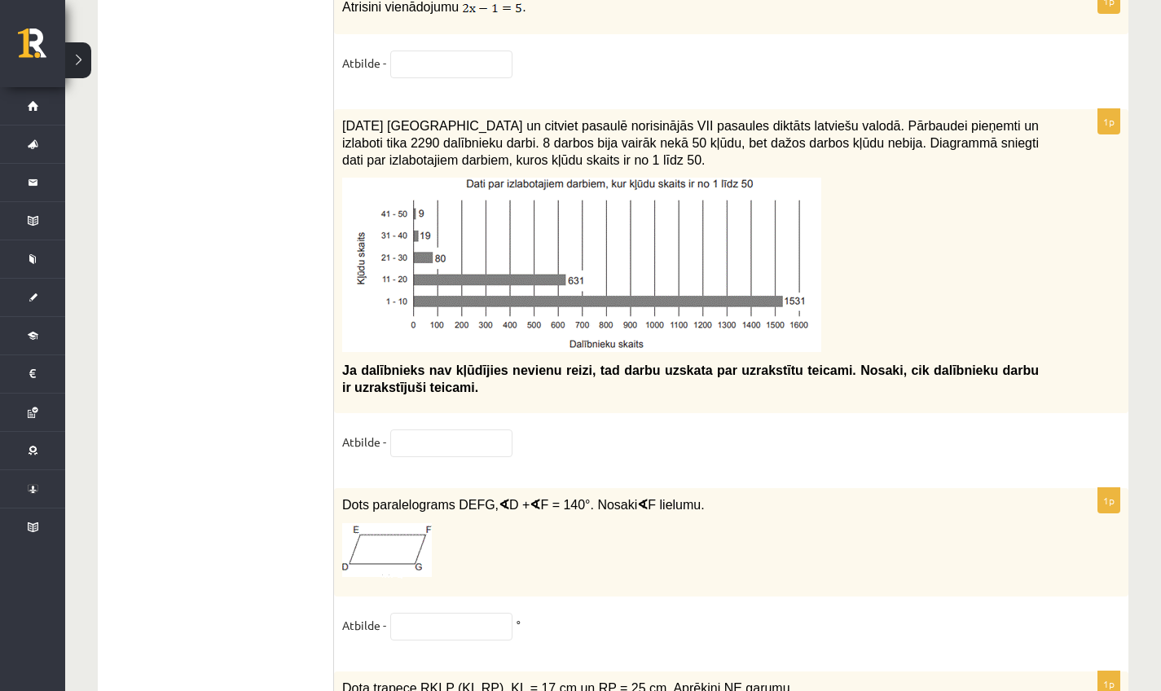
scroll to position [8073, 0]
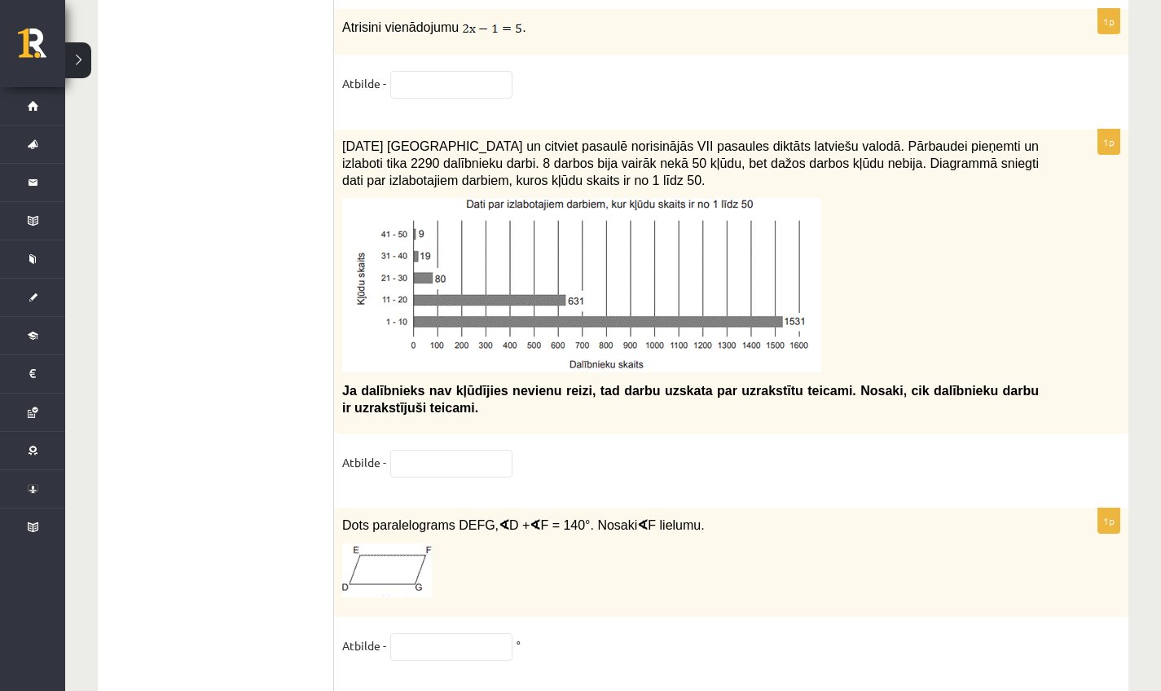
type input "*"
click at [438, 92] on input "text" at bounding box center [451, 85] width 122 height 28
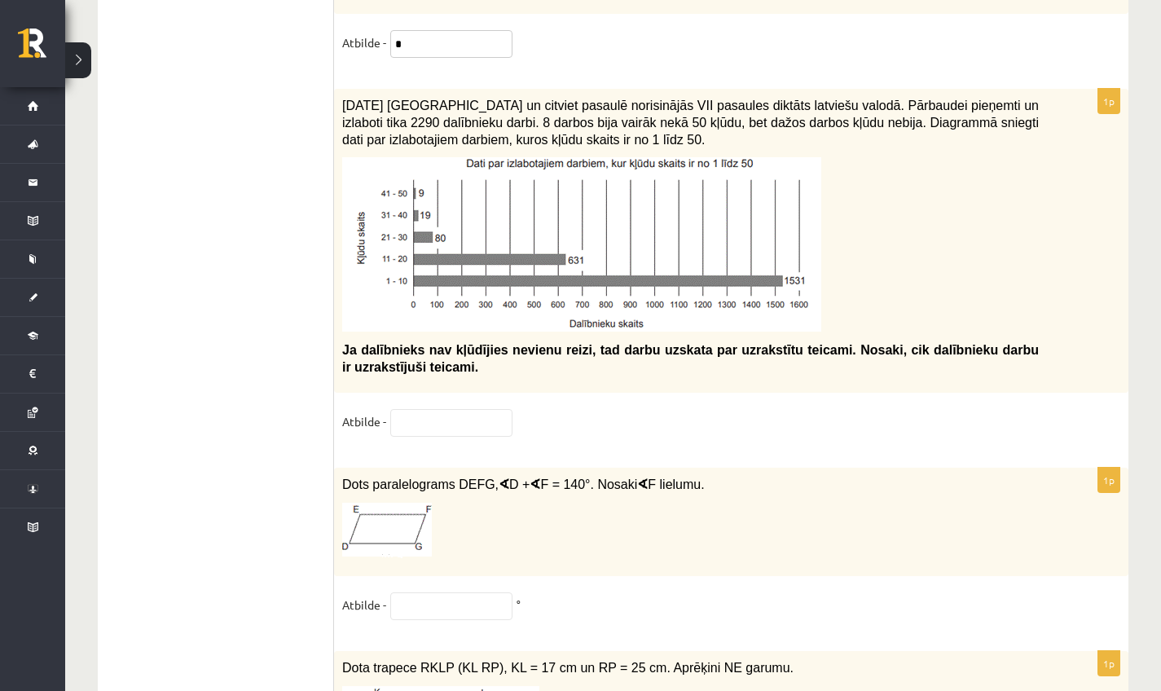
scroll to position [8117, 0]
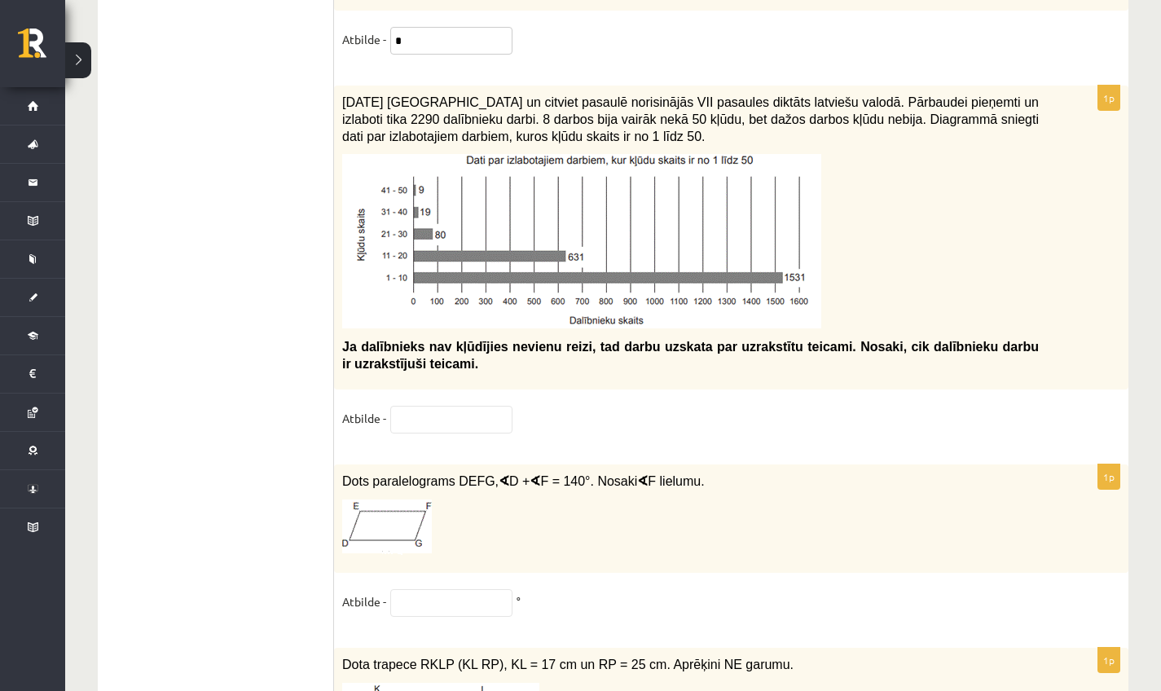
type input "*"
click at [466, 439] on fieldset "Atbilde -" at bounding box center [731, 423] width 778 height 34
click at [465, 432] on input "text" at bounding box center [451, 420] width 122 height 28
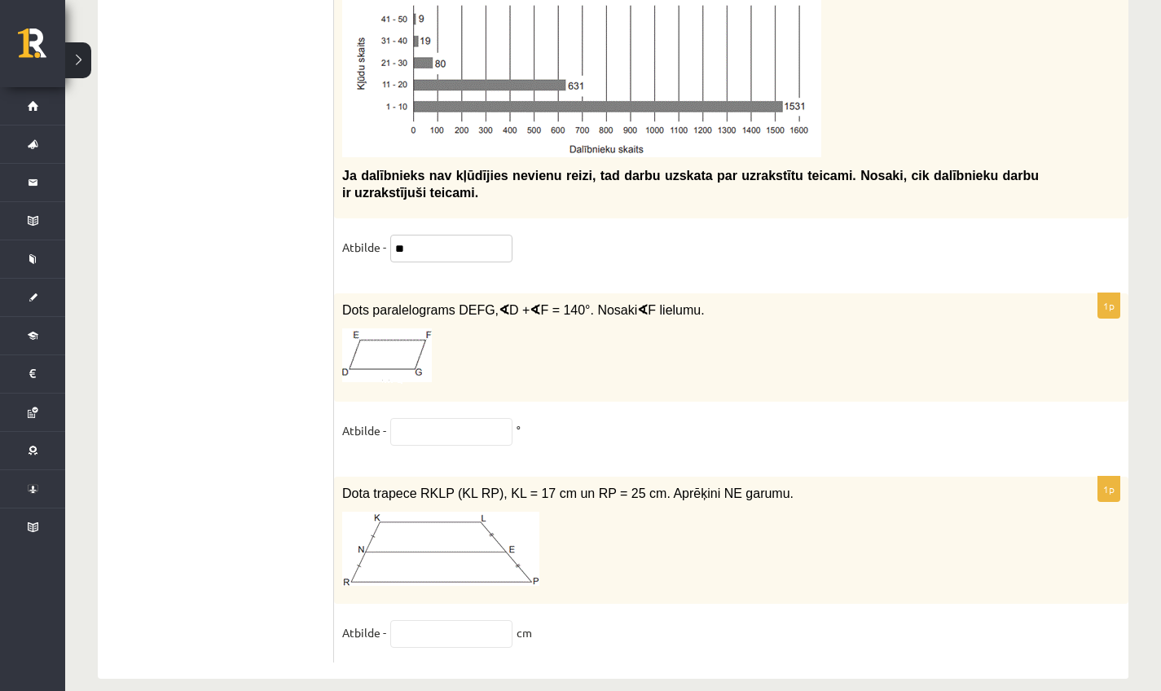
scroll to position [8319, 0]
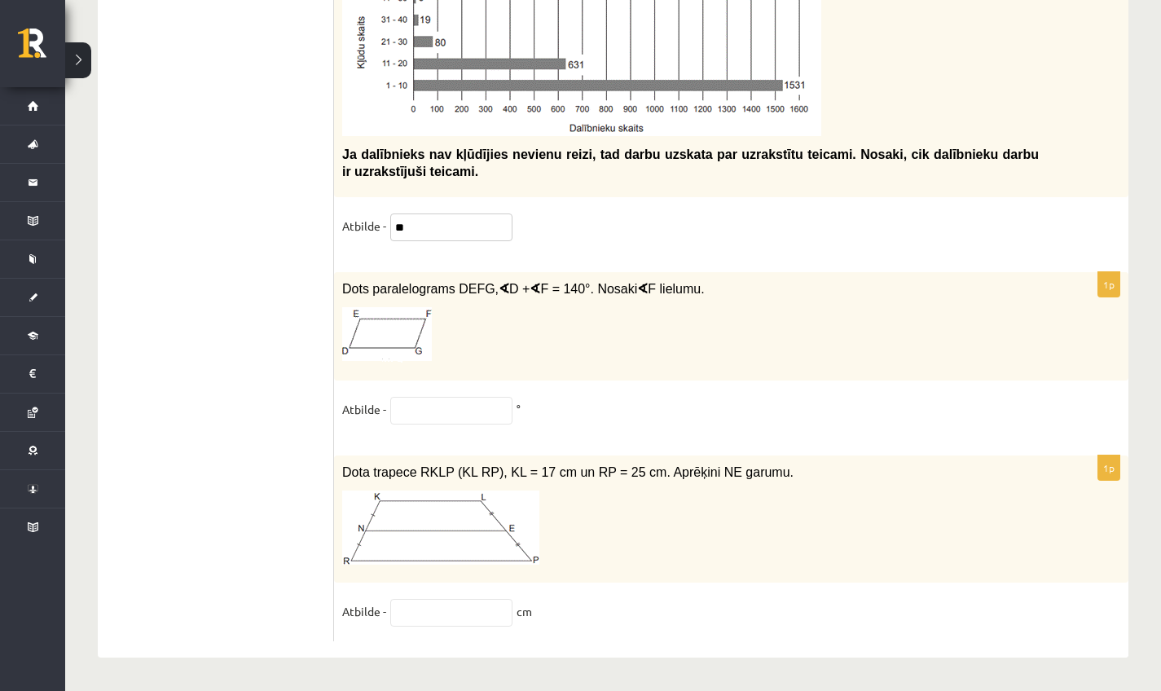
type input "**"
click at [421, 413] on input "text" at bounding box center [451, 411] width 122 height 28
type input "*"
type input "**"
click at [451, 617] on input "text" at bounding box center [451, 613] width 122 height 28
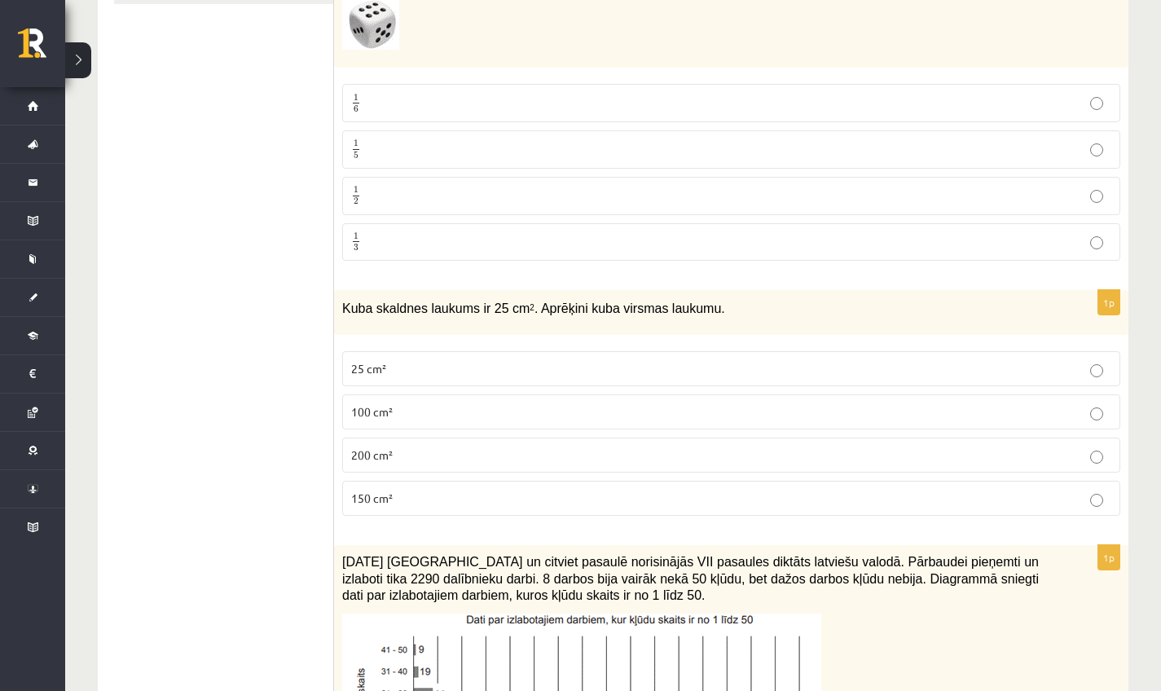
scroll to position [0, 0]
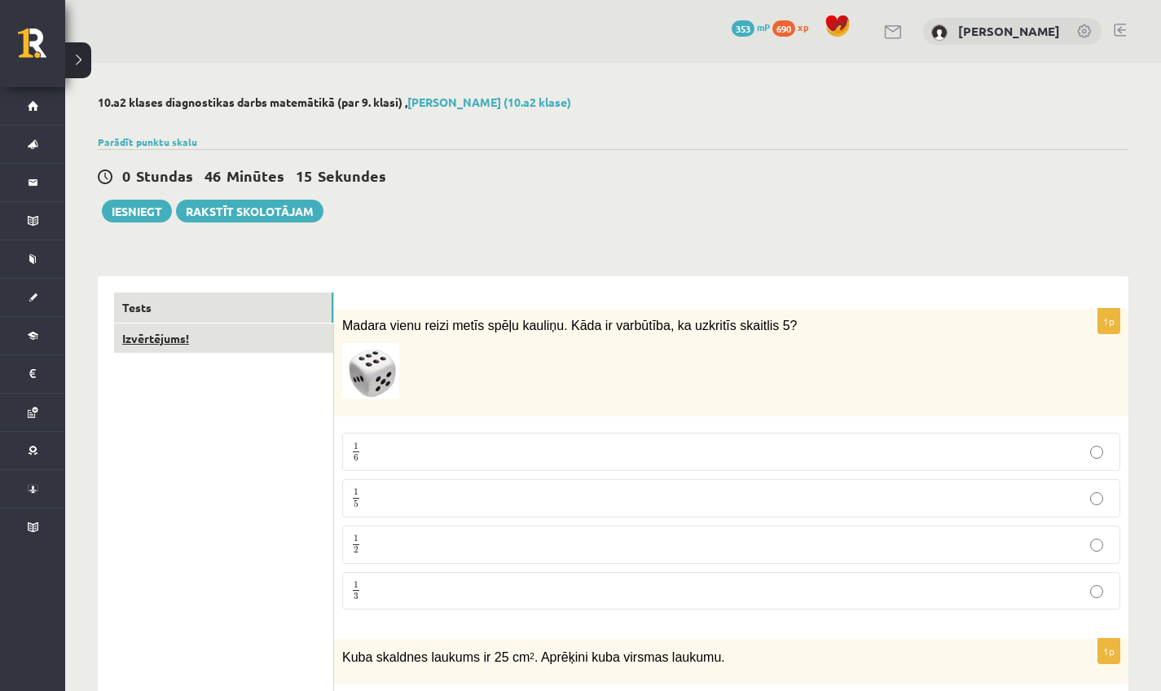
type input "**"
click at [185, 333] on link "Izvērtējums!" at bounding box center [223, 338] width 219 height 30
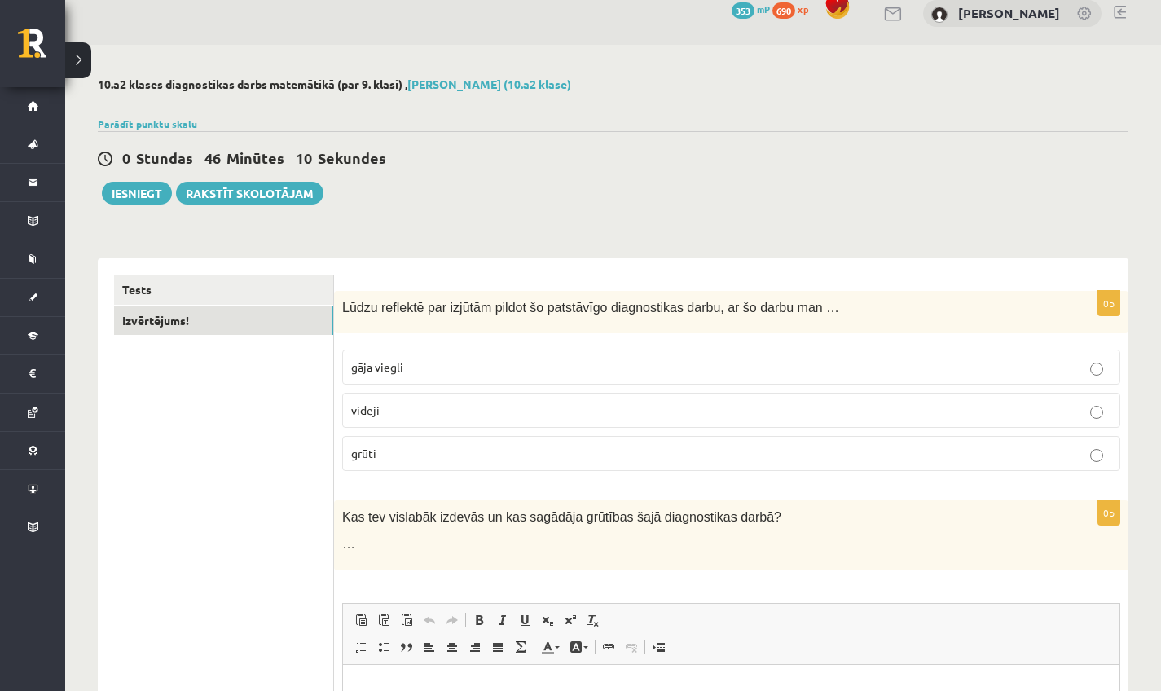
click at [388, 404] on p "vidēji" at bounding box center [731, 410] width 760 height 17
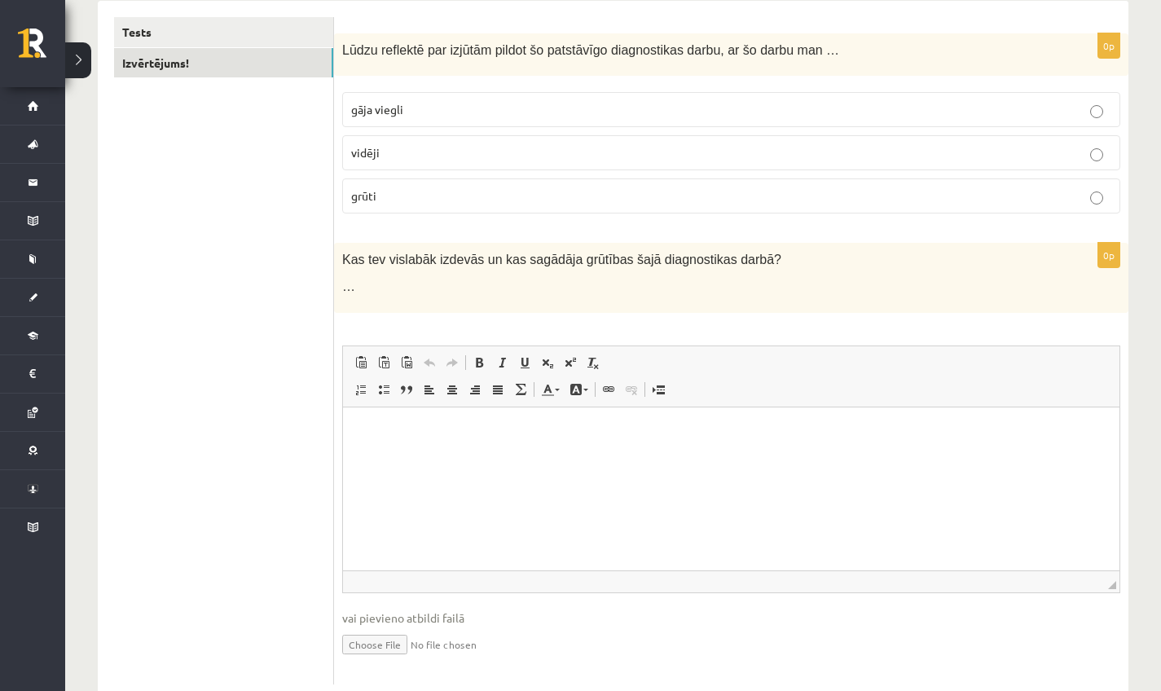
scroll to position [319, 0]
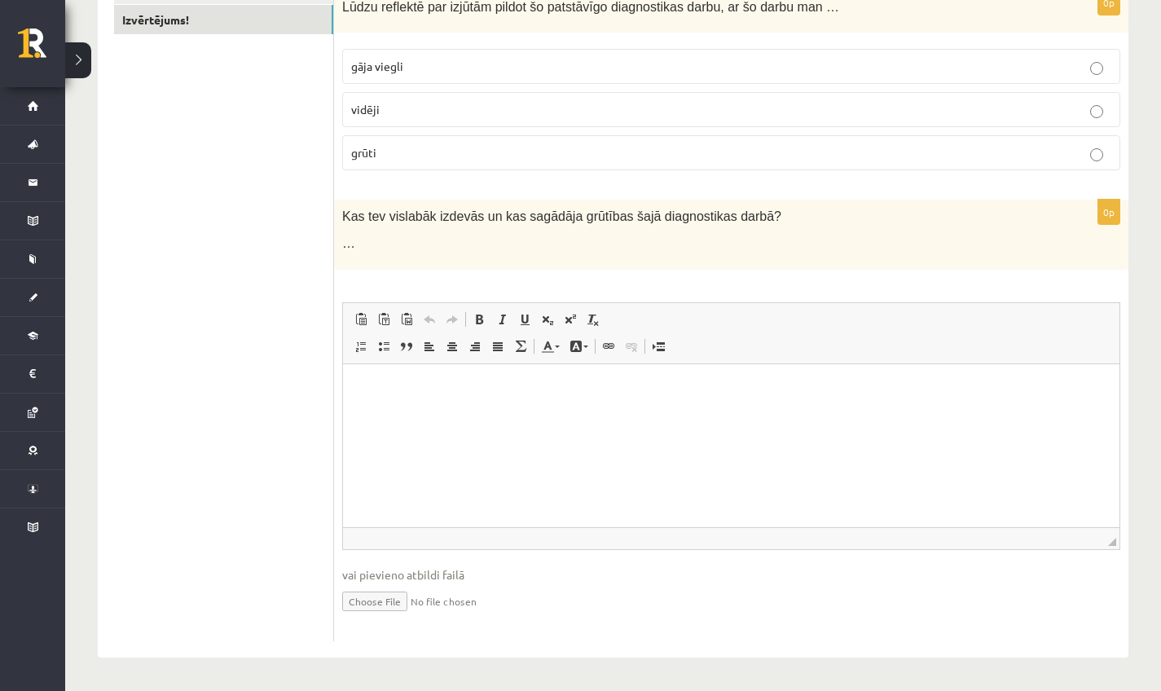
click at [386, 407] on html at bounding box center [731, 388] width 776 height 50
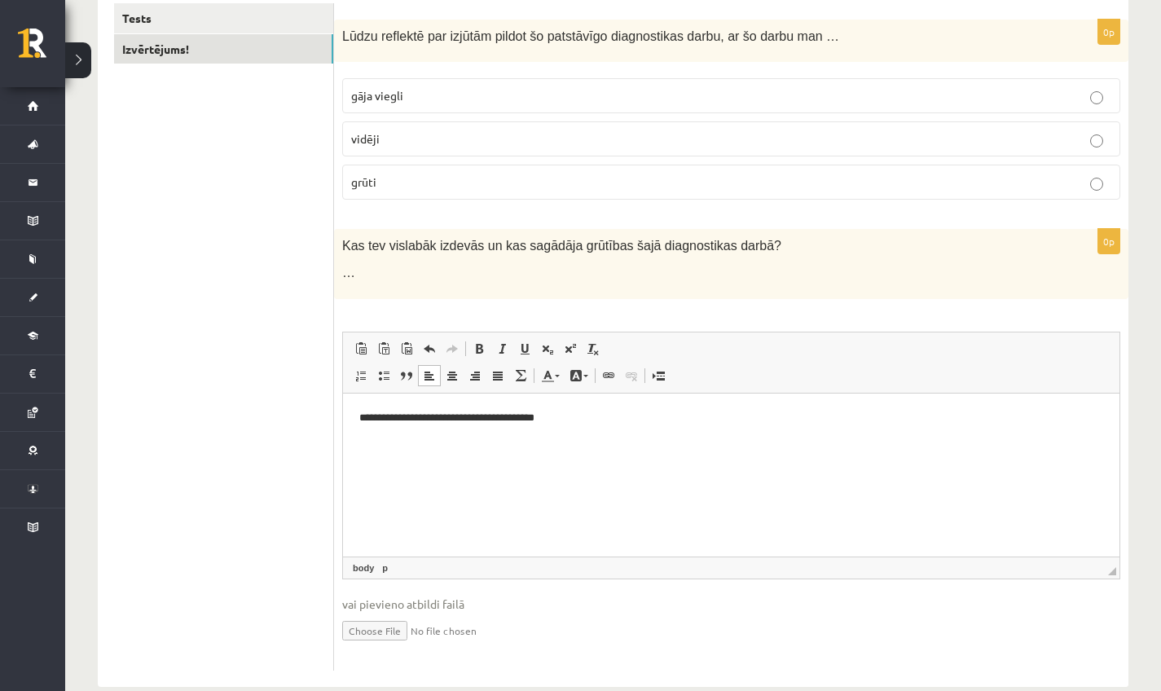
scroll to position [0, 0]
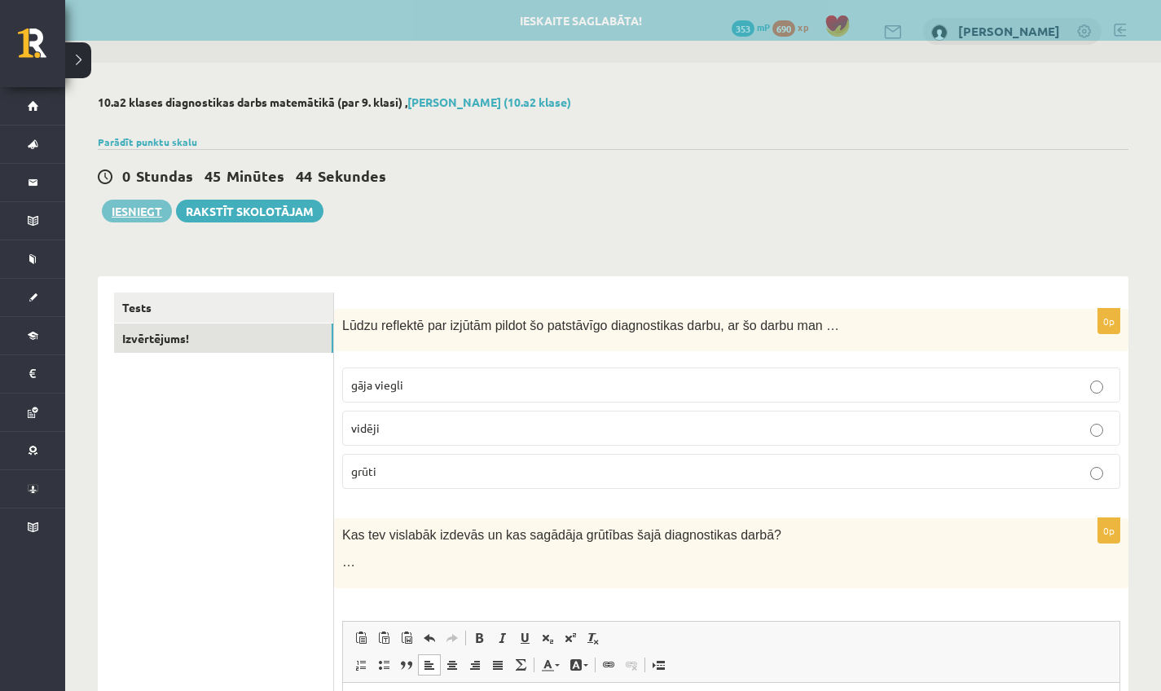
click at [148, 209] on button "Iesniegt" at bounding box center [137, 211] width 70 height 23
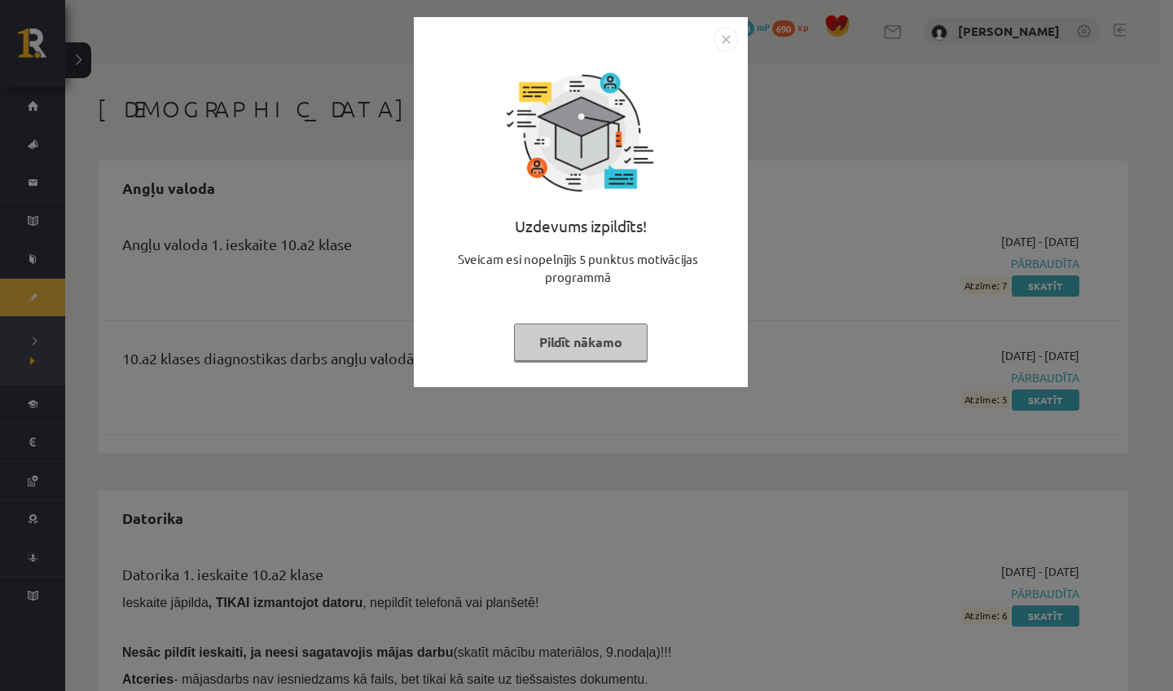
click at [583, 341] on button "Pildīt nākamo" at bounding box center [581, 341] width 134 height 37
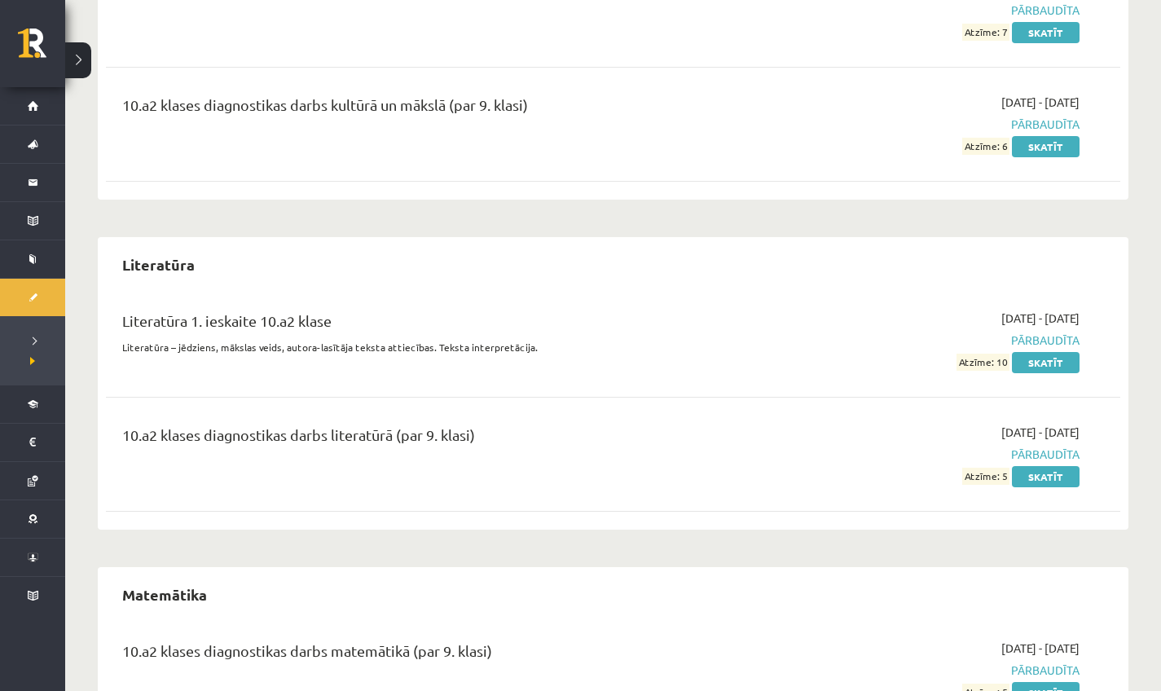
scroll to position [2380, 0]
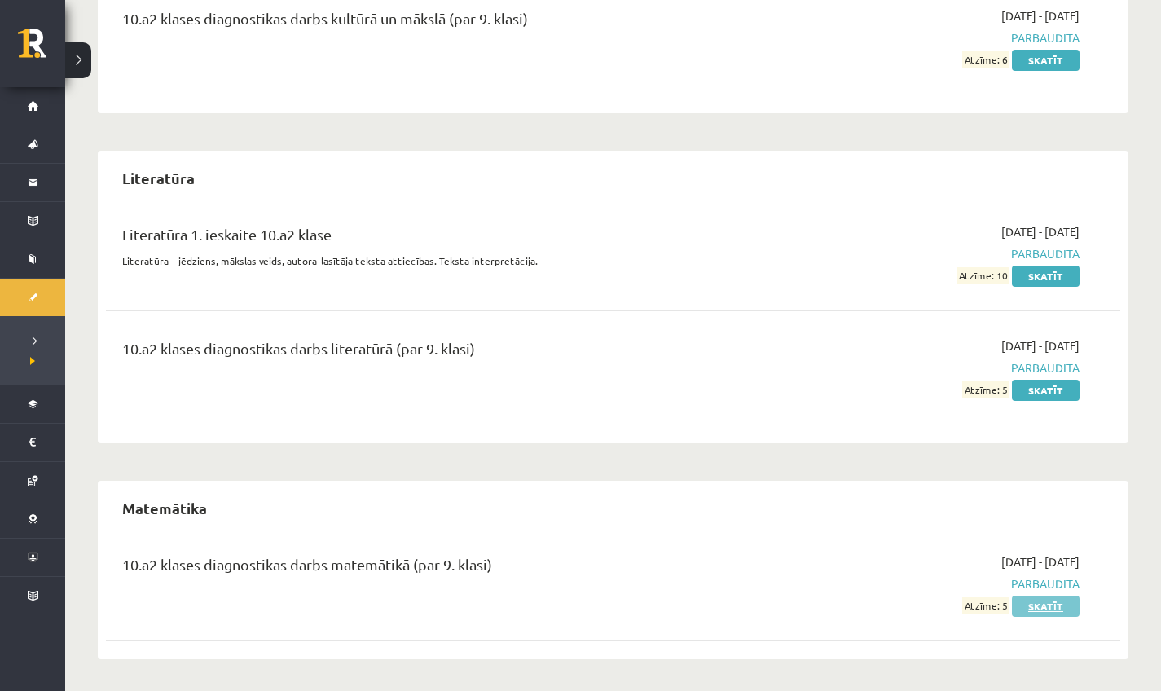
click at [1038, 602] on link "Skatīt" at bounding box center [1046, 605] width 68 height 21
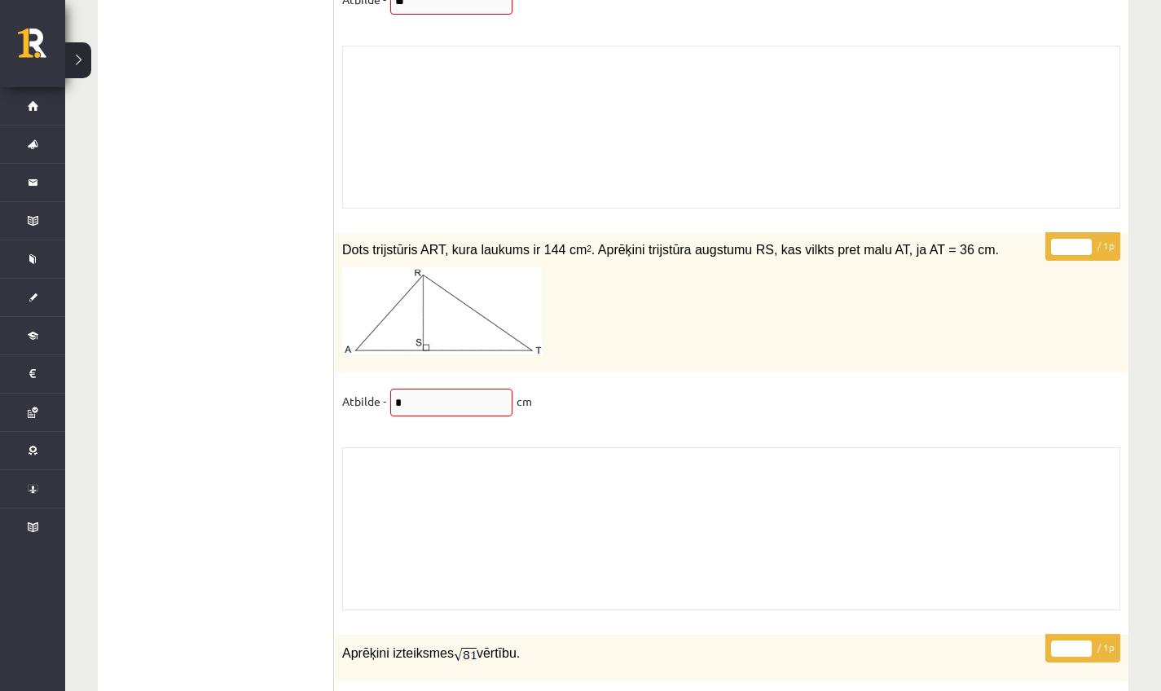
scroll to position [11981, 0]
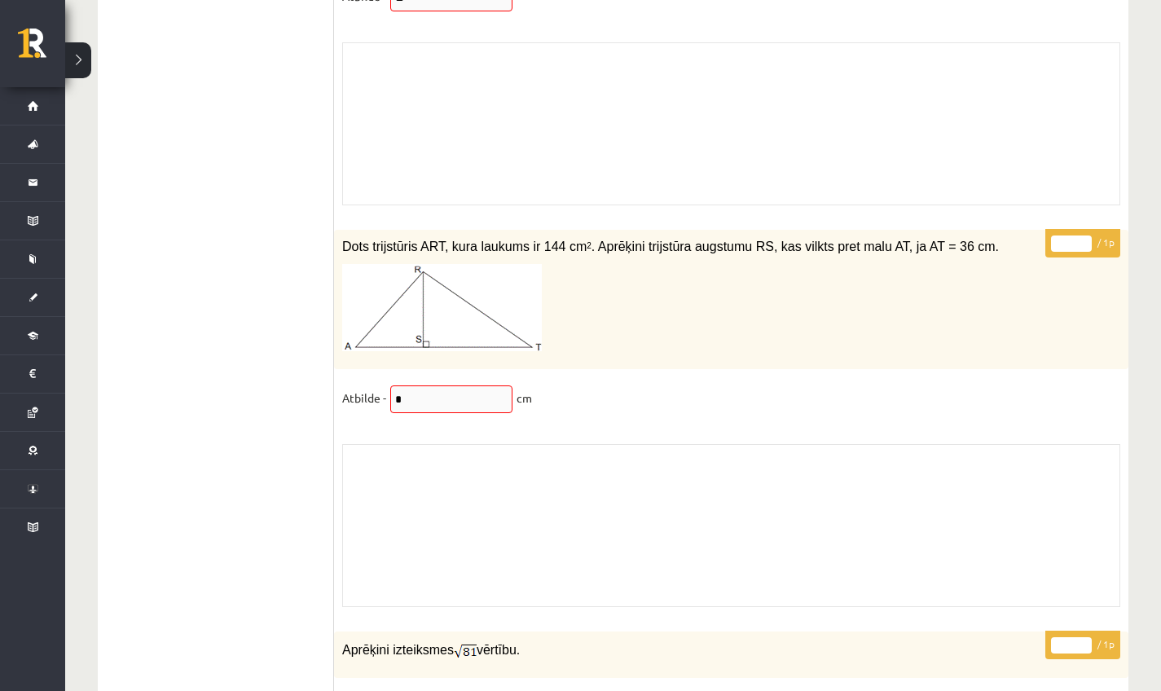
click at [402, 403] on input "*" at bounding box center [451, 399] width 122 height 28
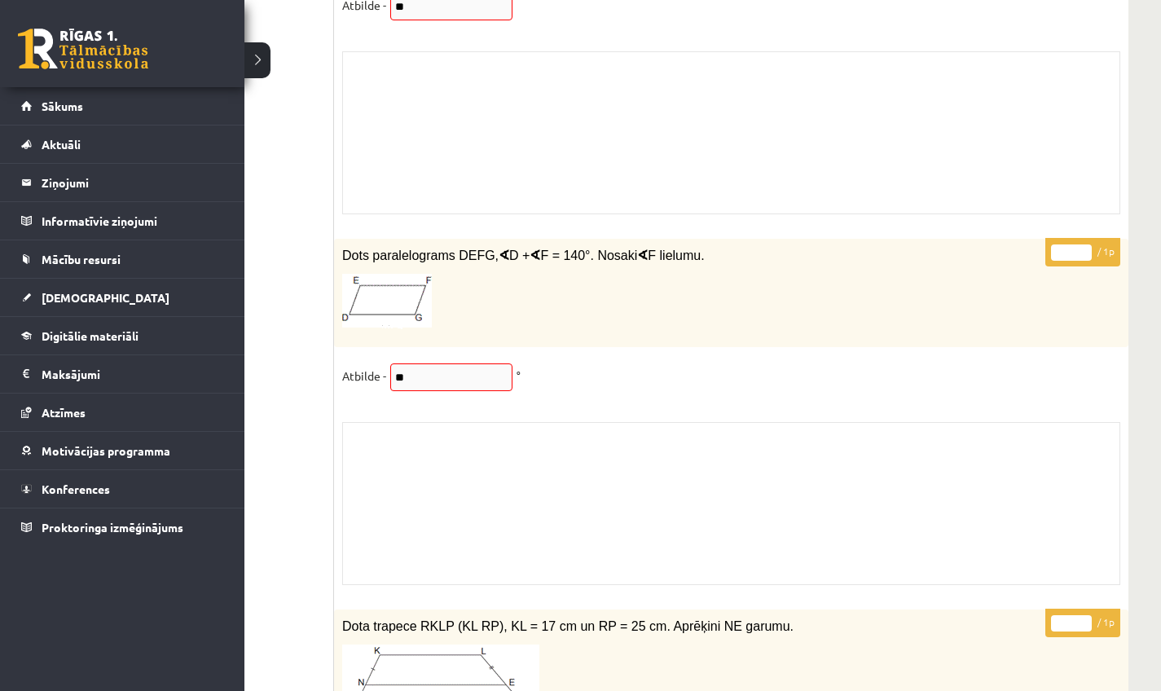
scroll to position [13535, 0]
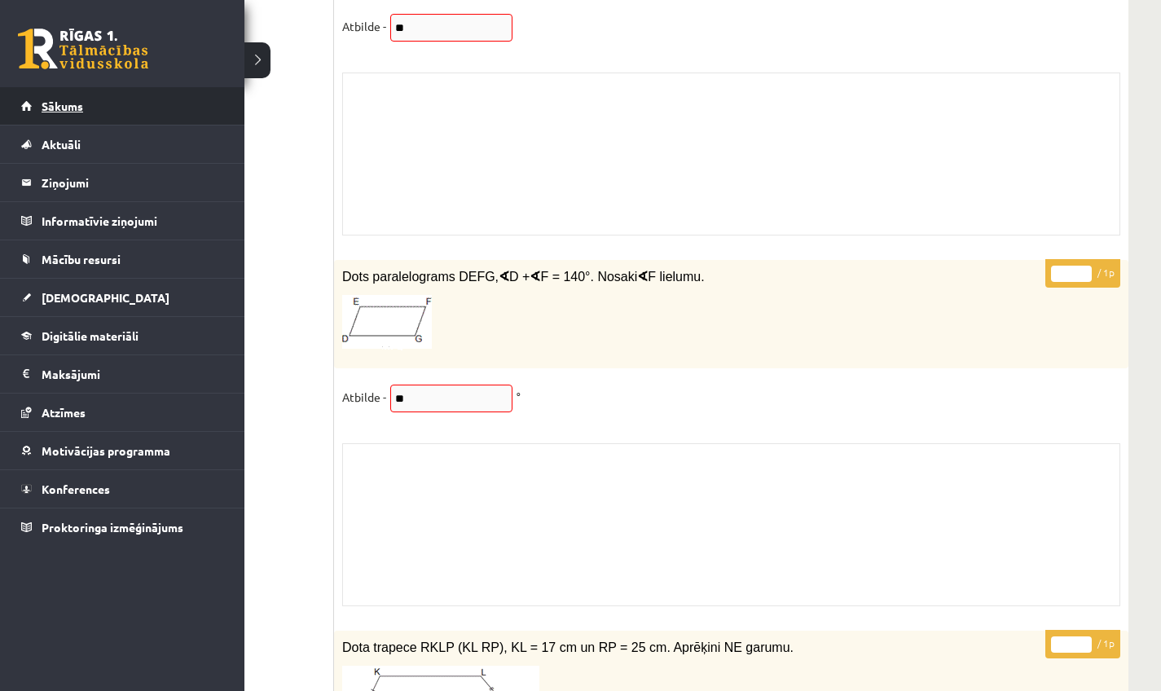
click at [94, 99] on link "Sākums" at bounding box center [122, 105] width 203 height 37
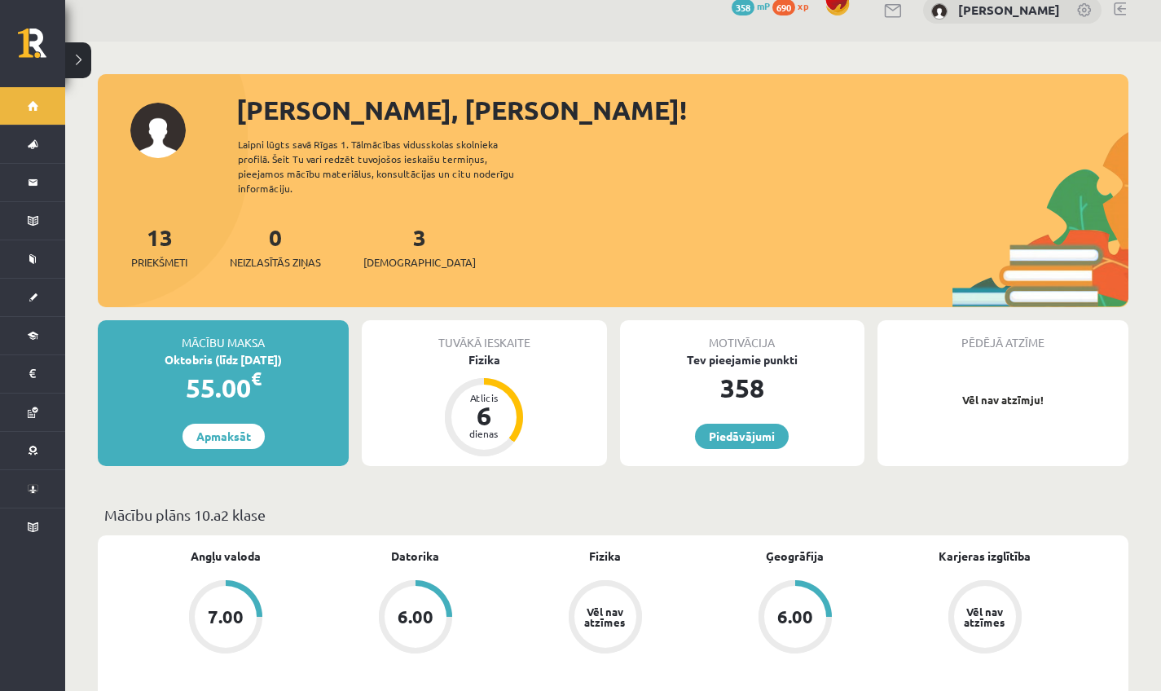
scroll to position [121, 0]
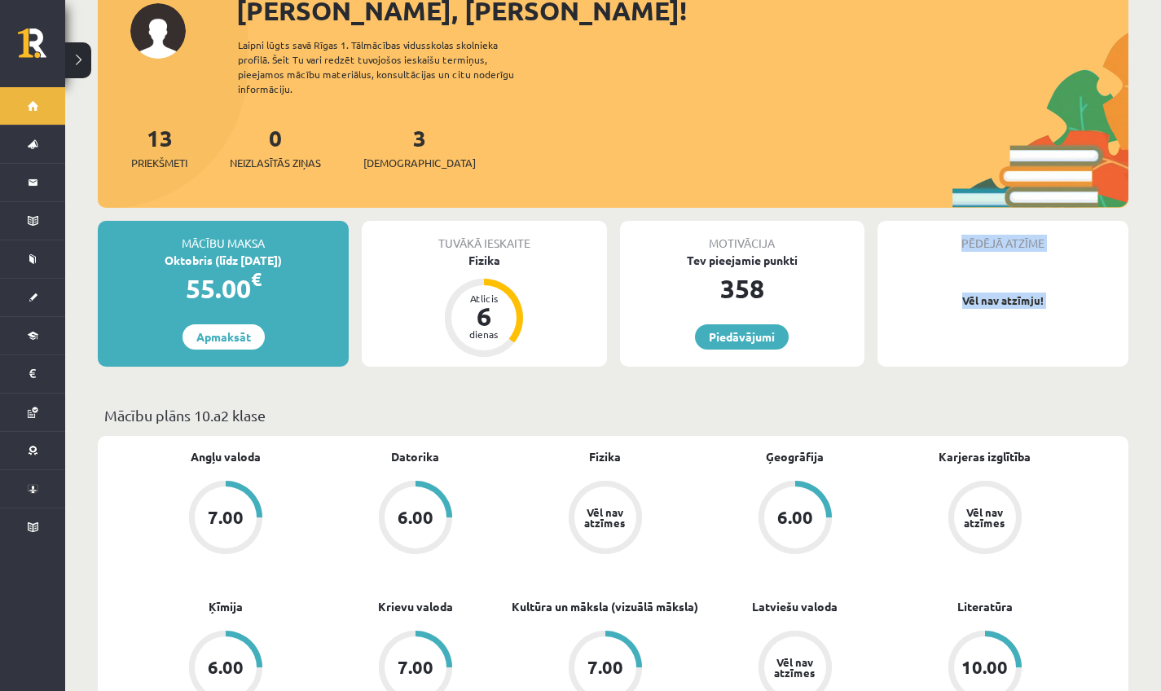
drag, startPoint x: 679, startPoint y: 338, endPoint x: 734, endPoint y: 380, distance: 69.2
